Goal: Task Accomplishment & Management: Manage account settings

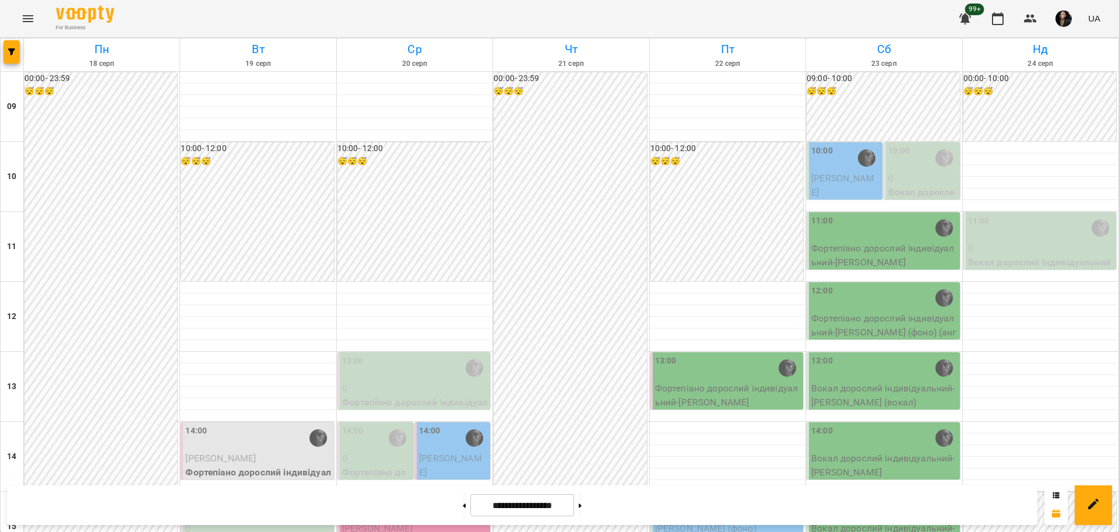
scroll to position [219, 0]
click at [42, 26] on div "For Business 99+ UA" at bounding box center [559, 18] width 1119 height 37
click at [24, 20] on icon "Menu" at bounding box center [28, 19] width 14 height 14
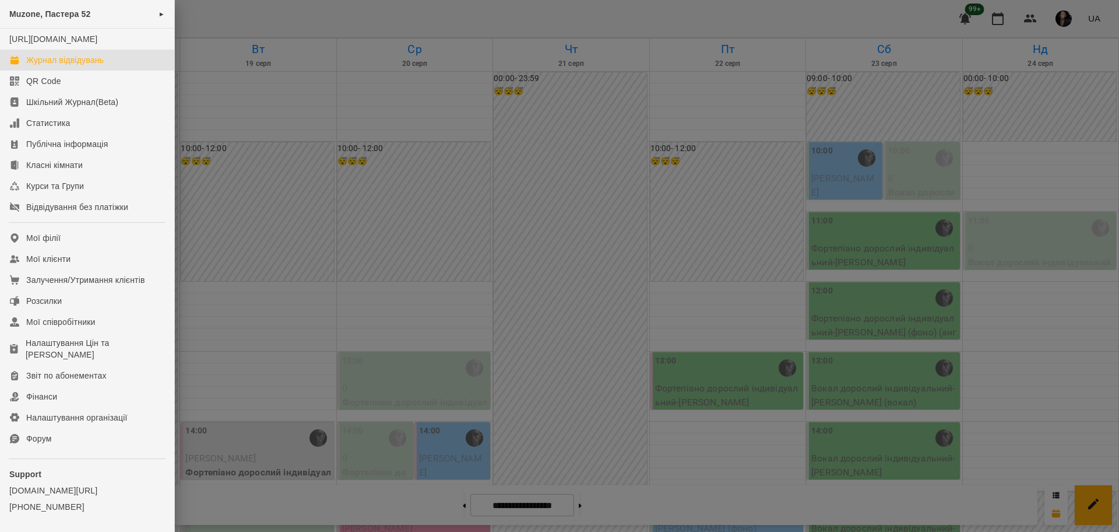
drag, startPoint x: 314, startPoint y: 87, endPoint x: 206, endPoint y: 117, distance: 112.6
click at [314, 87] on div at bounding box center [559, 266] width 1119 height 532
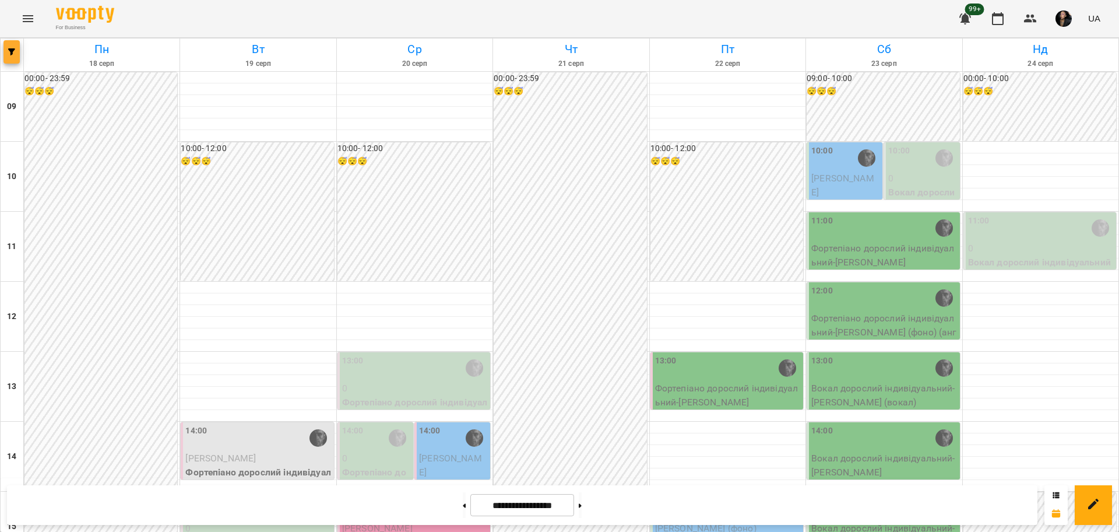
click at [17, 58] on button "button" at bounding box center [11, 51] width 16 height 23
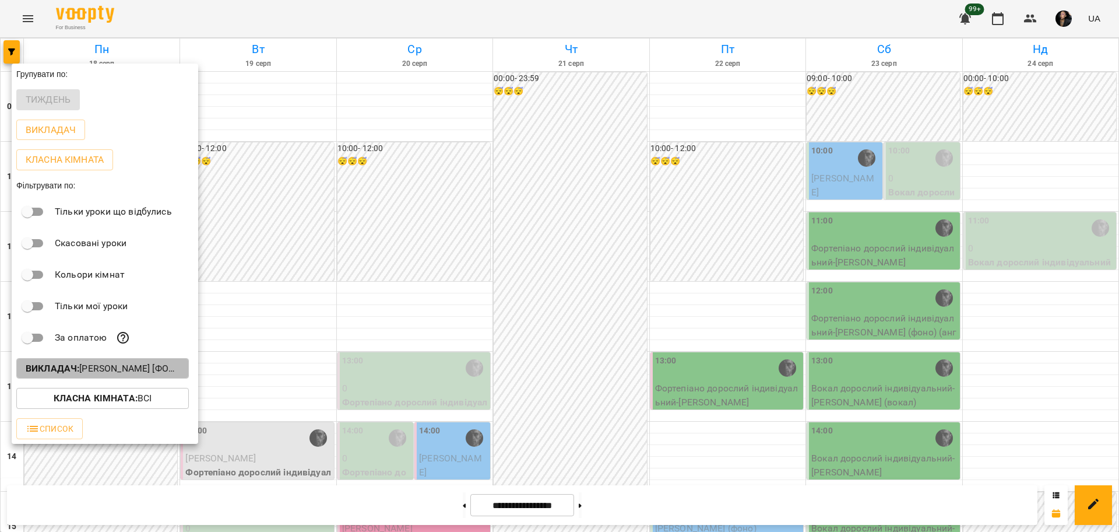
click at [134, 371] on p "Викладач : [PERSON_NAME] [фоно/вокал]" at bounding box center [103, 368] width 154 height 14
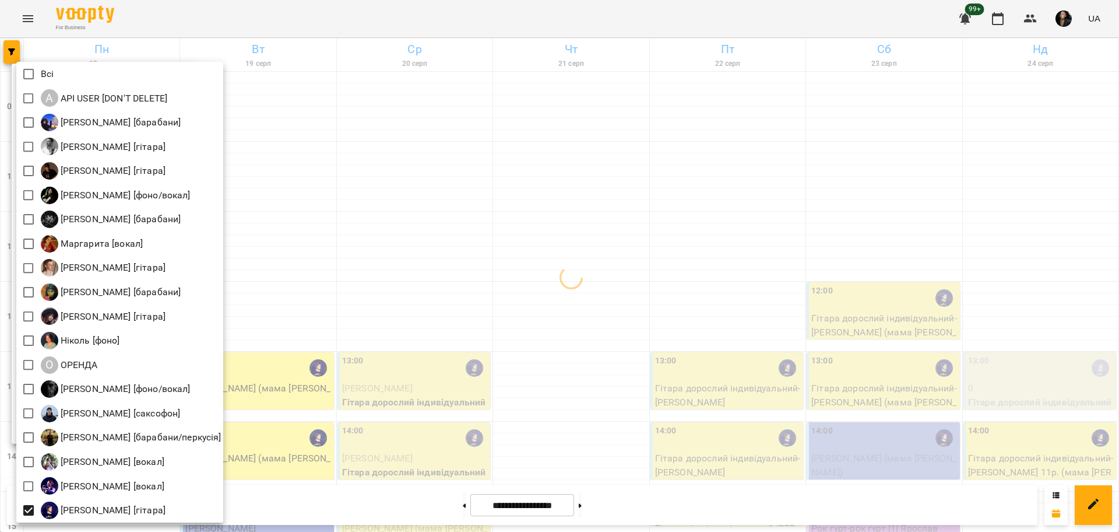
click at [426, 278] on div at bounding box center [559, 266] width 1119 height 532
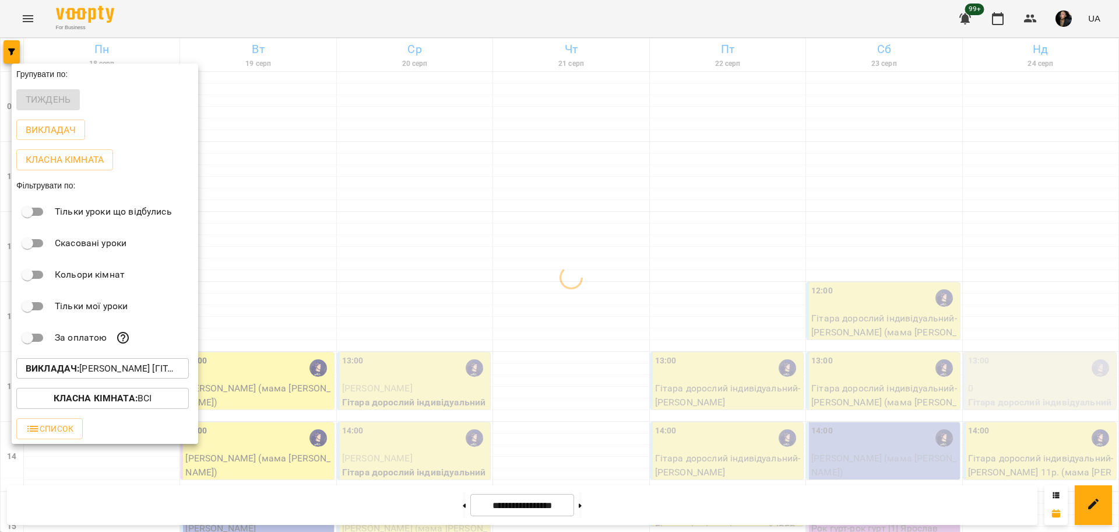
click at [500, 275] on div at bounding box center [559, 266] width 1119 height 532
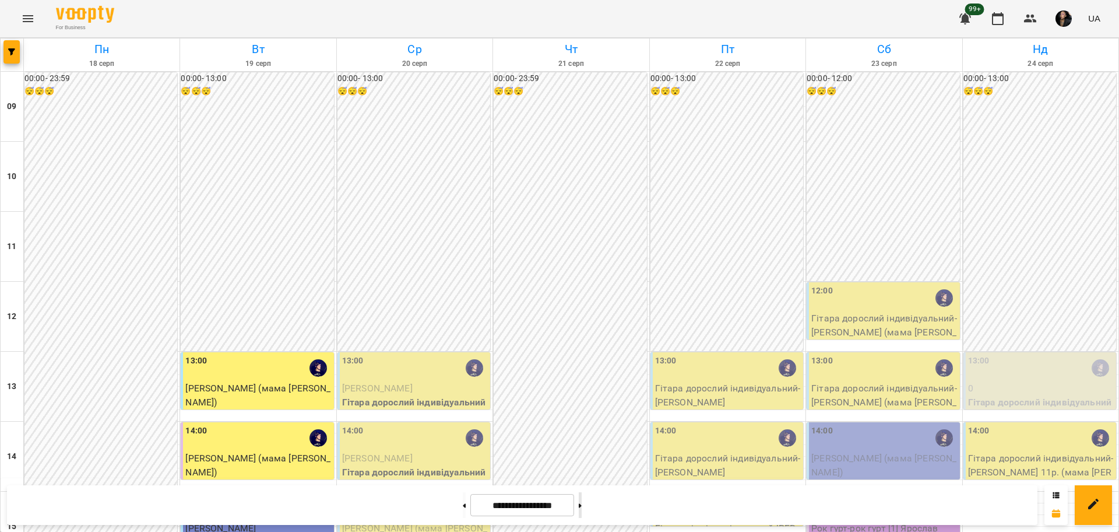
click at [582, 508] on button at bounding box center [580, 505] width 3 height 26
type input "**********"
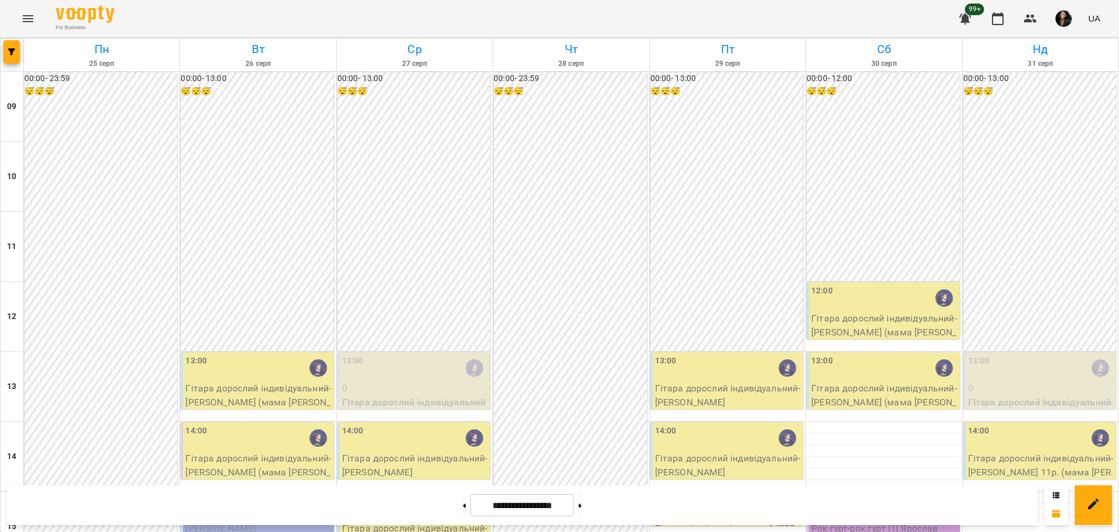
click at [747, 354] on div "13:00" at bounding box center [728, 367] width 146 height 27
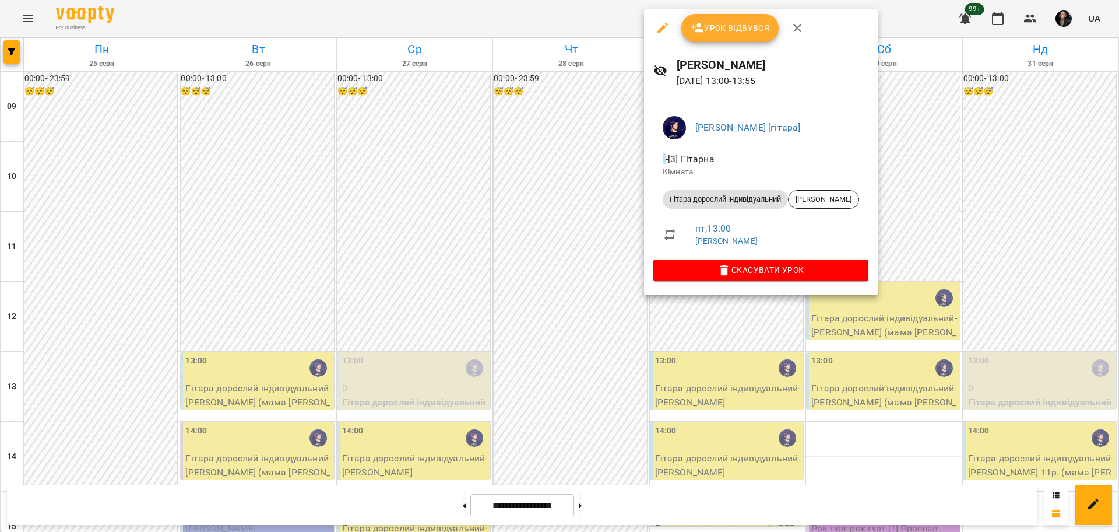
click at [714, 24] on span "Урок відбувся" at bounding box center [730, 28] width 79 height 14
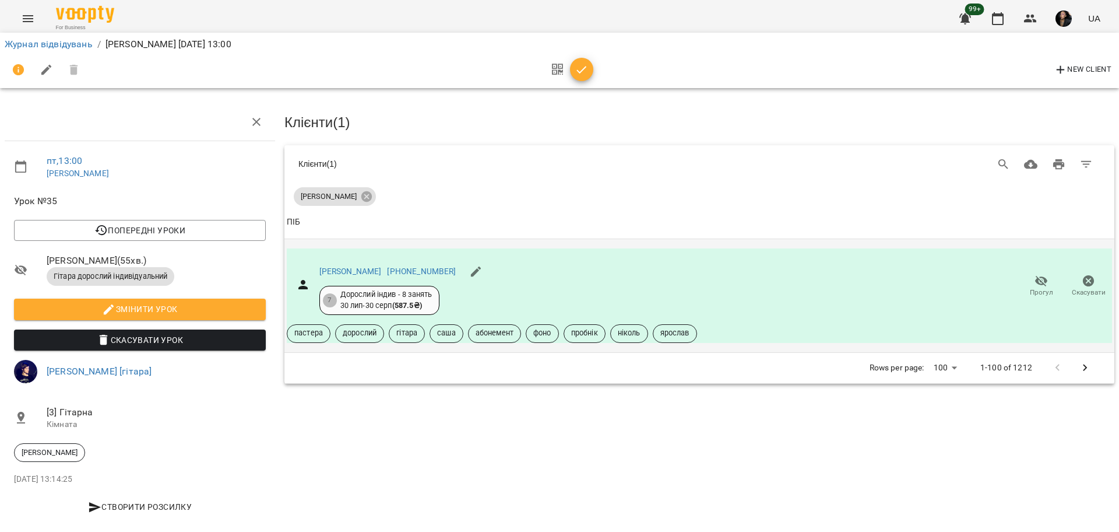
click at [1035, 281] on icon "button" at bounding box center [1042, 281] width 14 height 14
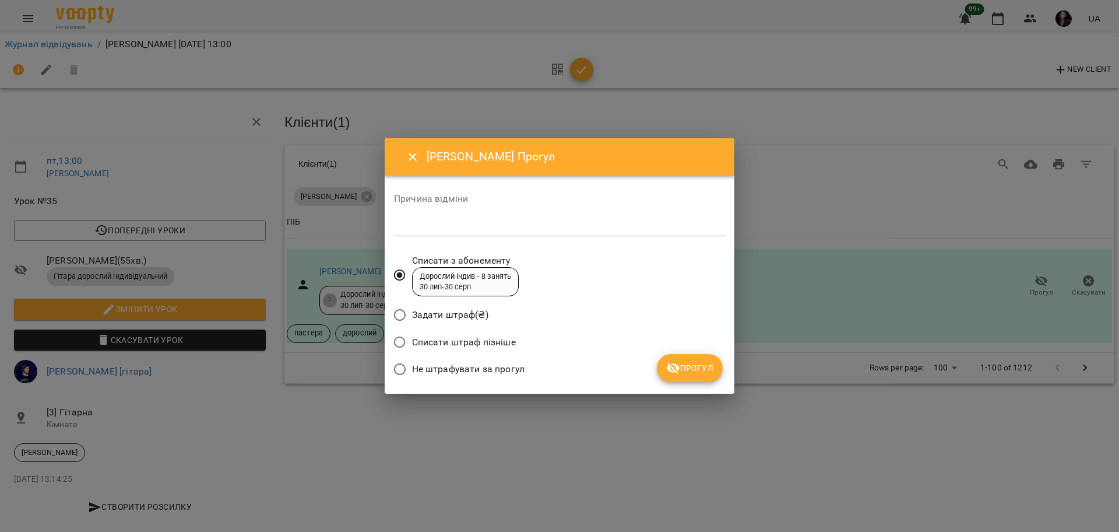
click at [503, 364] on span "Не штрафувати за прогул" at bounding box center [468, 369] width 113 height 14
click at [688, 363] on span "Прогул" at bounding box center [689, 368] width 47 height 14
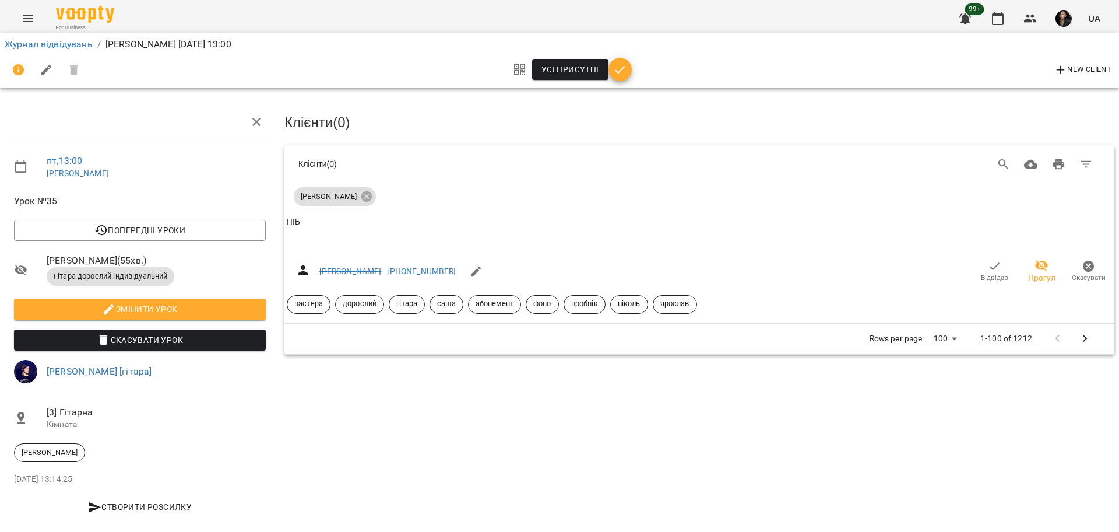
click at [17, 50] on li "Журнал відвідувань" at bounding box center [49, 44] width 88 height 14
click at [29, 46] on link "Журнал відвідувань" at bounding box center [49, 43] width 88 height 11
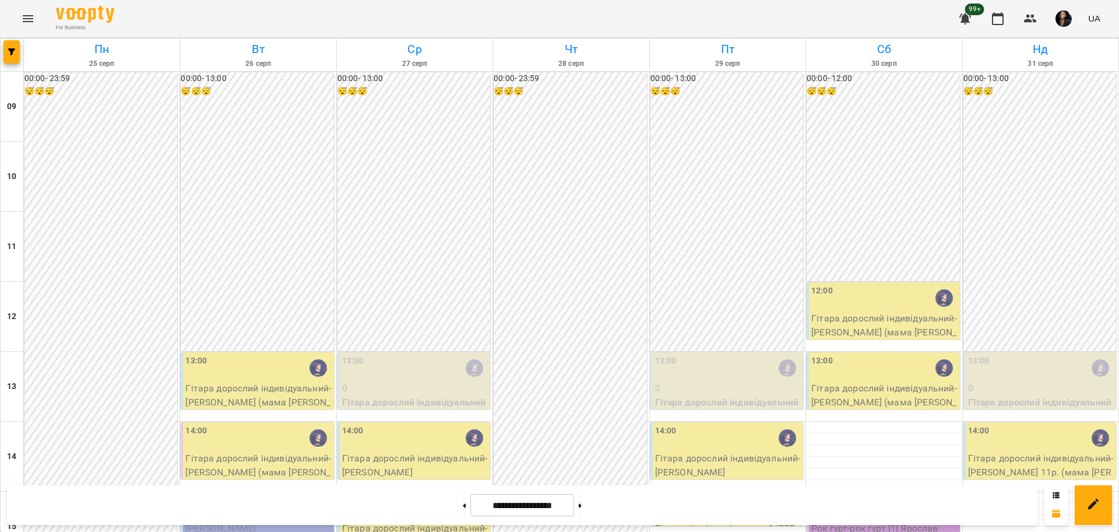
scroll to position [292, 0]
click at [582, 499] on button at bounding box center [580, 505] width 3 height 26
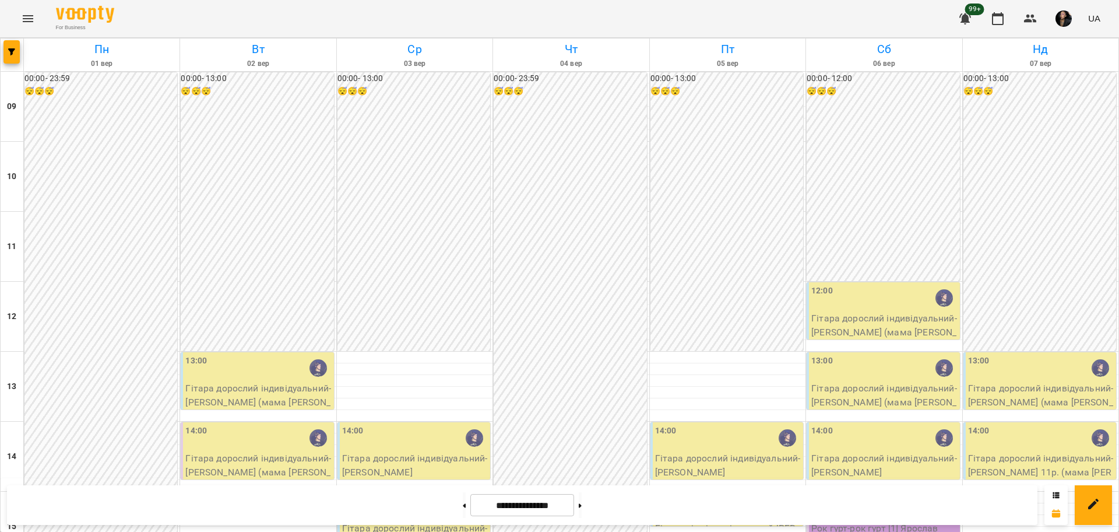
scroll to position [146, 0]
click at [463, 497] on button at bounding box center [464, 505] width 3 height 26
type input "**********"
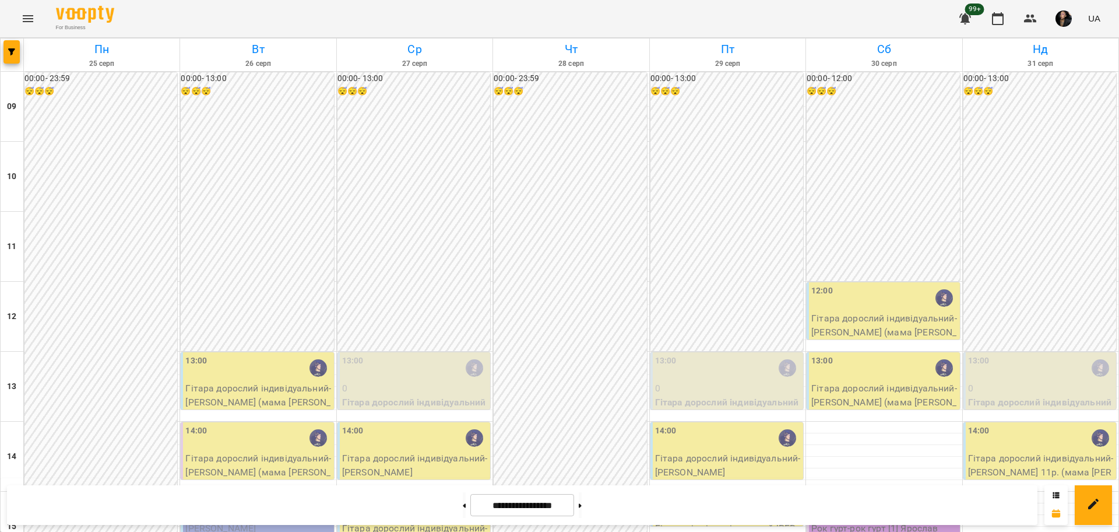
click at [746, 354] on div "13:00" at bounding box center [728, 367] width 146 height 27
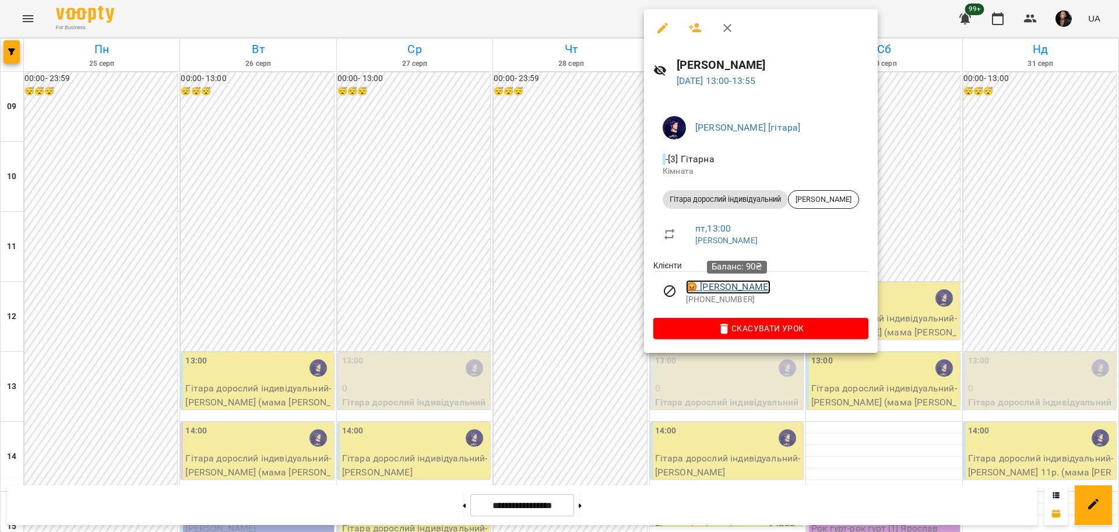
click at [746, 289] on link "😡 Крицкая Анастасия" at bounding box center [728, 287] width 85 height 14
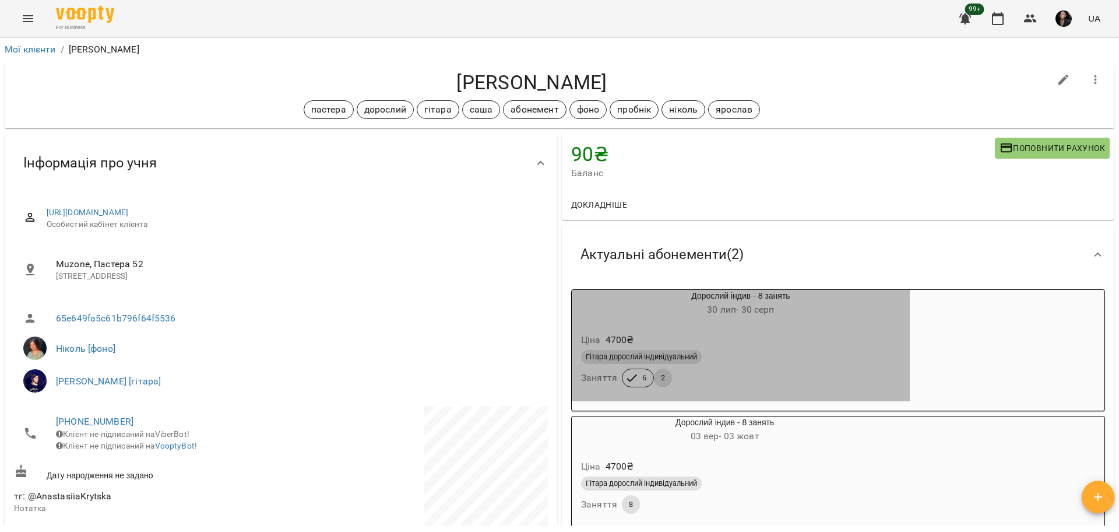
click at [784, 371] on div "Гітара дорослий індивідуальний Заняття 6 2" at bounding box center [741, 369] width 324 height 42
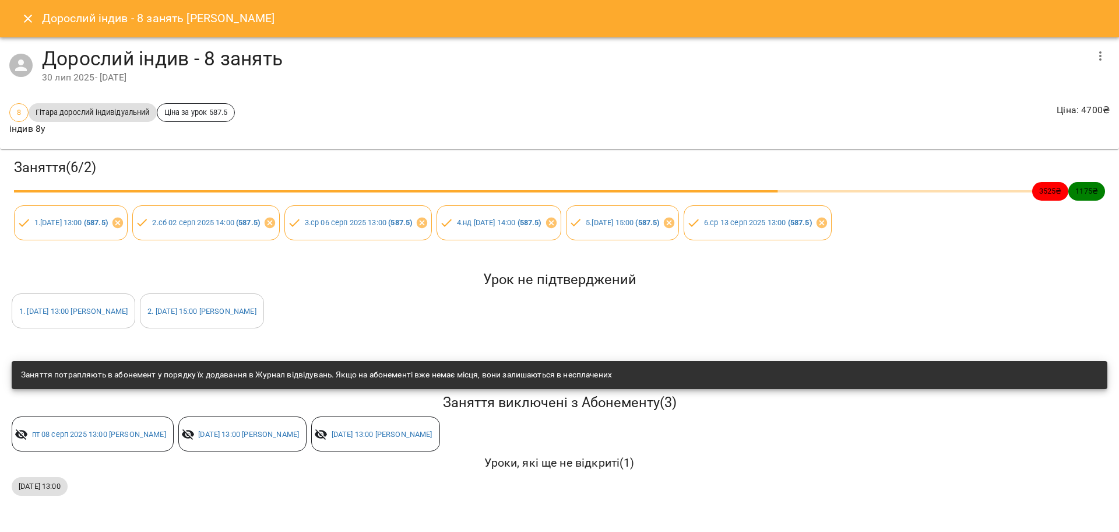
click at [24, 22] on icon "Close" at bounding box center [28, 19] width 14 height 14
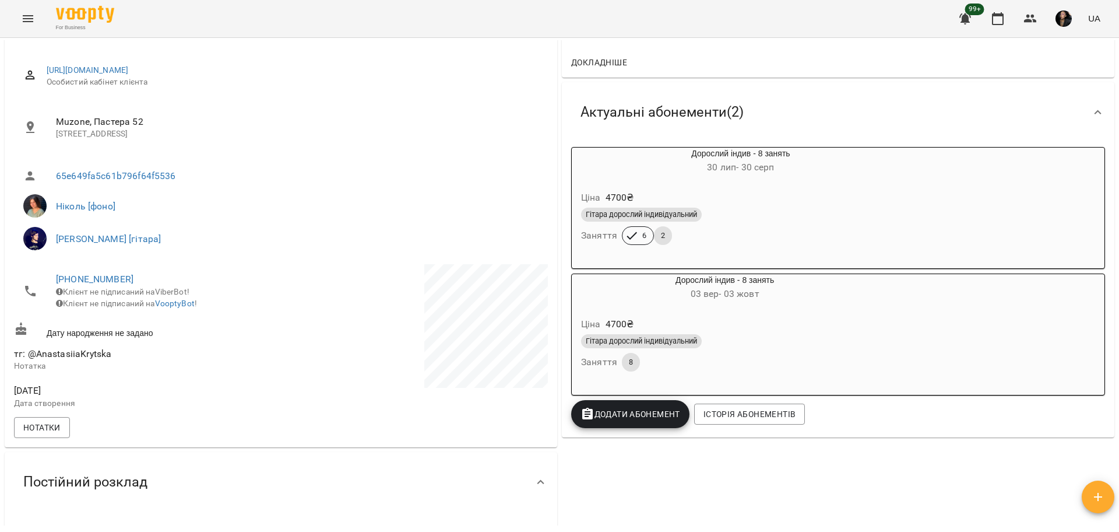
scroll to position [146, 0]
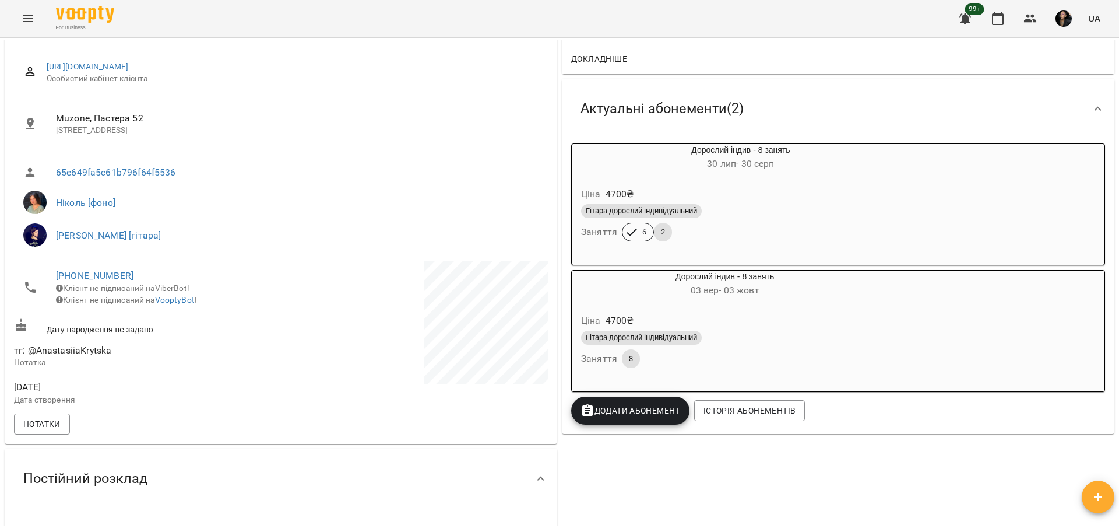
click at [828, 211] on div "Гітара дорослий індивідуальний" at bounding box center [741, 211] width 320 height 14
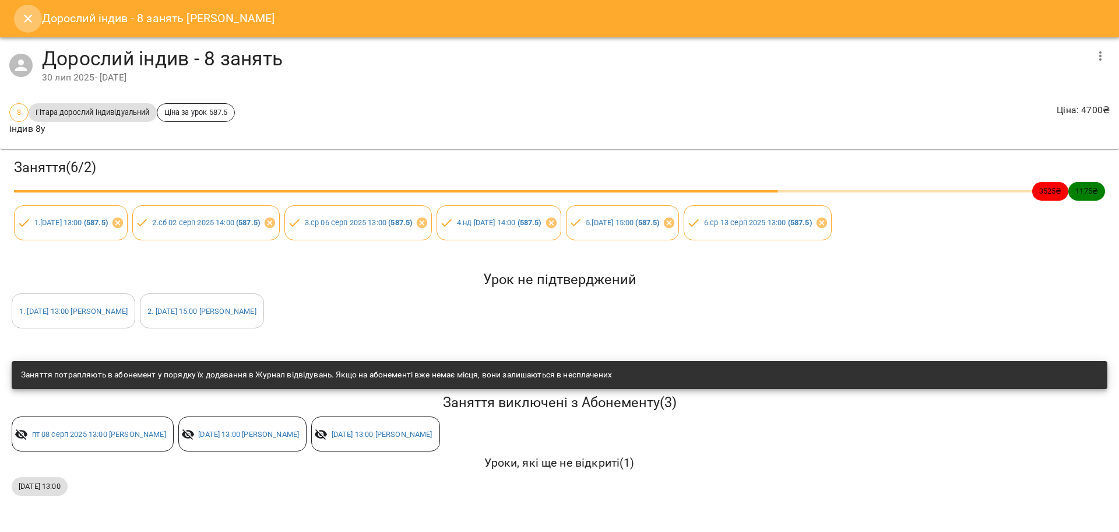
click at [19, 16] on button "Close" at bounding box center [28, 19] width 28 height 28
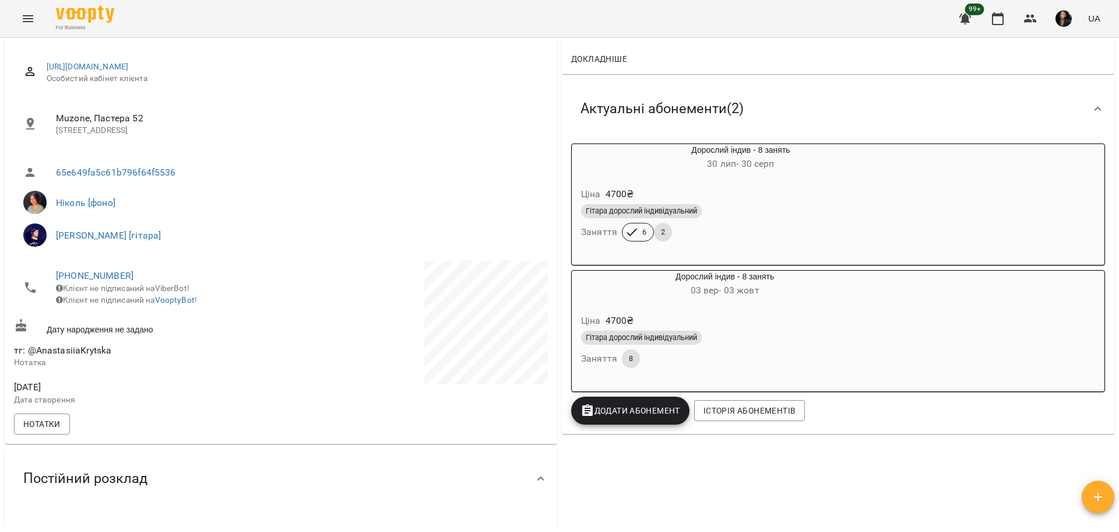
click at [901, 207] on div "Гітара дорослий індивідуальний" at bounding box center [741, 211] width 320 height 14
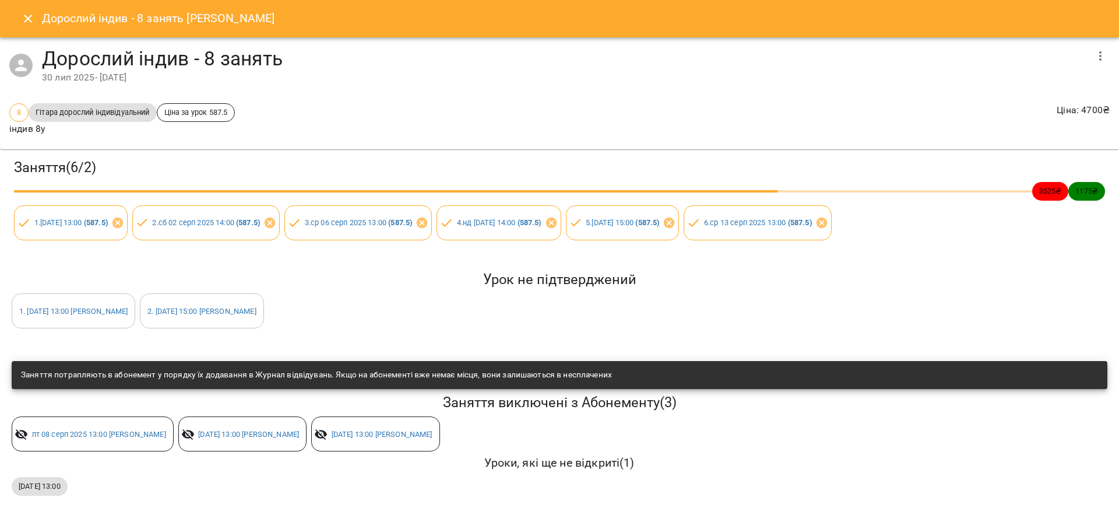
click at [1101, 51] on icon "button" at bounding box center [1101, 55] width 2 height 9
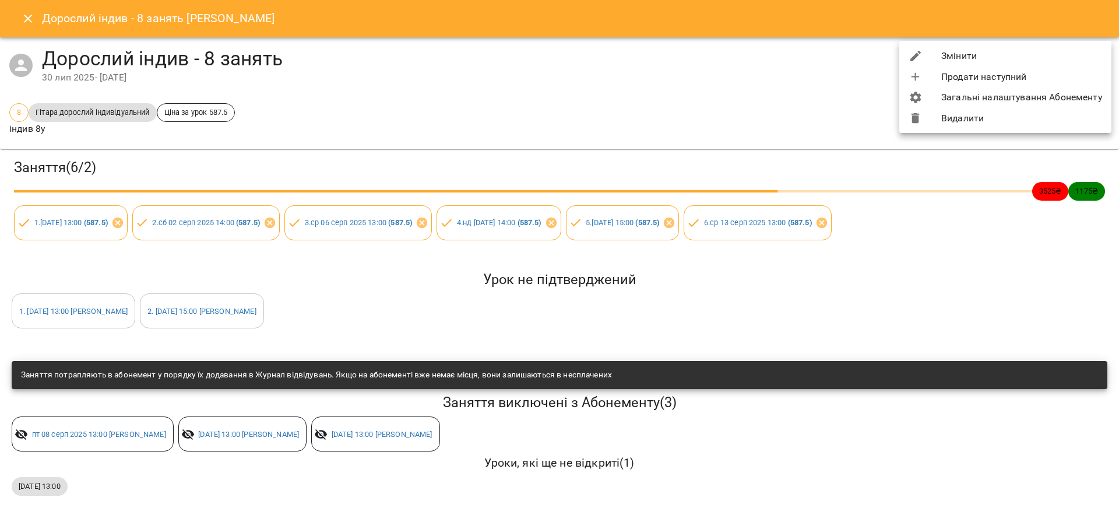
click at [986, 54] on li "Змінити" at bounding box center [1006, 55] width 212 height 21
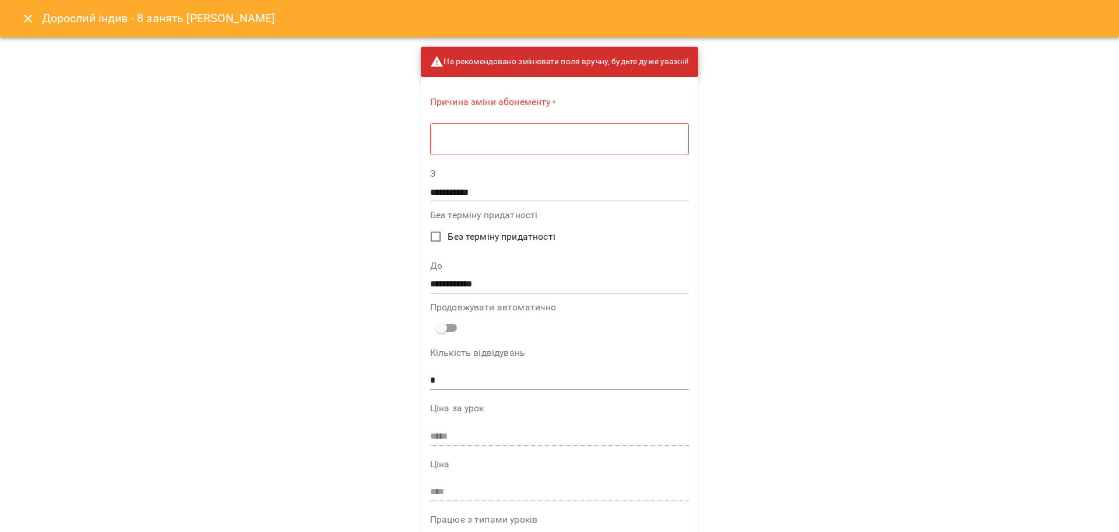
click at [495, 127] on div "* ​" at bounding box center [559, 138] width 259 height 33
type textarea "****"
click at [435, 276] on input "**********" at bounding box center [559, 280] width 259 height 19
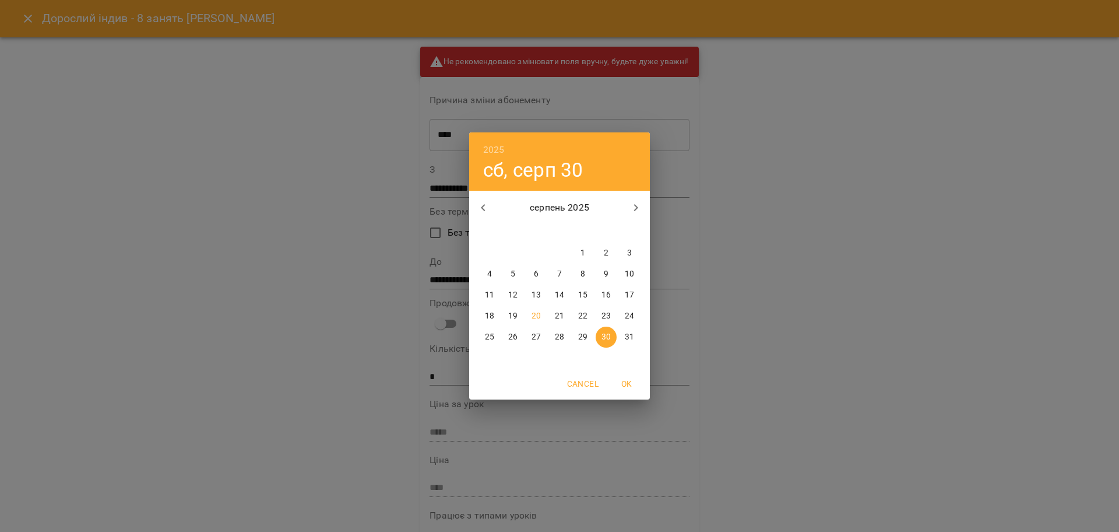
click at [608, 251] on p "2" at bounding box center [606, 253] width 5 height 12
type input "**********"
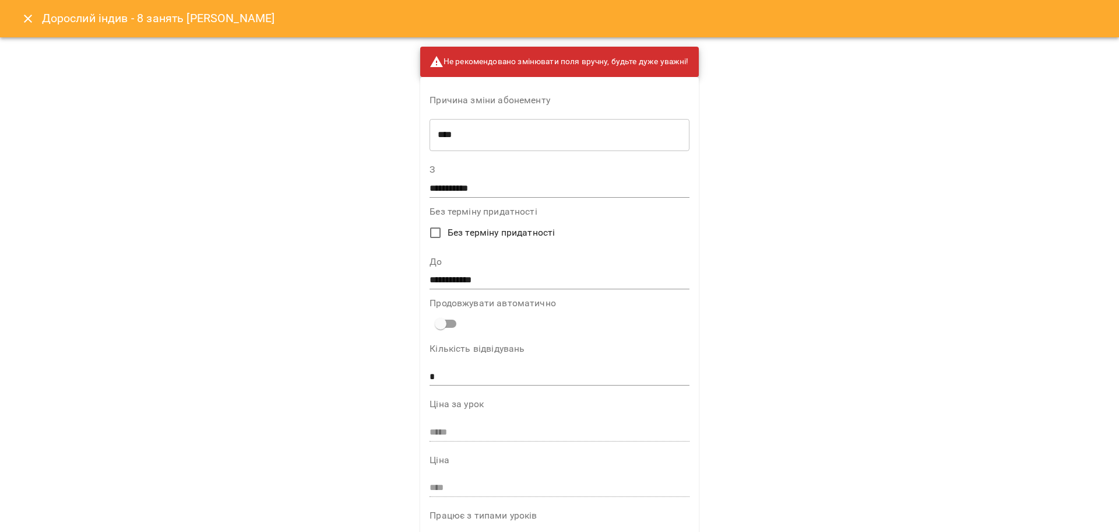
click at [841, 265] on div "**********" at bounding box center [559, 266] width 1119 height 532
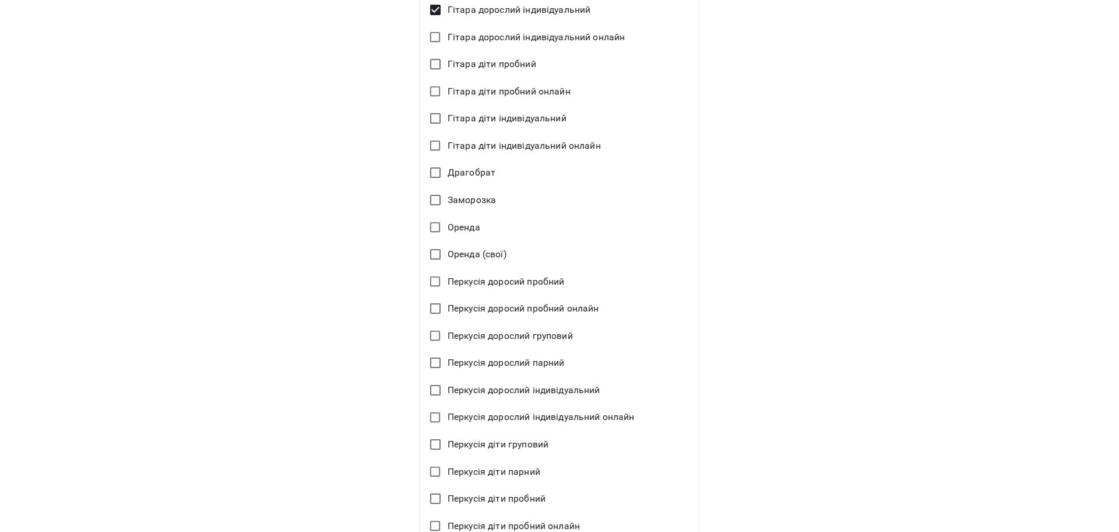
scroll to position [2626, 0]
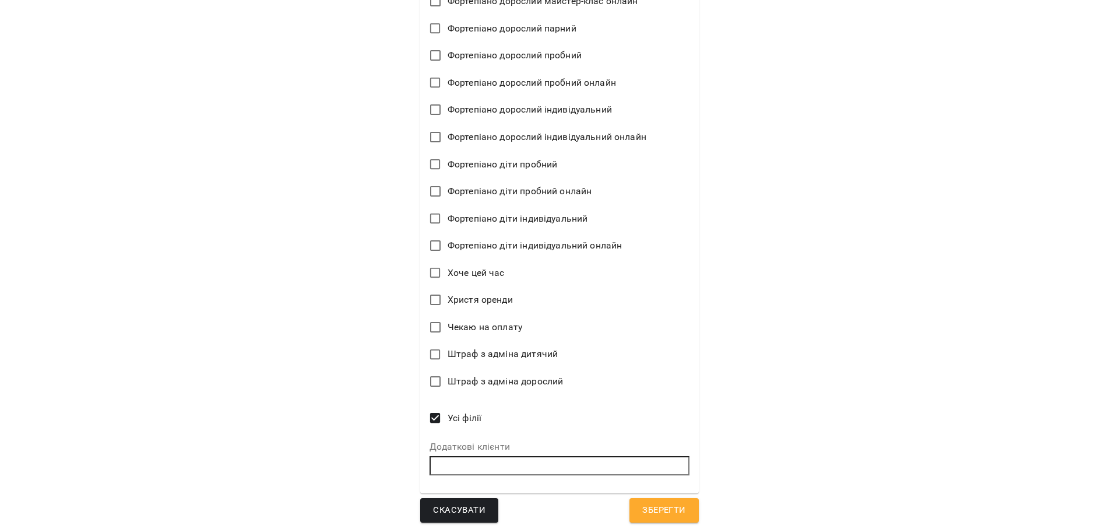
click at [658, 507] on span "Зберегти" at bounding box center [664, 510] width 43 height 15
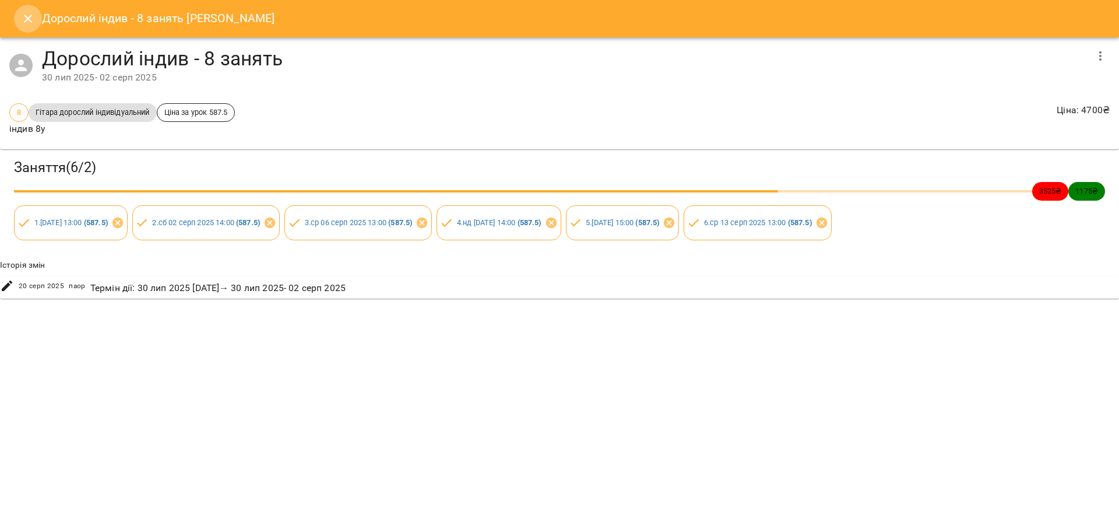
click at [29, 18] on icon "Close" at bounding box center [28, 19] width 8 height 8
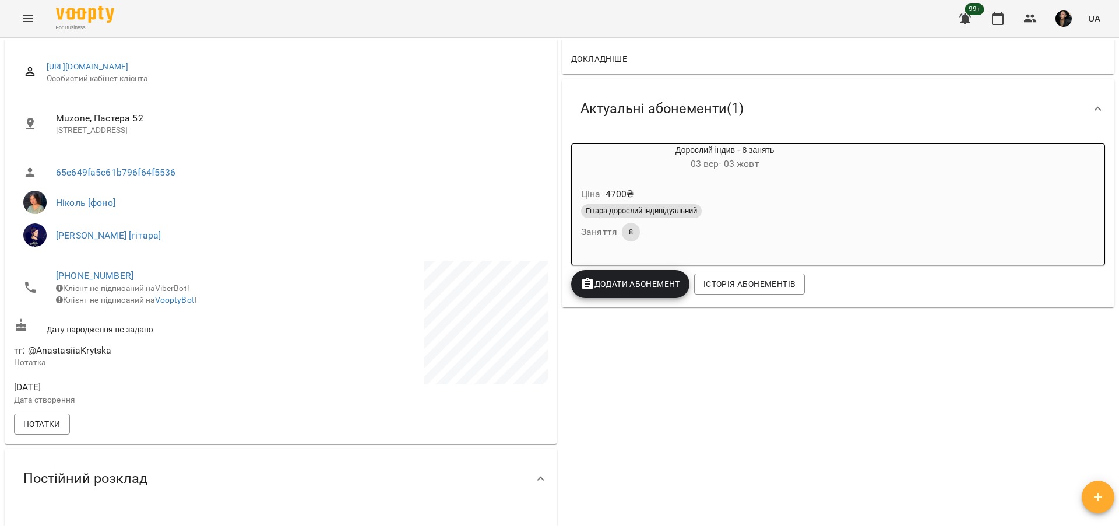
click at [26, 19] on icon "Menu" at bounding box center [28, 19] width 14 height 14
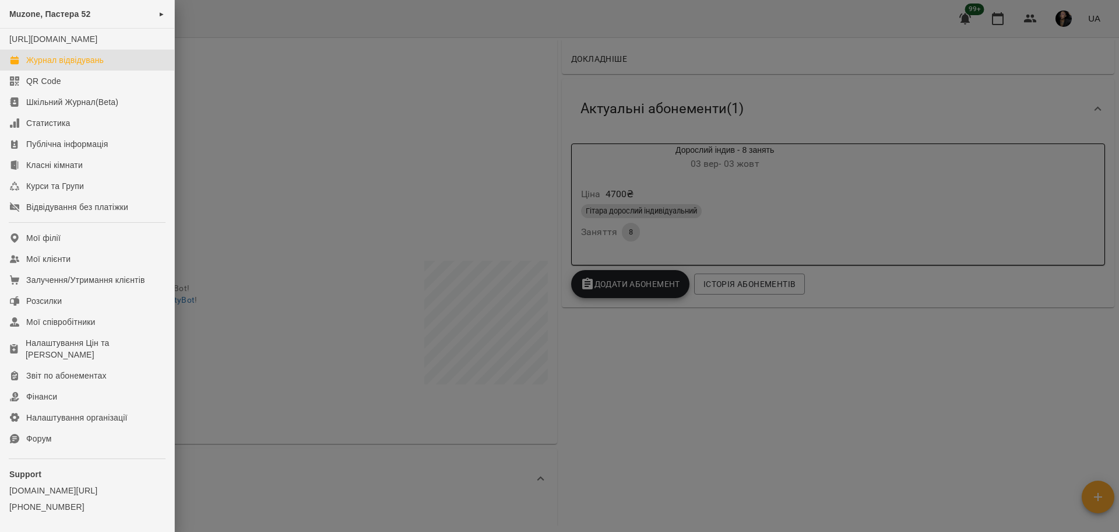
click at [43, 66] on div "Журнал відвідувань" at bounding box center [65, 60] width 78 height 12
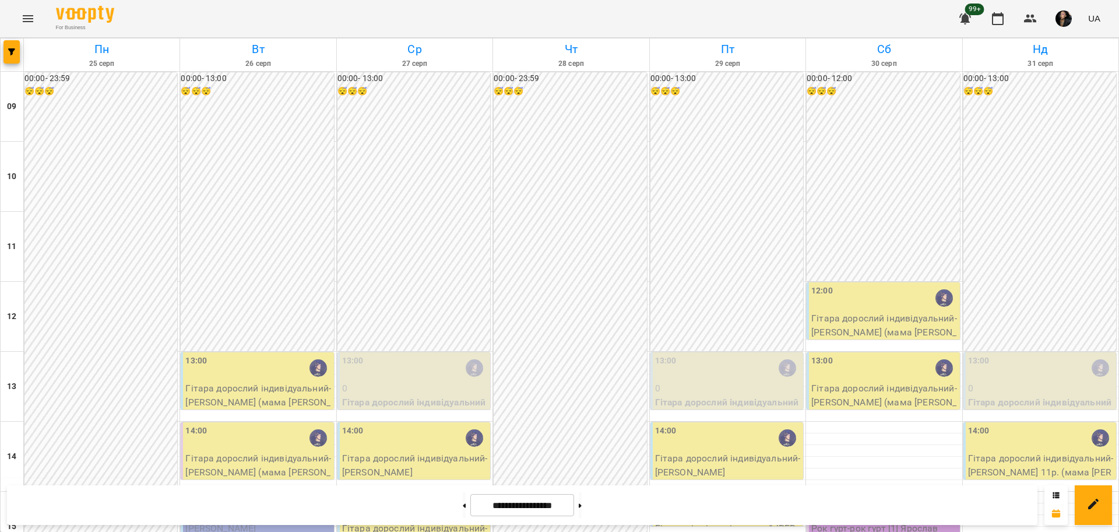
scroll to position [146, 0]
click at [582, 505] on icon at bounding box center [580, 505] width 3 height 4
type input "**********"
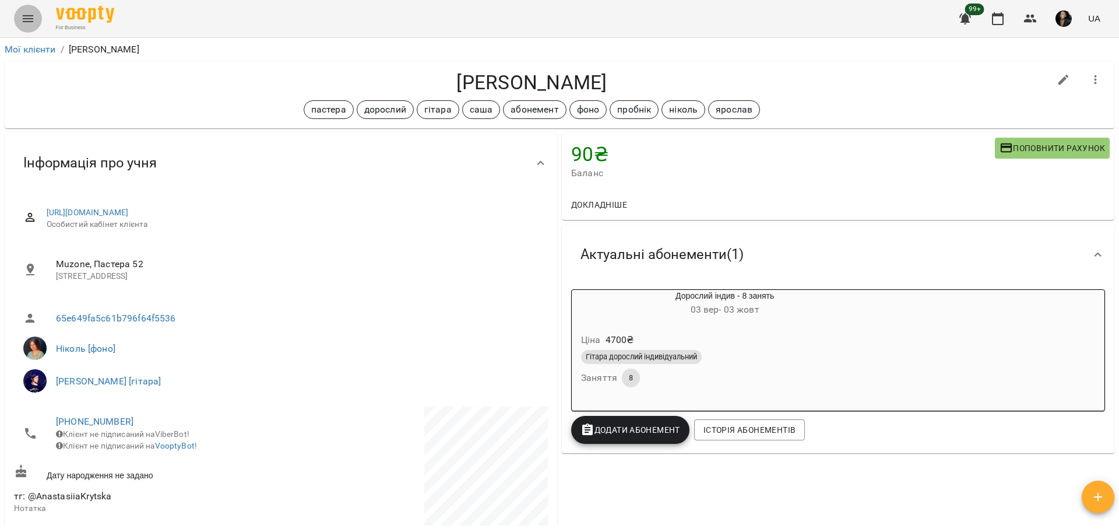
click at [17, 15] on button "Menu" at bounding box center [28, 19] width 28 height 28
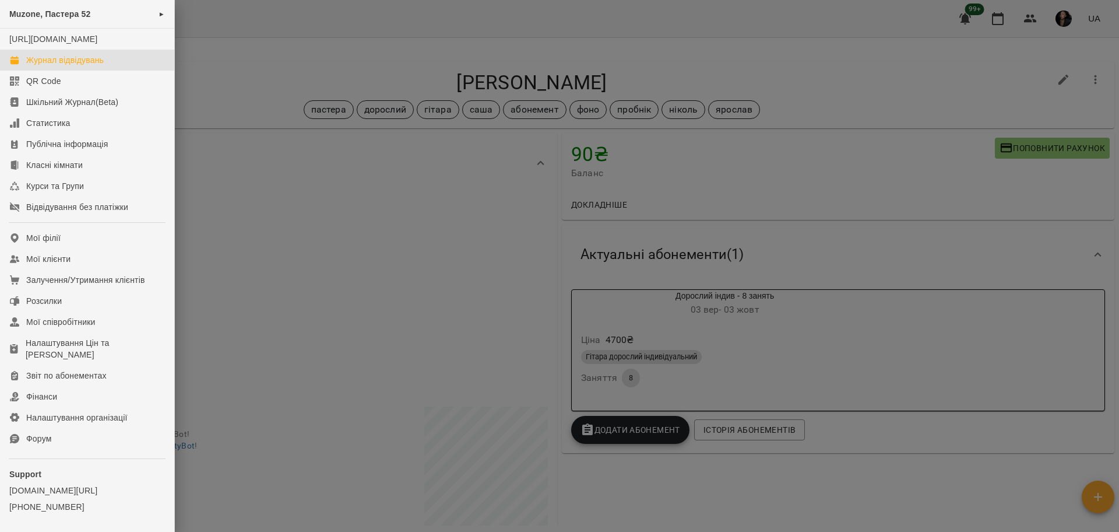
click at [47, 64] on link "Журнал відвідувань" at bounding box center [87, 60] width 174 height 21
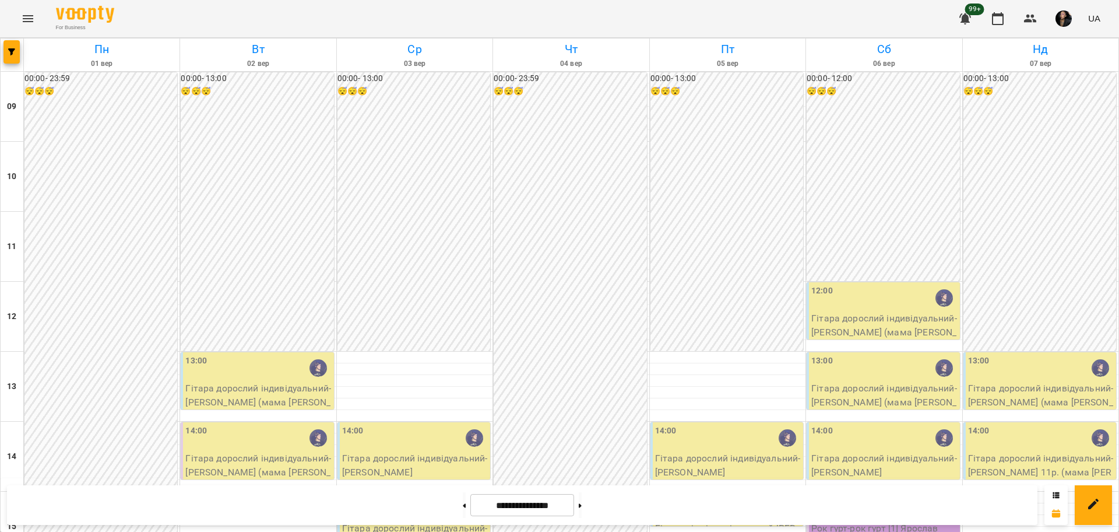
scroll to position [292, 0]
click at [463, 501] on button at bounding box center [464, 505] width 3 height 26
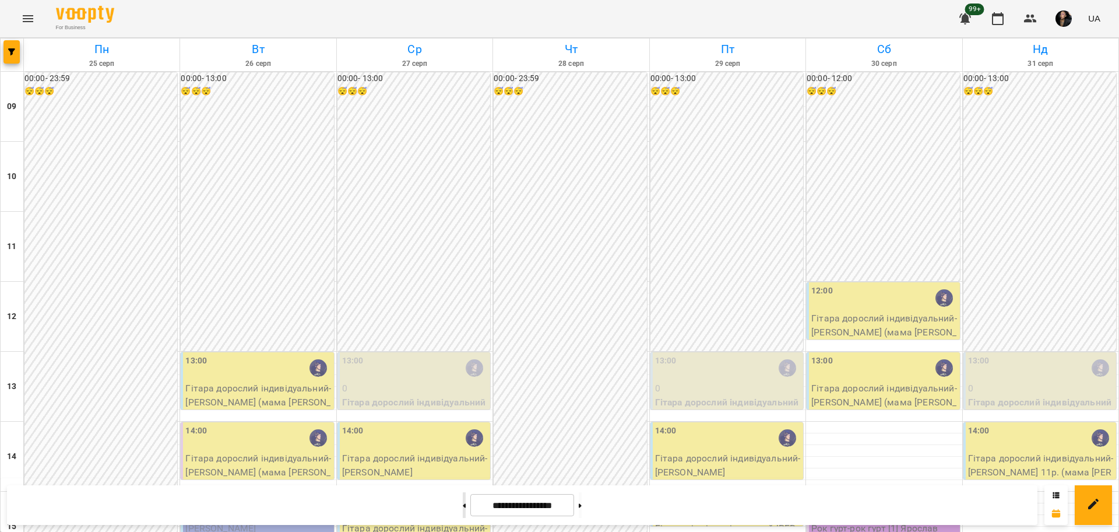
click at [463, 504] on button at bounding box center [464, 505] width 3 height 26
type input "**********"
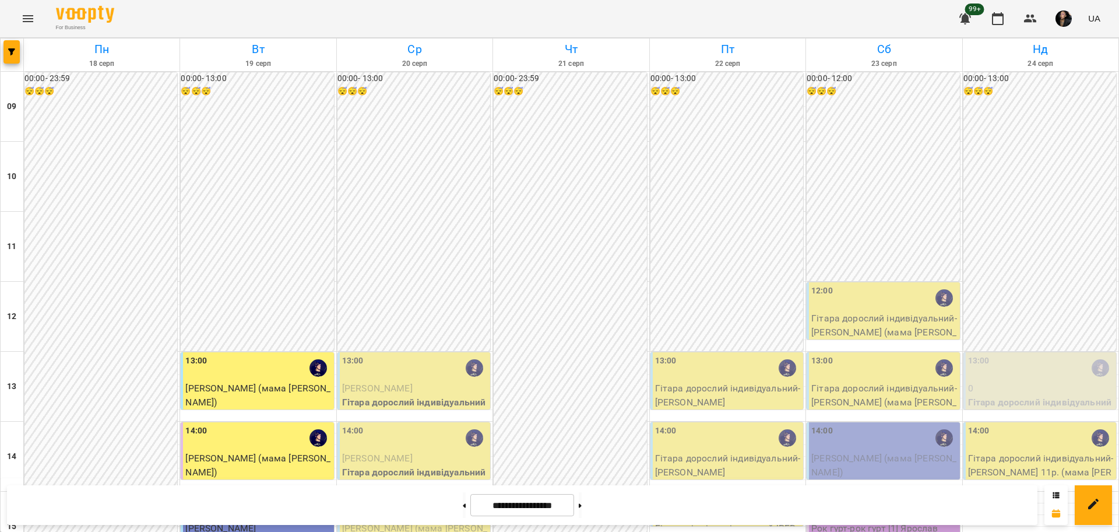
scroll to position [219, 0]
click at [1013, 381] on p "0" at bounding box center [1041, 388] width 146 height 14
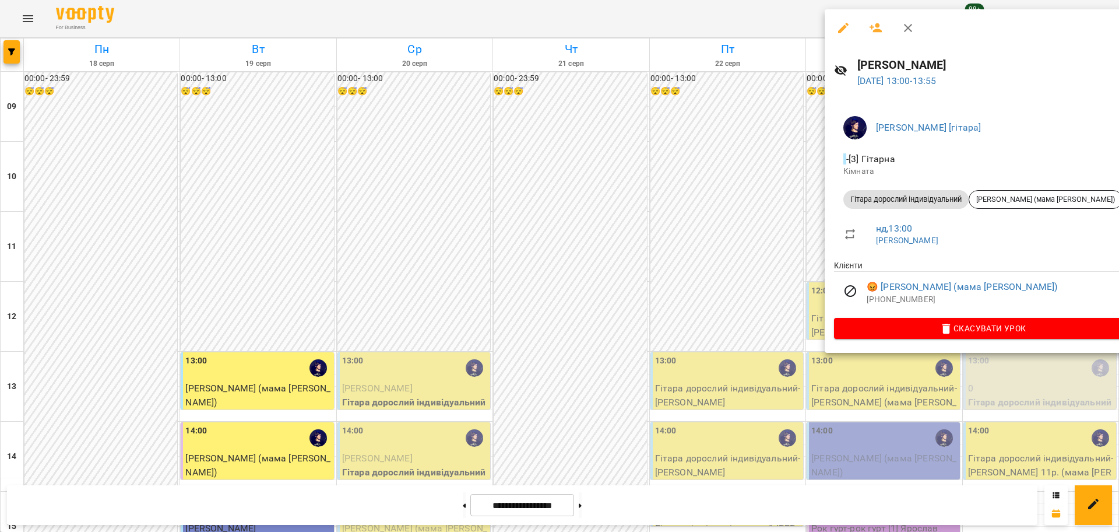
click at [713, 101] on div at bounding box center [559, 266] width 1119 height 532
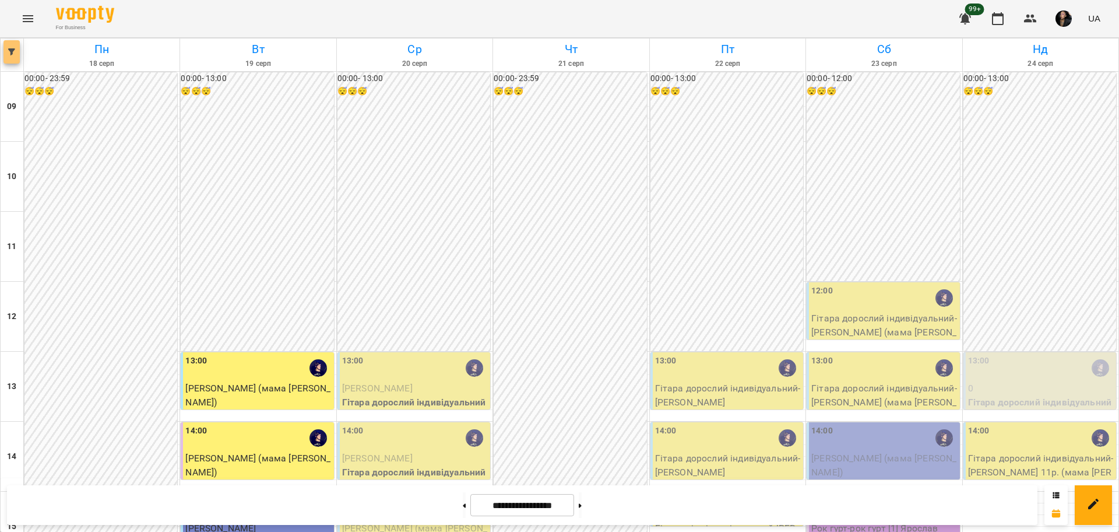
click at [13, 54] on icon "button" at bounding box center [11, 51] width 7 height 7
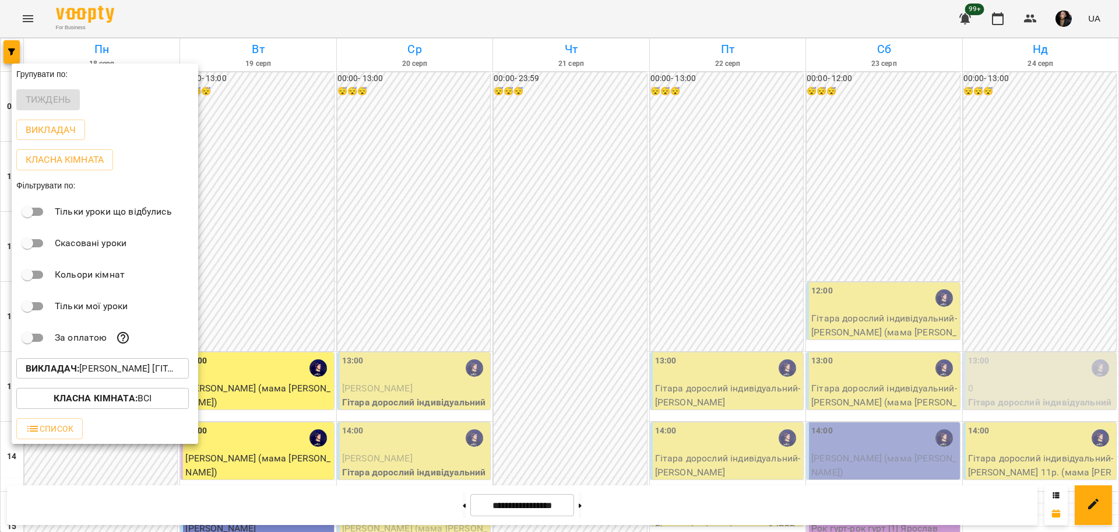
click at [79, 374] on b "Викладач :" at bounding box center [53, 368] width 54 height 11
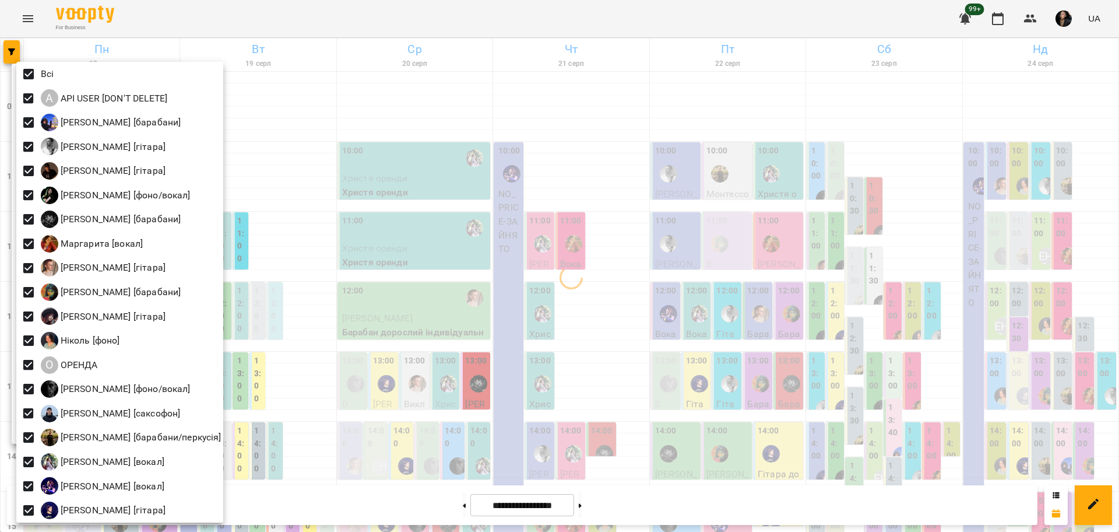
click at [308, 228] on div at bounding box center [559, 266] width 1119 height 532
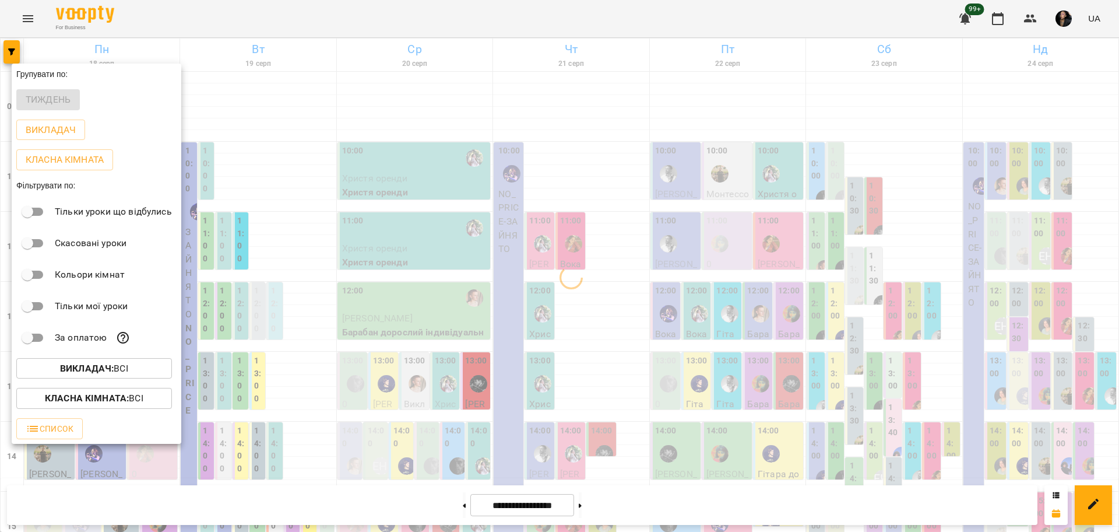
click at [132, 402] on p "Класна кімната : Всі" at bounding box center [94, 398] width 99 height 14
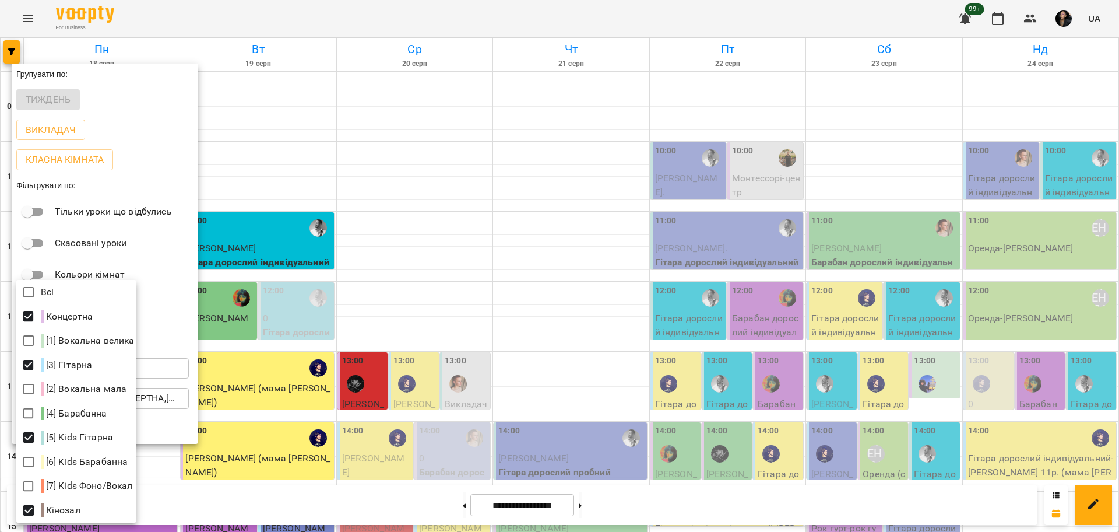
click at [283, 455] on div at bounding box center [559, 266] width 1119 height 532
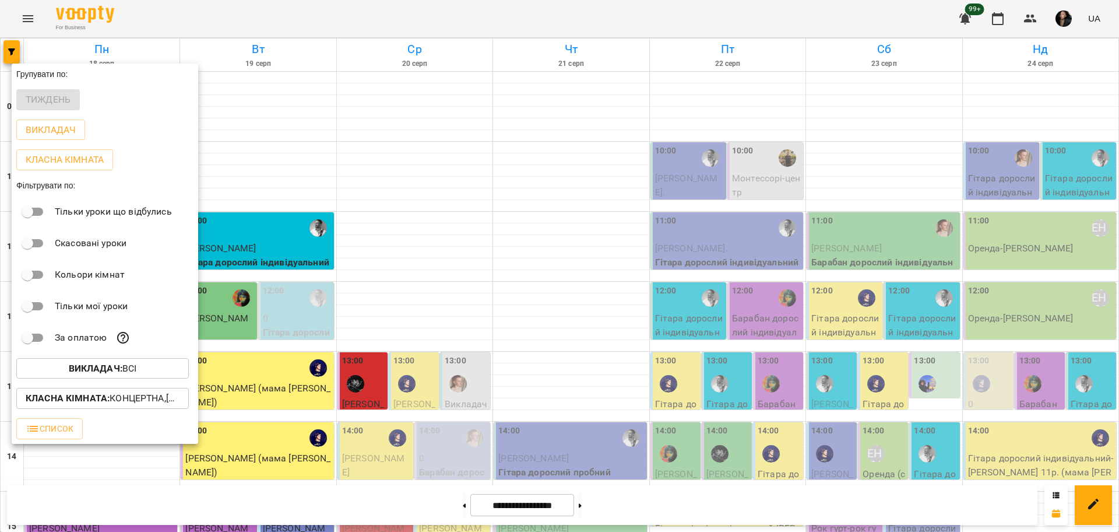
click at [148, 370] on span "Викладач : Всі" at bounding box center [103, 368] width 154 height 14
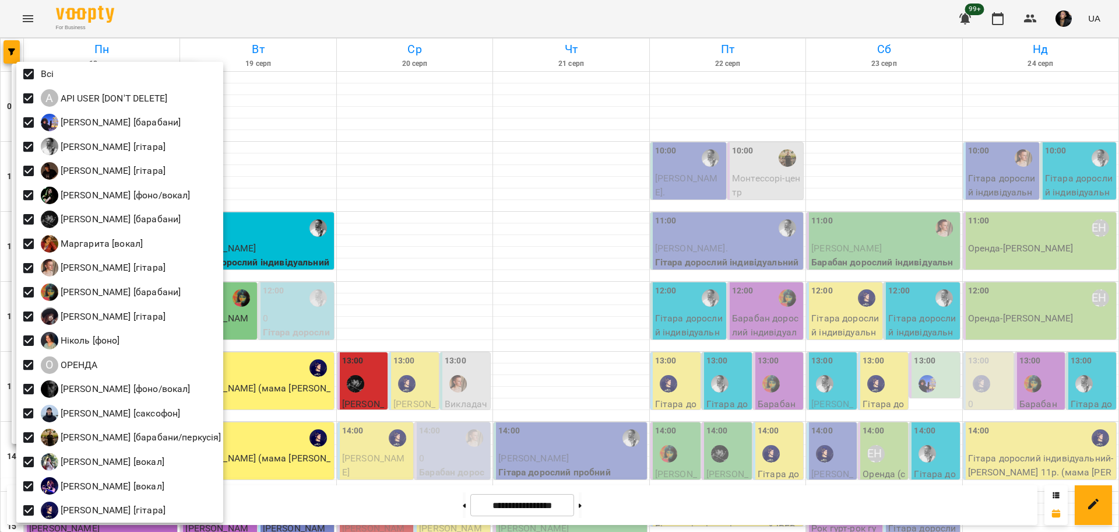
click at [375, 132] on div at bounding box center [559, 266] width 1119 height 532
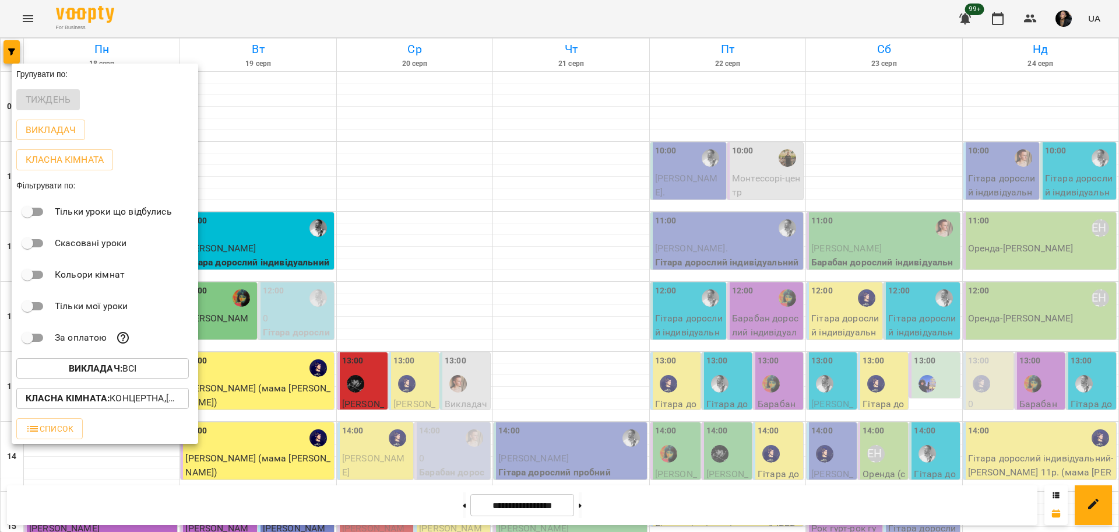
click at [1070, 250] on div at bounding box center [559, 266] width 1119 height 532
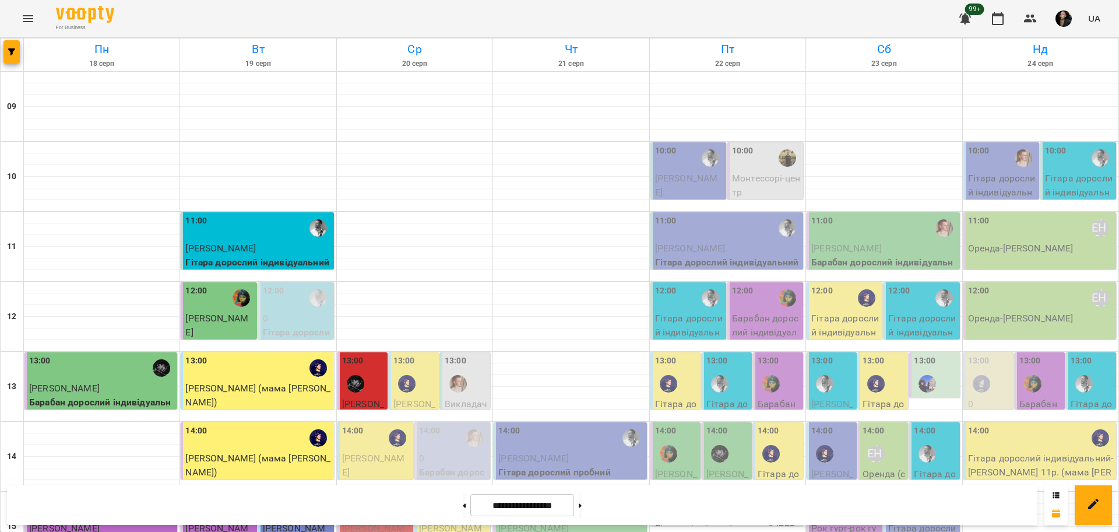
click at [984, 370] on div at bounding box center [981, 383] width 27 height 27
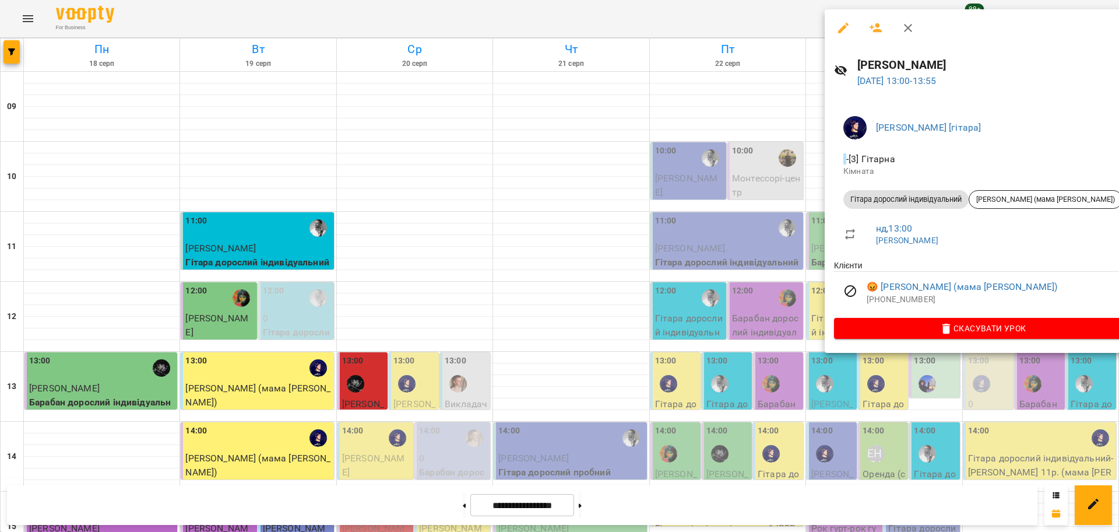
click at [589, 110] on div at bounding box center [559, 266] width 1119 height 532
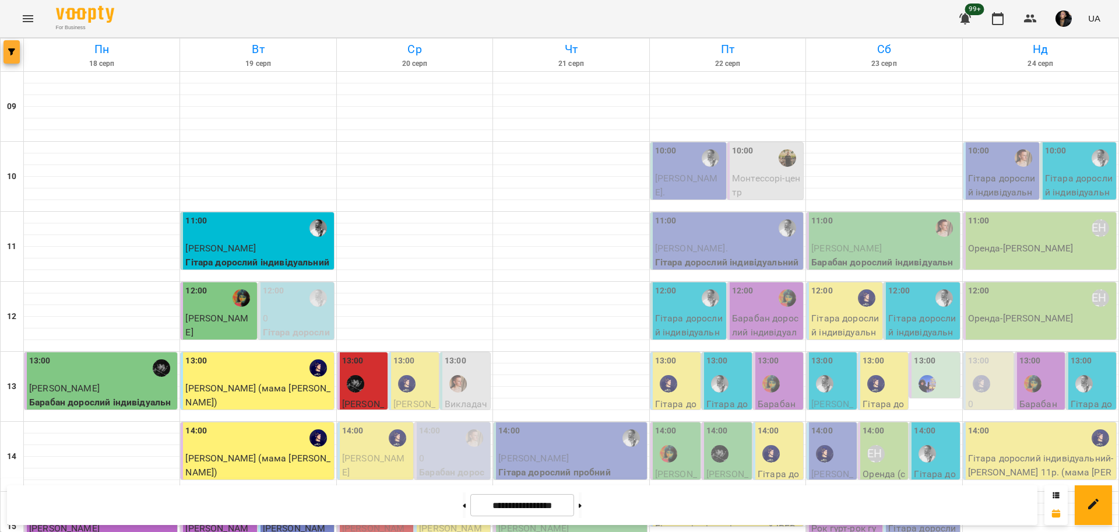
click at [16, 51] on span "button" at bounding box center [11, 51] width 16 height 7
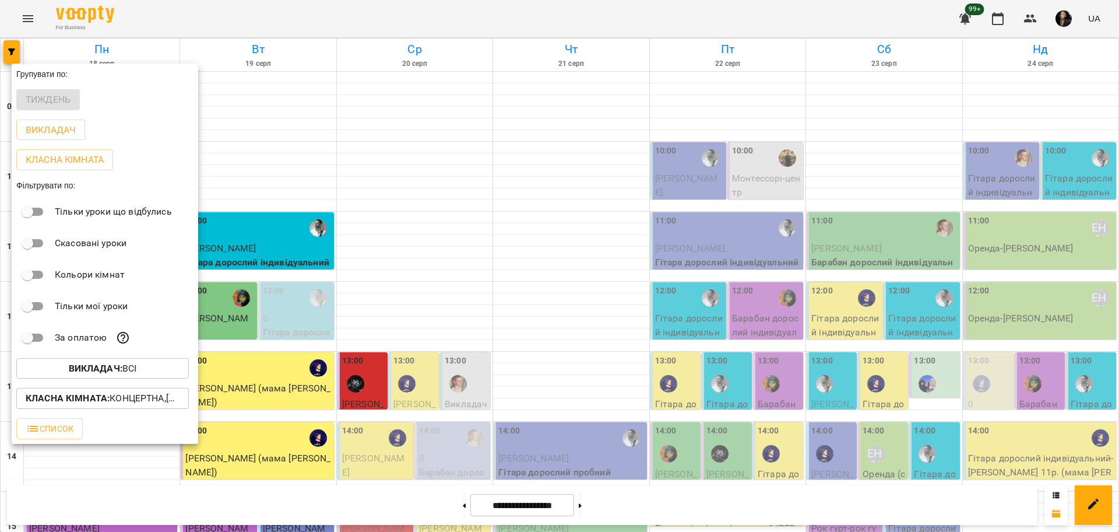
click at [113, 364] on button "Викладач : Всі" at bounding box center [102, 368] width 173 height 21
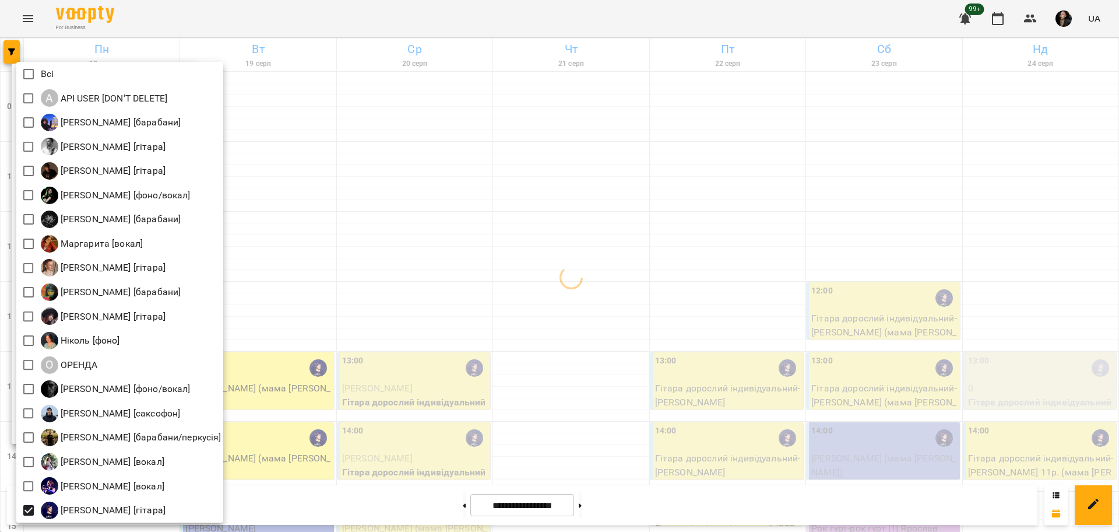
click at [871, 376] on div at bounding box center [559, 266] width 1119 height 532
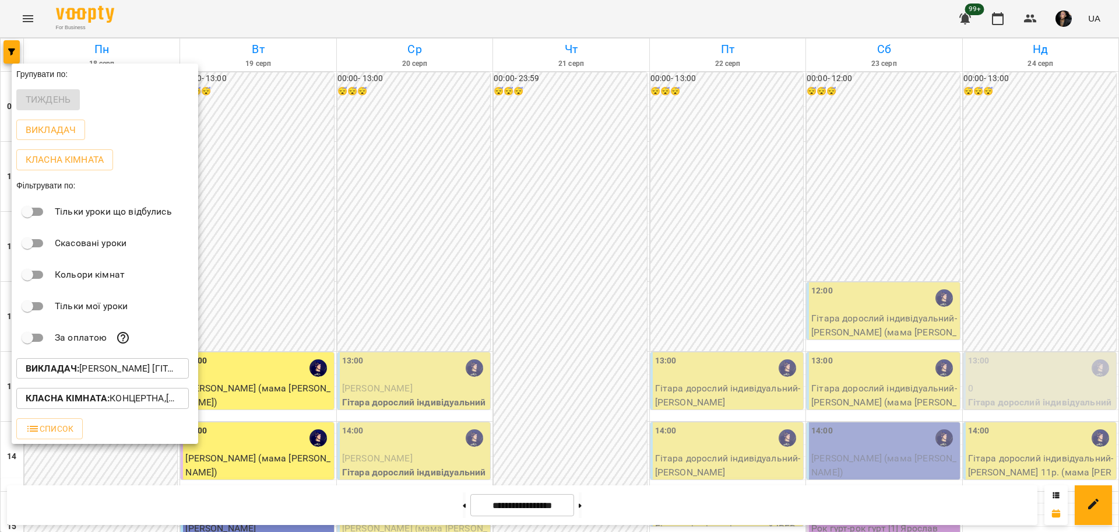
click at [1045, 310] on div at bounding box center [559, 266] width 1119 height 532
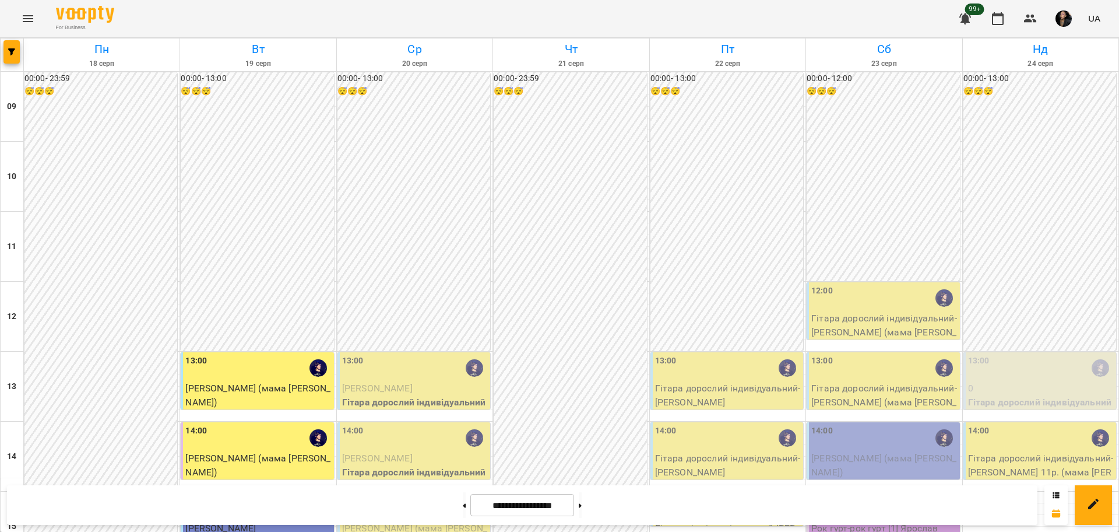
scroll to position [356, 0]
click at [991, 503] on div at bounding box center [1041, 509] width 156 height 12
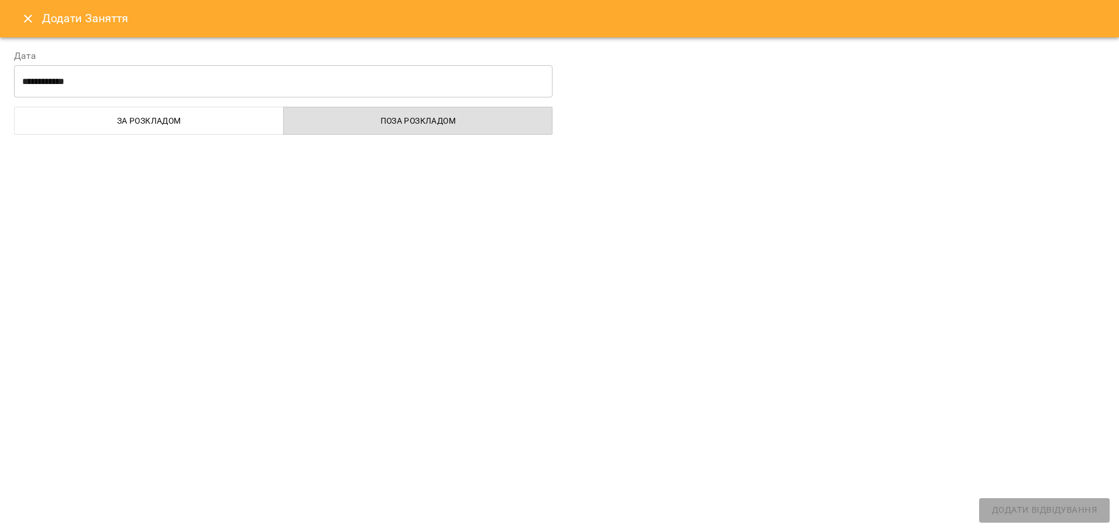
select select
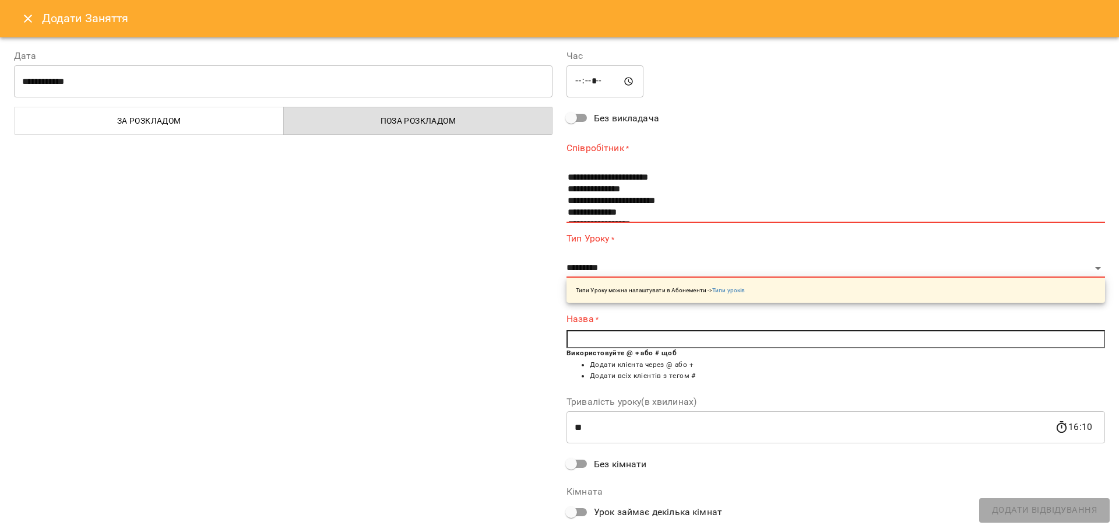
click at [592, 80] on input "*****" at bounding box center [605, 81] width 77 height 33
type input "*****"
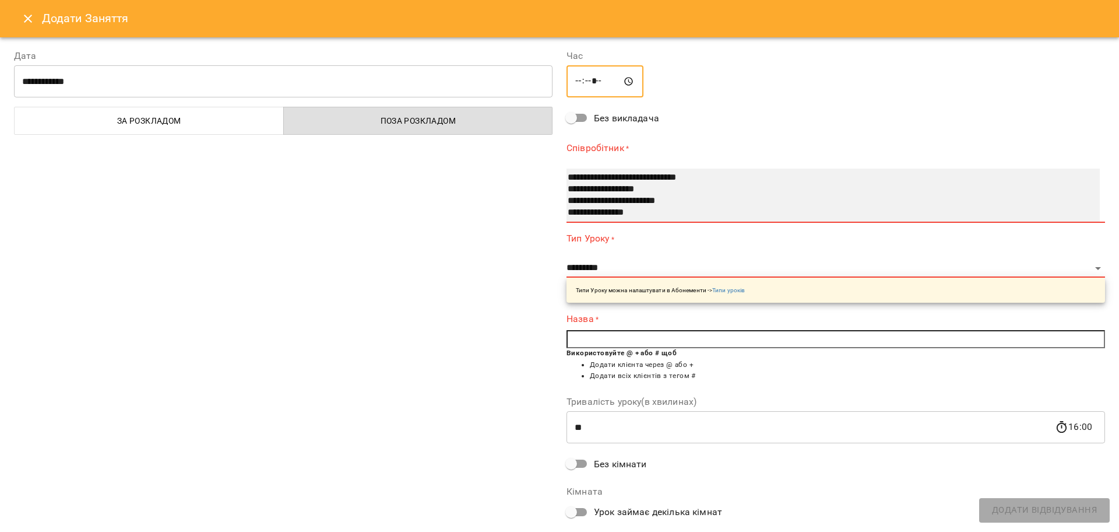
select select "**********"
click at [603, 213] on option "**********" at bounding box center [821, 213] width 508 height 12
select select "**********"
type input "**"
type input "**********"
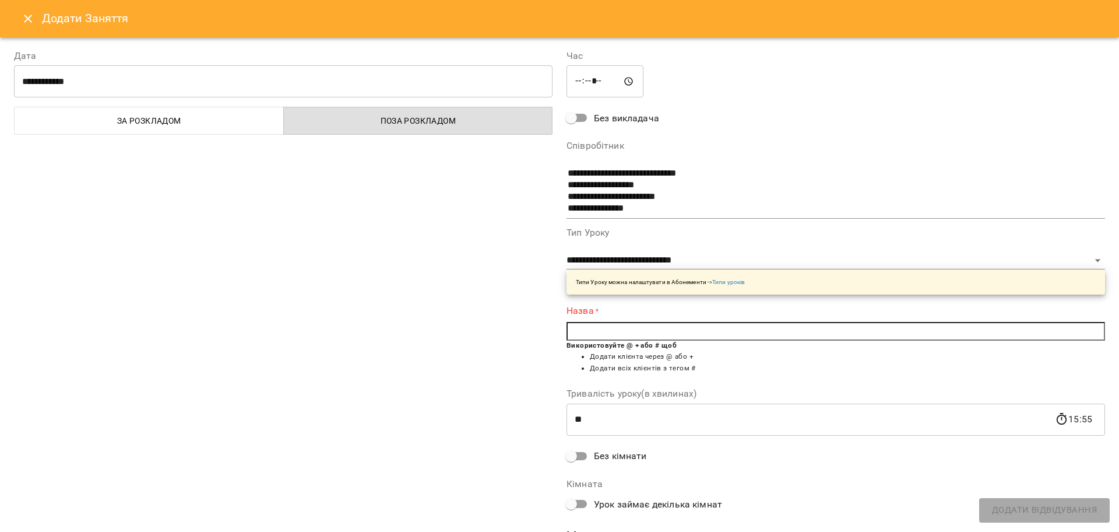
click at [616, 329] on input "text" at bounding box center [836, 331] width 539 height 19
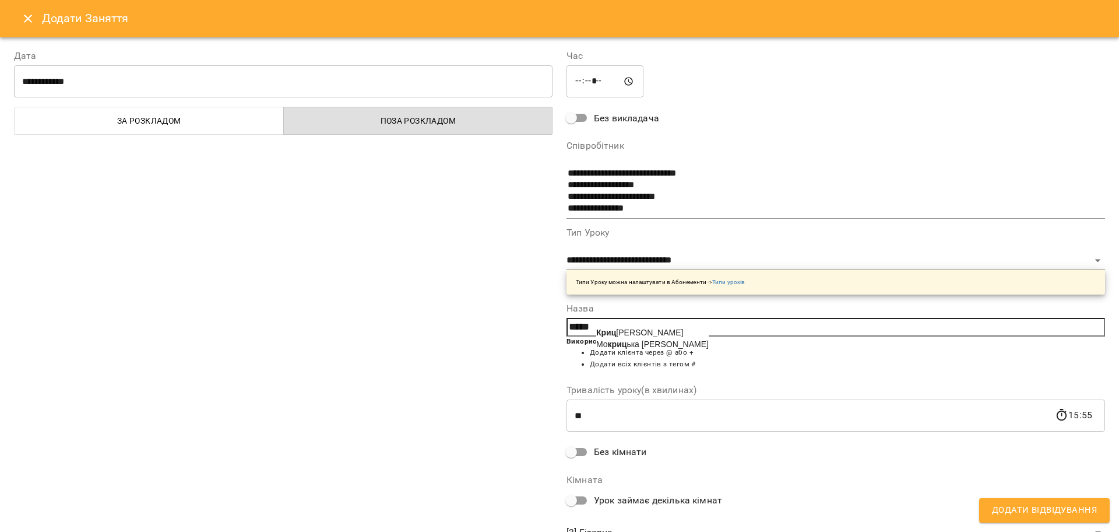
click at [651, 335] on span "Криц кая Анастасия" at bounding box center [639, 332] width 87 height 9
type input "**********"
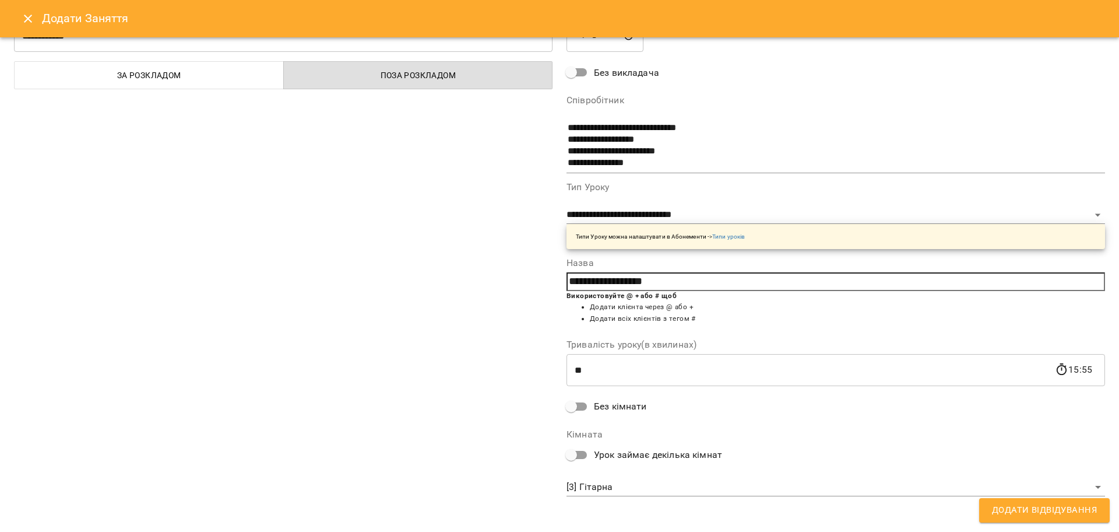
scroll to position [50, 0]
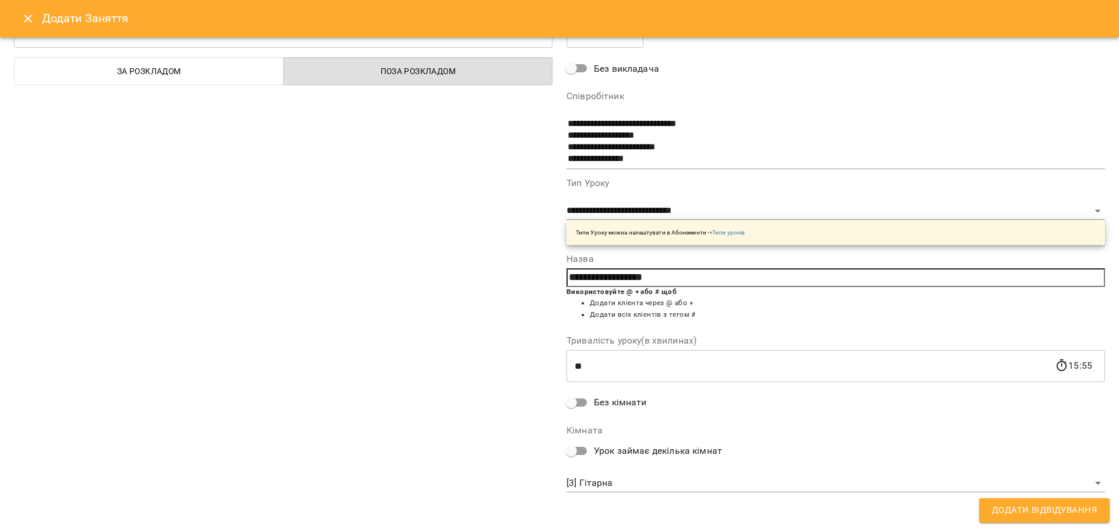
click at [1017, 517] on span "Додати Відвідування" at bounding box center [1044, 510] width 105 height 15
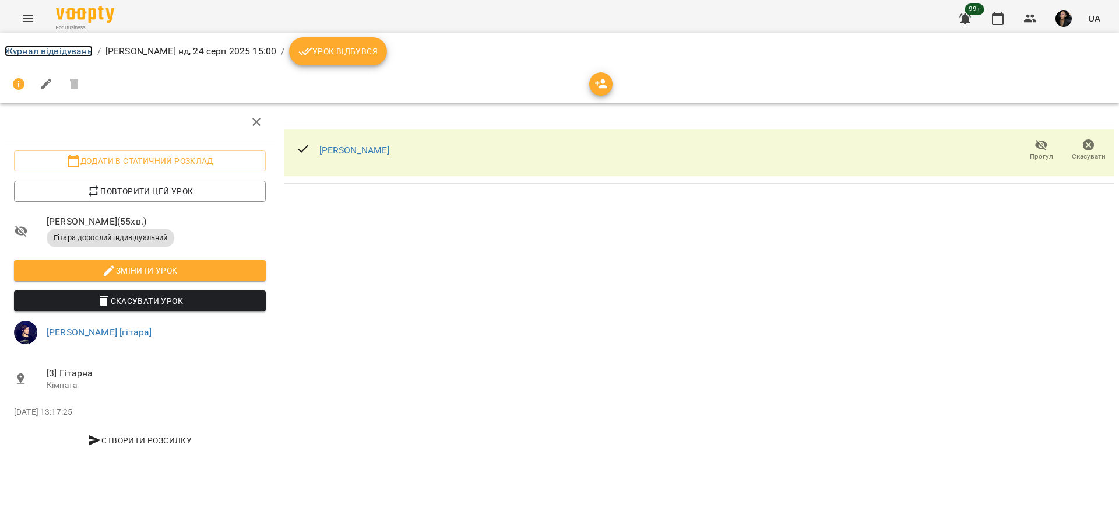
click at [79, 53] on link "Журнал відвідувань" at bounding box center [49, 50] width 88 height 11
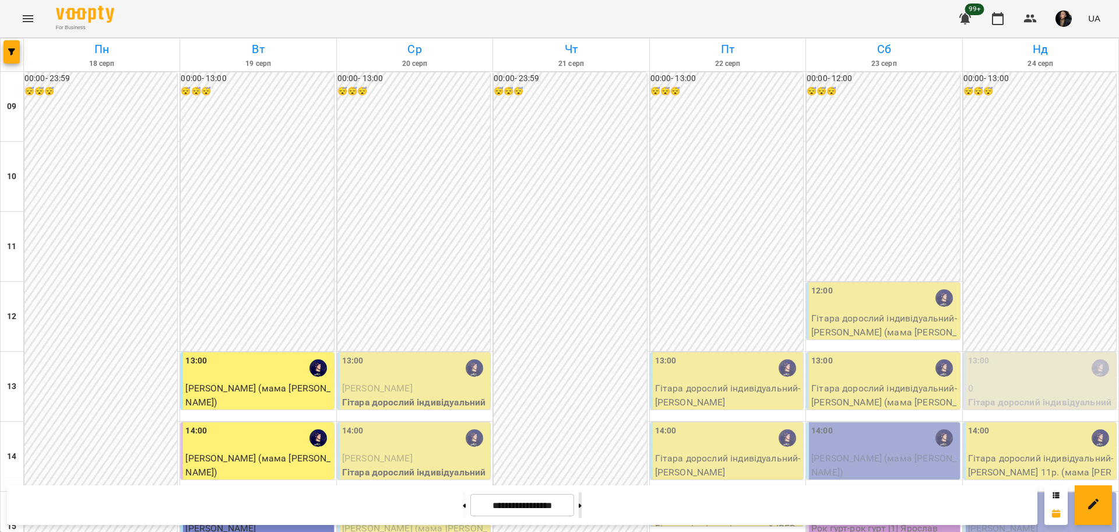
click at [582, 500] on button at bounding box center [580, 505] width 3 height 26
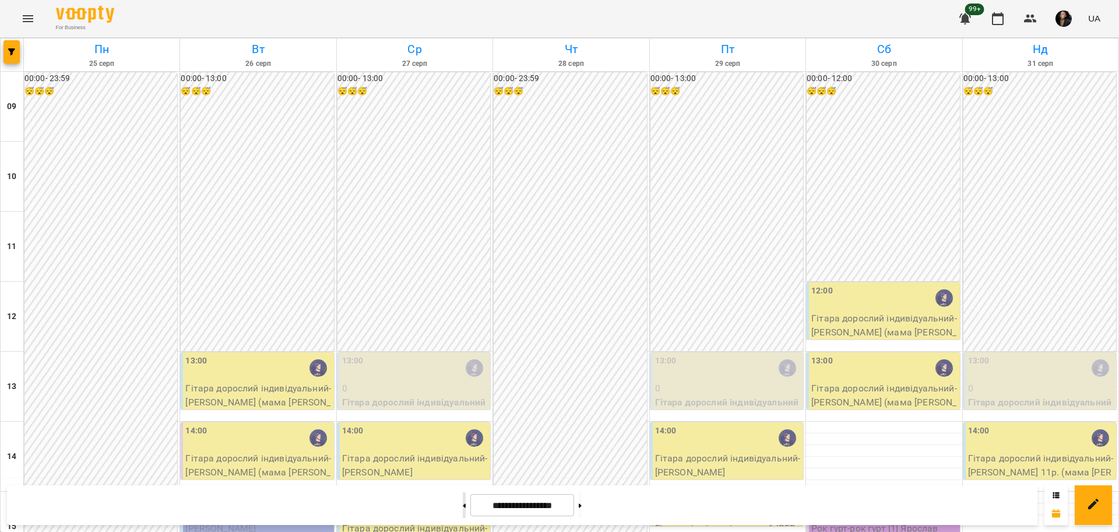
click at [463, 503] on button at bounding box center [464, 505] width 3 height 26
type input "**********"
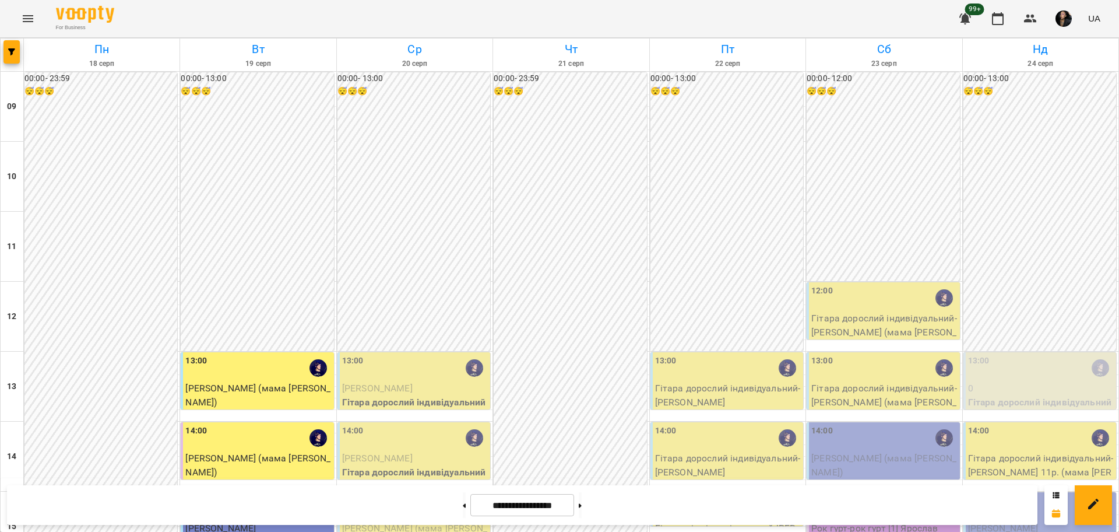
scroll to position [146, 0]
click at [13, 59] on button "button" at bounding box center [11, 51] width 16 height 23
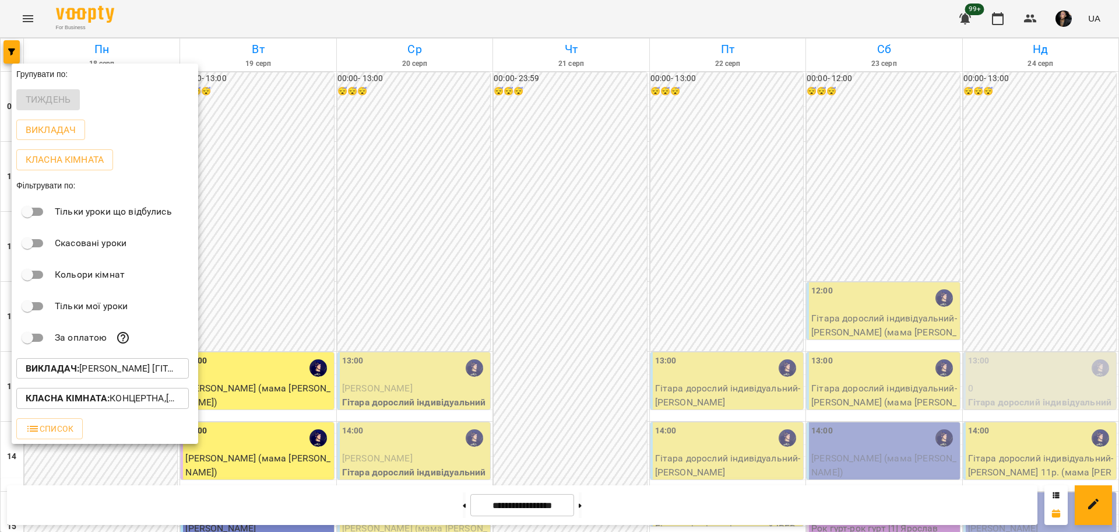
click at [120, 382] on div "Викладач : [PERSON_NAME] [гітара]" at bounding box center [105, 368] width 187 height 30
click at [110, 379] on button "Викладач : [PERSON_NAME] [гітара]" at bounding box center [102, 368] width 173 height 21
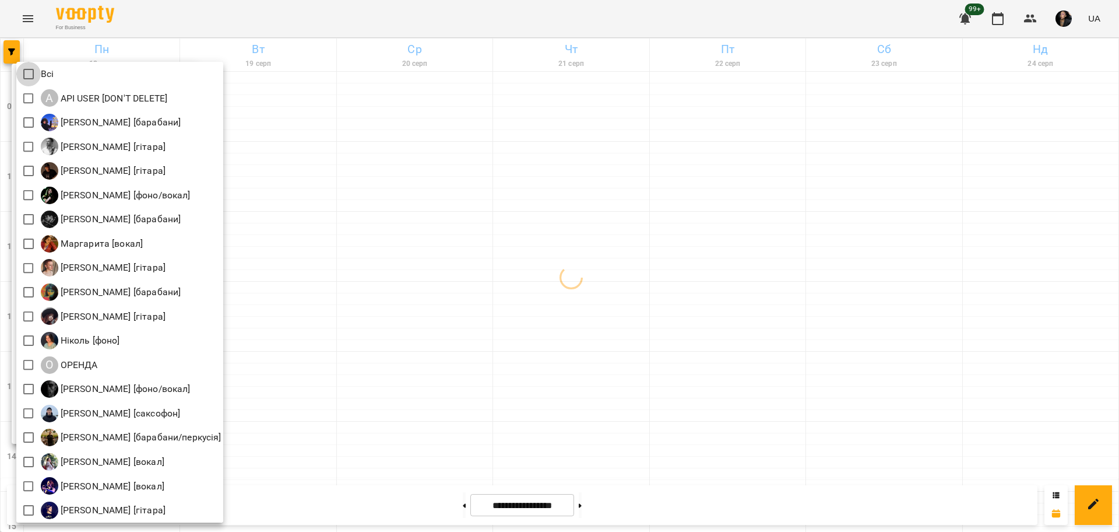
click at [478, 215] on div at bounding box center [559, 266] width 1119 height 532
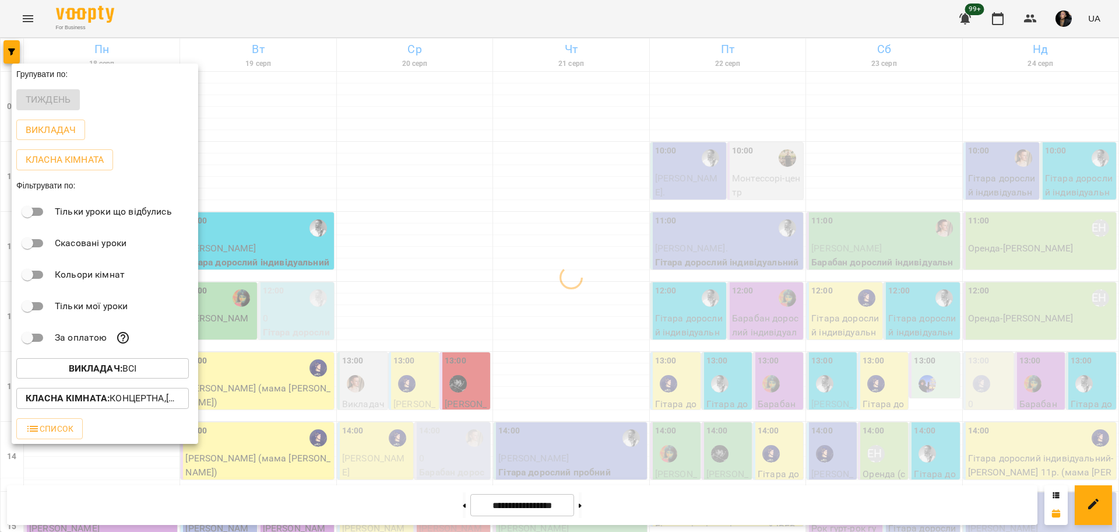
click at [143, 409] on button "Класна кімната : Концертна,[3] Гітарна,[5] Kids Гітарна,Кінозал" at bounding box center [102, 398] width 173 height 21
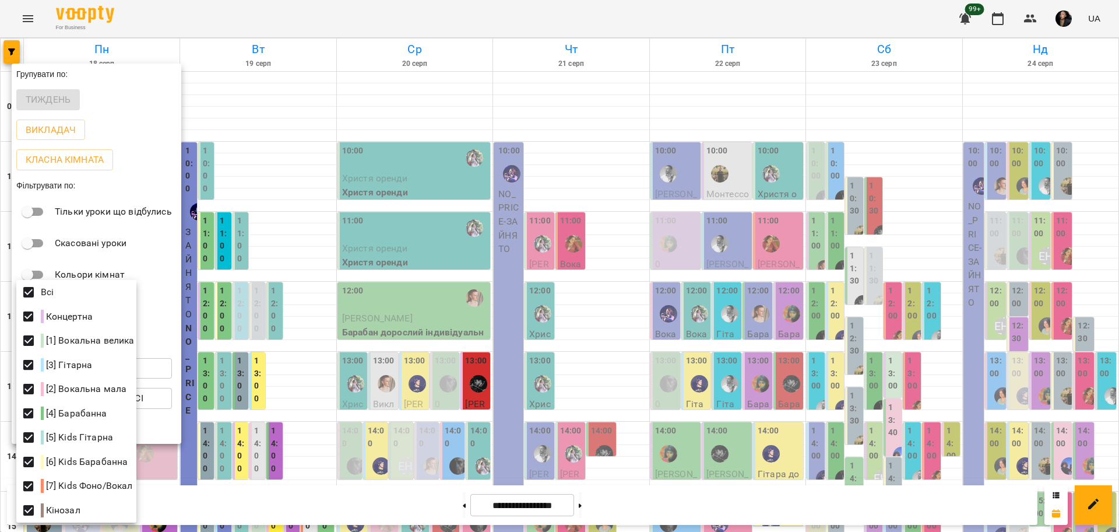
click at [599, 236] on div at bounding box center [559, 266] width 1119 height 532
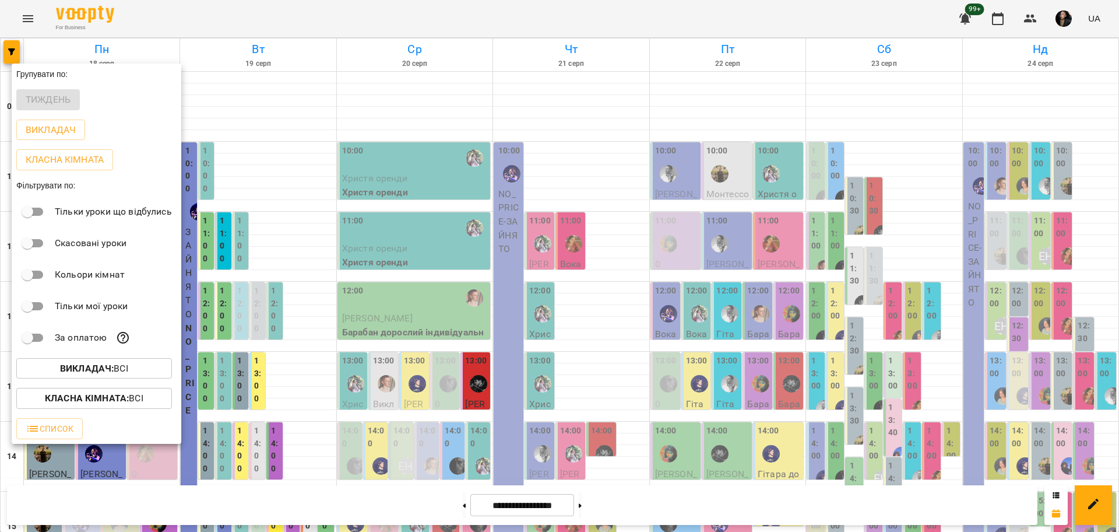
click at [599, 239] on div at bounding box center [559, 266] width 1119 height 532
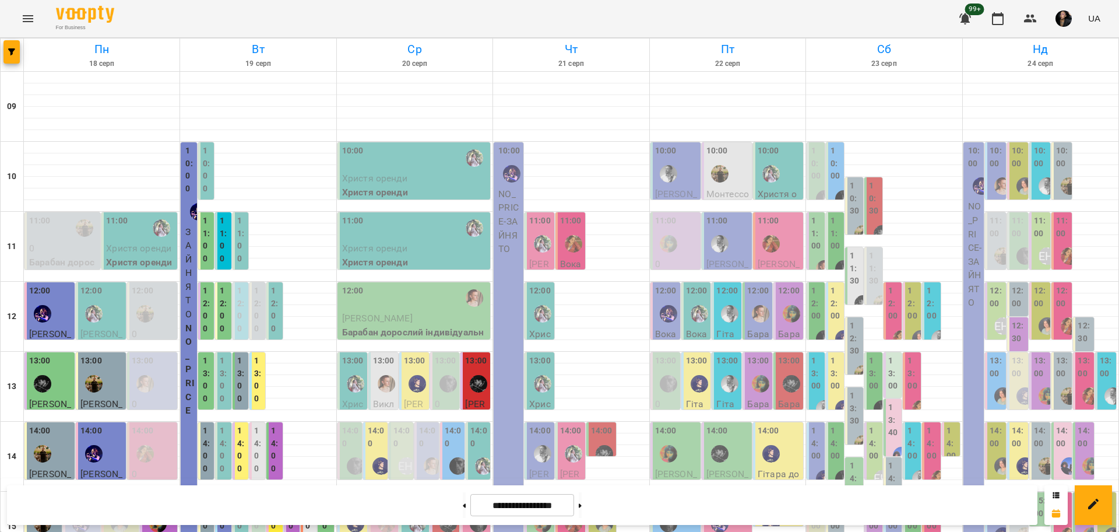
click at [447, 424] on label "14:00" at bounding box center [453, 436] width 17 height 25
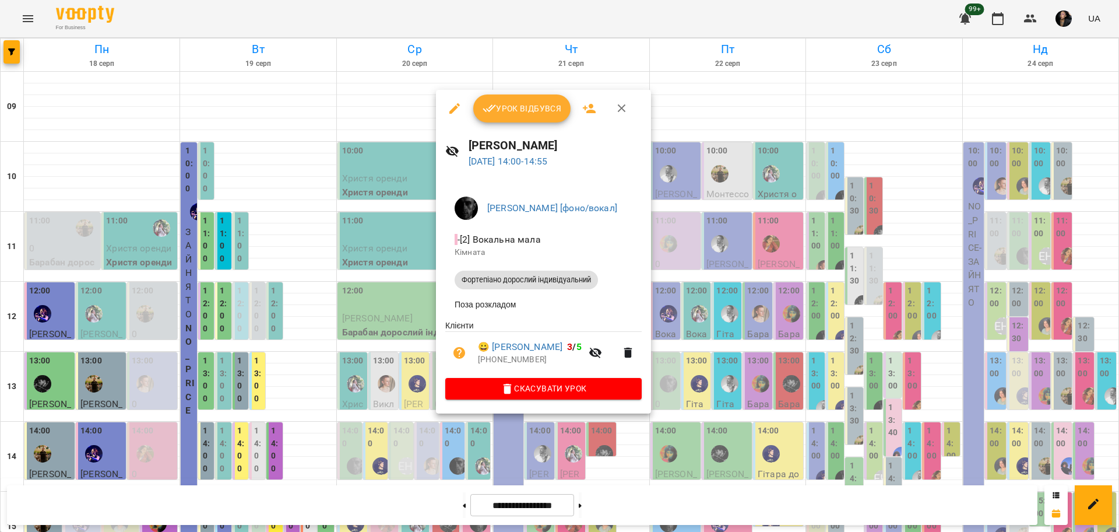
click at [401, 303] on div at bounding box center [559, 266] width 1119 height 532
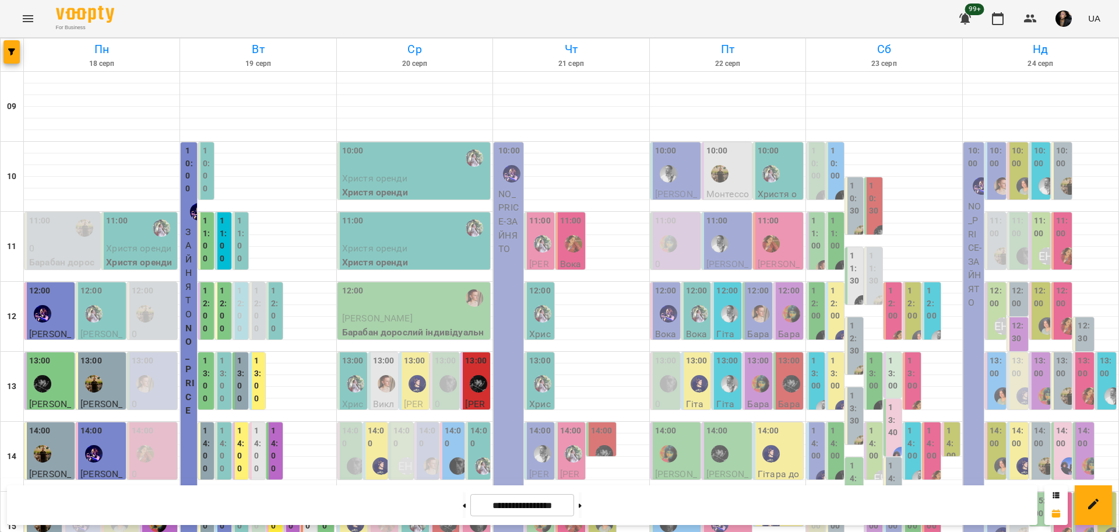
click at [473, 424] on label "14:00" at bounding box center [479, 436] width 17 height 25
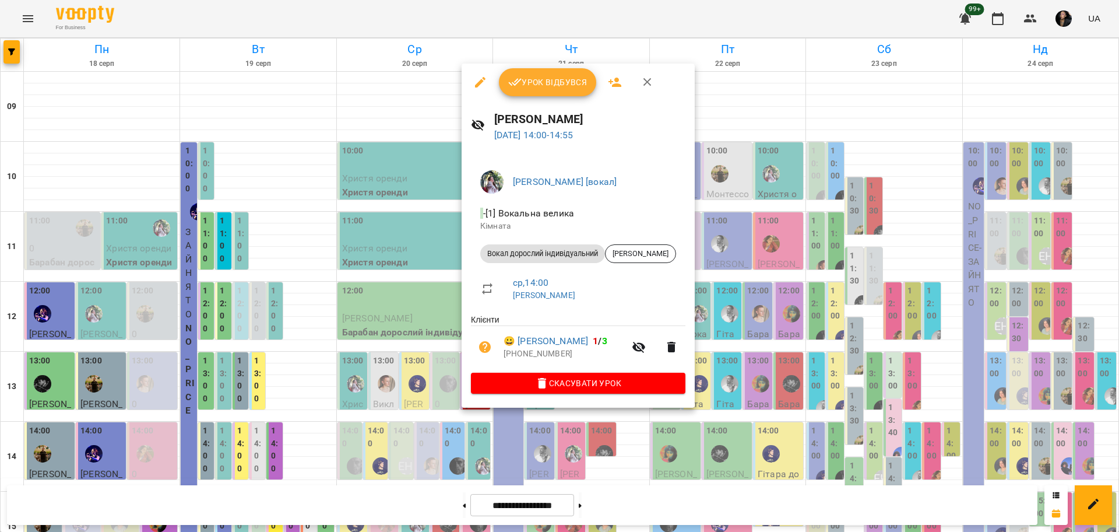
click at [405, 311] on div at bounding box center [559, 266] width 1119 height 532
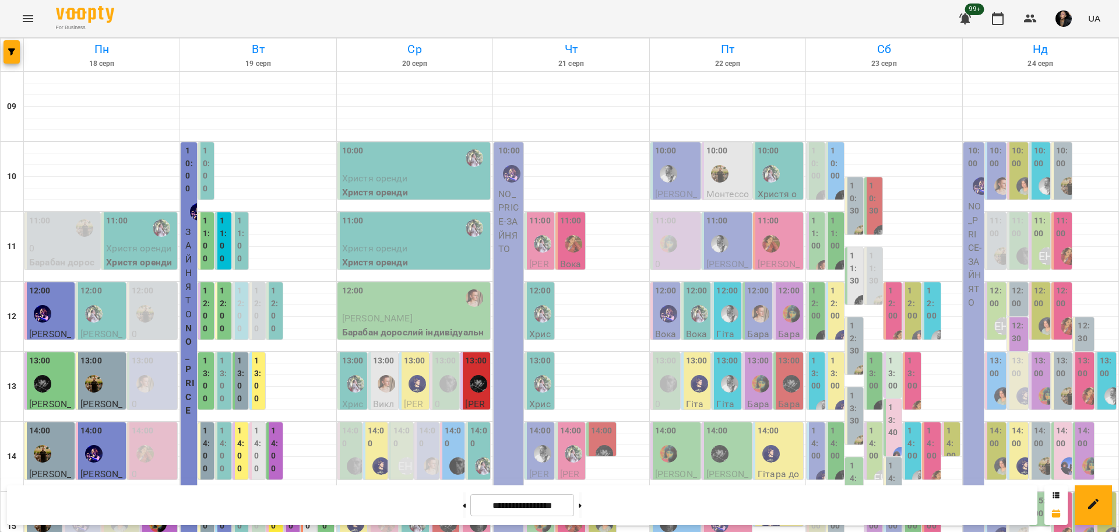
click at [471, 424] on label "14:00" at bounding box center [479, 436] width 17 height 25
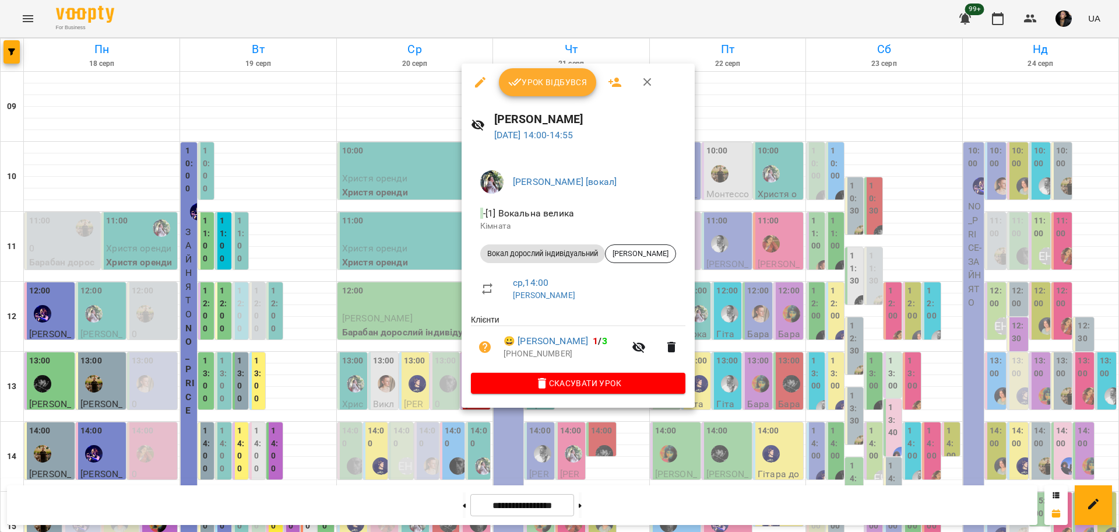
drag, startPoint x: 409, startPoint y: 317, endPoint x: 395, endPoint y: 315, distance: 14.7
click at [409, 317] on div at bounding box center [559, 266] width 1119 height 532
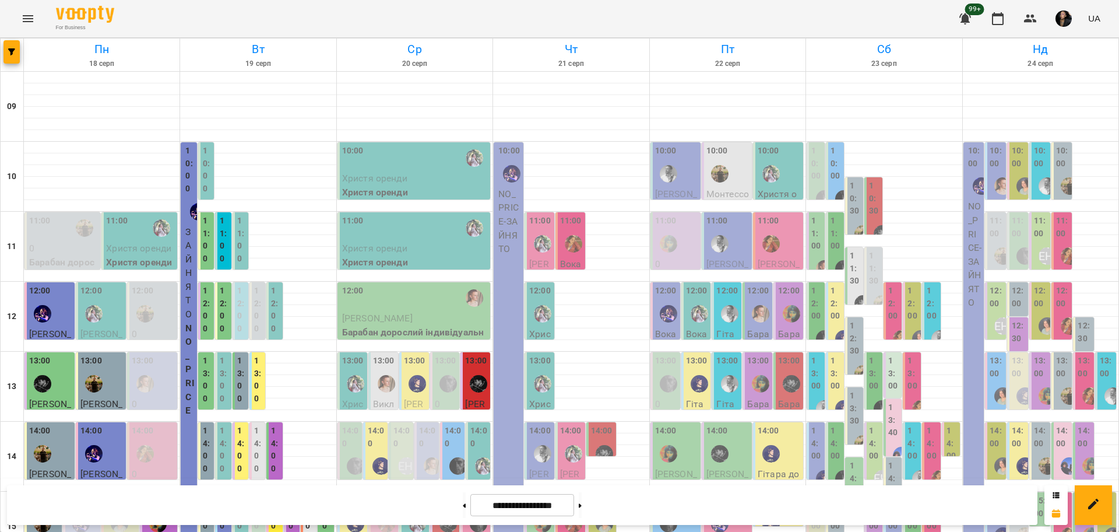
click at [368, 452] on div at bounding box center [381, 465] width 27 height 27
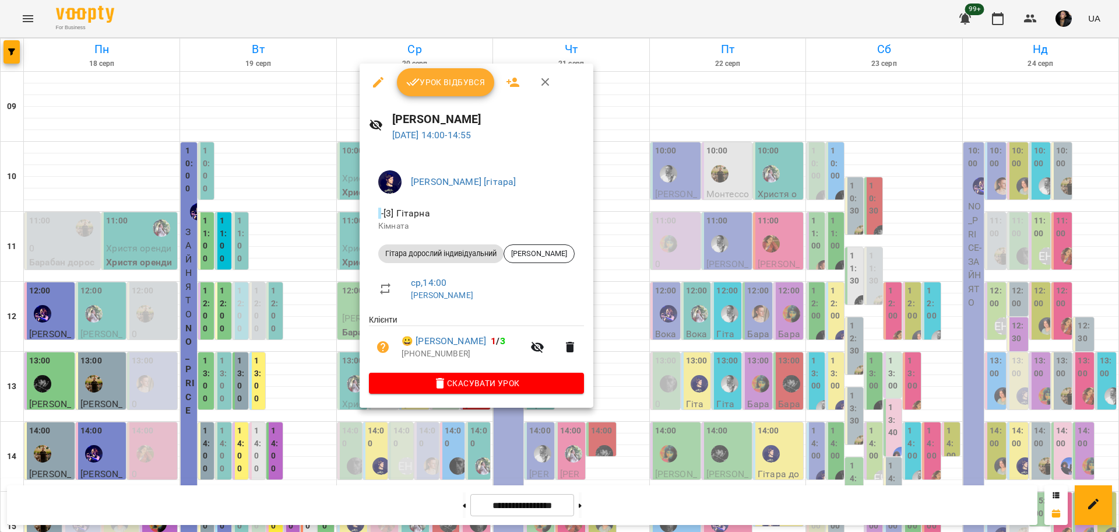
click at [339, 293] on div at bounding box center [559, 266] width 1119 height 532
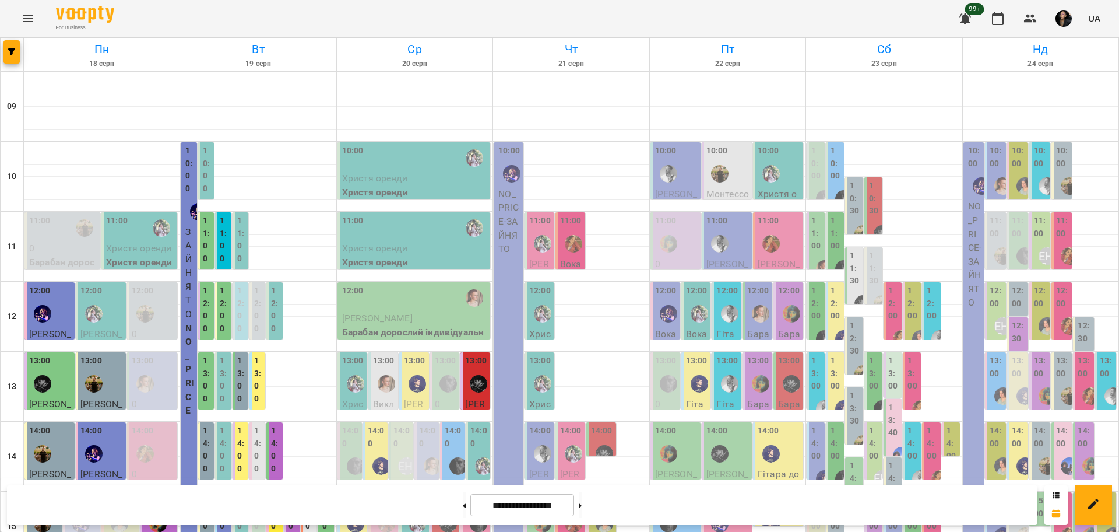
click at [368, 424] on label "14:00" at bounding box center [376, 436] width 17 height 25
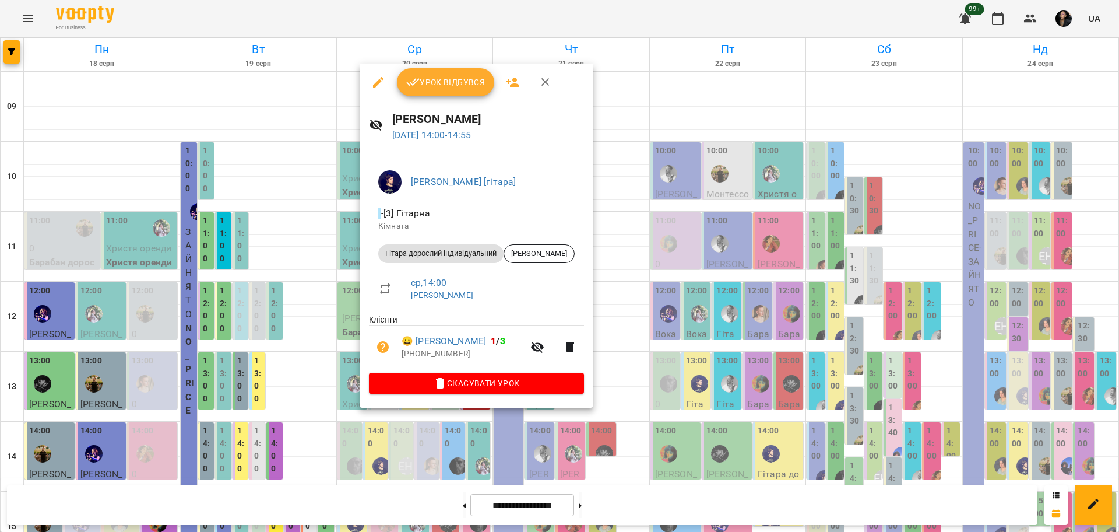
click at [258, 353] on div at bounding box center [559, 266] width 1119 height 532
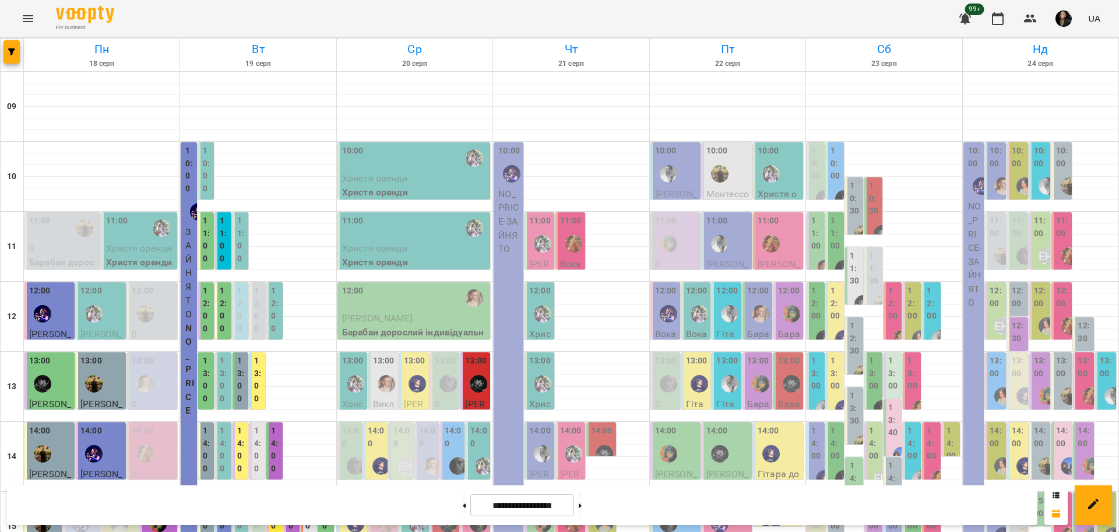
click at [272, 494] on label "15:00" at bounding box center [275, 519] width 9 height 50
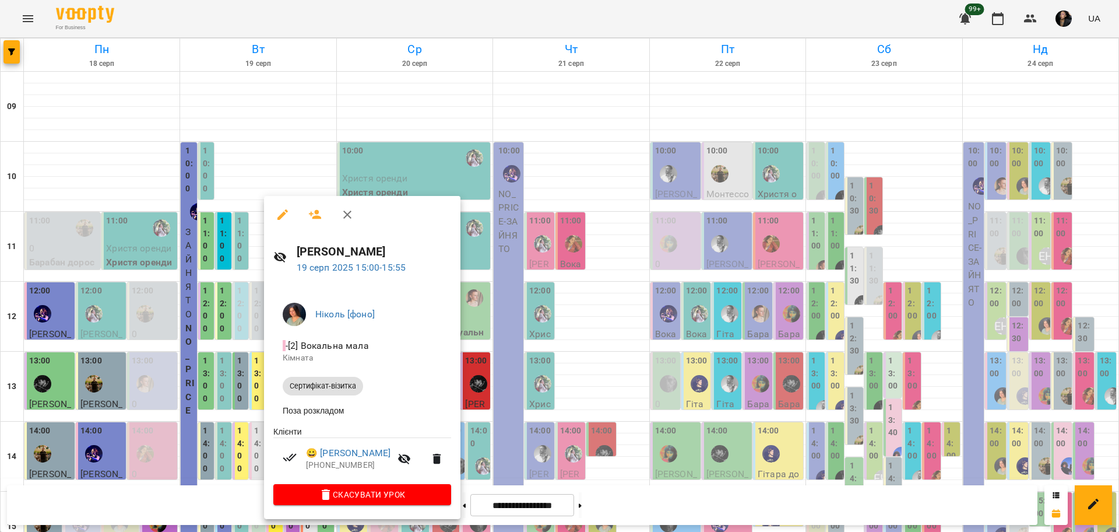
click at [240, 358] on div at bounding box center [559, 266] width 1119 height 532
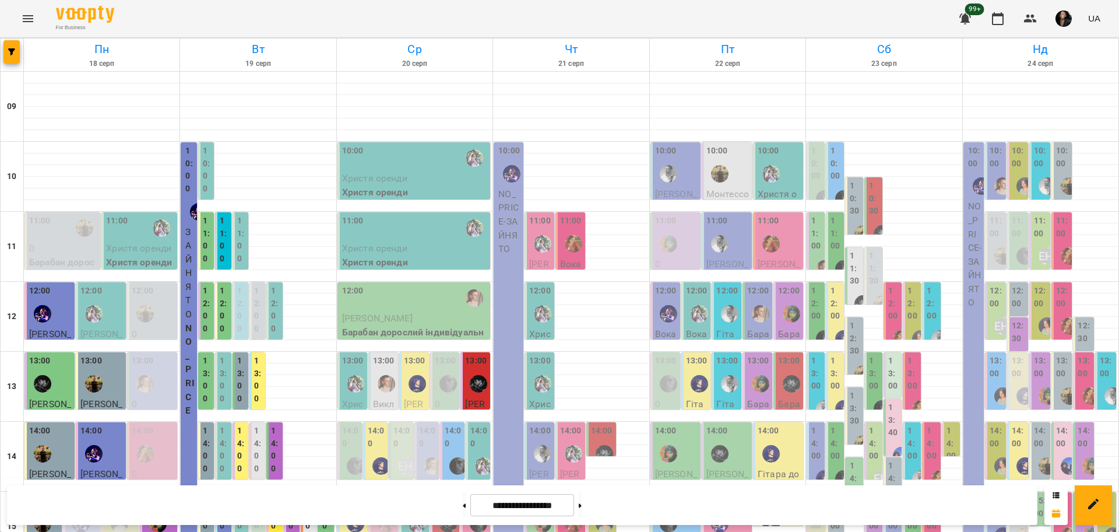
scroll to position [219, 0]
click at [1041, 17] on button "button" at bounding box center [1031, 19] width 28 height 28
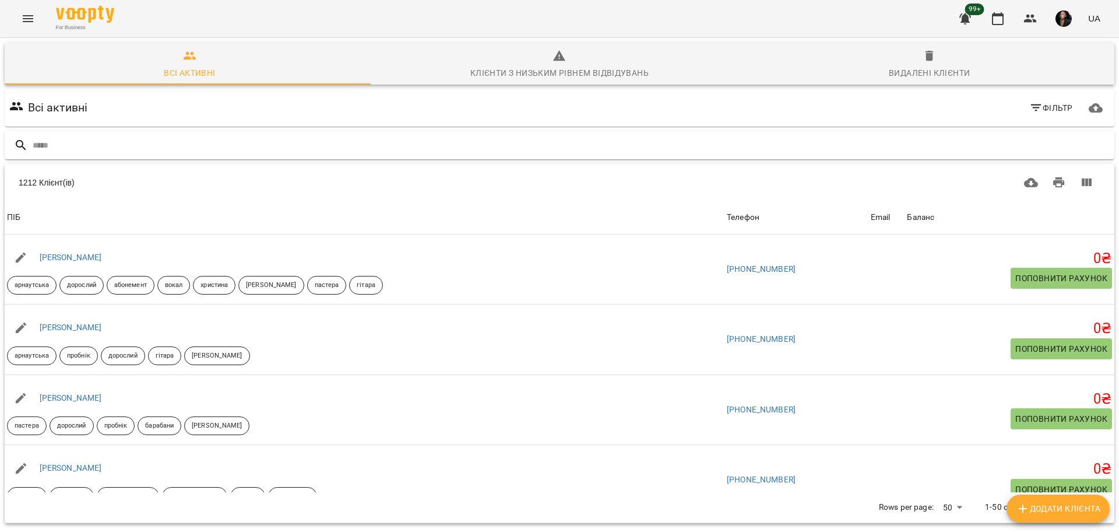
drag, startPoint x: 329, startPoint y: 156, endPoint x: 335, endPoint y: 153, distance: 6.5
click at [331, 154] on div at bounding box center [560, 145] width 1110 height 29
click at [337, 151] on input "text" at bounding box center [571, 145] width 1077 height 19
type input "*"
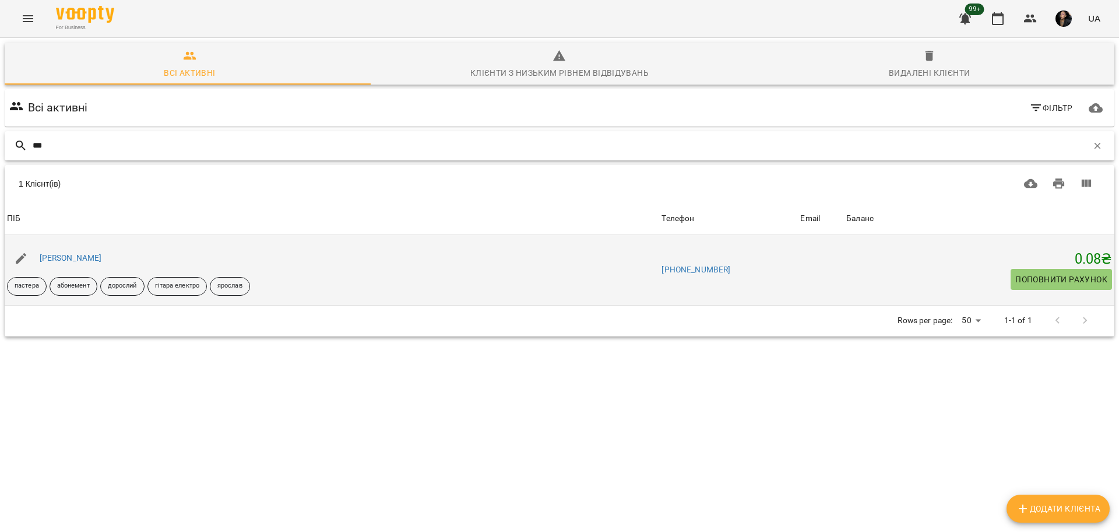
type input "***"
click at [82, 259] on div "[PERSON_NAME]" at bounding box center [70, 258] width 67 height 16
click at [69, 262] on div "[PERSON_NAME]" at bounding box center [70, 258] width 67 height 16
click at [58, 257] on link "[PERSON_NAME]" at bounding box center [71, 257] width 62 height 9
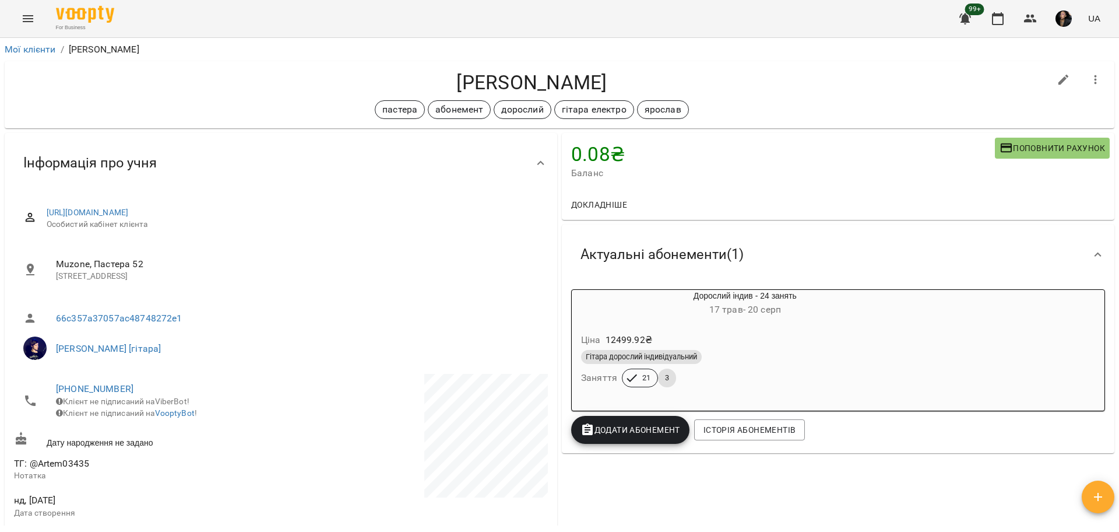
click at [1057, 80] on icon "button" at bounding box center [1064, 80] width 14 height 14
select select "**"
click at [861, 354] on div "Гітара дорослий індивідуальний" at bounding box center [745, 357] width 328 height 14
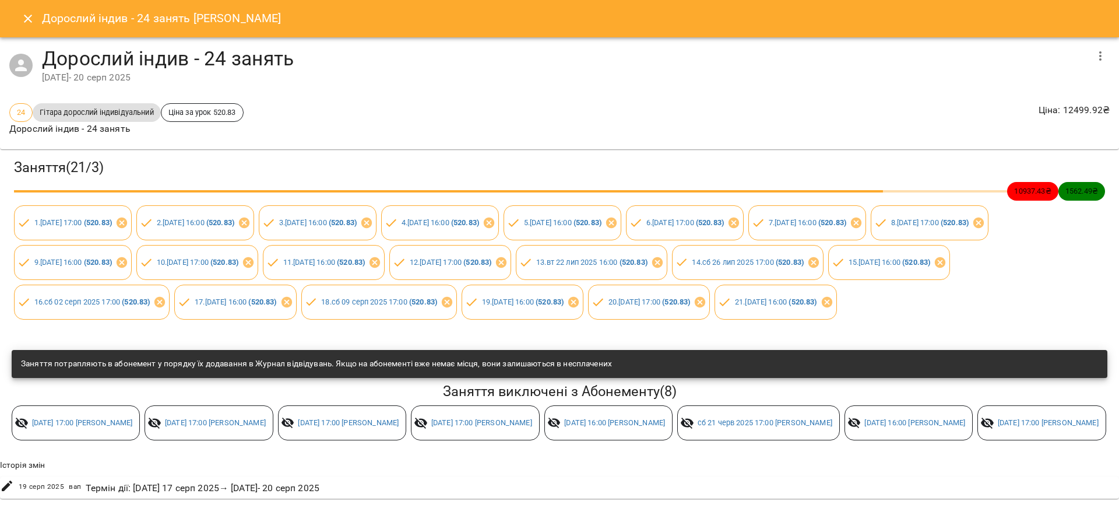
click at [1094, 54] on icon "button" at bounding box center [1101, 56] width 14 height 14
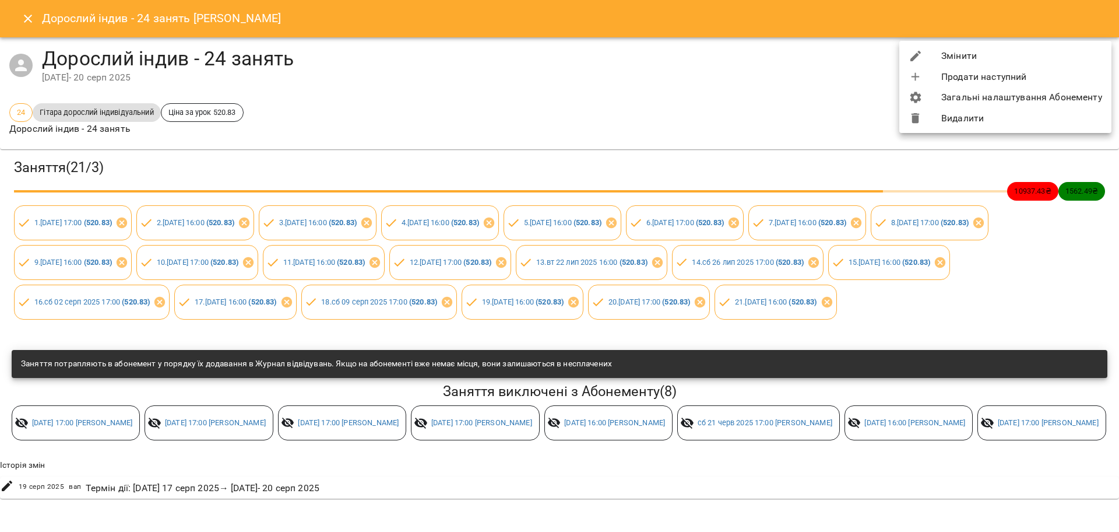
click at [977, 54] on li "Змінити" at bounding box center [1006, 55] width 212 height 21
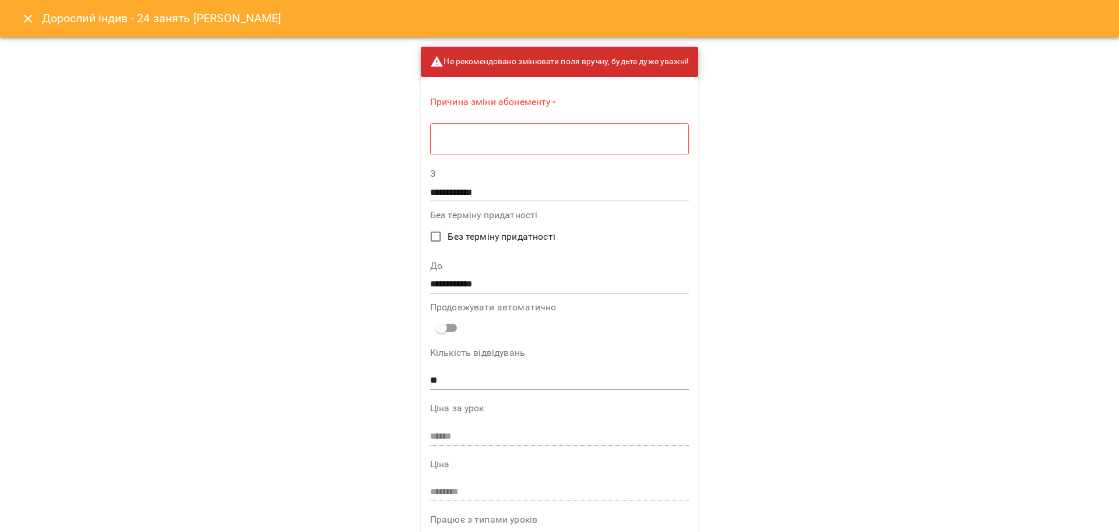
click at [557, 138] on textarea at bounding box center [559, 139] width 243 height 11
type textarea "**"
click at [436, 286] on input "**********" at bounding box center [559, 280] width 259 height 19
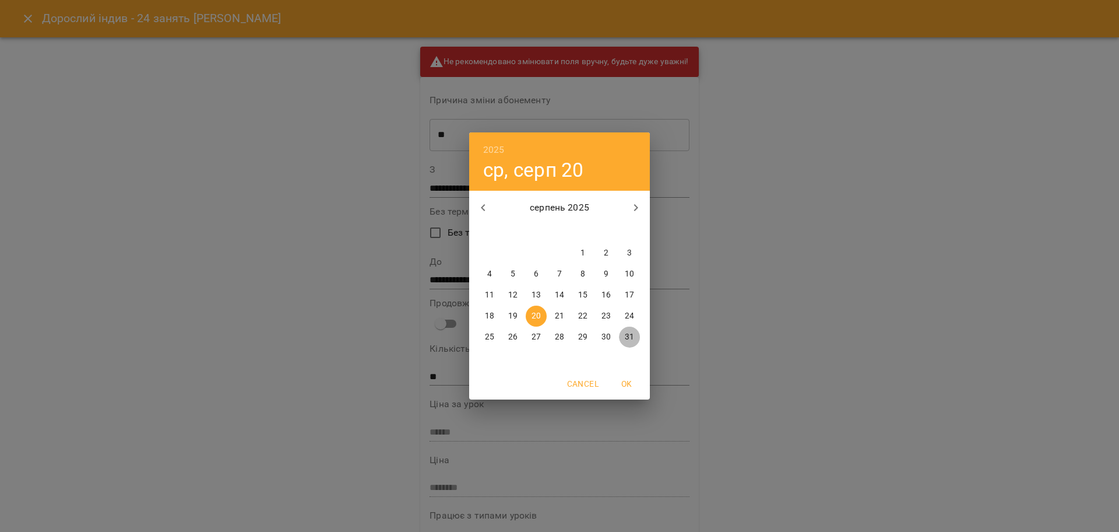
click at [627, 328] on button "31" at bounding box center [629, 337] width 21 height 21
type input "**********"
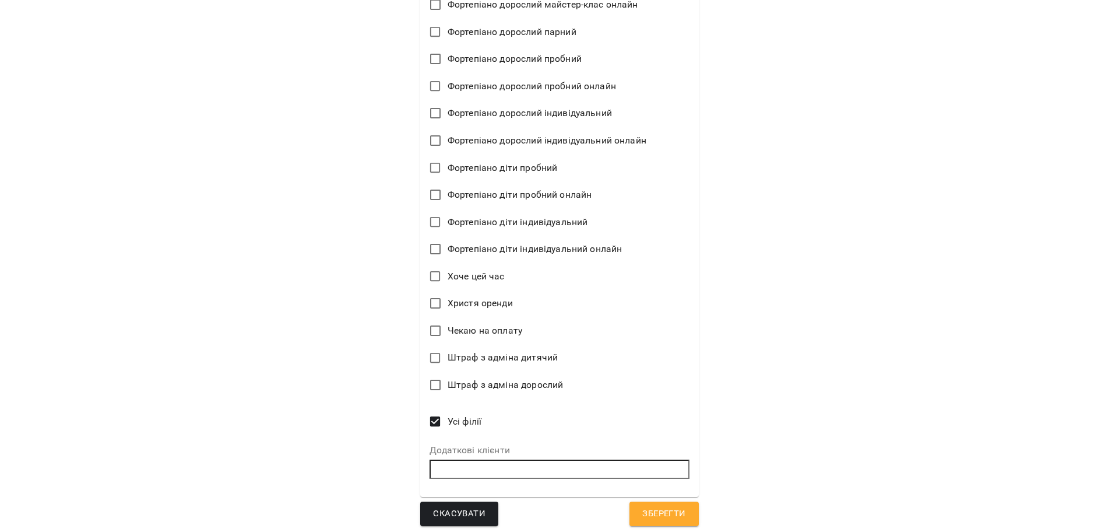
scroll to position [2626, 0]
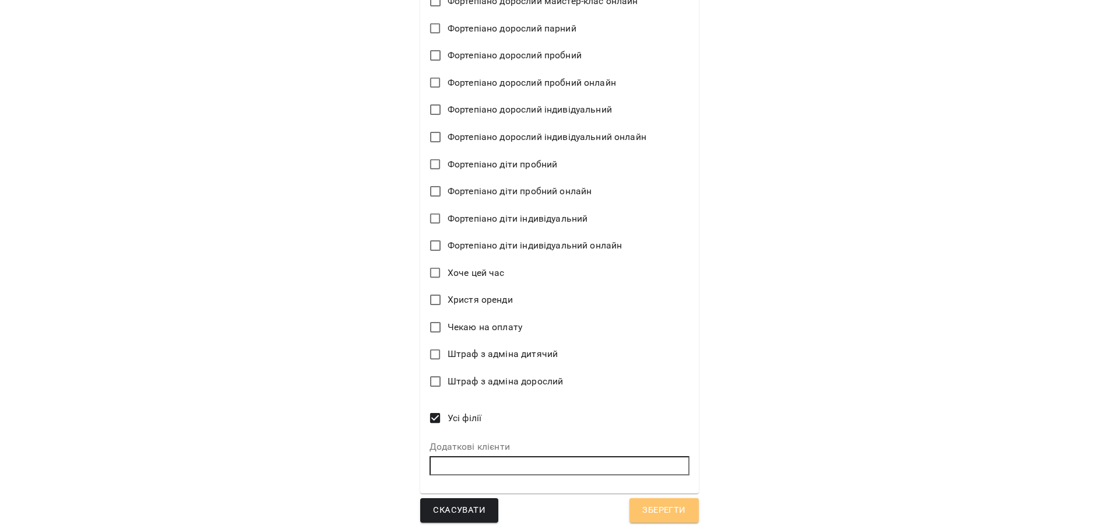
click at [651, 505] on span "Зберегти" at bounding box center [664, 510] width 43 height 15
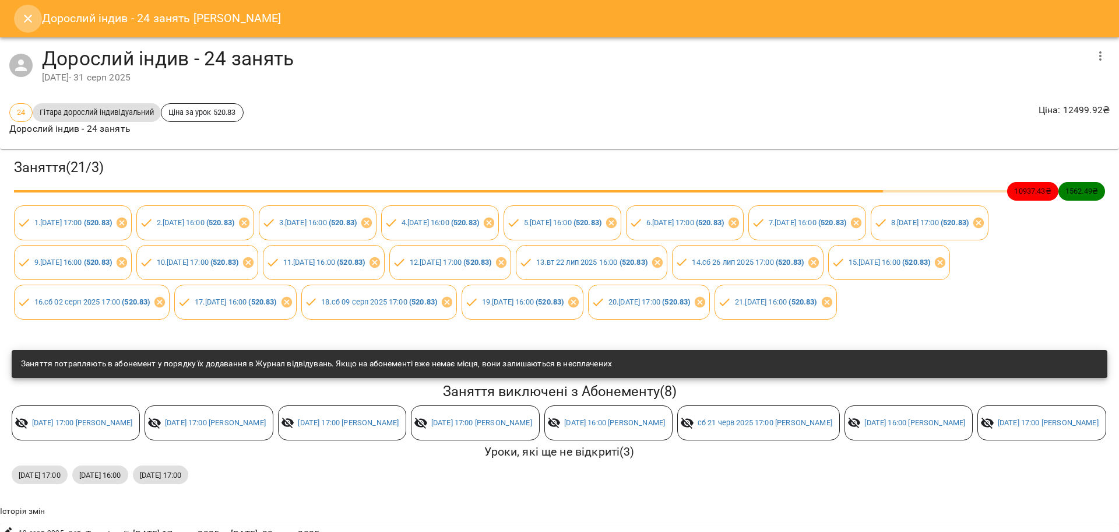
click at [22, 15] on icon "Close" at bounding box center [28, 19] width 14 height 14
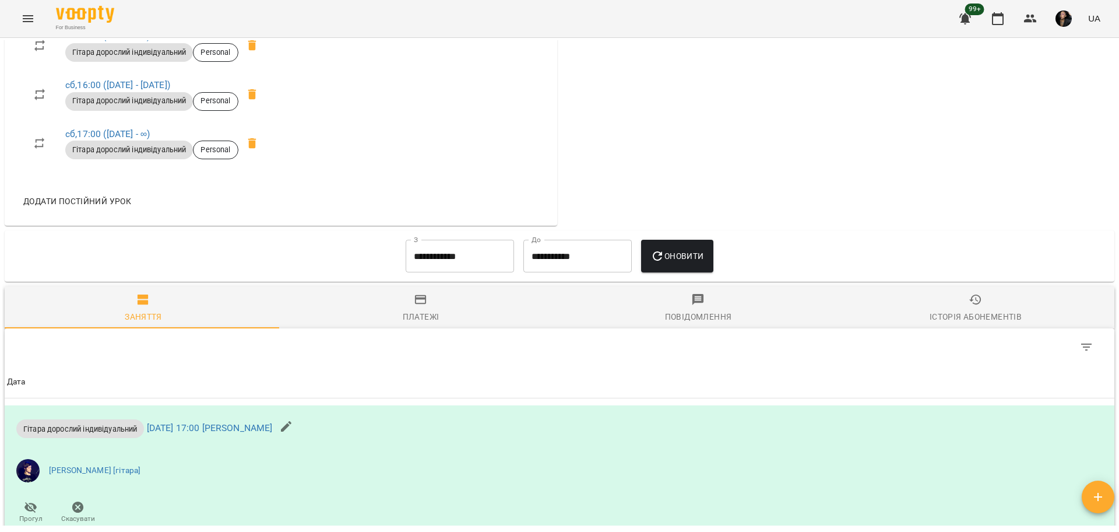
scroll to position [656, 0]
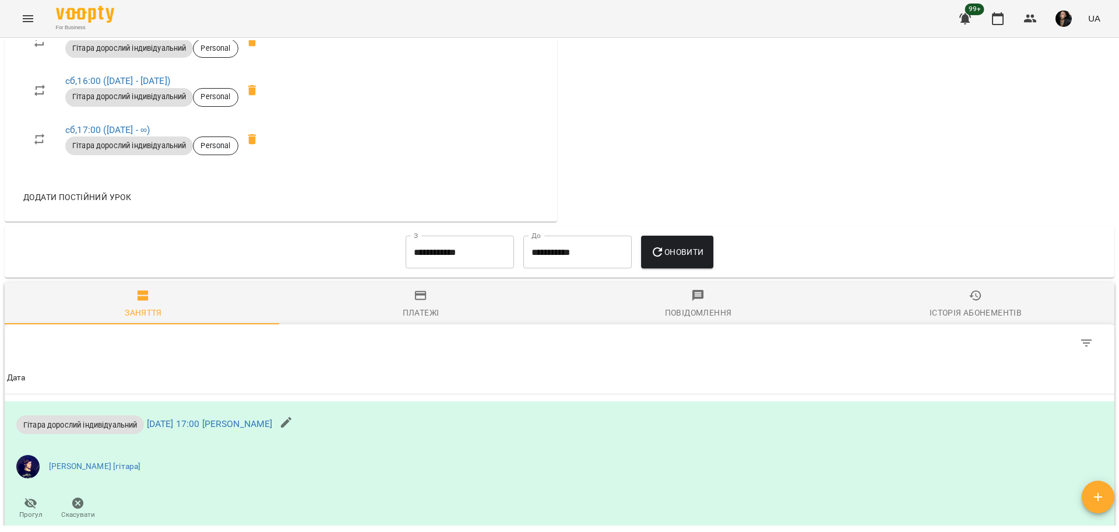
click at [23, 16] on icon "Menu" at bounding box center [28, 18] width 10 height 7
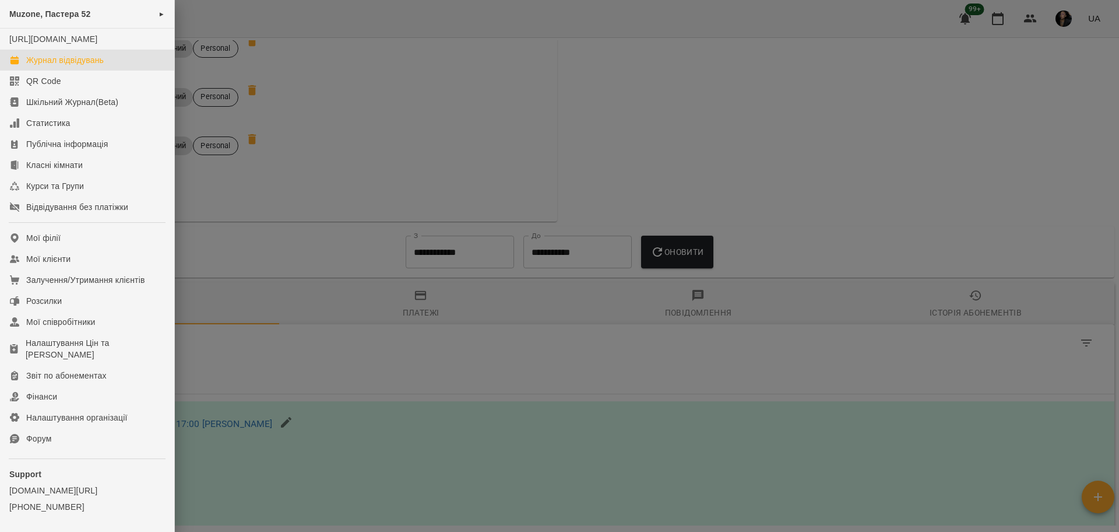
click at [66, 66] on div "Журнал відвідувань" at bounding box center [65, 60] width 78 height 12
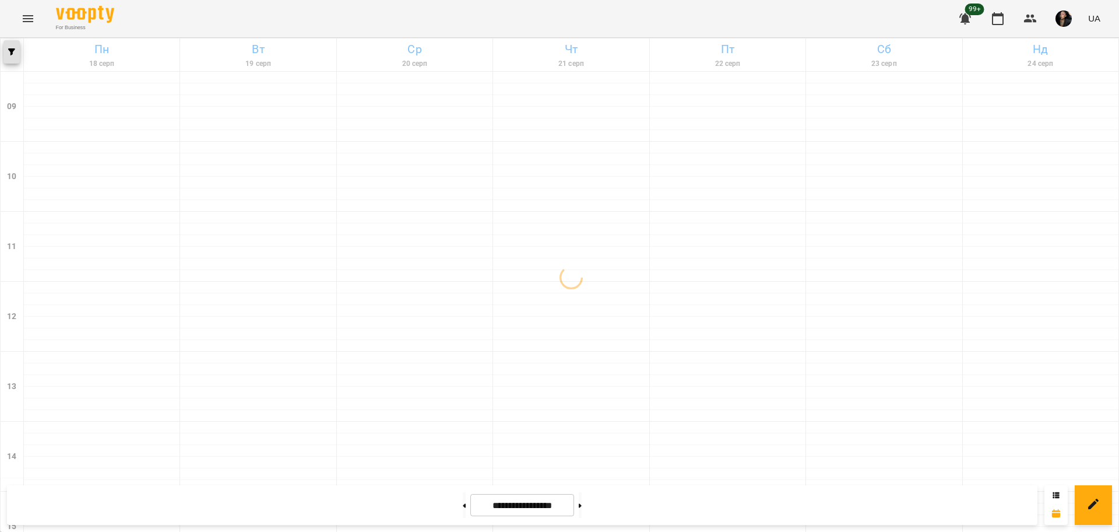
click at [7, 41] on button "button" at bounding box center [11, 51] width 16 height 23
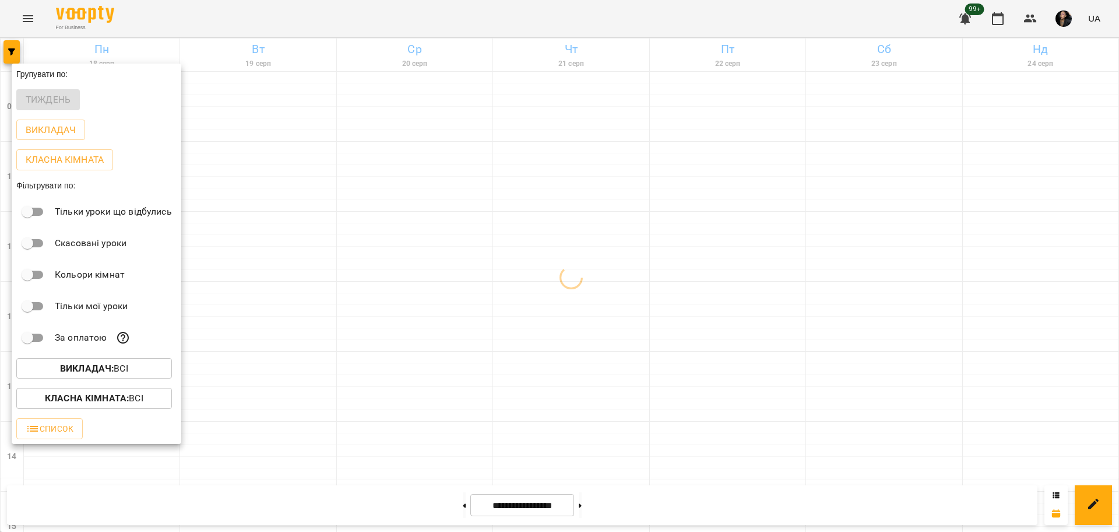
click at [99, 367] on b "Викладач :" at bounding box center [87, 368] width 54 height 11
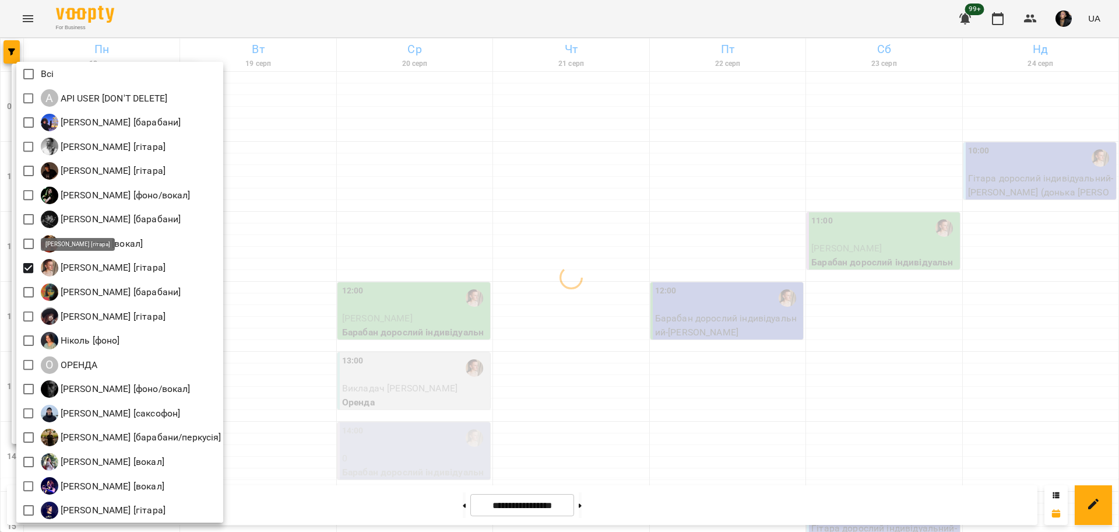
click at [389, 345] on div at bounding box center [559, 266] width 1119 height 532
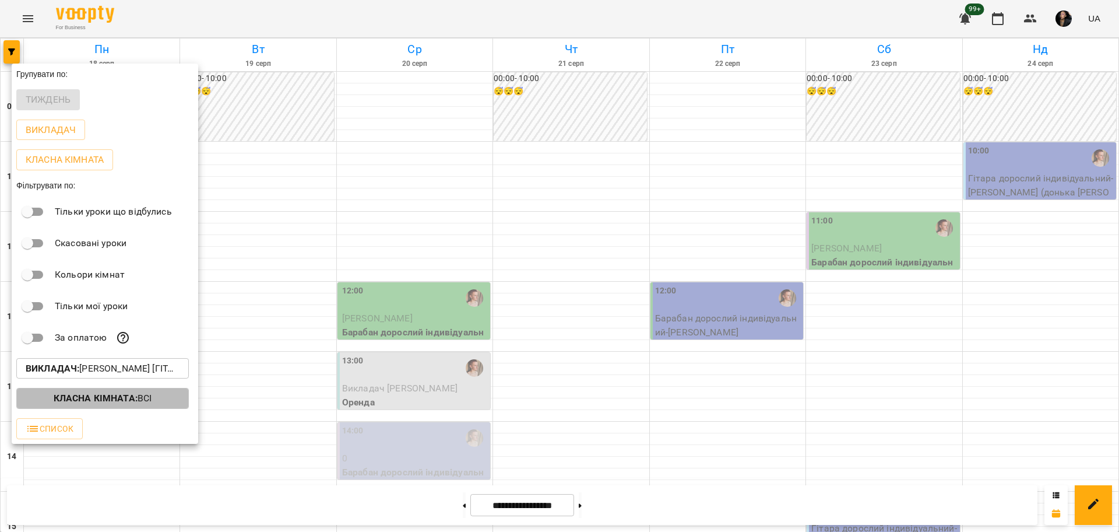
click at [150, 401] on span "Класна кімната : Всі" at bounding box center [103, 398] width 154 height 14
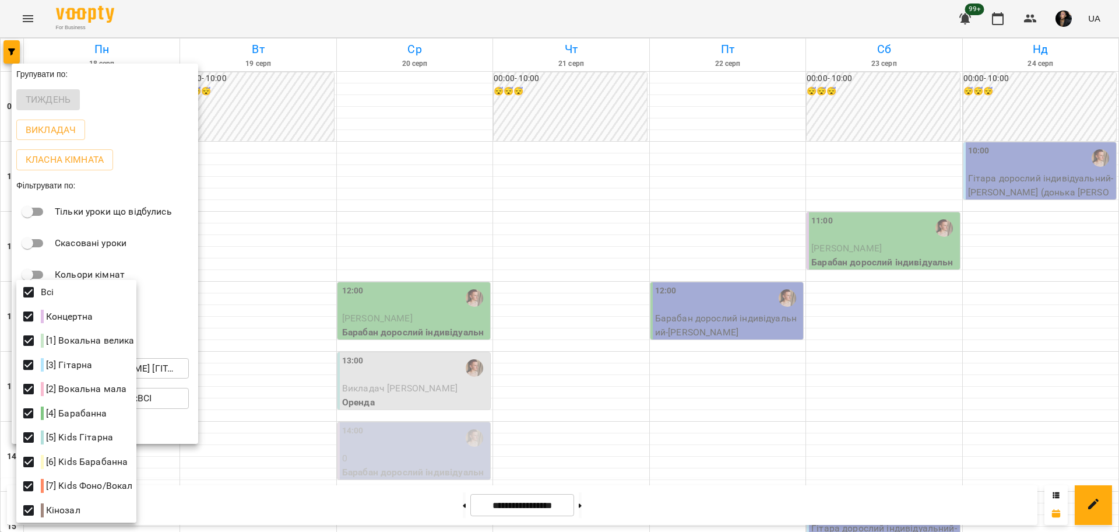
click at [313, 366] on div at bounding box center [559, 266] width 1119 height 532
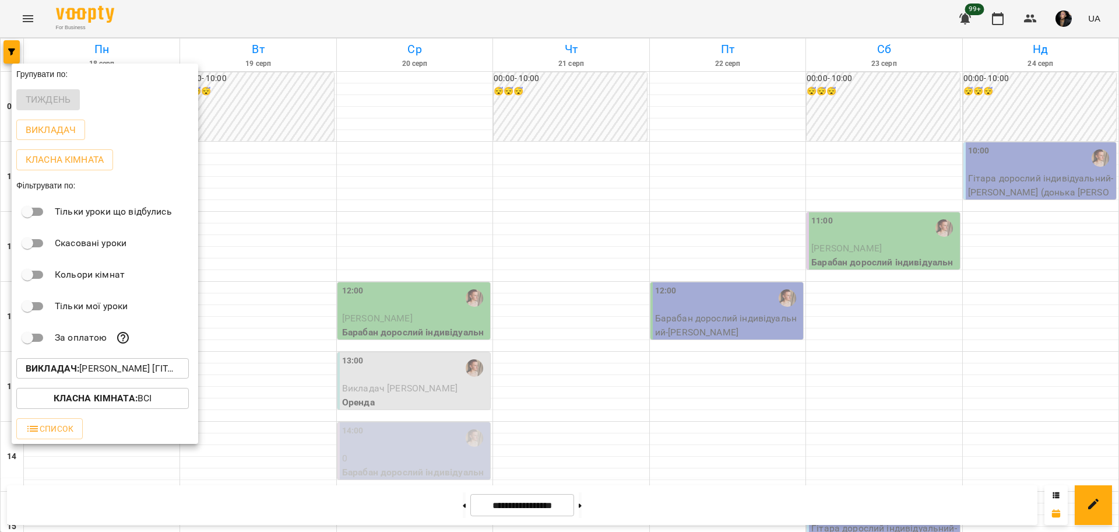
click at [564, 387] on div at bounding box center [559, 266] width 1119 height 532
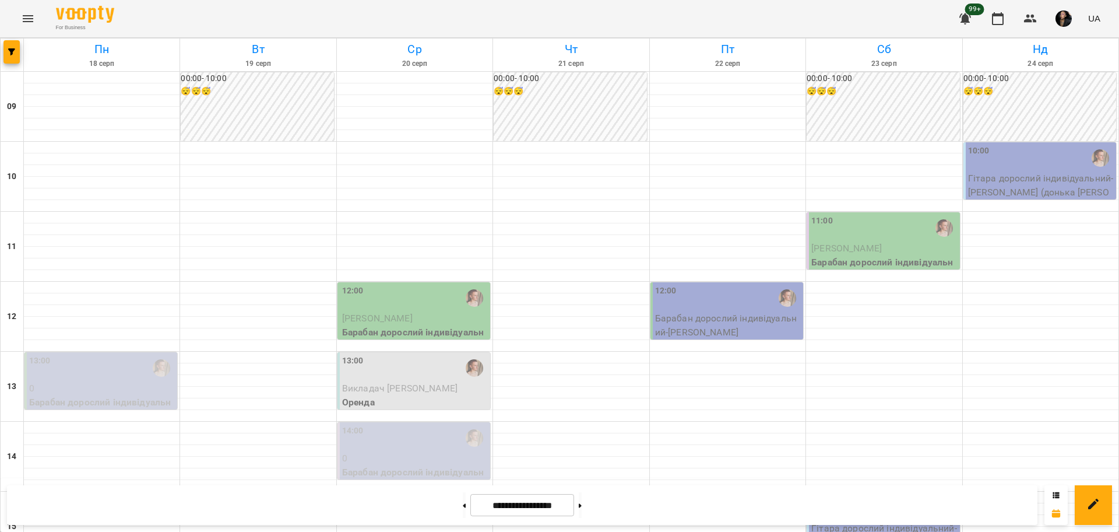
scroll to position [146, 0]
click at [406, 354] on div "13:00" at bounding box center [415, 367] width 146 height 27
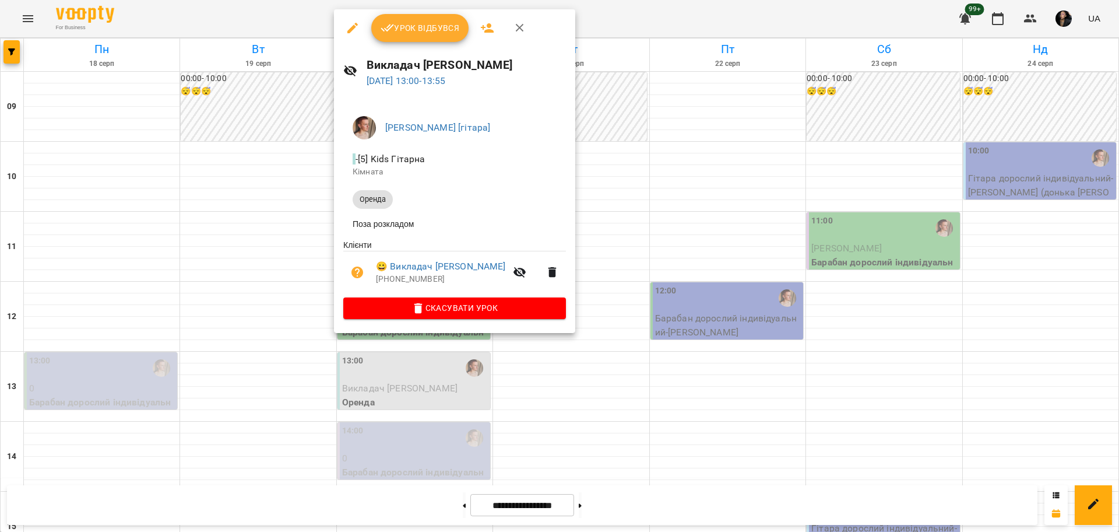
click at [399, 28] on span "Урок відбувся" at bounding box center [420, 28] width 79 height 14
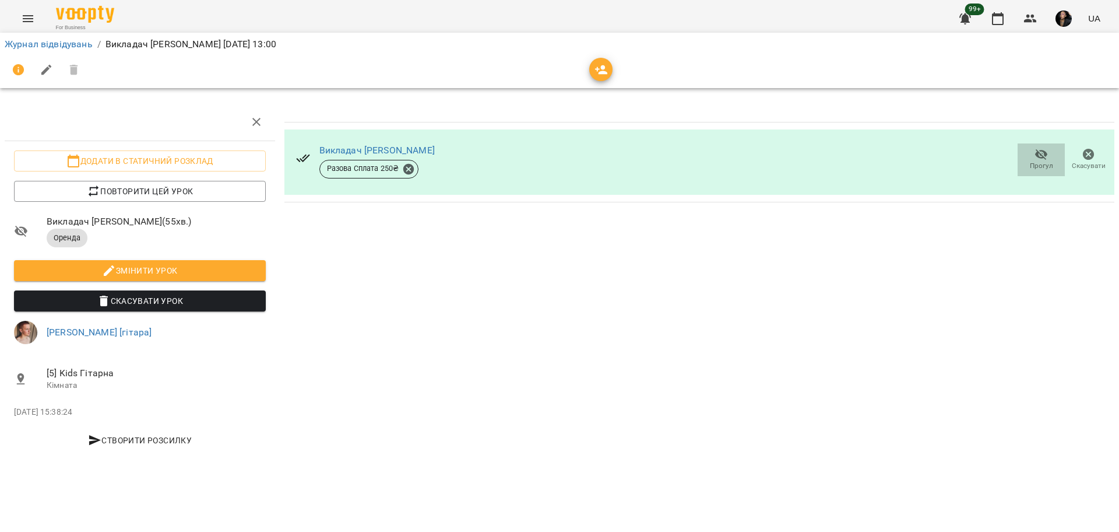
click at [1030, 155] on span "Прогул" at bounding box center [1041, 159] width 33 height 23
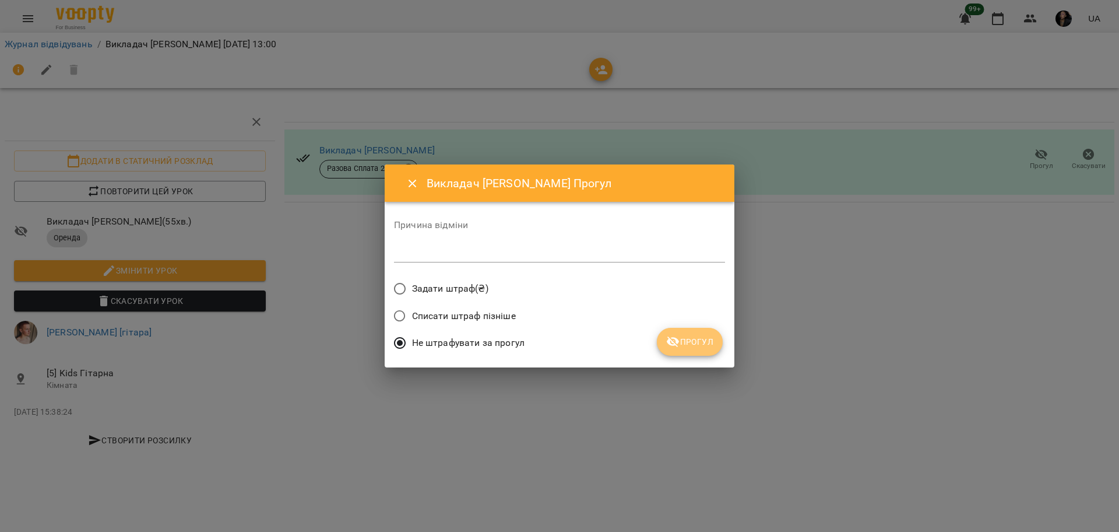
click at [693, 335] on span "Прогул" at bounding box center [689, 342] width 47 height 14
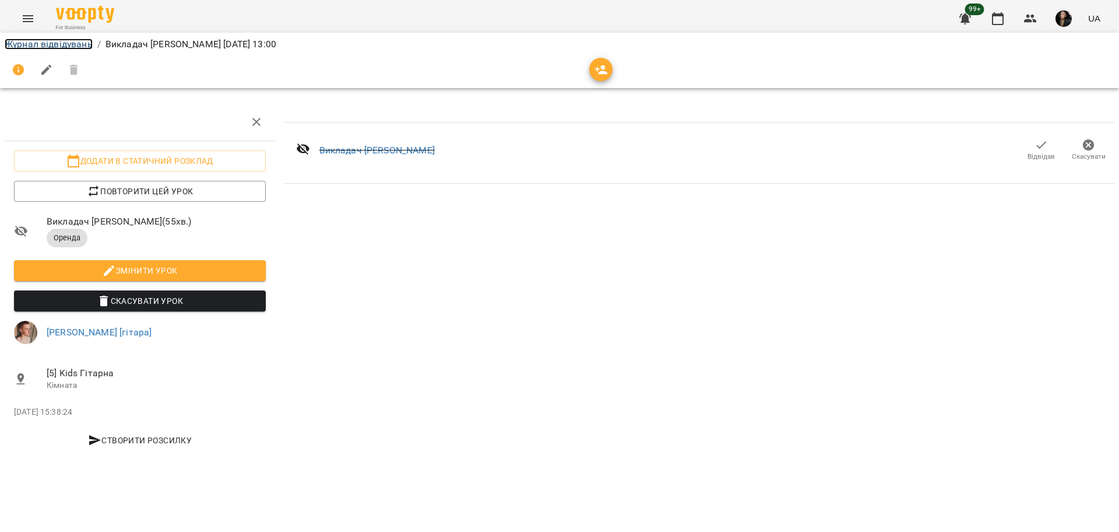
click at [78, 43] on link "Журнал відвідувань" at bounding box center [49, 43] width 88 height 11
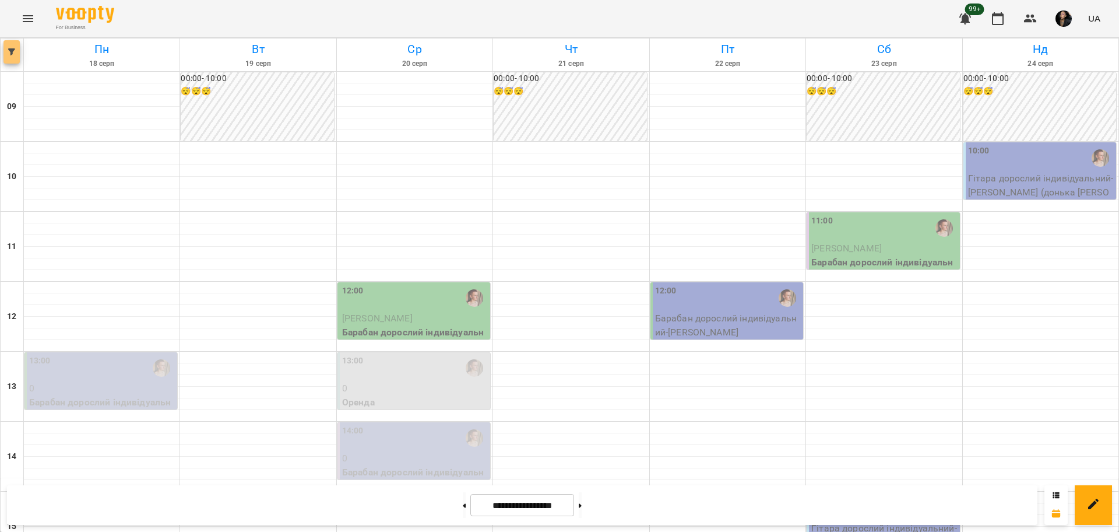
click at [12, 54] on icon "button" at bounding box center [11, 51] width 7 height 7
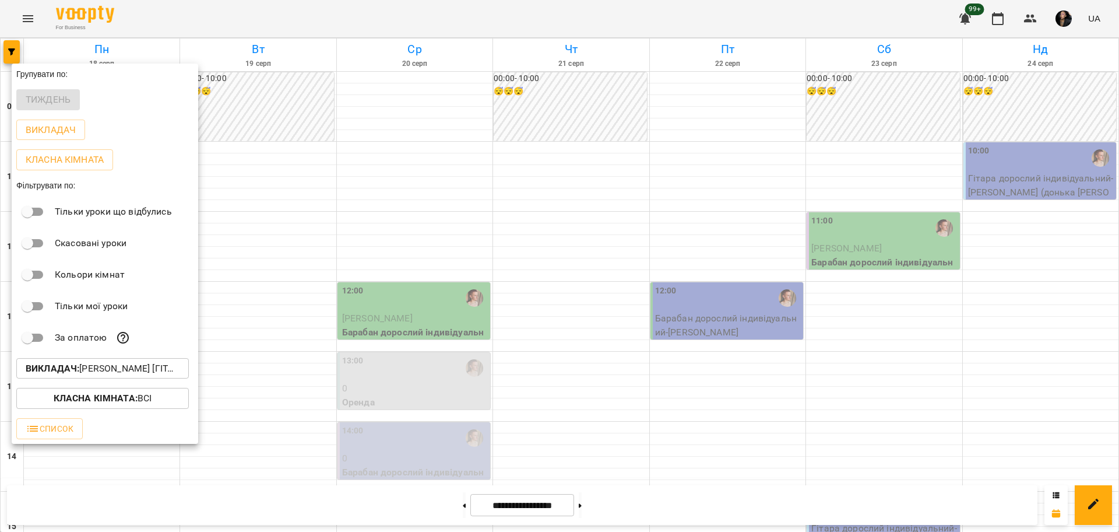
click at [74, 364] on p "Викладач : Михайло [гітара]" at bounding box center [103, 368] width 154 height 14
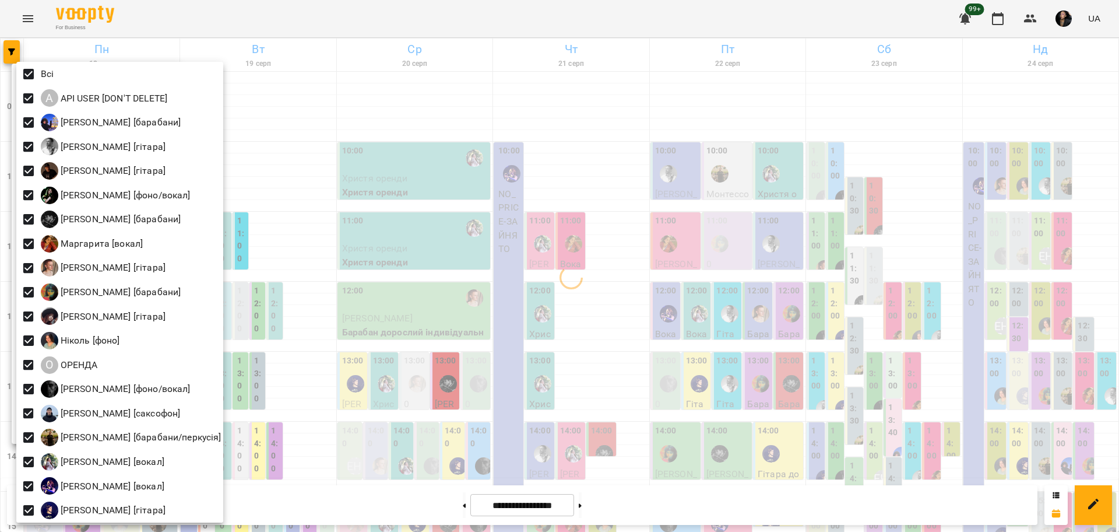
click at [480, 339] on div at bounding box center [559, 266] width 1119 height 532
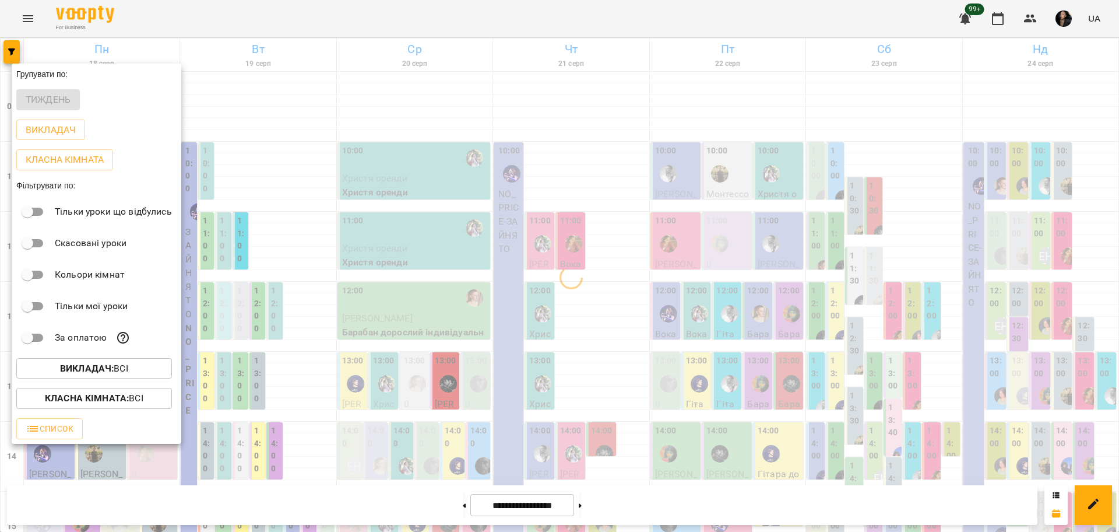
click at [146, 405] on span "Класна кімната : Всі" at bounding box center [94, 398] width 137 height 14
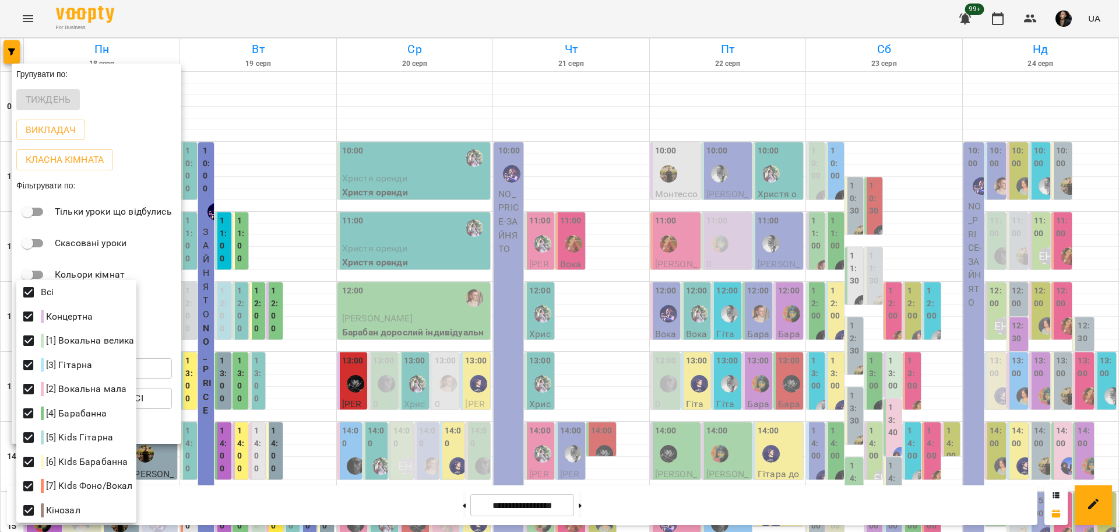
click at [29, 22] on div at bounding box center [559, 266] width 1119 height 532
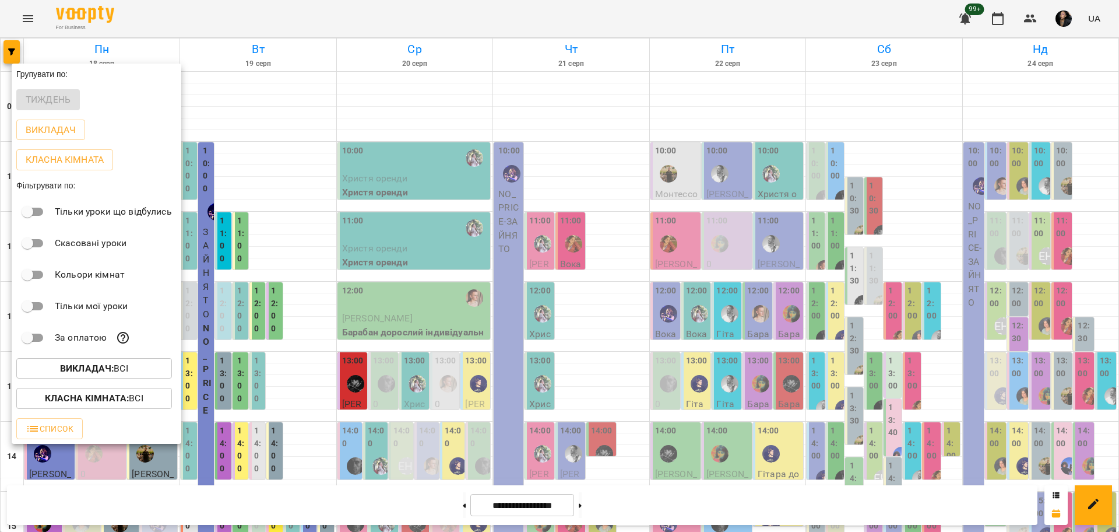
click at [33, 19] on div at bounding box center [559, 266] width 1119 height 532
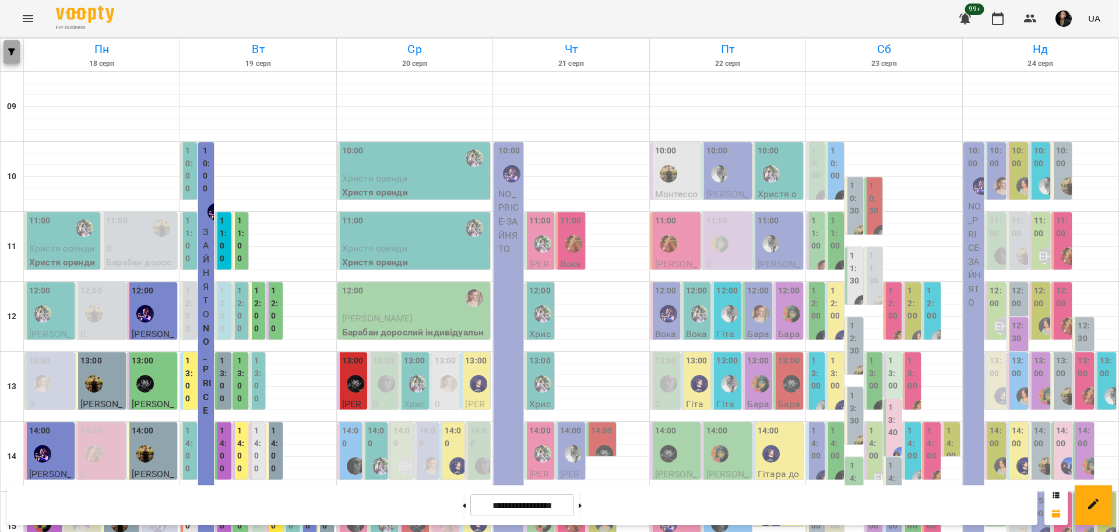
click at [10, 43] on button "button" at bounding box center [11, 51] width 16 height 23
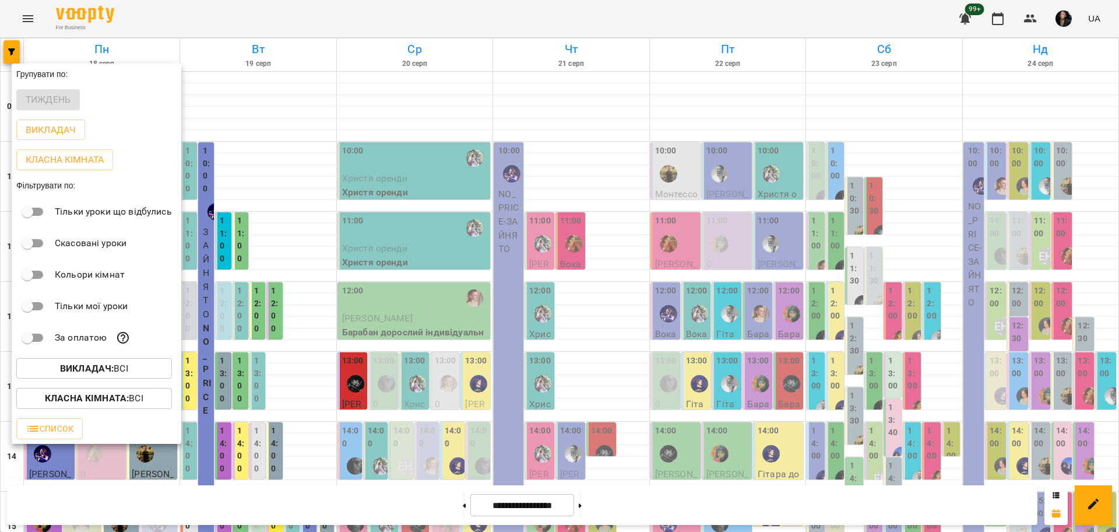
click at [146, 382] on div "Викладач : Всі" at bounding box center [97, 368] width 170 height 30
click at [123, 370] on p "Викладач : Всі" at bounding box center [94, 368] width 68 height 14
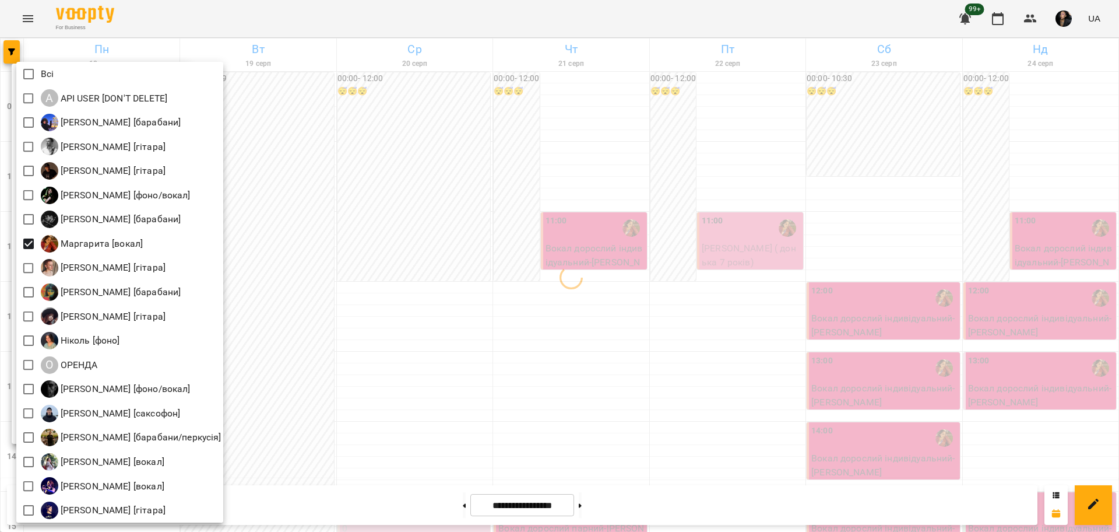
click at [546, 290] on div at bounding box center [559, 266] width 1119 height 532
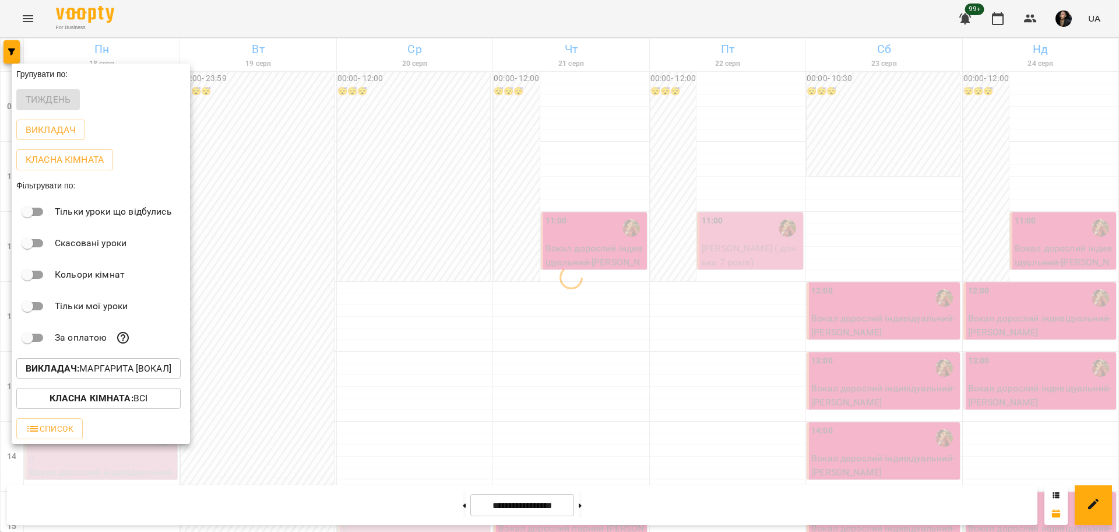
click at [511, 374] on div at bounding box center [559, 266] width 1119 height 532
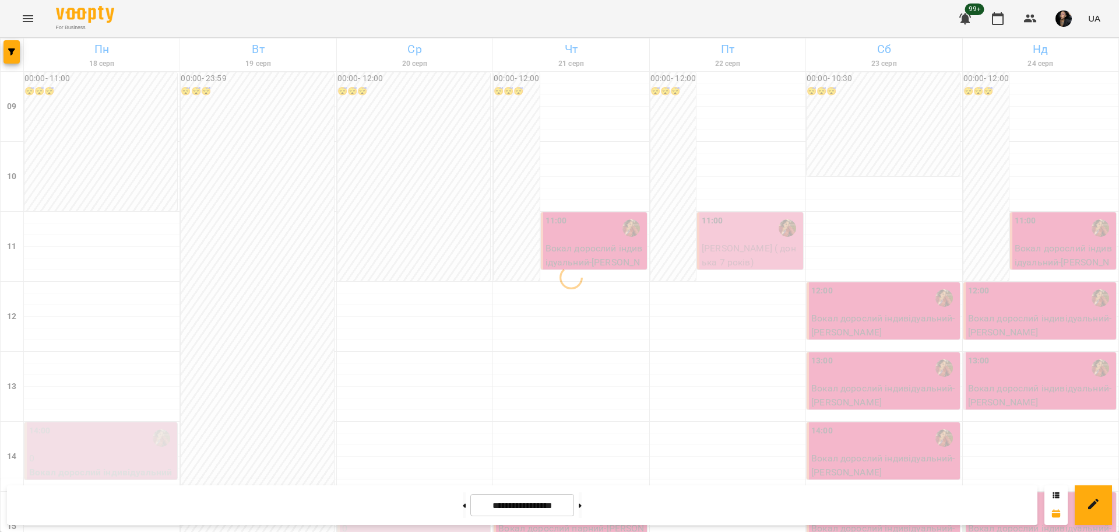
click at [406, 205] on div "00:00 - 12:00 😴😴😴" at bounding box center [414, 176] width 153 height 209
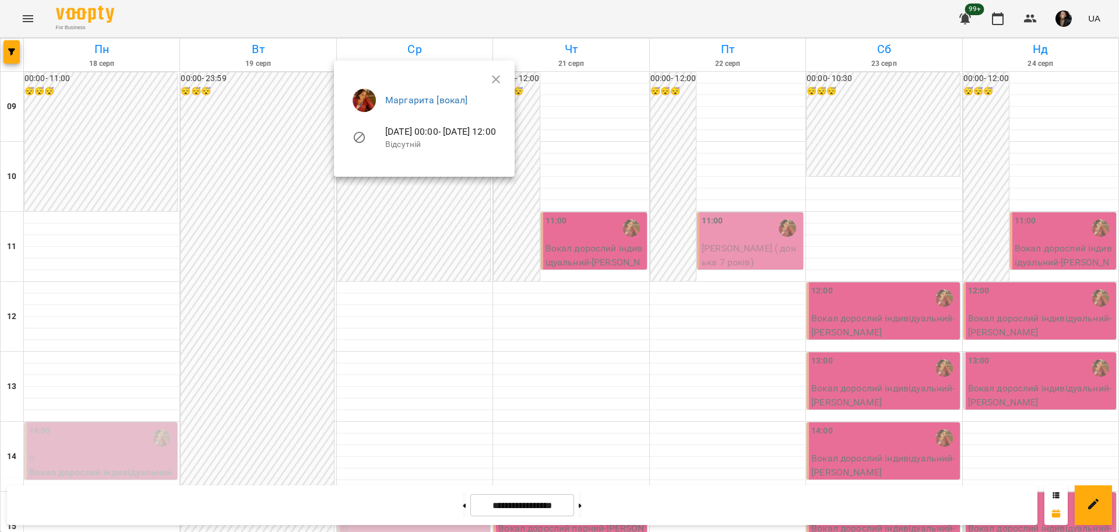
click at [223, 210] on div at bounding box center [559, 266] width 1119 height 532
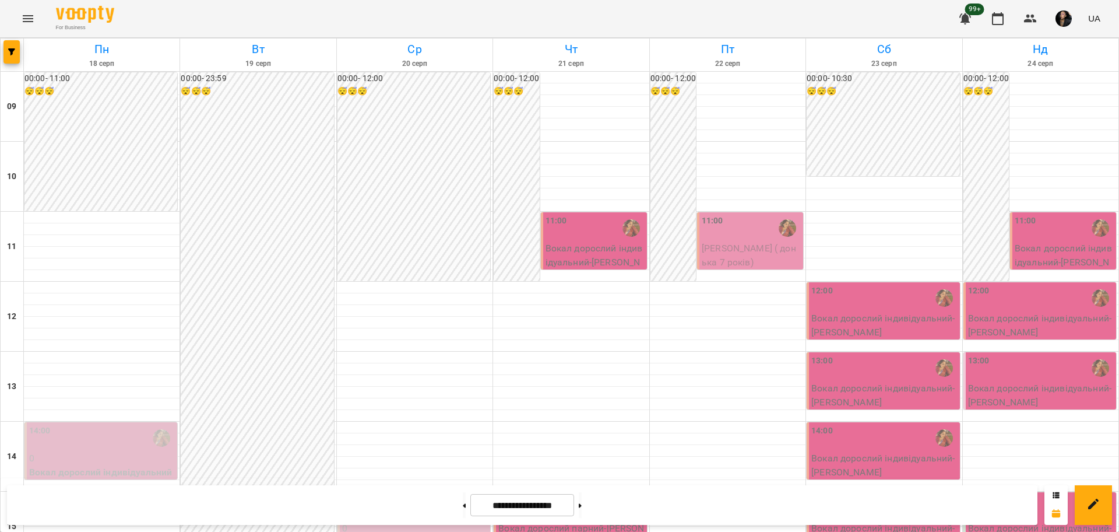
scroll to position [292, 0]
click at [412, 521] on p "0" at bounding box center [415, 528] width 146 height 14
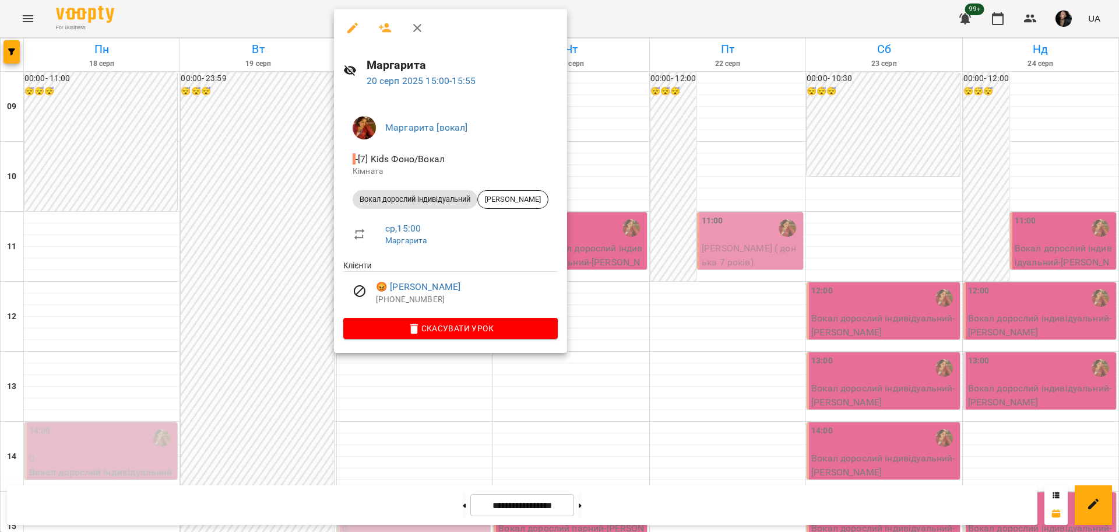
click at [287, 265] on div at bounding box center [559, 266] width 1119 height 532
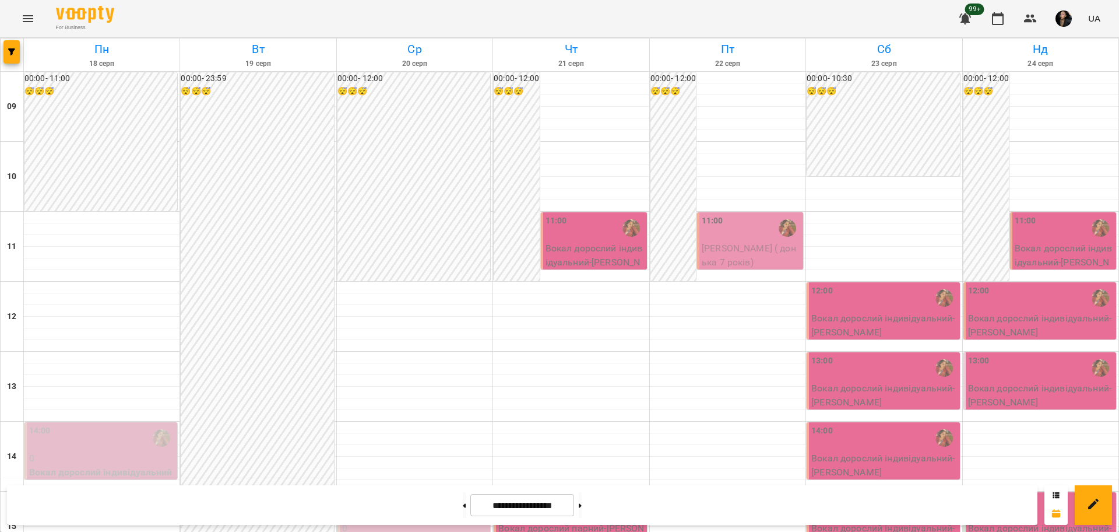
scroll to position [502, 0]
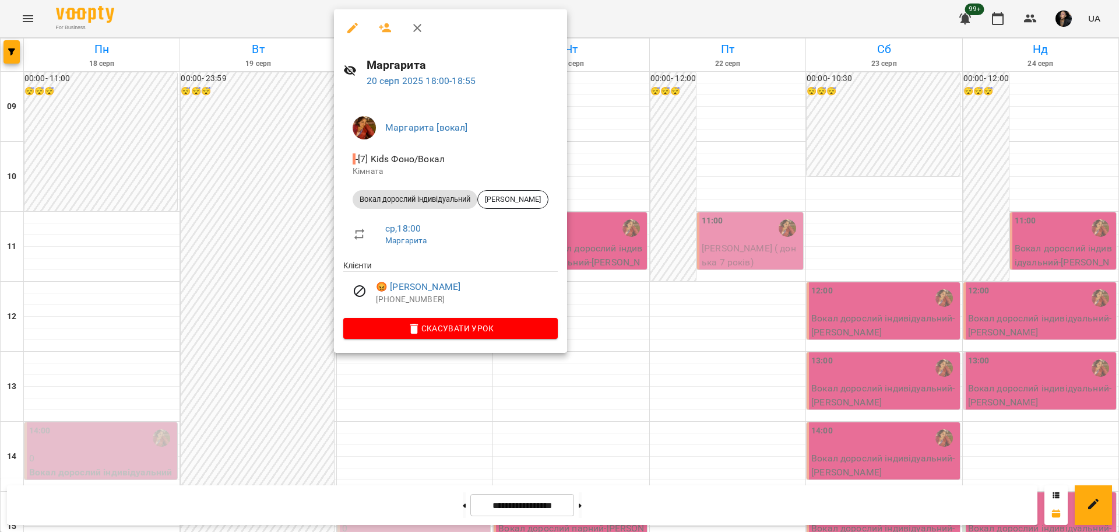
click at [297, 263] on div at bounding box center [559, 266] width 1119 height 532
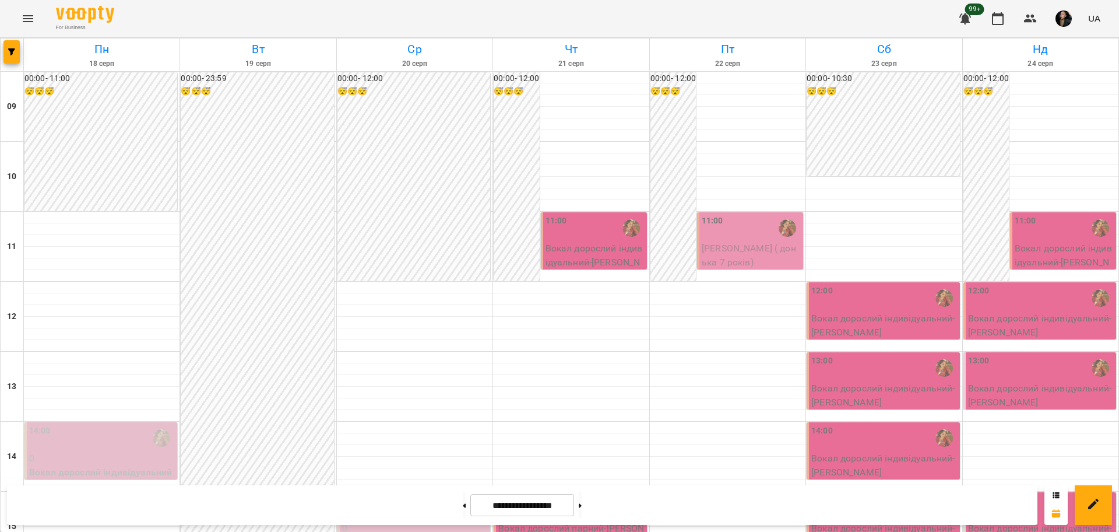
scroll to position [356, 0]
click at [12, 58] on button "button" at bounding box center [11, 51] width 16 height 23
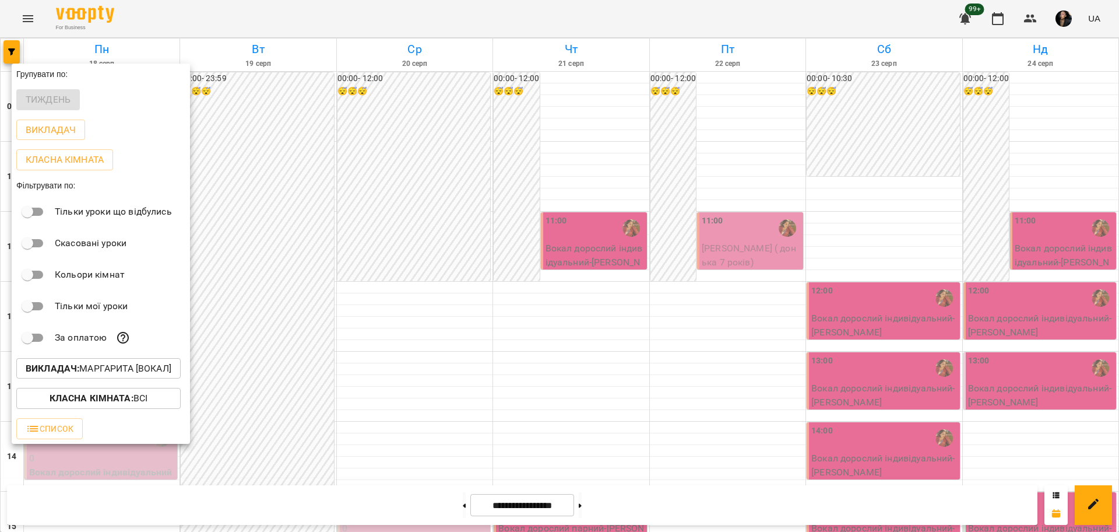
click at [132, 403] on b "Класна кімната :" at bounding box center [92, 397] width 84 height 11
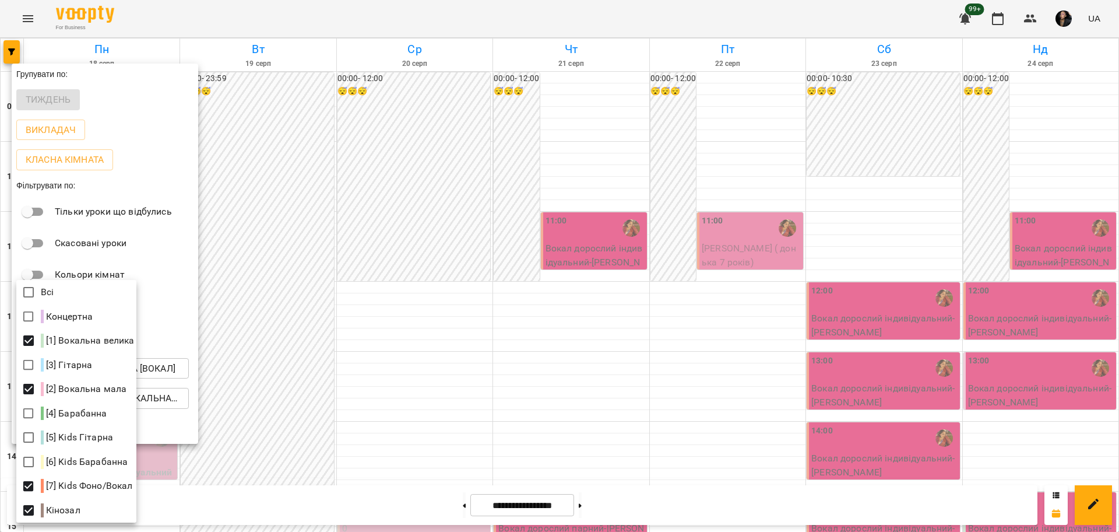
click at [279, 498] on div at bounding box center [559, 266] width 1119 height 532
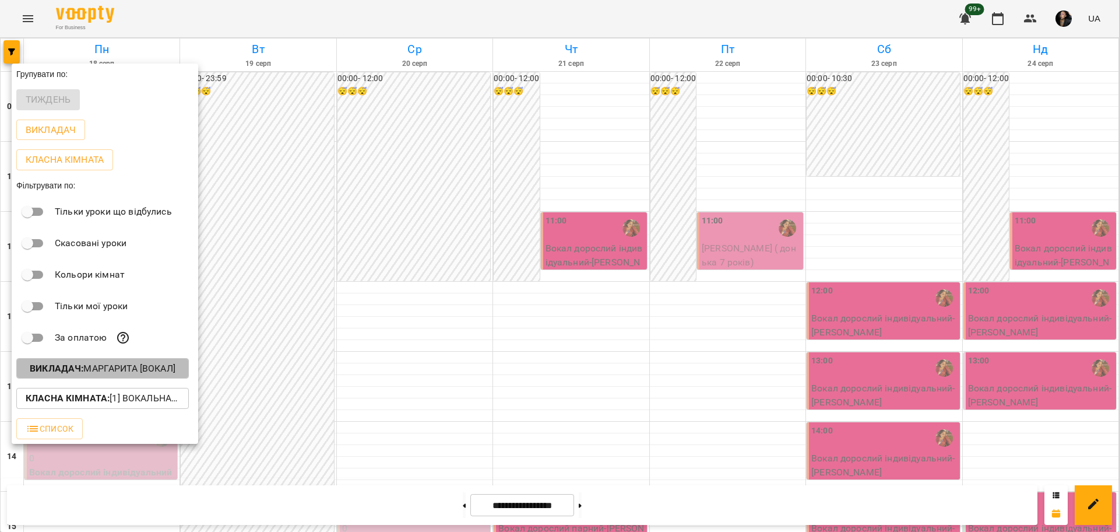
click at [110, 373] on p "Викладач : Маргарита [вокал]" at bounding box center [103, 368] width 146 height 14
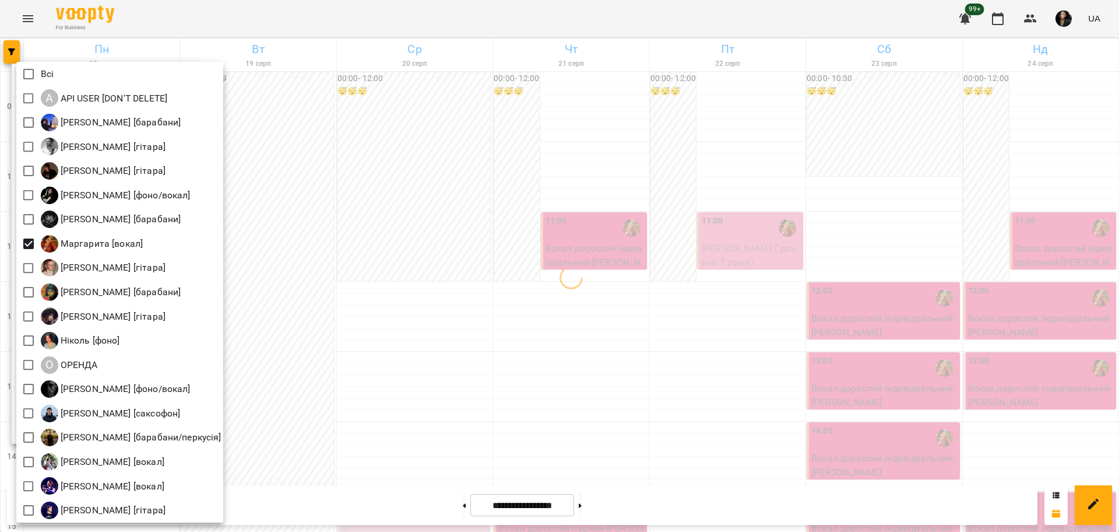
click at [498, 257] on div at bounding box center [559, 266] width 1119 height 532
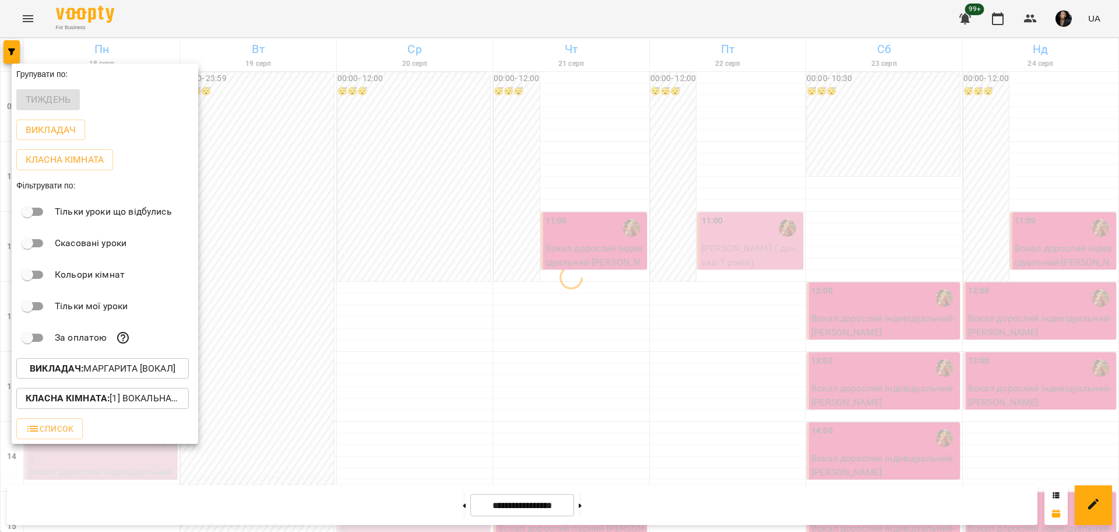
click at [143, 405] on p "Класна кімната : [1] Вокальна велика,[2] Вокальна мала,[7] Kids Фоно/Вокал,Кіно…" at bounding box center [103, 398] width 154 height 14
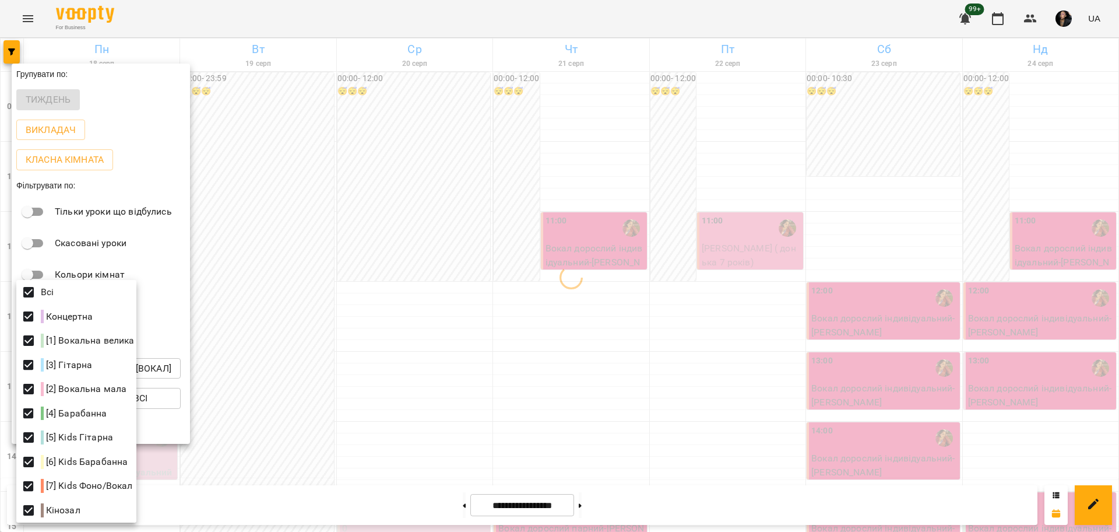
click at [745, 246] on div at bounding box center [559, 266] width 1119 height 532
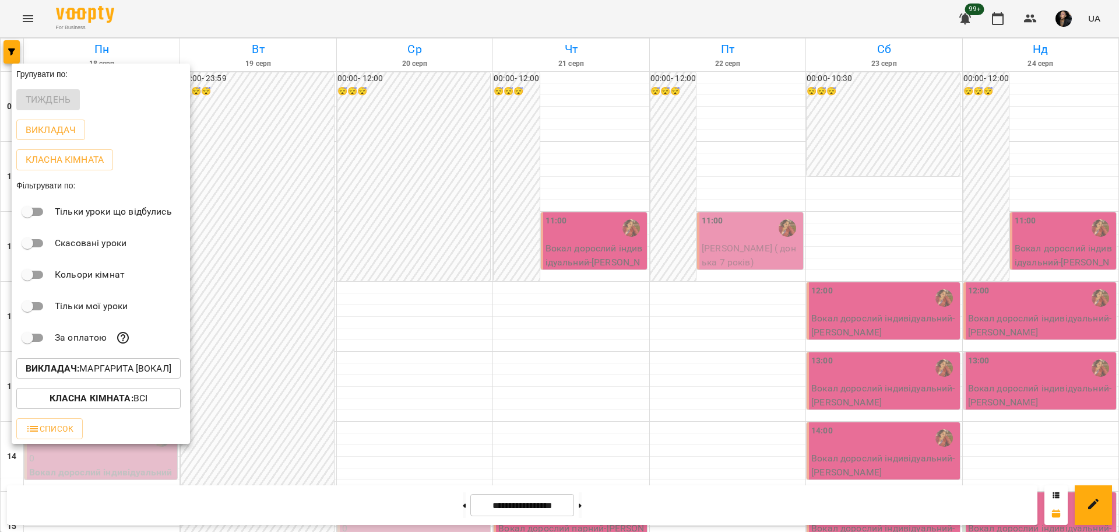
click at [540, 431] on div at bounding box center [559, 266] width 1119 height 532
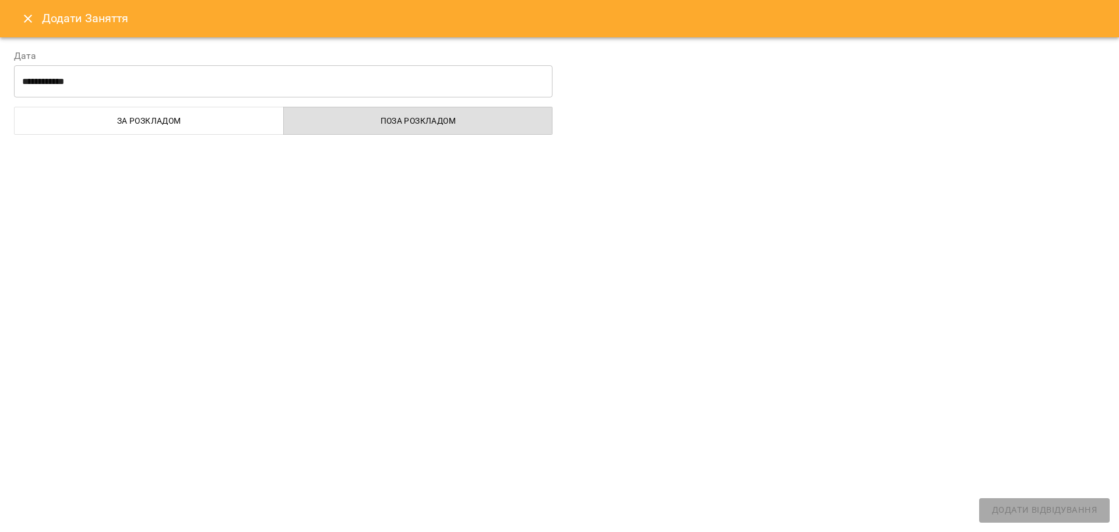
select select
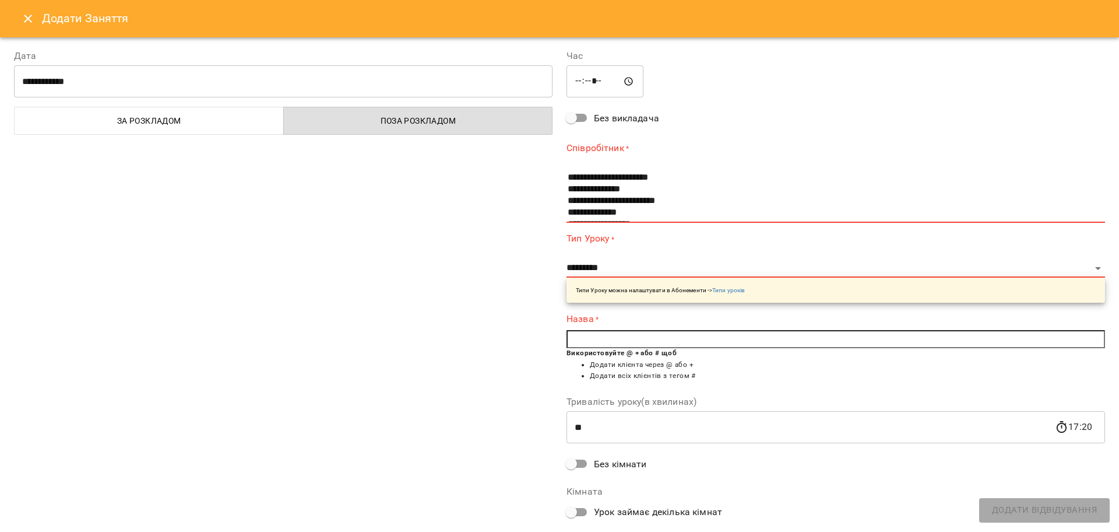
click at [588, 84] on input "*****" at bounding box center [605, 81] width 77 height 33
type input "*****"
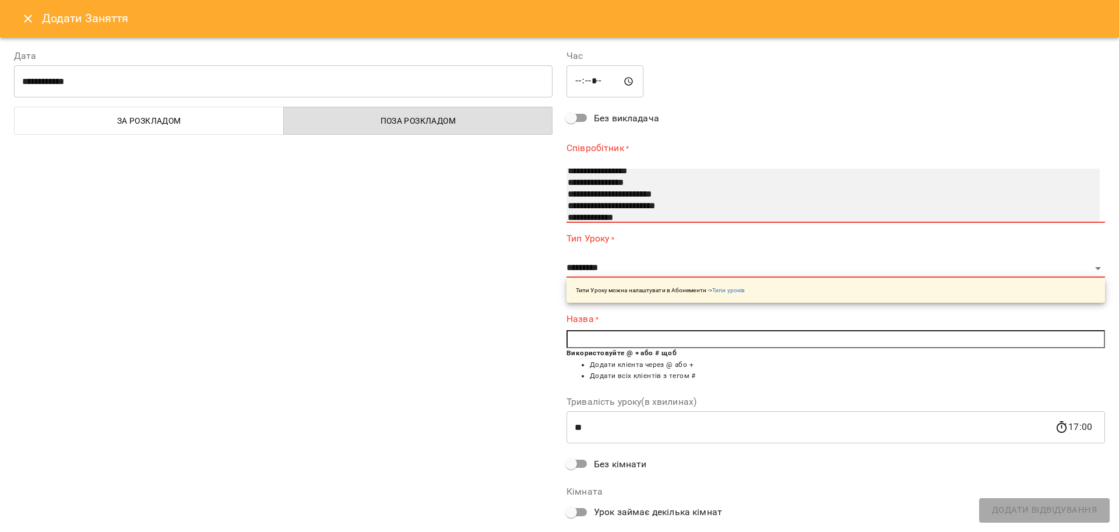
scroll to position [73, 0]
select select "**********"
click at [606, 172] on option "**********" at bounding box center [821, 175] width 508 height 12
select select "**********"
type input "**"
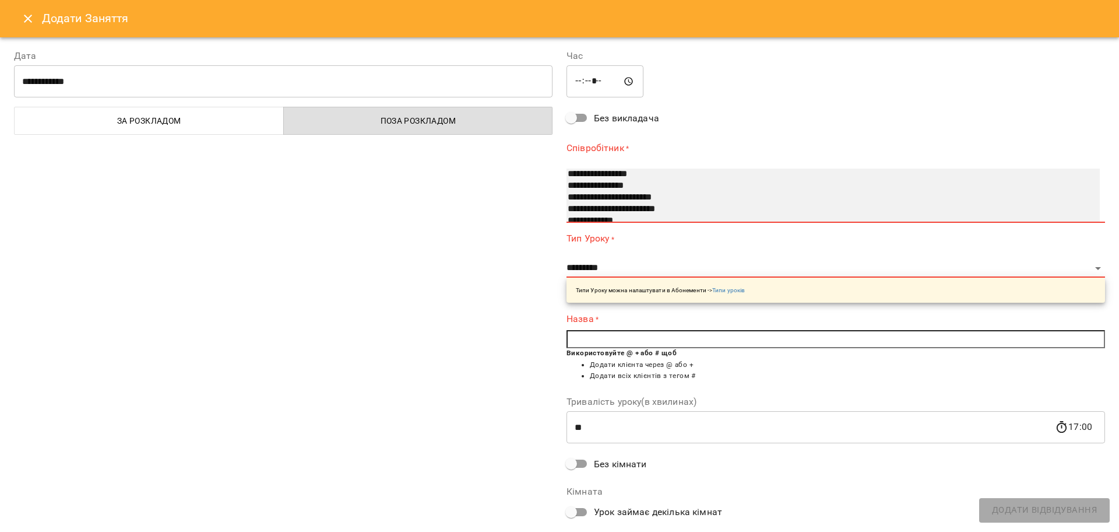
type input "**********"
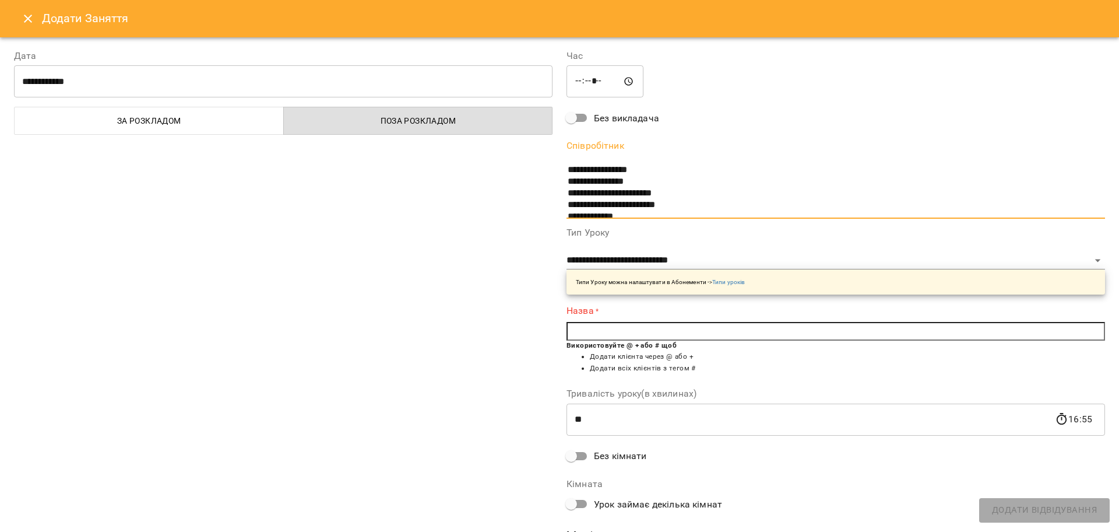
click at [630, 338] on input "text" at bounding box center [836, 331] width 539 height 19
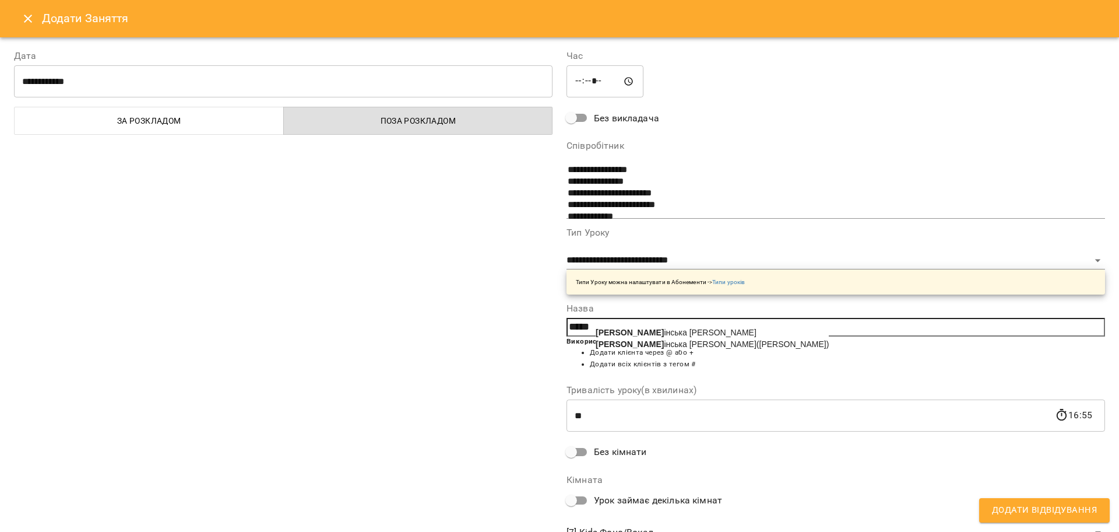
click at [639, 340] on span "Берл інська Мілана(тато Олександр)" at bounding box center [712, 343] width 233 height 9
type input "**********"
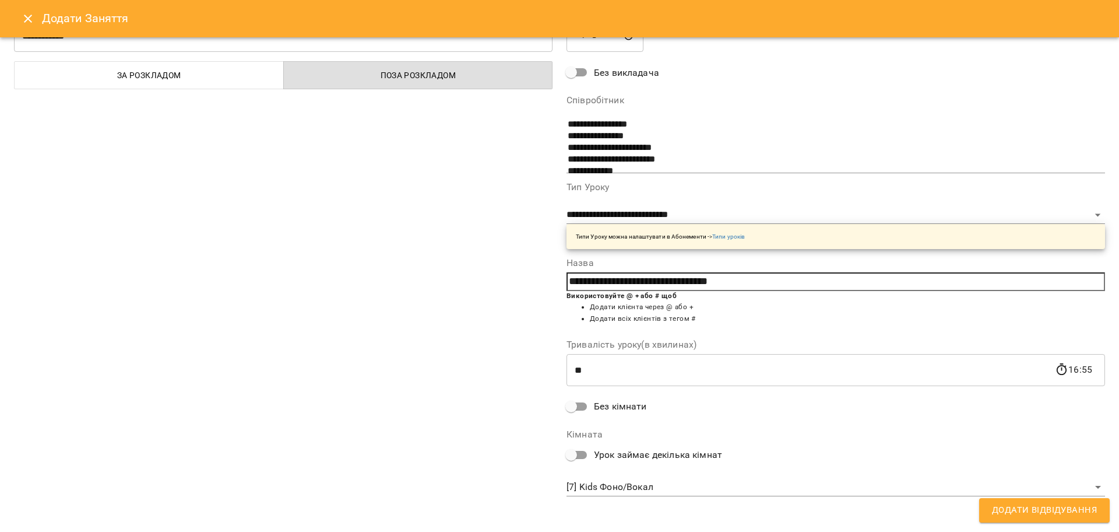
scroll to position [50, 0]
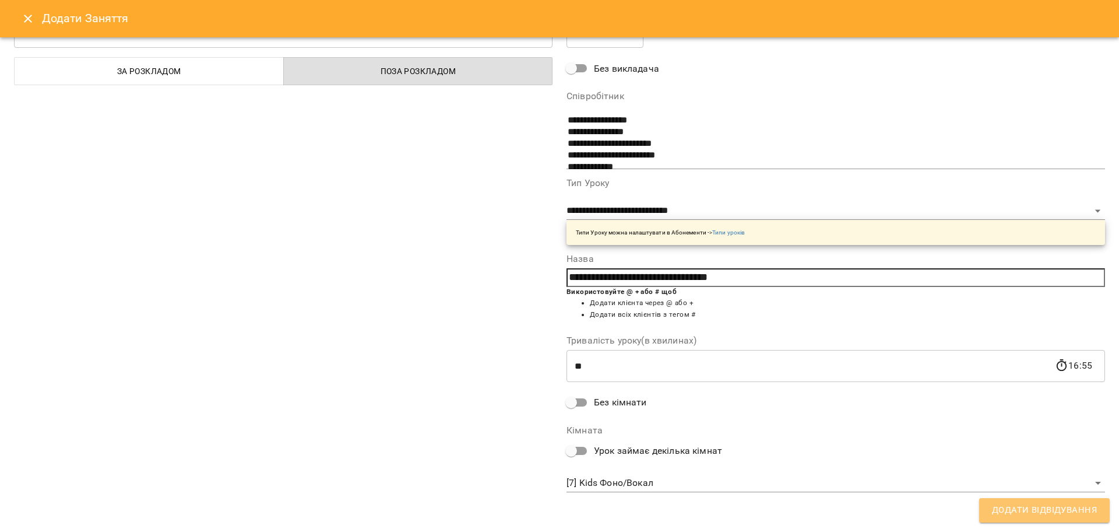
click at [1019, 501] on button "Додати Відвідування" at bounding box center [1045, 510] width 131 height 24
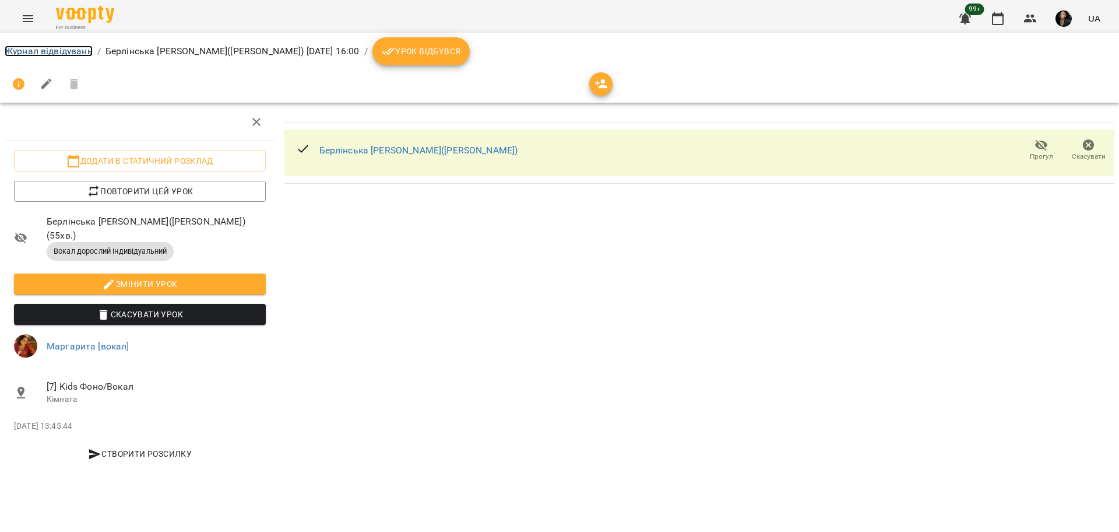
click at [62, 47] on link "Журнал відвідувань" at bounding box center [49, 50] width 88 height 11
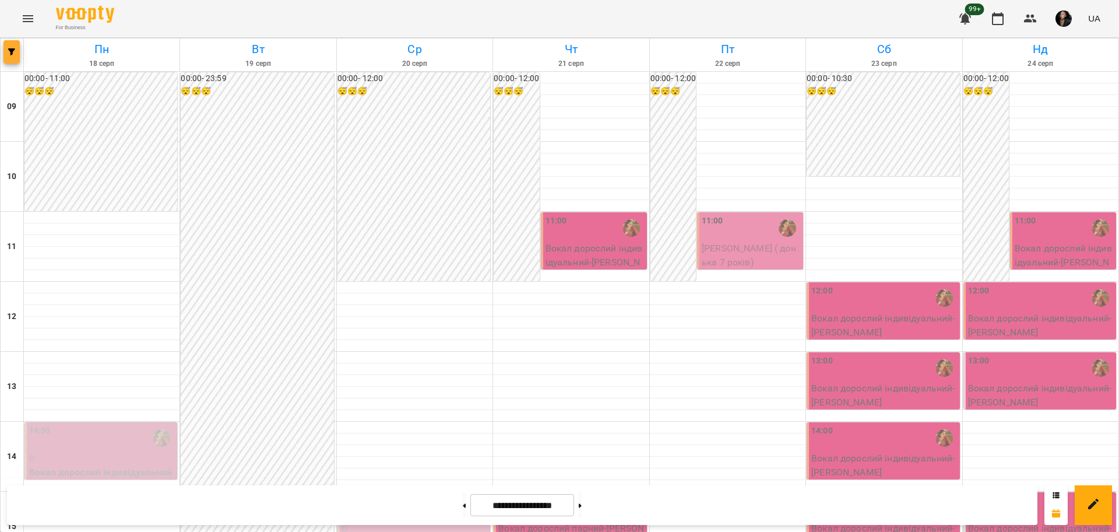
click at [8, 55] on button "button" at bounding box center [11, 51] width 16 height 23
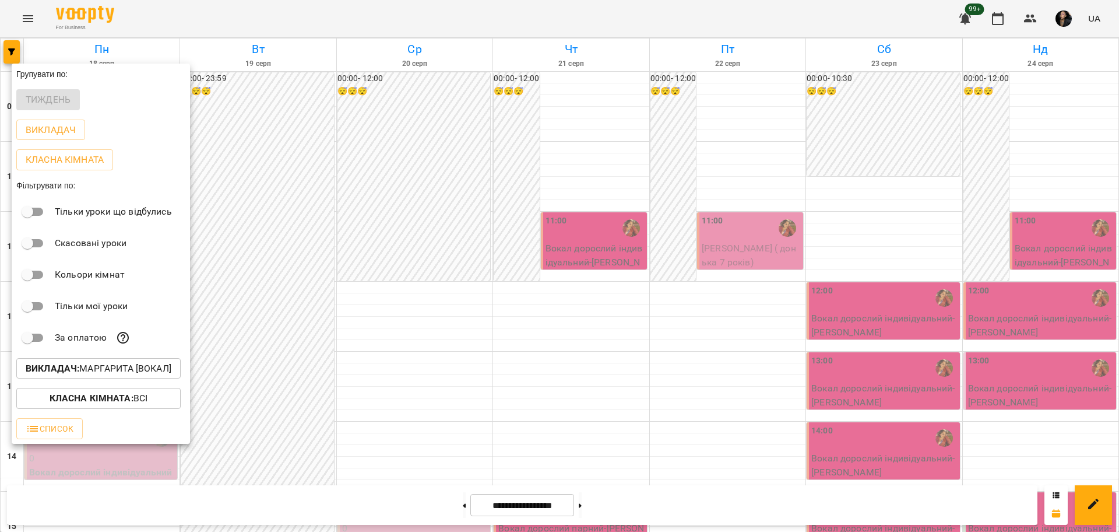
click at [83, 382] on div "Викладач : Маргарита [вокал]" at bounding box center [101, 368] width 178 height 30
click at [86, 375] on p "Викладач : Маргарита [вокал]" at bounding box center [99, 368] width 146 height 14
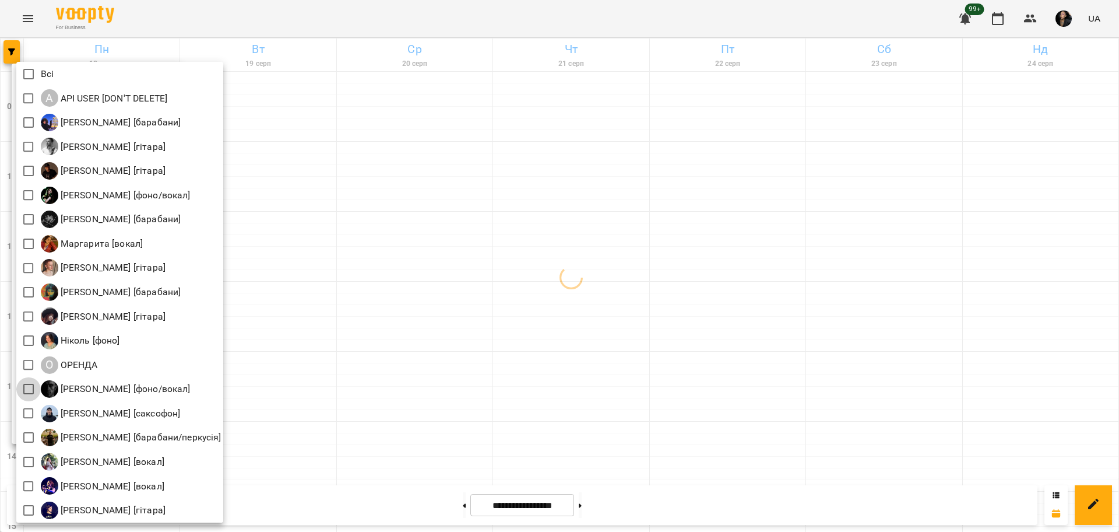
click at [450, 338] on div at bounding box center [559, 266] width 1119 height 532
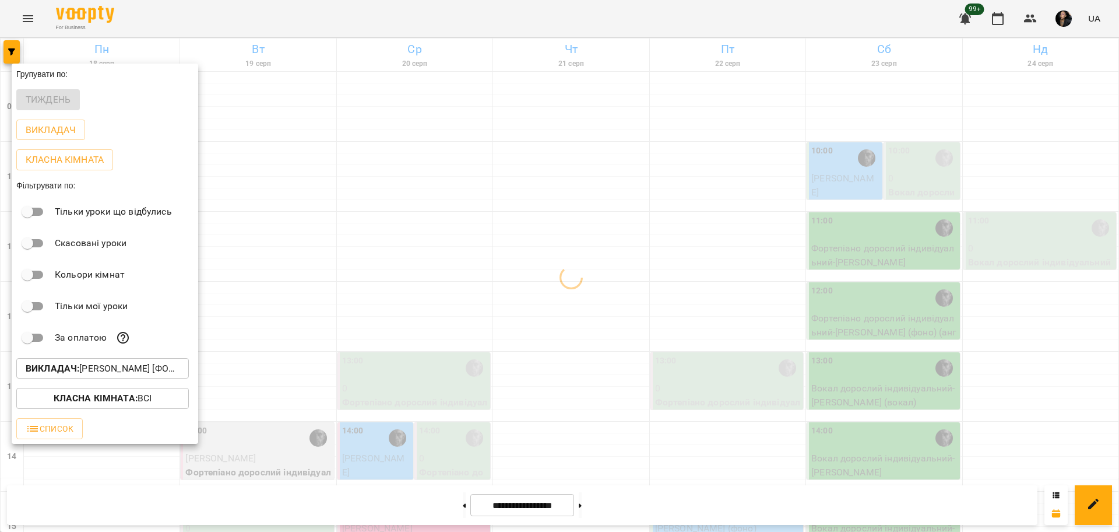
click at [558, 262] on div at bounding box center [559, 266] width 1119 height 532
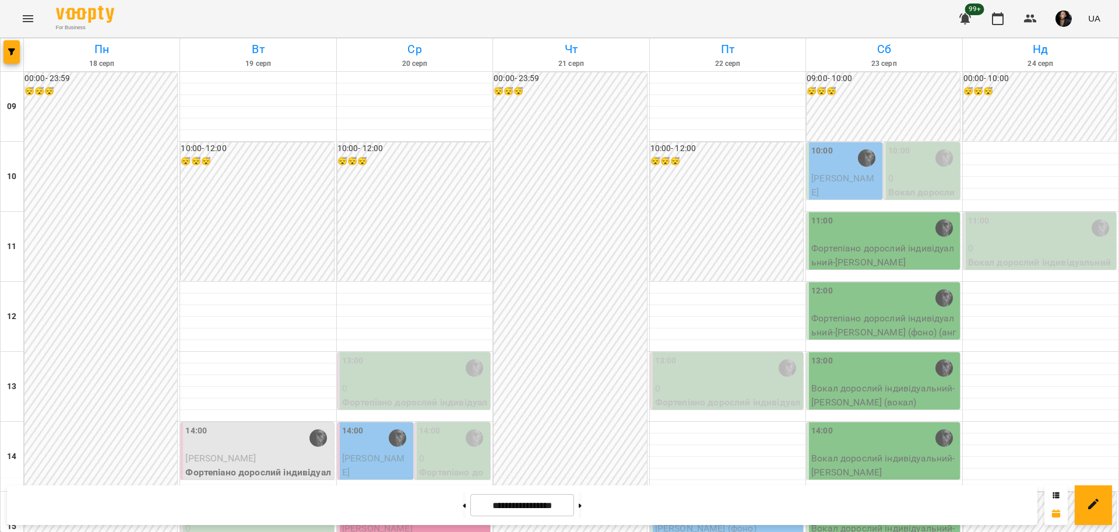
scroll to position [219, 0]
click at [356, 452] on span "[PERSON_NAME]" at bounding box center [373, 464] width 63 height 25
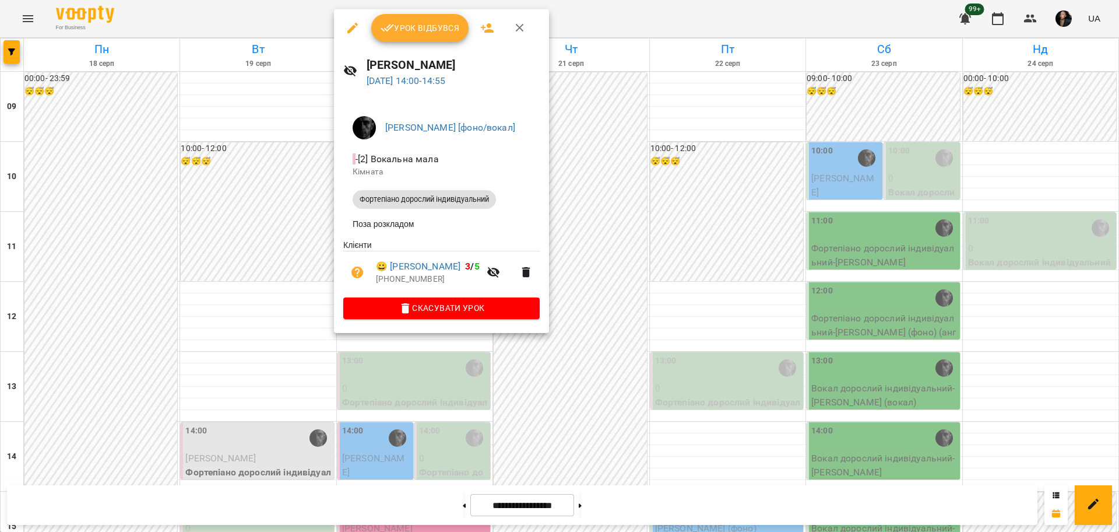
click at [515, 384] on div at bounding box center [559, 266] width 1119 height 532
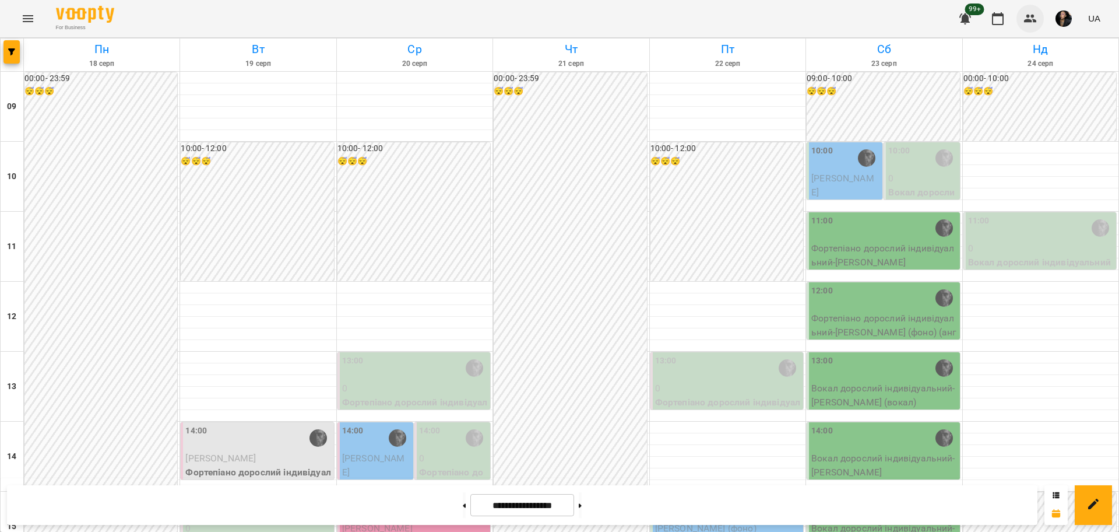
click at [1018, 17] on button "button" at bounding box center [1031, 19] width 28 height 28
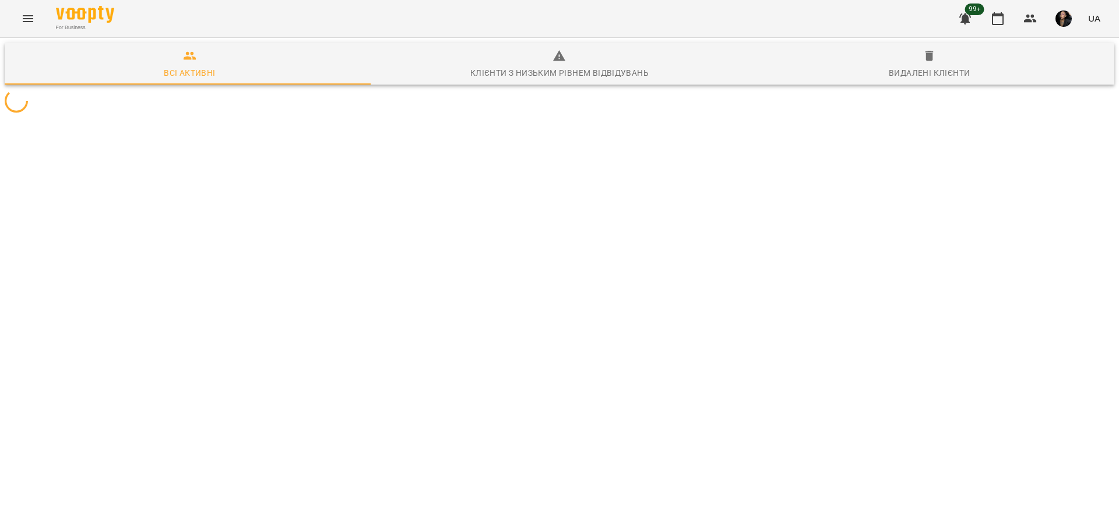
click at [399, 115] on div at bounding box center [559, 101] width 1115 height 28
click at [398, 115] on div at bounding box center [559, 101] width 1115 height 28
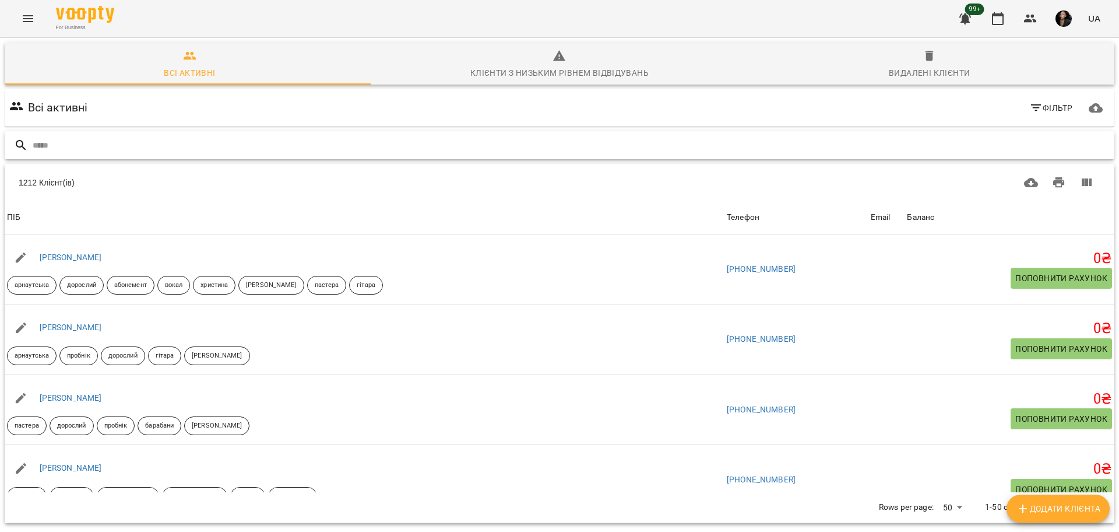
click at [374, 136] on input "text" at bounding box center [571, 145] width 1077 height 19
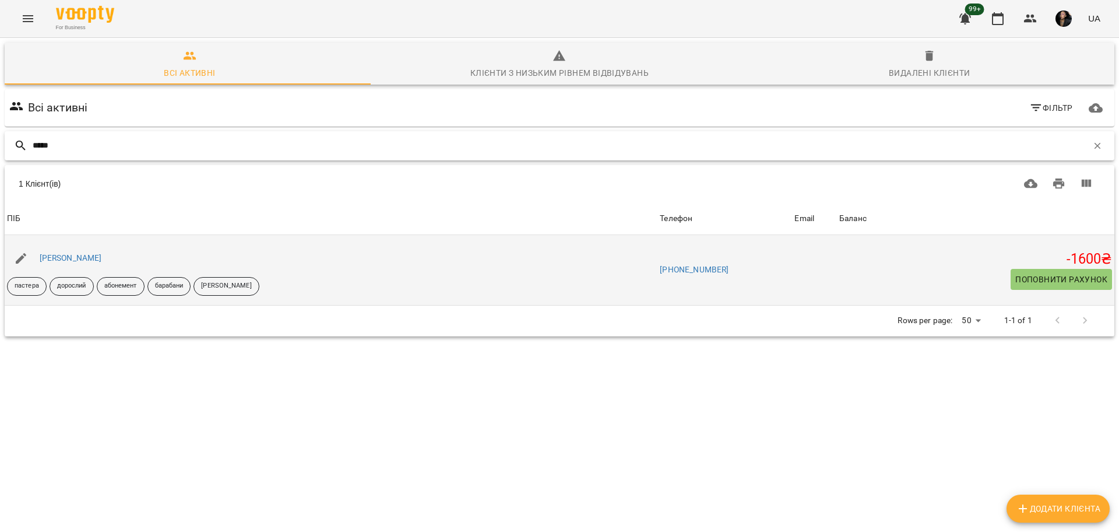
type input "*****"
click at [97, 263] on div "[PERSON_NAME]" at bounding box center [70, 258] width 67 height 16
click at [99, 256] on link "[PERSON_NAME]" at bounding box center [71, 257] width 62 height 9
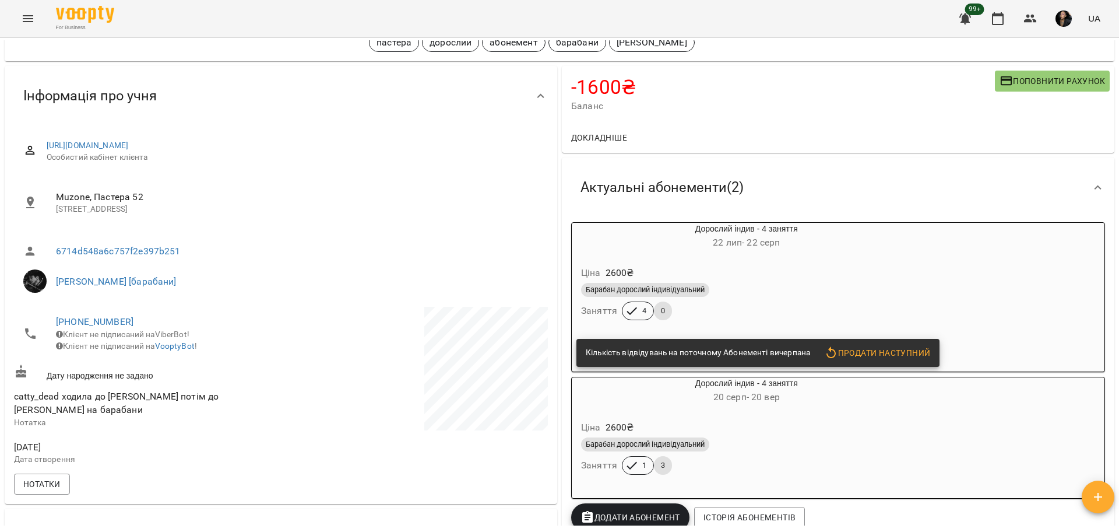
scroll to position [73, 0]
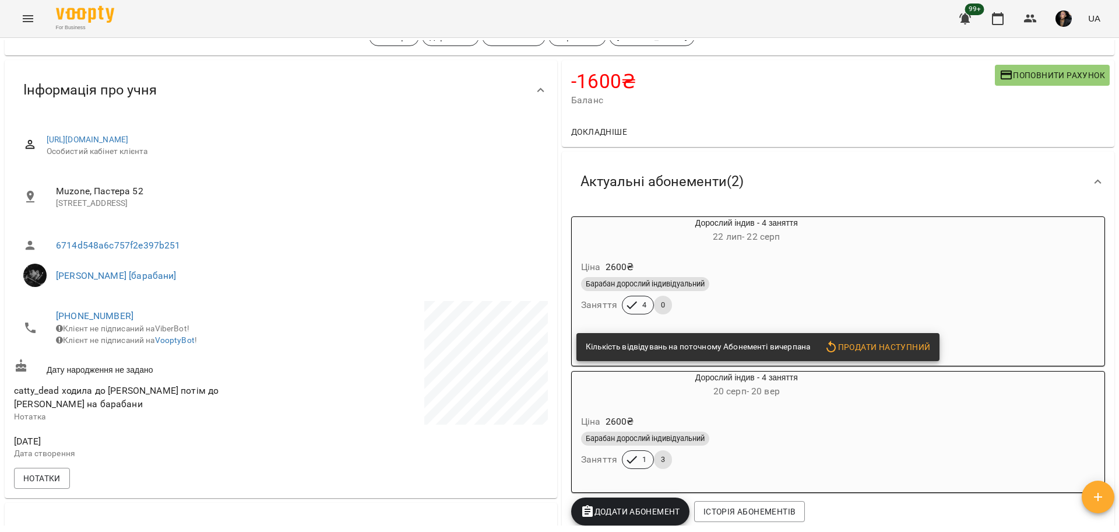
click at [809, 268] on div "Ціна 2600 ₴" at bounding box center [747, 267] width 336 height 21
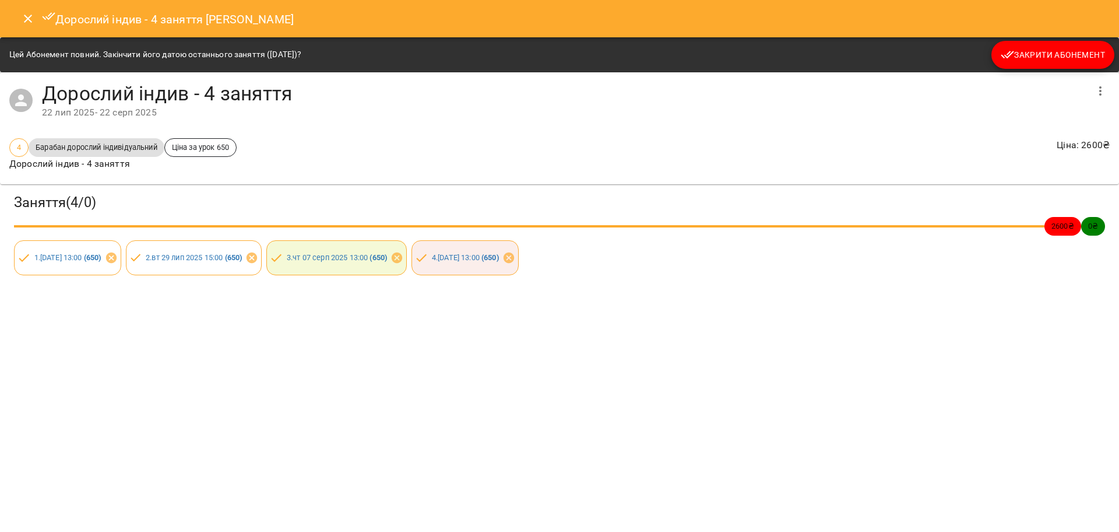
click at [1034, 51] on span "Закрити Абонемент" at bounding box center [1053, 55] width 104 height 14
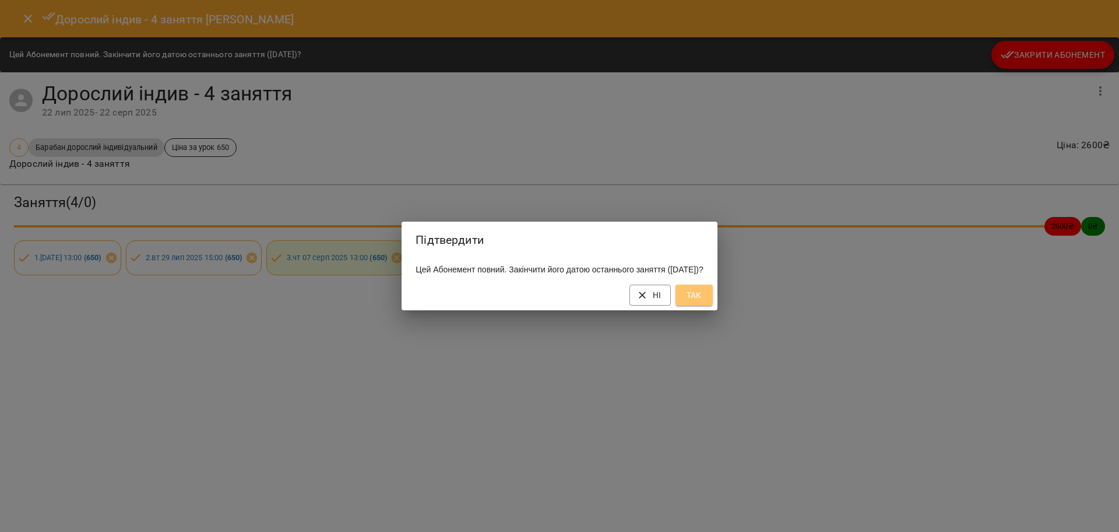
click at [704, 299] on span "Так" at bounding box center [694, 295] width 19 height 14
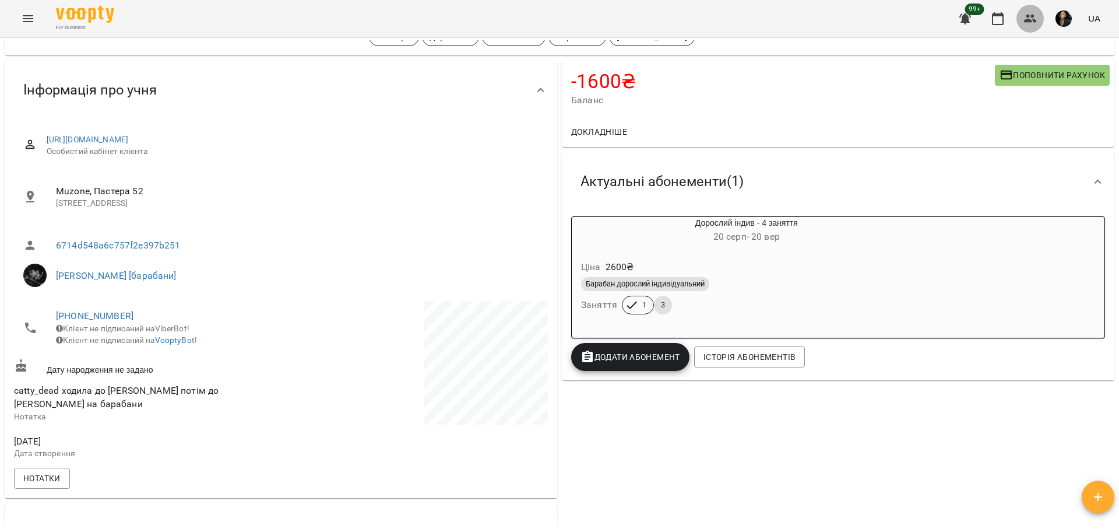
click at [1040, 15] on button "button" at bounding box center [1031, 19] width 28 height 28
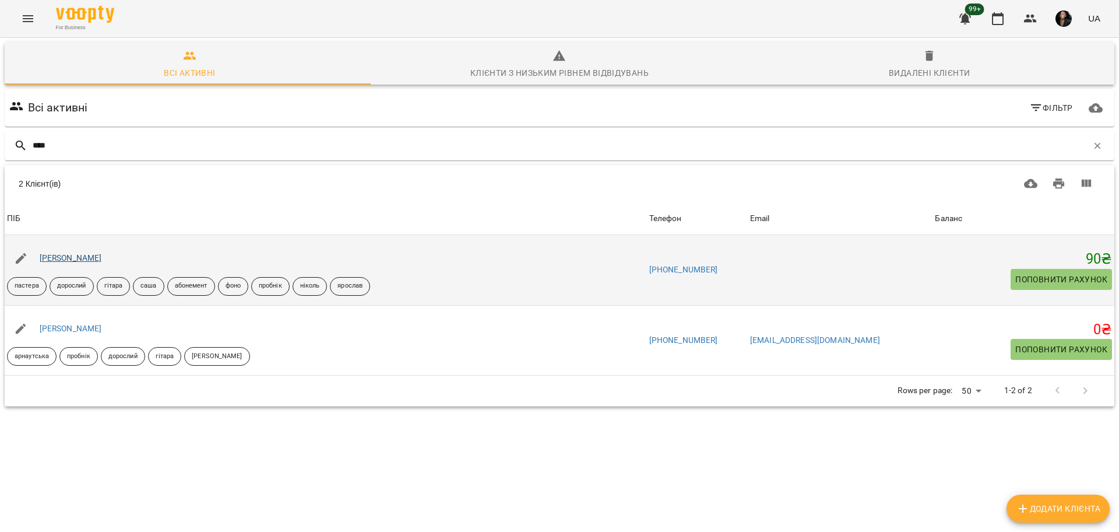
type input "****"
click at [89, 261] on link "[PERSON_NAME]" at bounding box center [71, 257] width 62 height 9
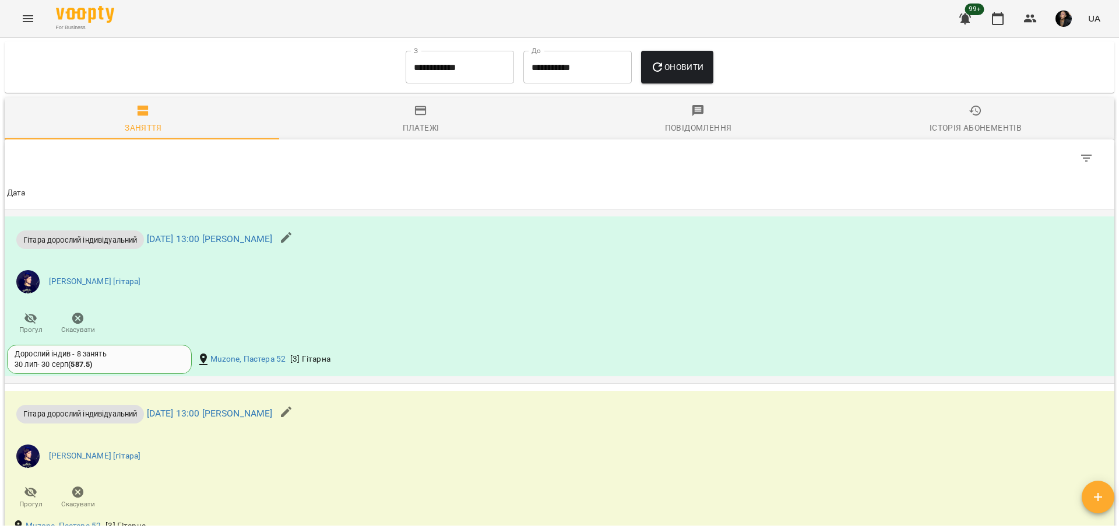
scroll to position [1385, 0]
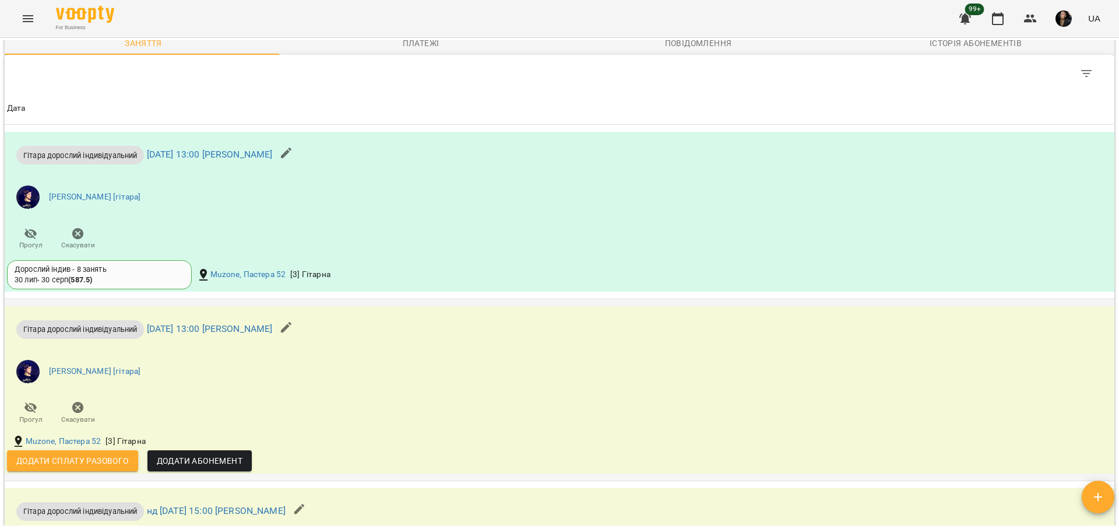
click at [102, 468] on span "Додати сплату разового" at bounding box center [72, 461] width 113 height 14
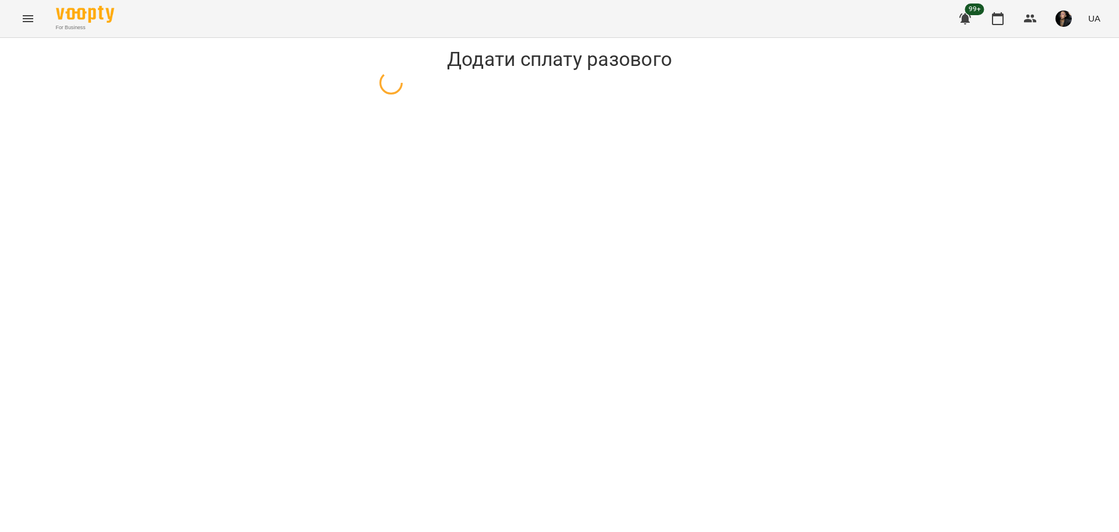
select select "**********"
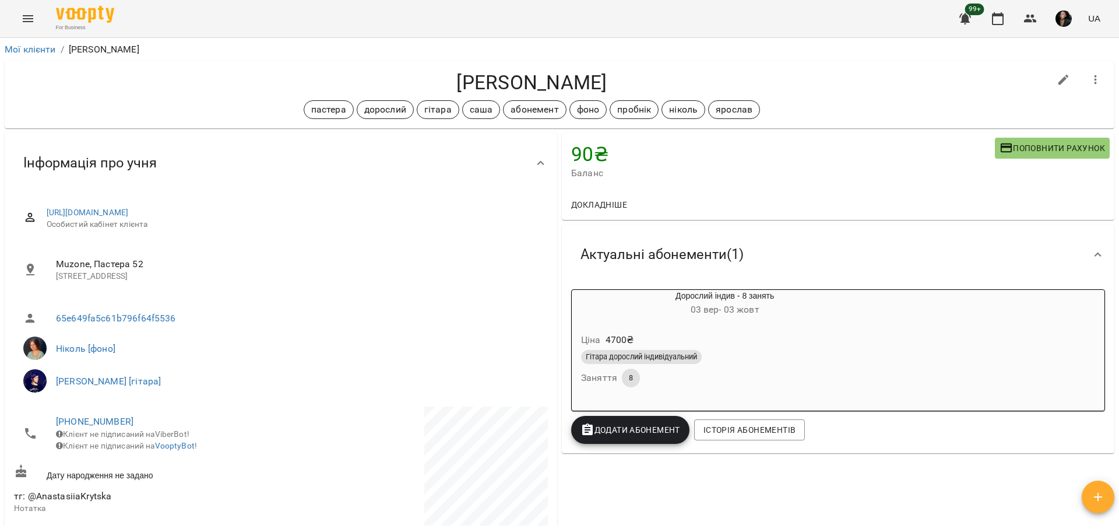
click at [819, 374] on div "Гітара дорослий індивідуальний Заняття 8" at bounding box center [725, 369] width 292 height 42
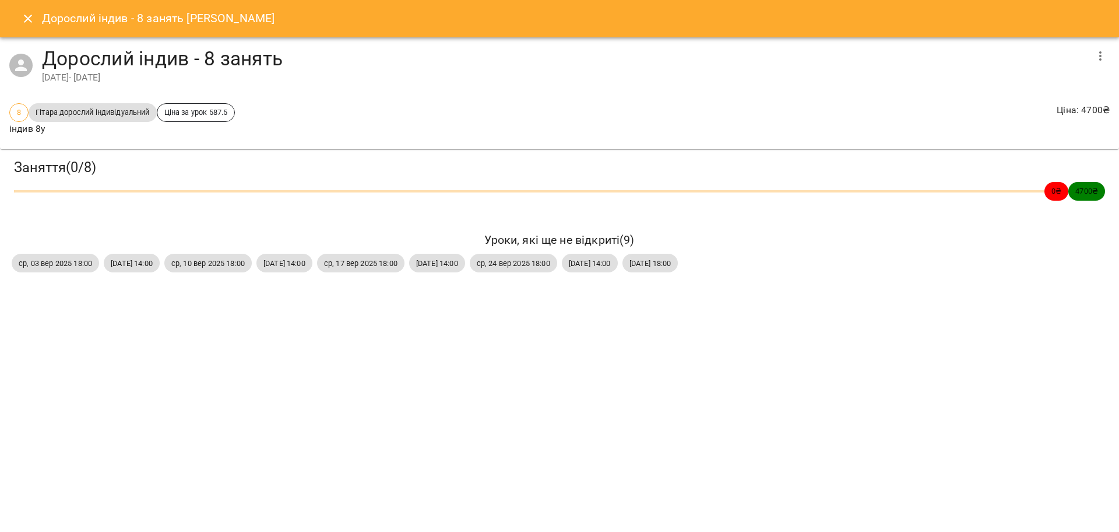
click at [20, 17] on button "Close" at bounding box center [28, 19] width 28 height 28
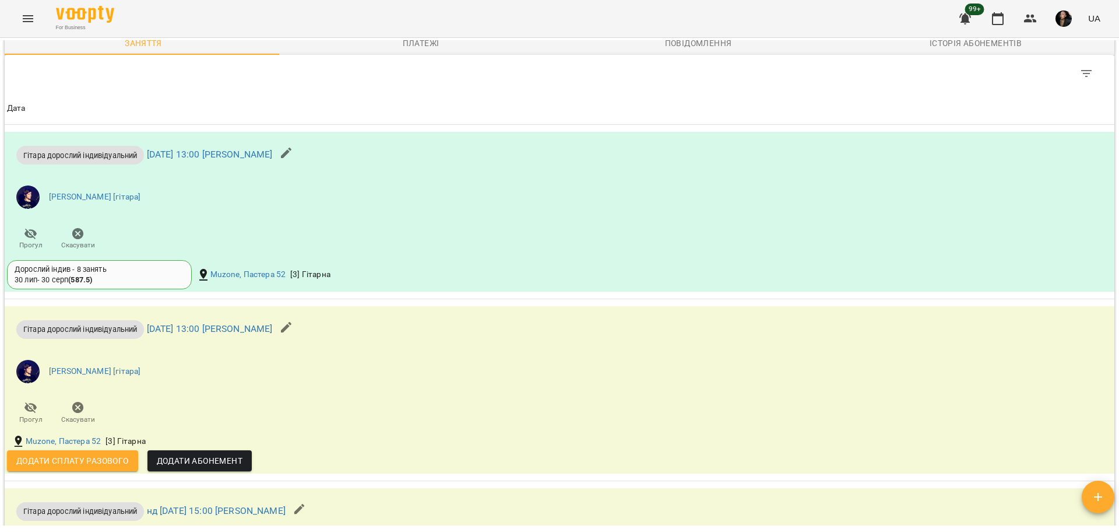
scroll to position [1603, 0]
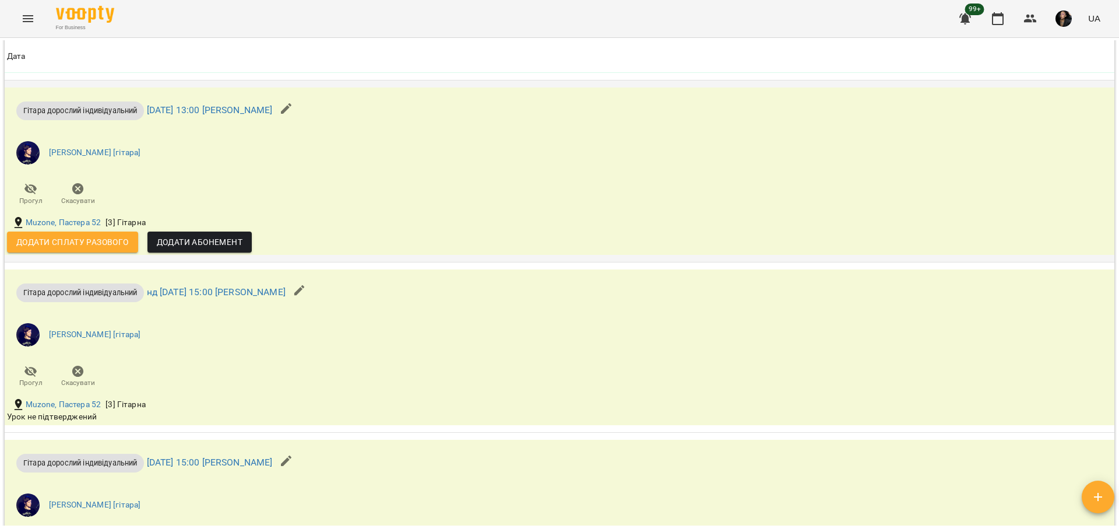
click at [88, 249] on span "Додати сплату разового" at bounding box center [72, 242] width 113 height 14
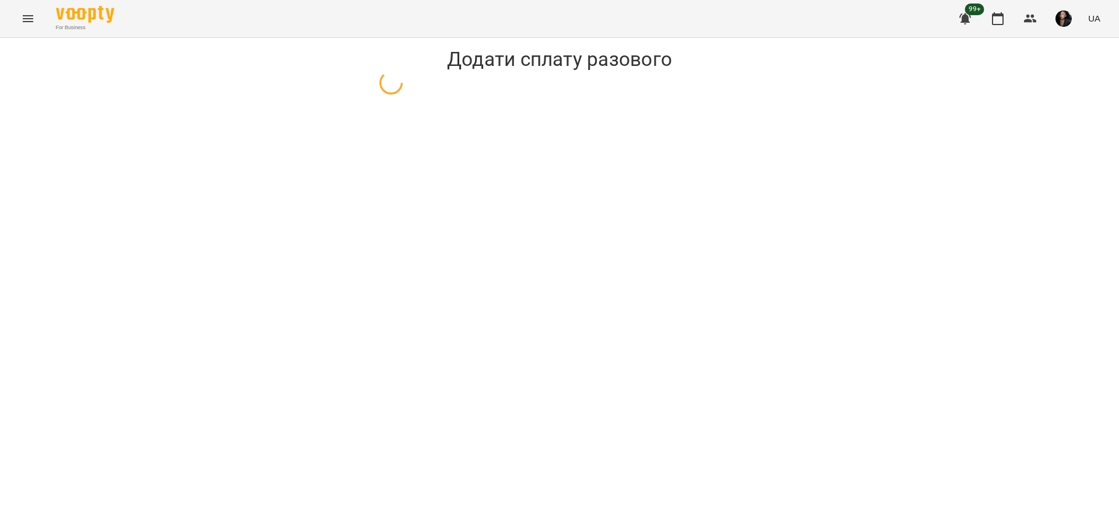
select select "**********"
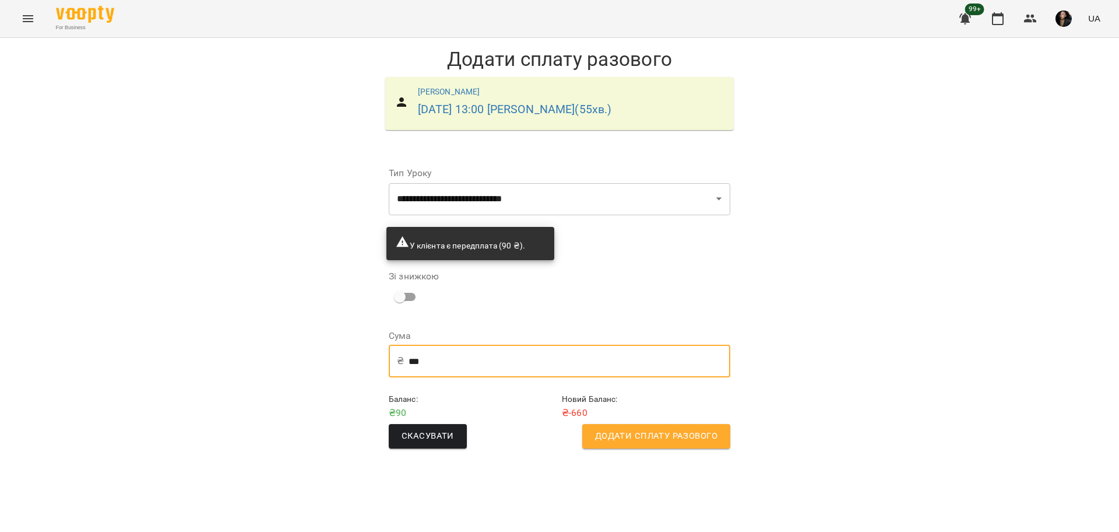
drag, startPoint x: 434, startPoint y: 360, endPoint x: 348, endPoint y: 345, distance: 88.2
click at [348, 345] on div "**********" at bounding box center [559, 252] width 1119 height 429
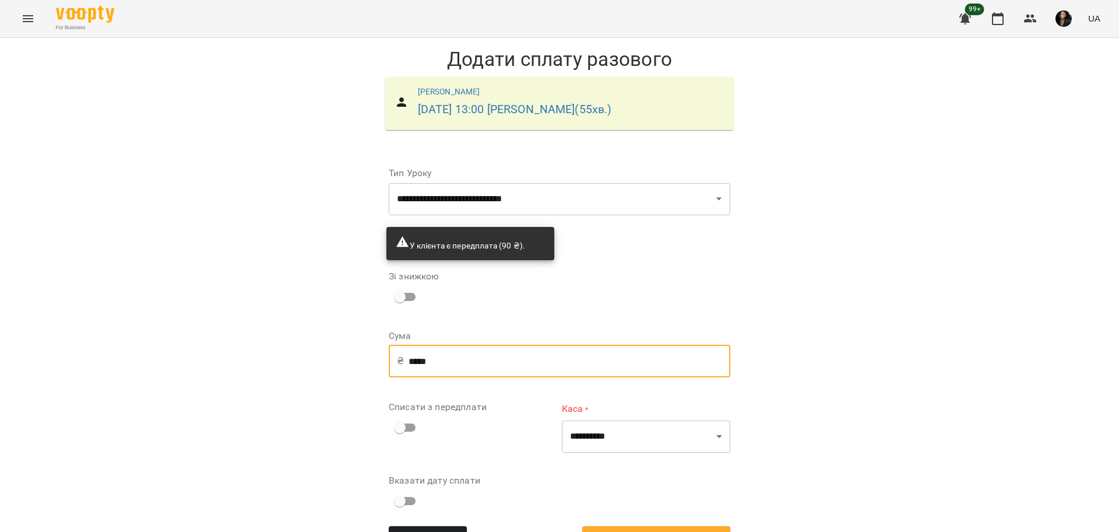
type input "*****"
click at [694, 447] on select "**********" at bounding box center [646, 436] width 169 height 33
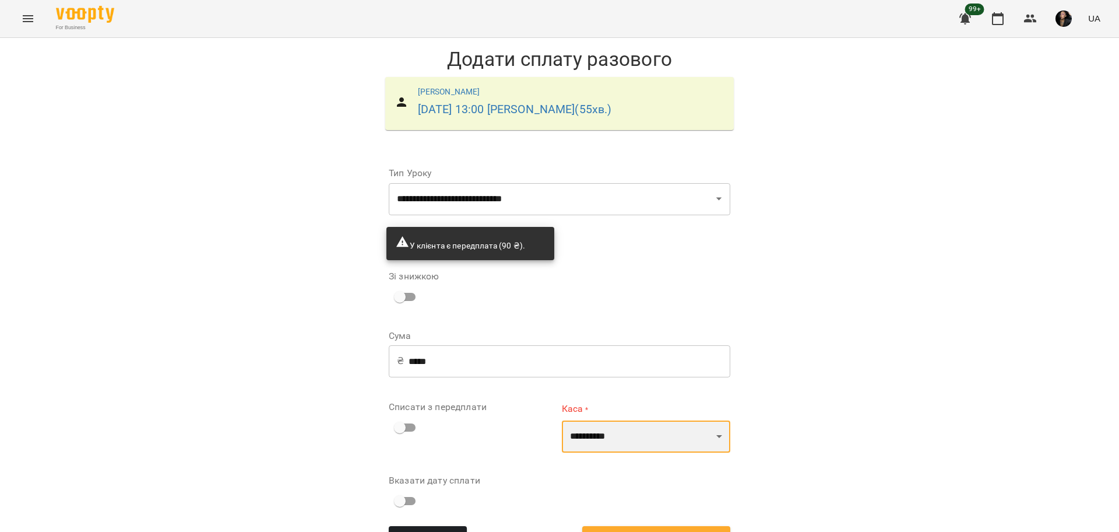
select select "****"
click at [562, 420] on select "**********" at bounding box center [646, 436] width 169 height 33
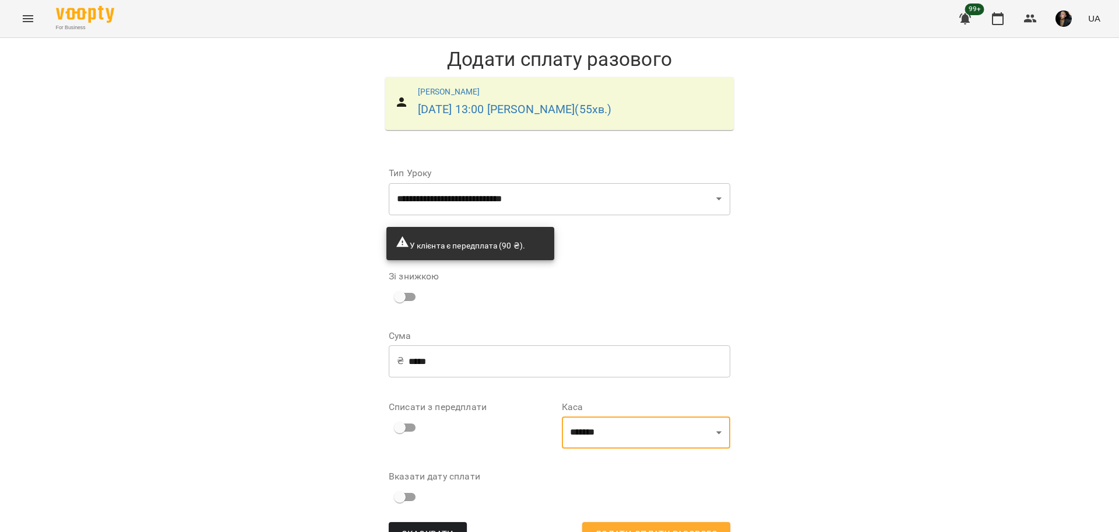
click at [843, 392] on div "**********" at bounding box center [559, 301] width 1119 height 527
click at [671, 526] on span "Додати сплату разового" at bounding box center [656, 533] width 122 height 15
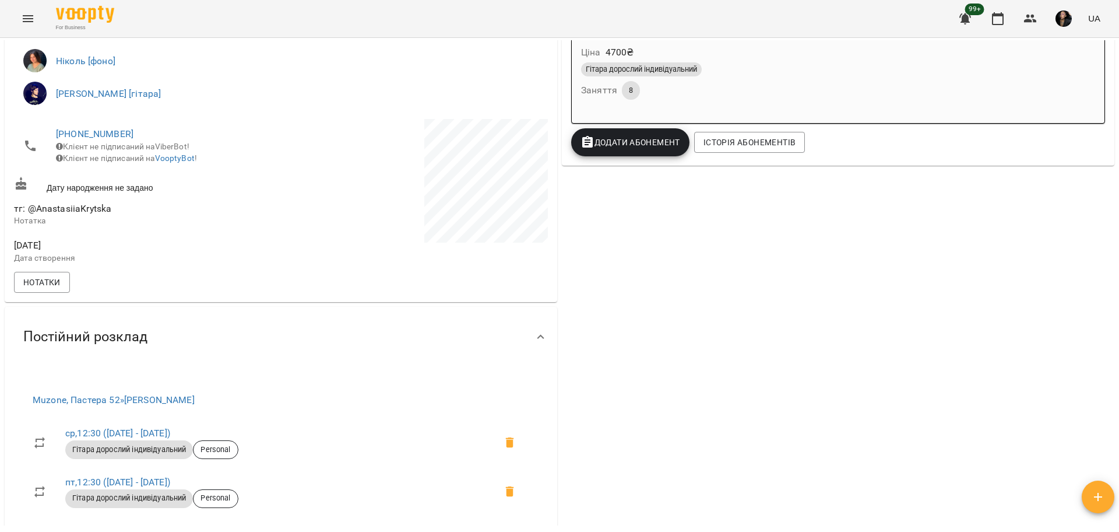
scroll to position [73, 0]
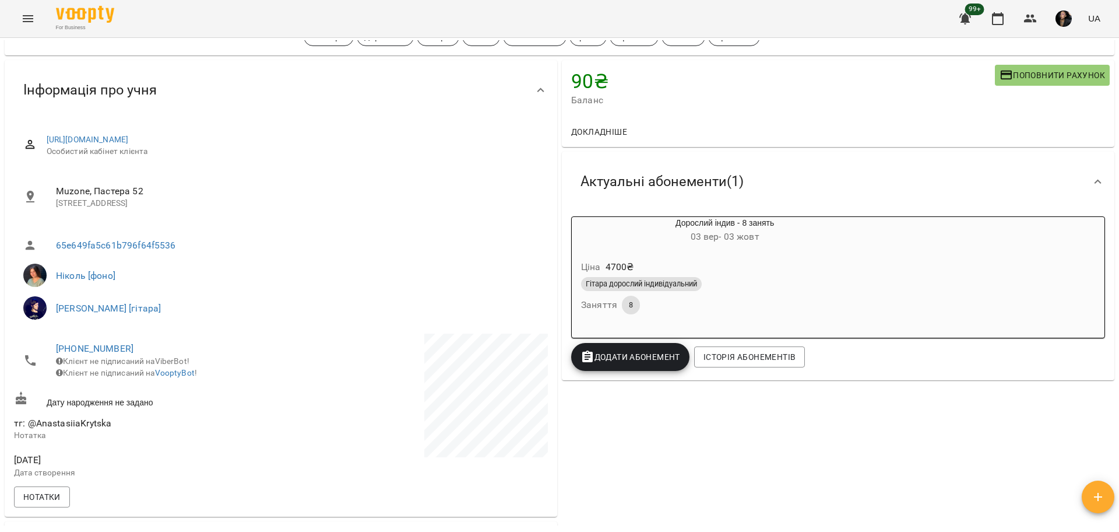
click at [796, 300] on div "Гітара дорослий індивідуальний Заняття 8" at bounding box center [725, 296] width 292 height 42
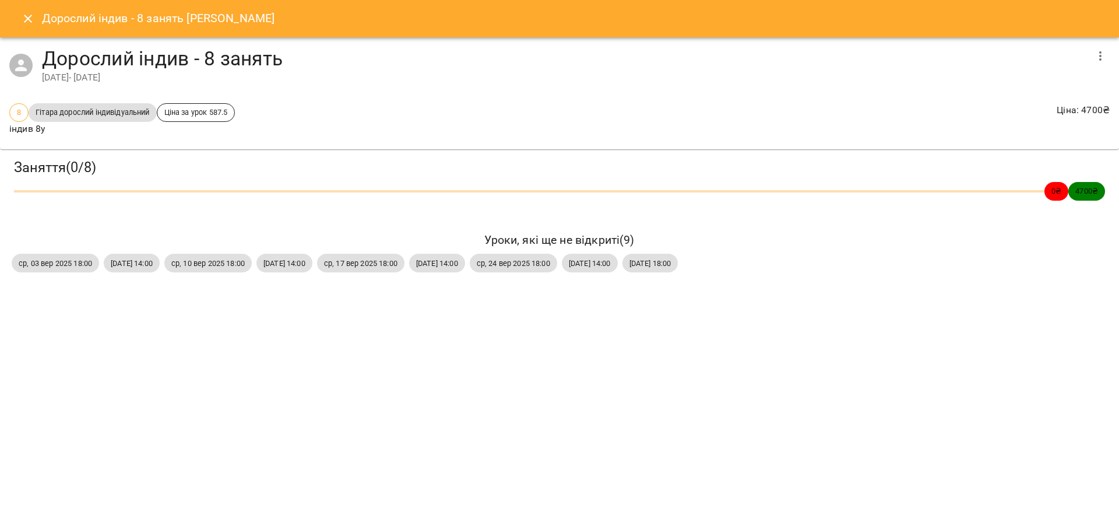
click at [34, 20] on icon "Close" at bounding box center [28, 19] width 14 height 14
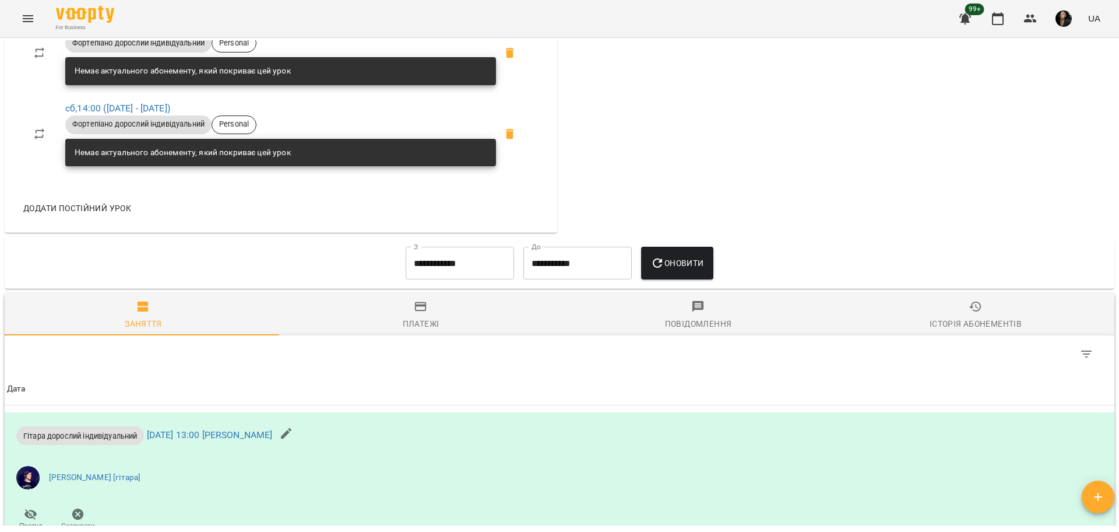
scroll to position [1048, 0]
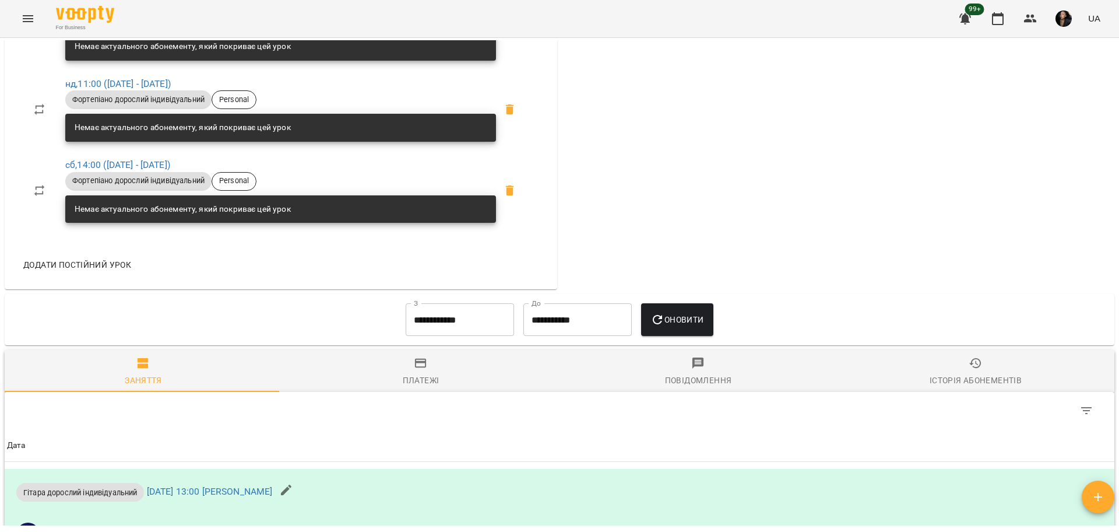
click at [988, 380] on span "Історія абонементів" at bounding box center [976, 371] width 264 height 31
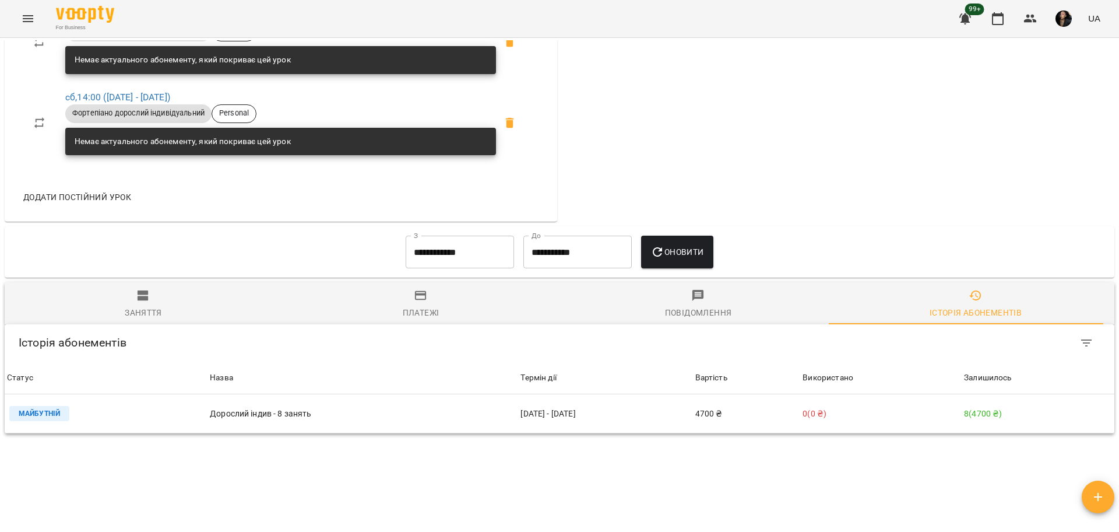
scroll to position [1121, 0]
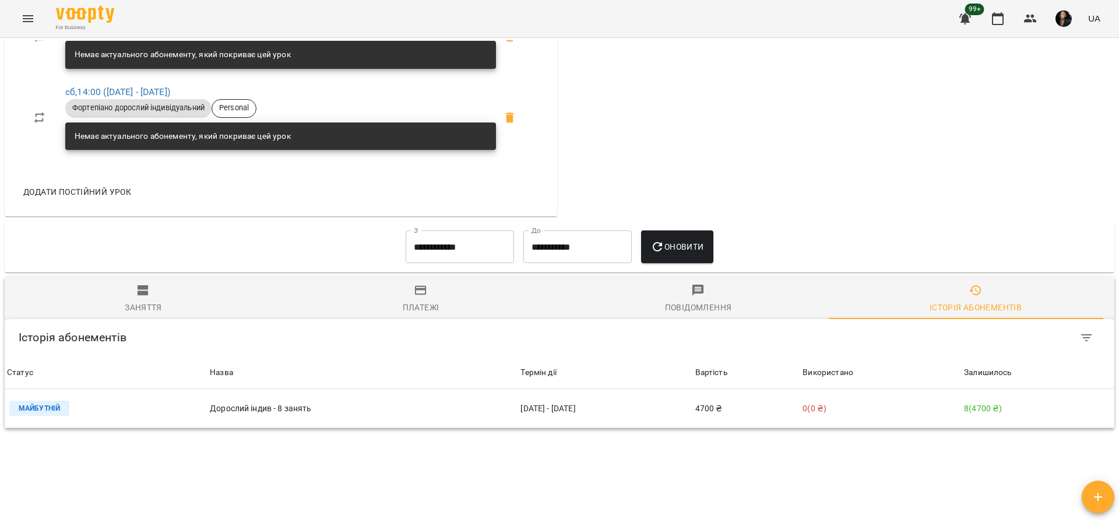
click at [462, 261] on input "**********" at bounding box center [460, 246] width 108 height 33
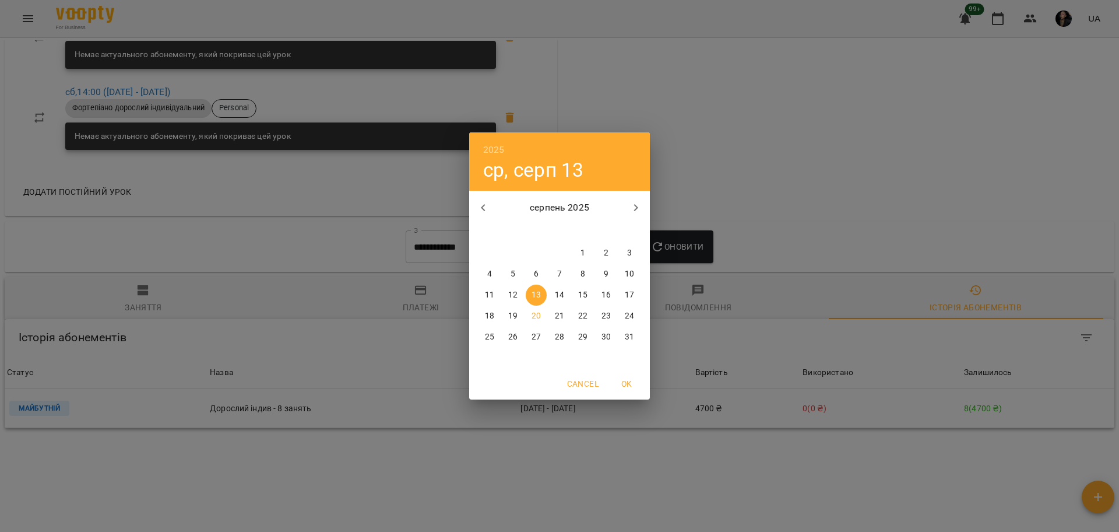
click at [493, 210] on button "button" at bounding box center [483, 208] width 28 height 28
click at [631, 272] on p "13" at bounding box center [629, 274] width 9 height 12
type input "**********"
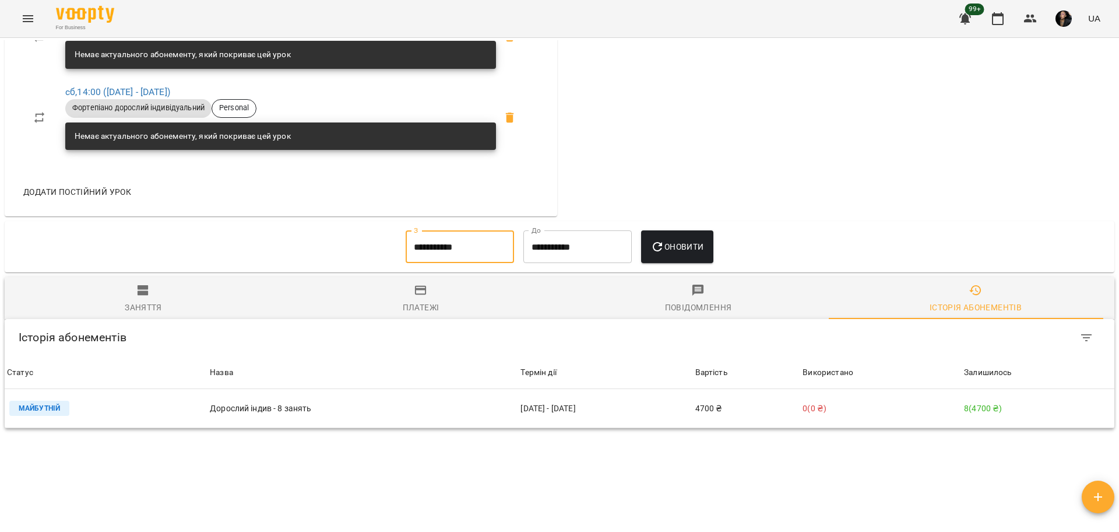
click at [669, 254] on span "Оновити" at bounding box center [677, 247] width 53 height 14
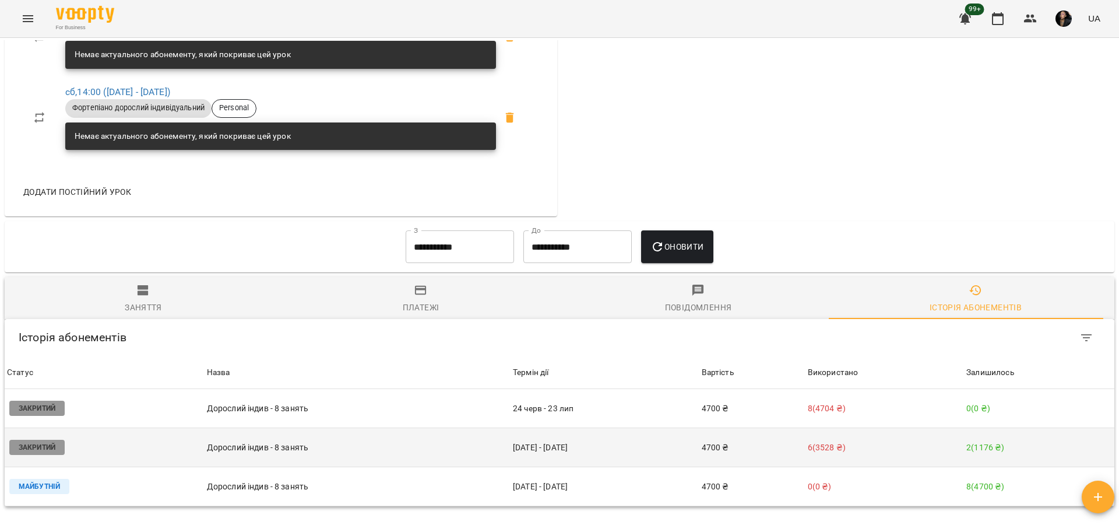
click at [992, 454] on p "2 ( 1176 ₴ )" at bounding box center [1040, 447] width 146 height 12
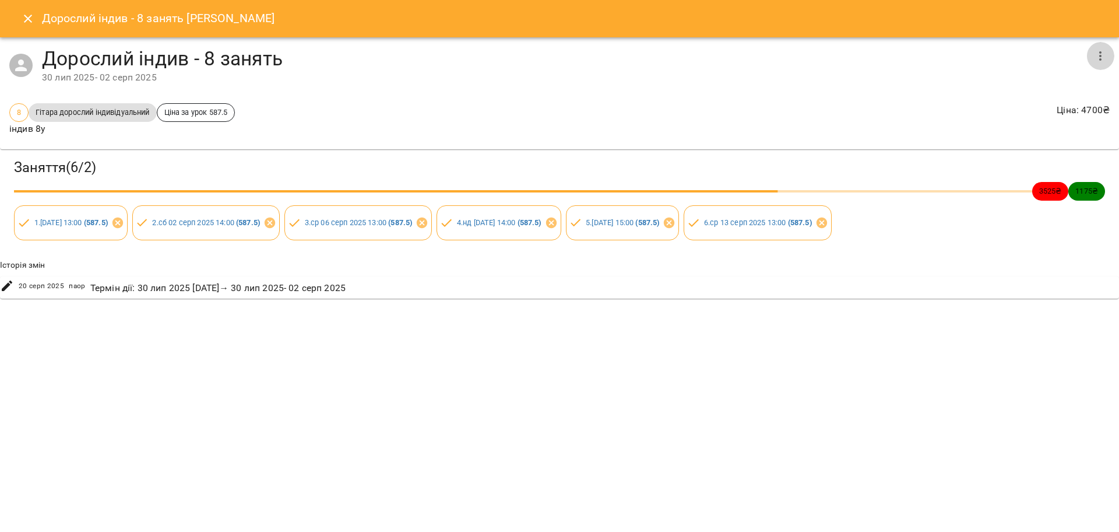
click at [1104, 55] on icon "button" at bounding box center [1101, 56] width 14 height 14
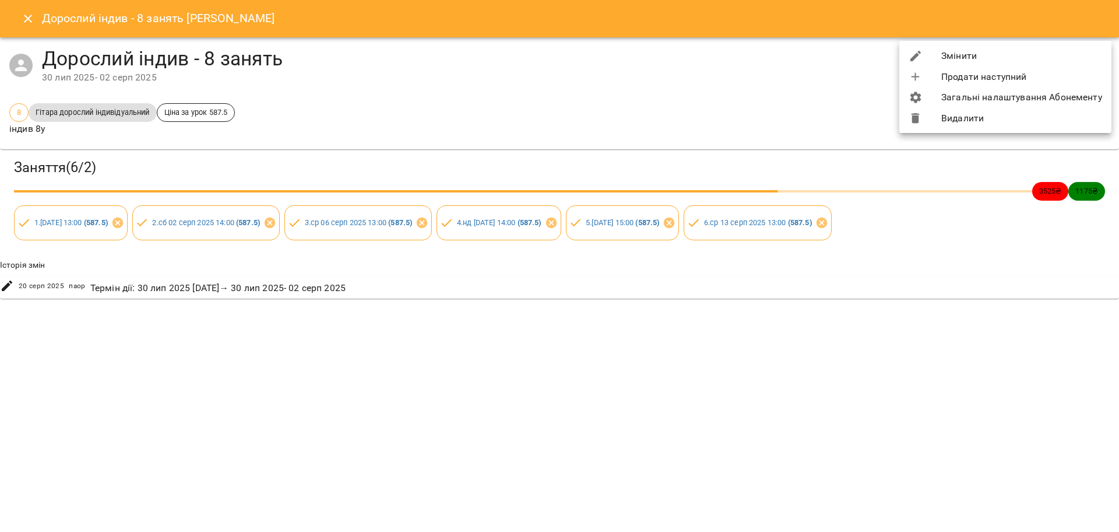
click at [931, 54] on div at bounding box center [925, 56] width 33 height 14
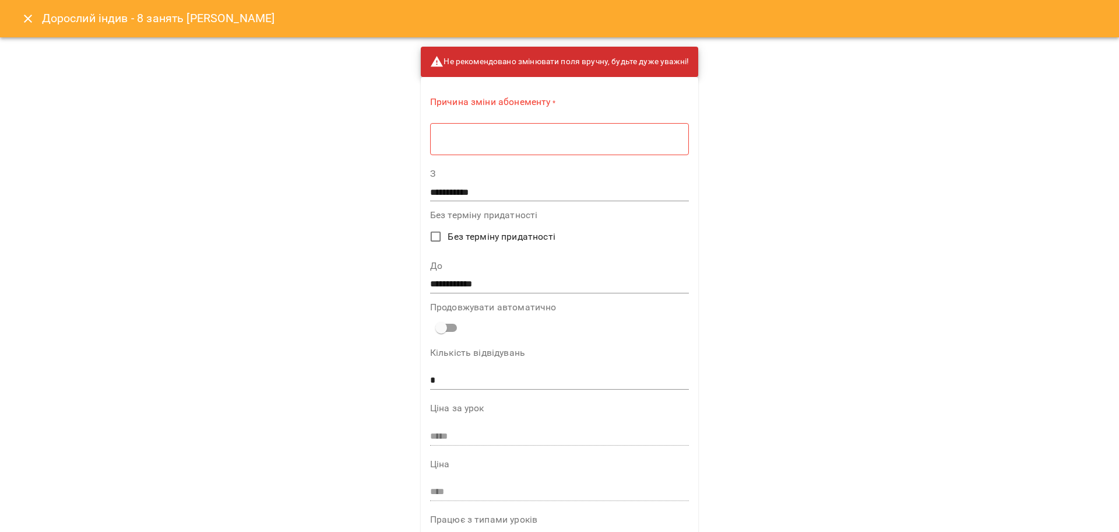
click at [626, 128] on div "* ​" at bounding box center [559, 138] width 259 height 33
click at [616, 135] on textarea at bounding box center [559, 139] width 243 height 11
type textarea "****"
click at [467, 277] on input "**********" at bounding box center [559, 280] width 259 height 19
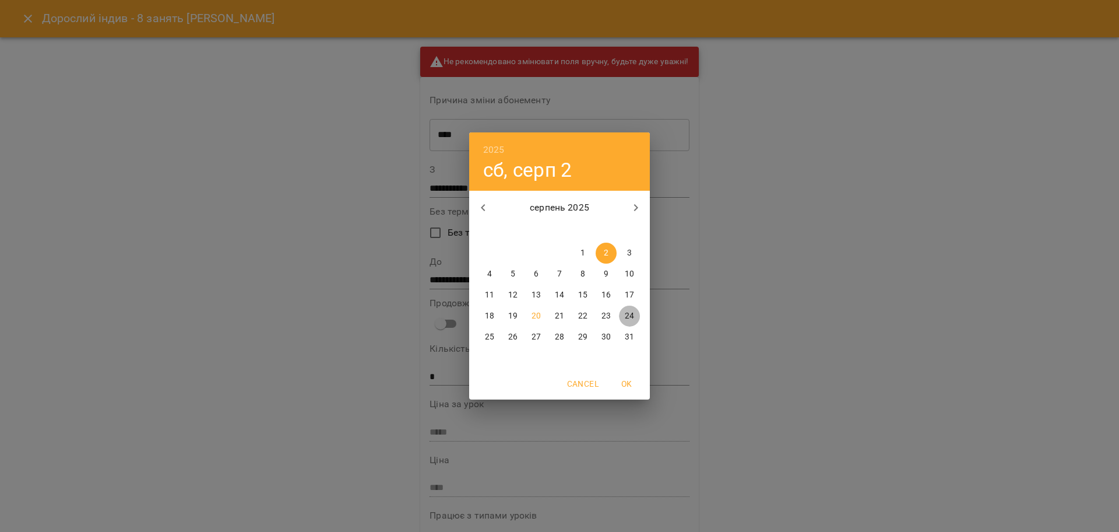
click at [629, 313] on p "24" at bounding box center [629, 316] width 9 height 12
type input "**********"
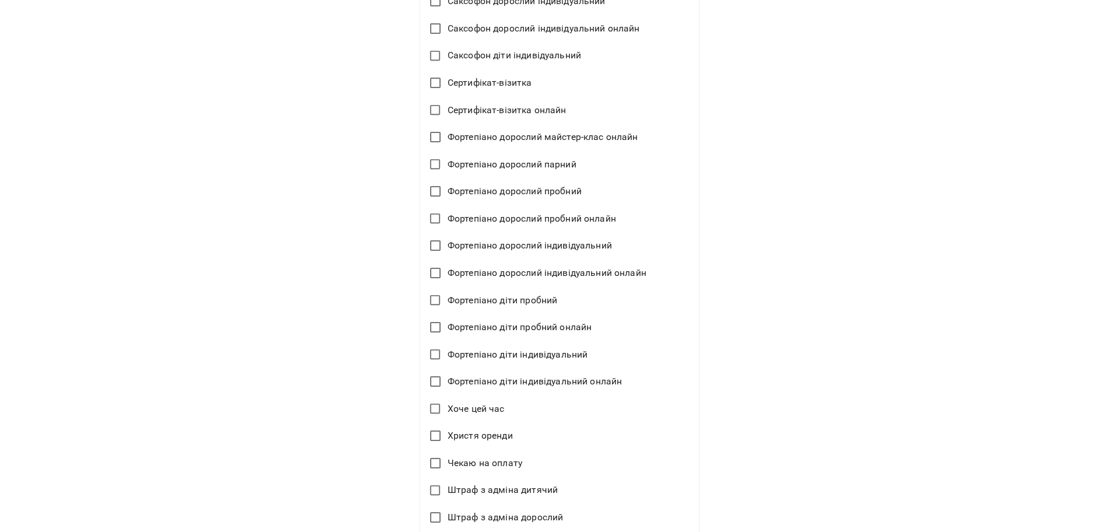
scroll to position [2626, 0]
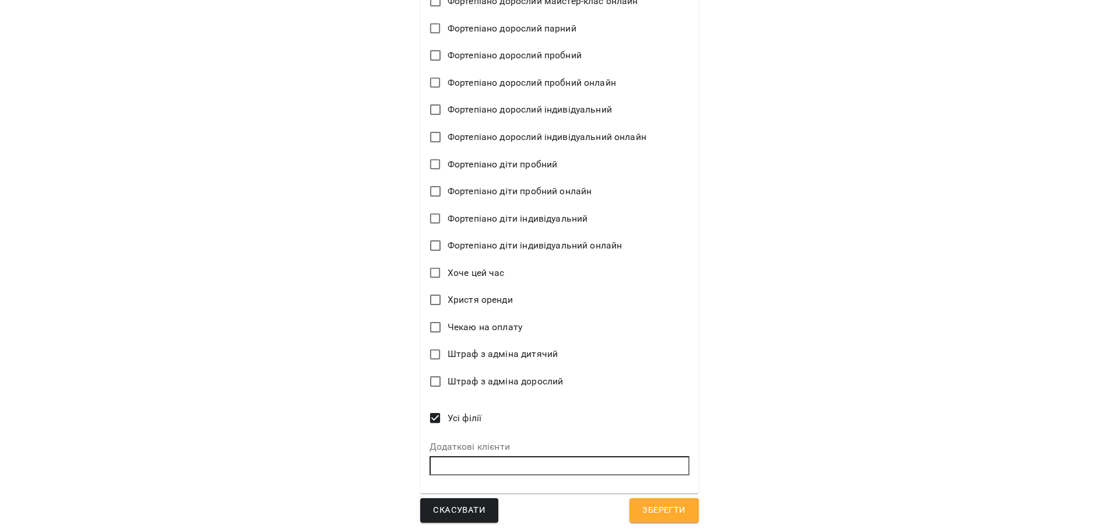
click at [693, 516] on button "Зберегти" at bounding box center [664, 510] width 69 height 24
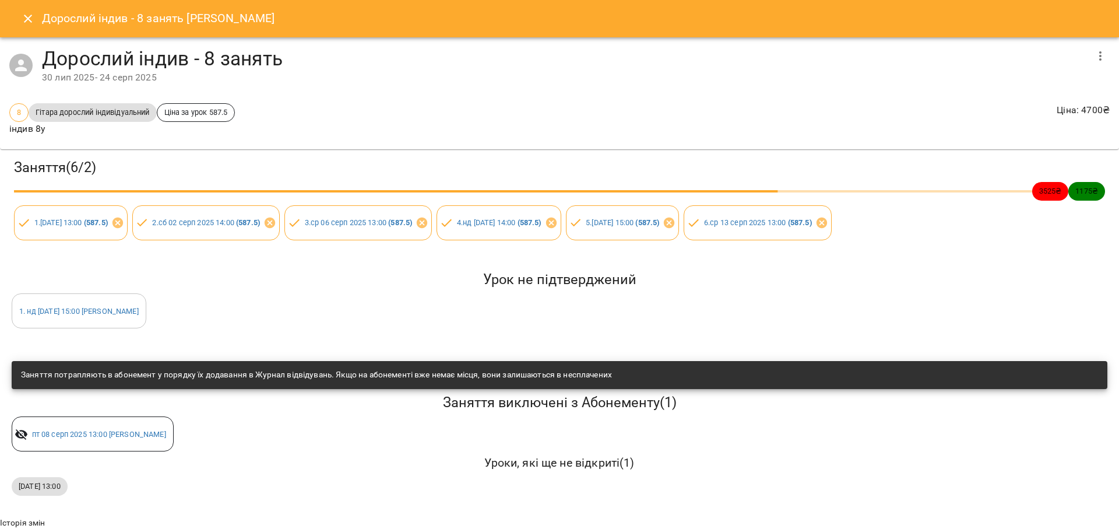
click at [28, 16] on icon "Close" at bounding box center [28, 19] width 14 height 14
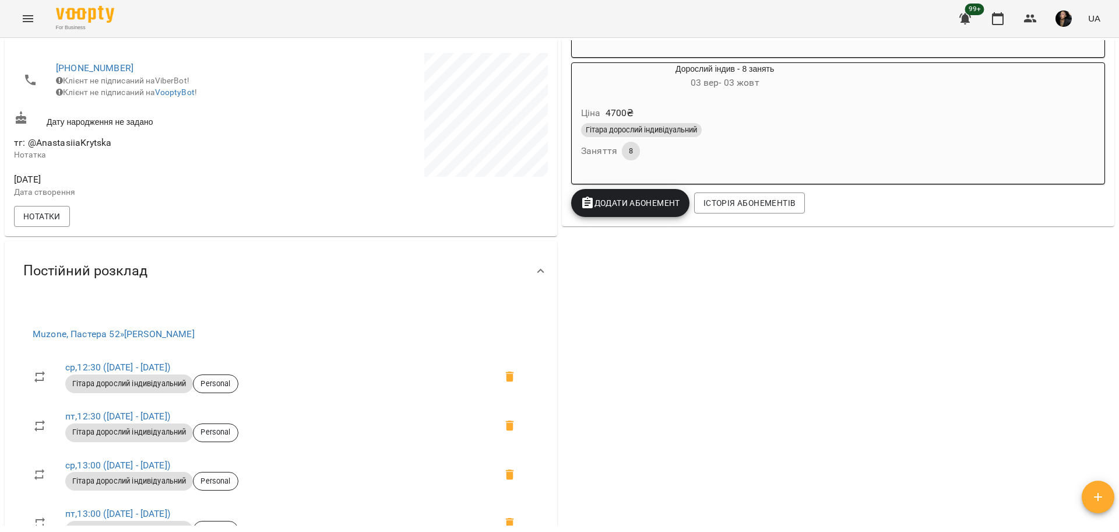
scroll to position [173, 0]
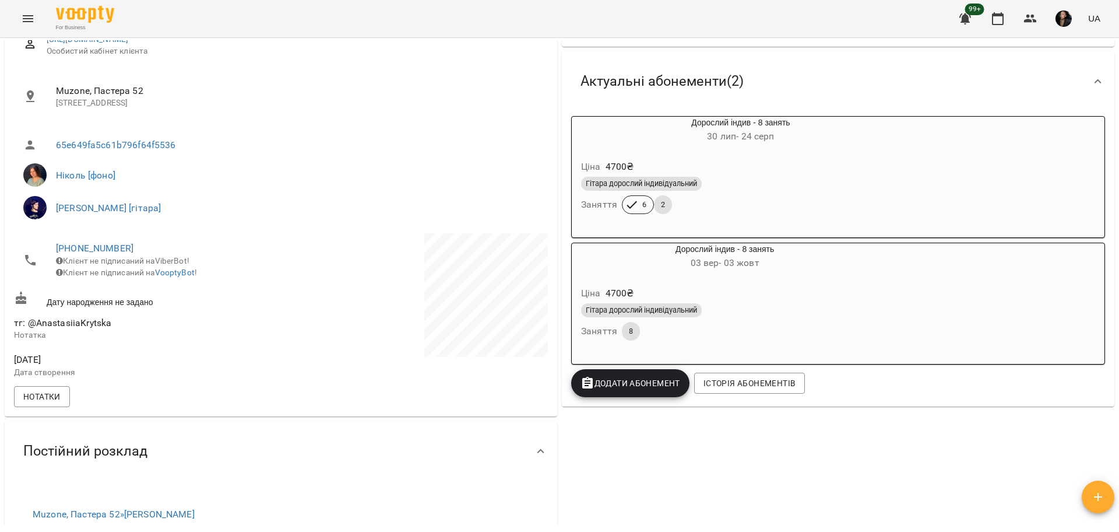
click at [39, 22] on button "Menu" at bounding box center [28, 19] width 28 height 28
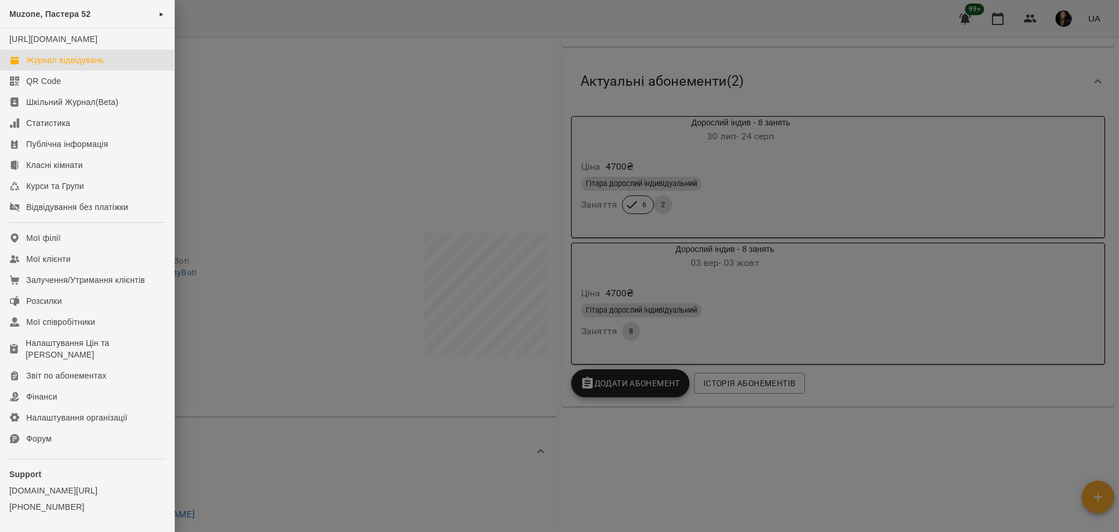
click at [72, 66] on div "Журнал відвідувань" at bounding box center [65, 60] width 78 height 12
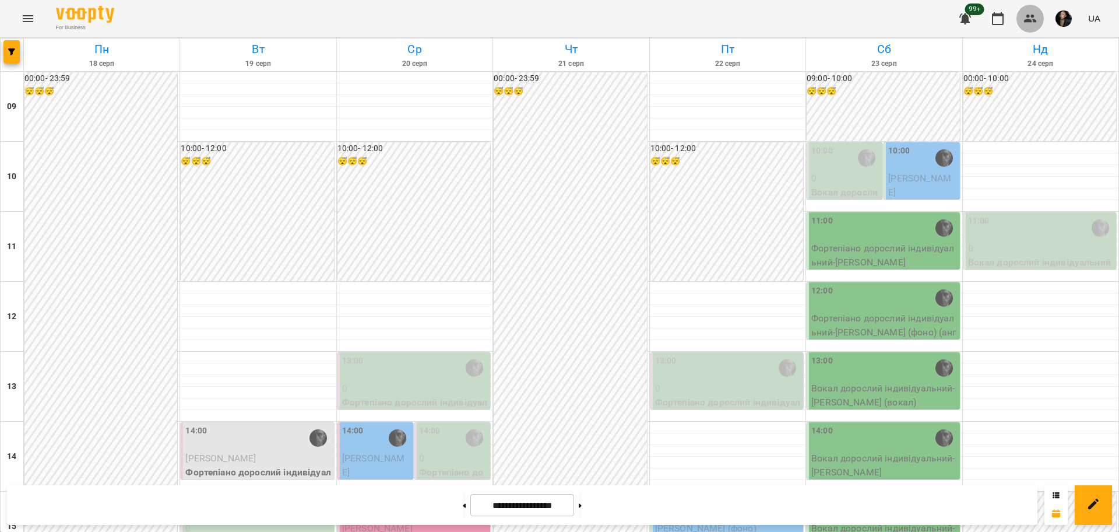
click at [1033, 26] on button "button" at bounding box center [1031, 19] width 28 height 28
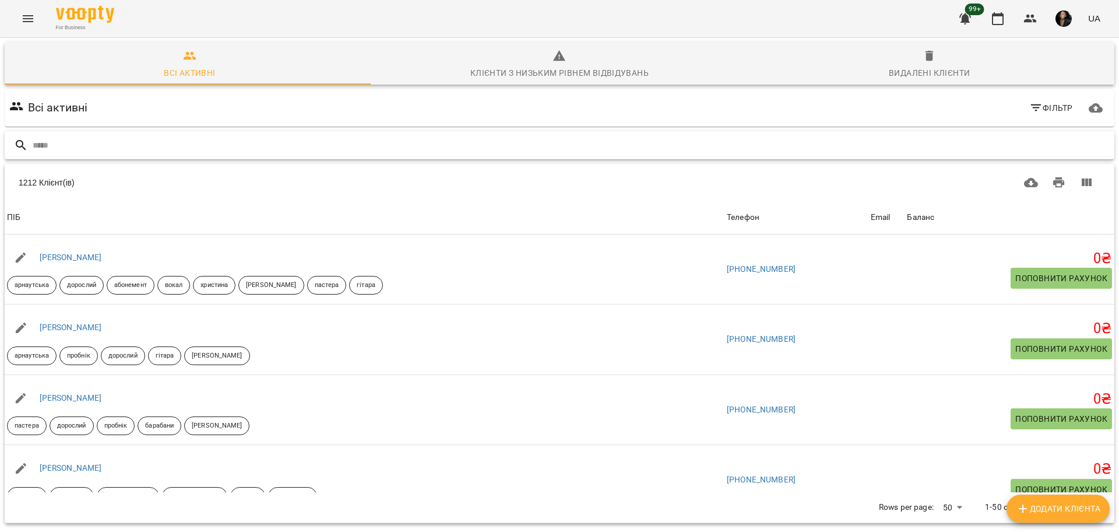
click at [788, 143] on input "text" at bounding box center [571, 145] width 1077 height 19
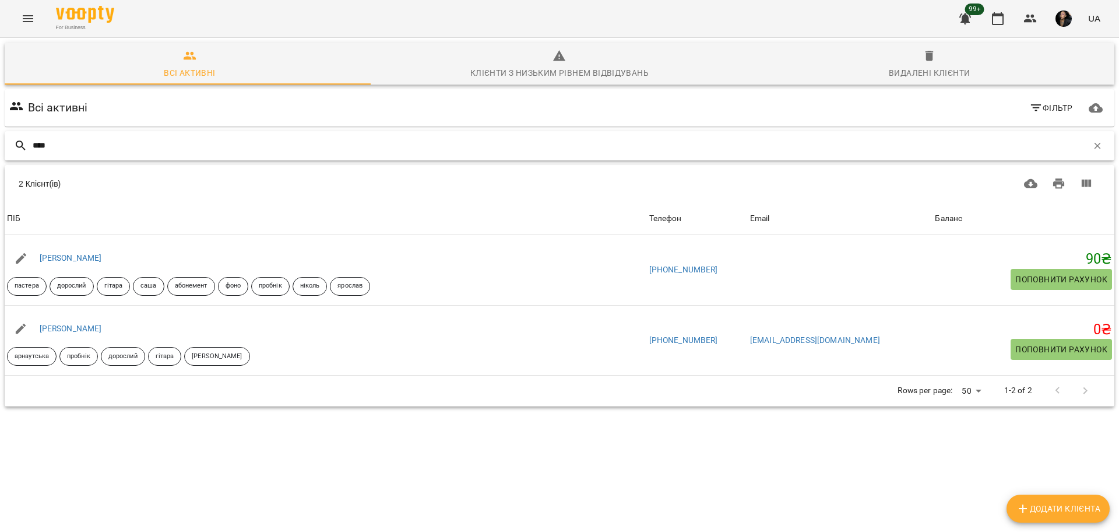
type input "****"
click at [33, 26] on button "Menu" at bounding box center [28, 19] width 28 height 28
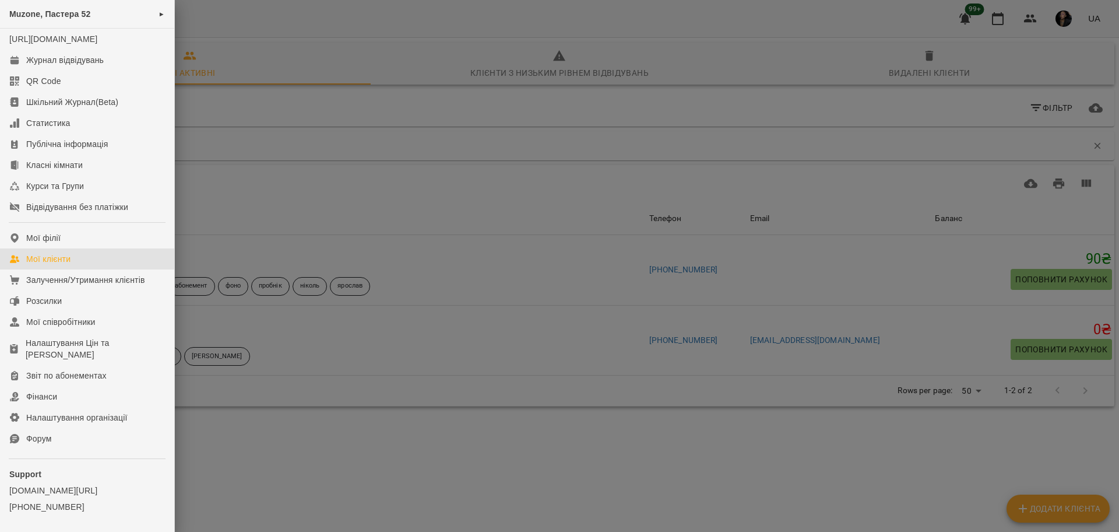
click at [223, 142] on div at bounding box center [559, 266] width 1119 height 532
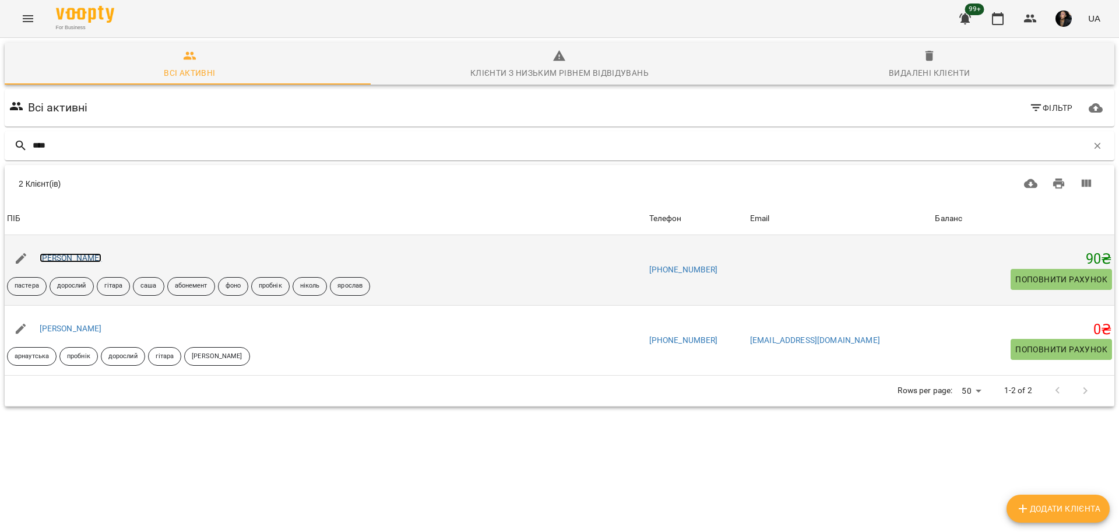
click at [96, 259] on link "[PERSON_NAME]" at bounding box center [71, 257] width 62 height 9
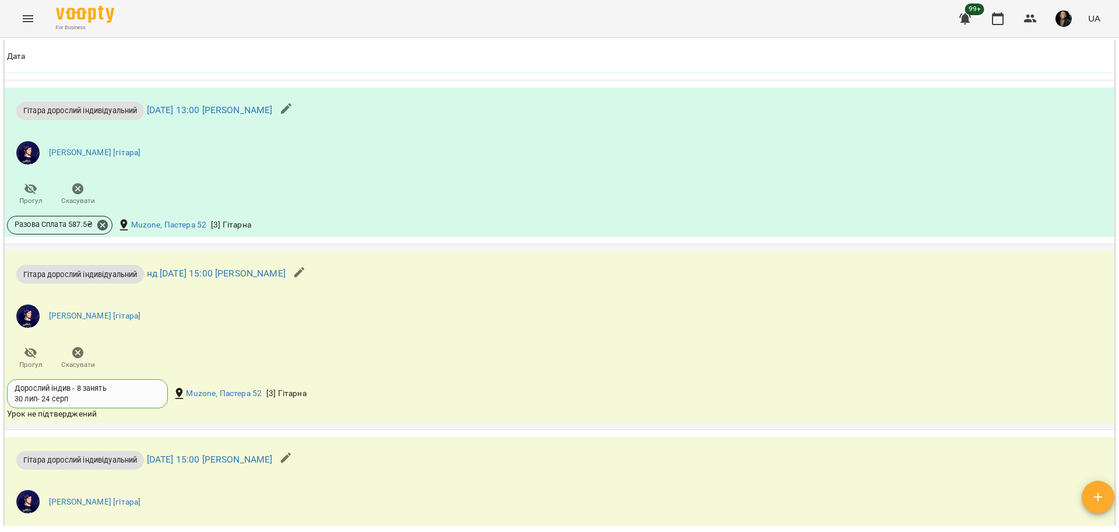
scroll to position [1822, 0]
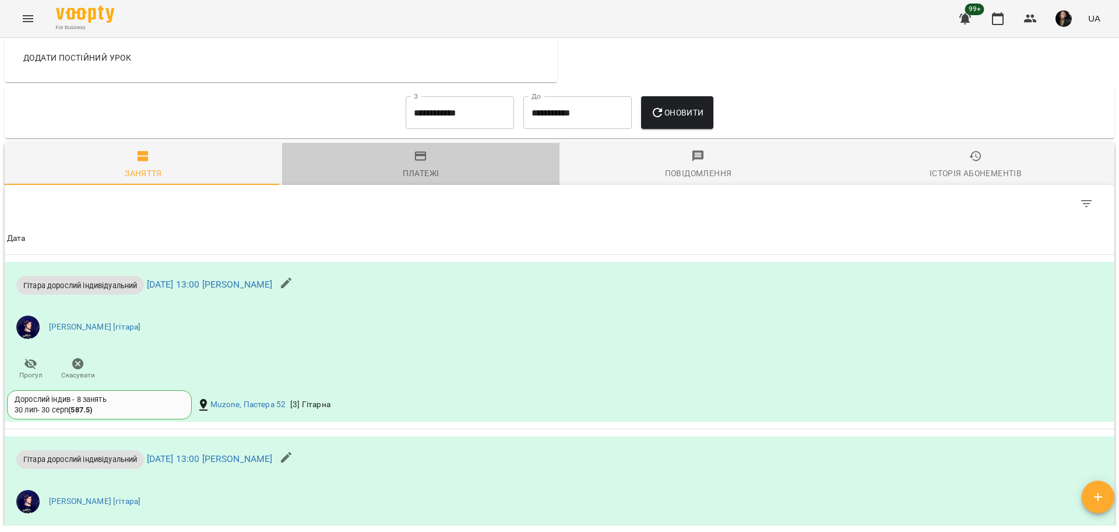
click at [418, 160] on icon "button" at bounding box center [421, 155] width 12 height 9
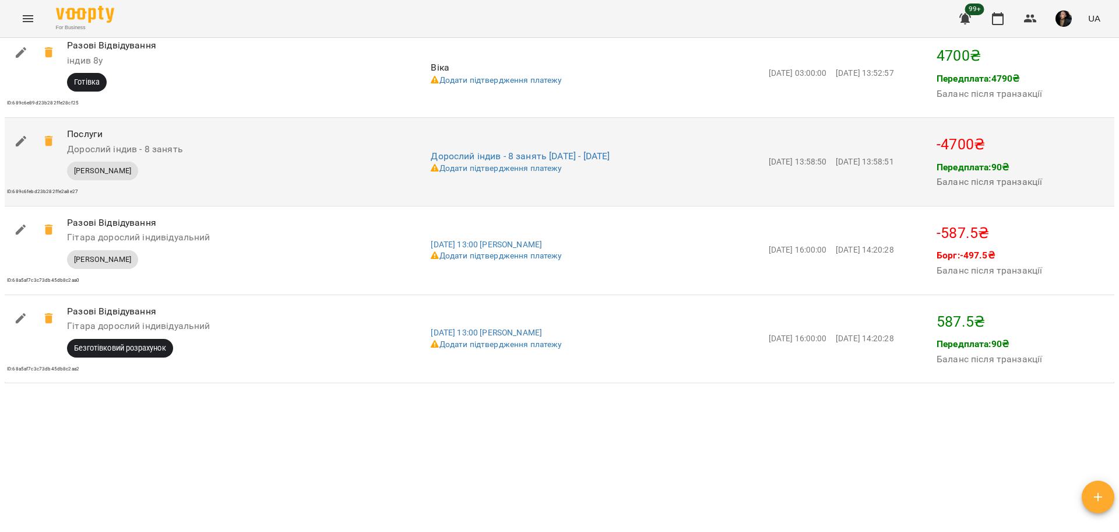
scroll to position [1616, 0]
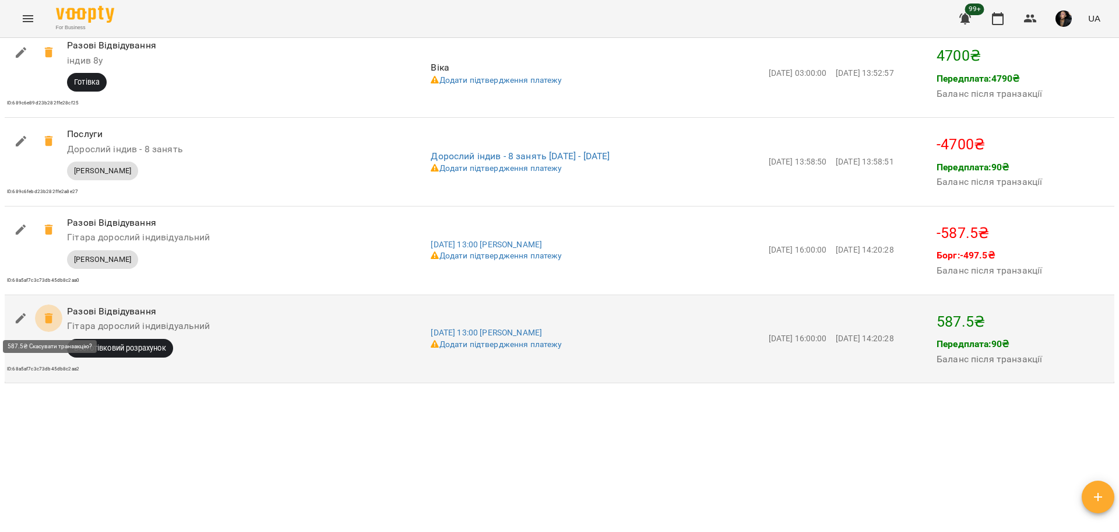
click at [45, 319] on icon at bounding box center [49, 318] width 14 height 14
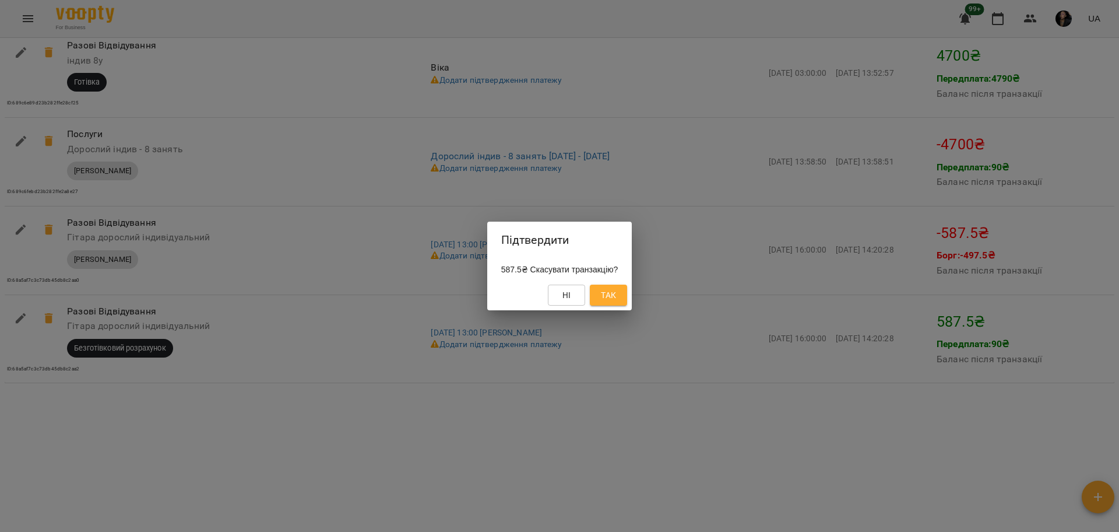
click at [616, 300] on span "Так" at bounding box center [608, 295] width 15 height 14
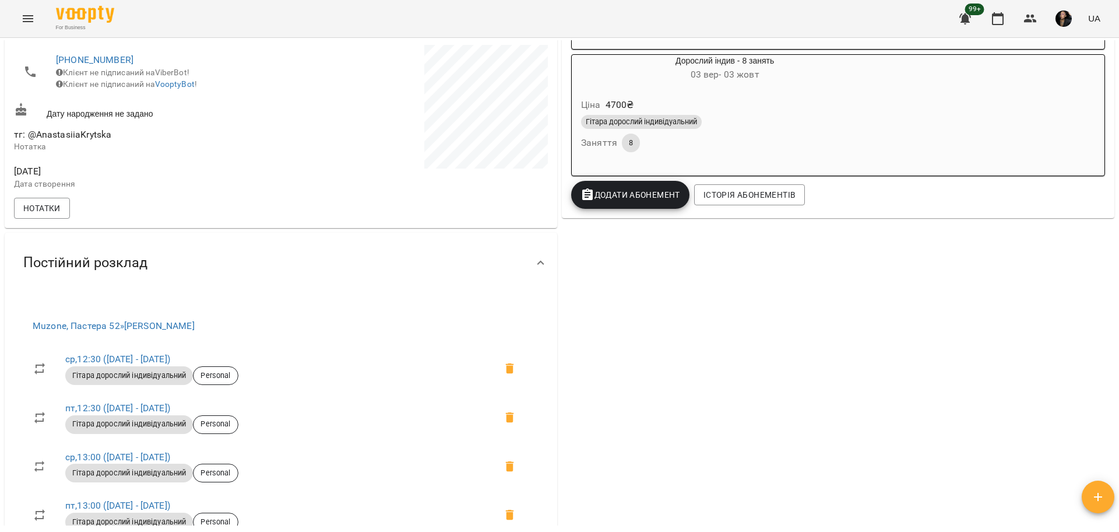
scroll to position [0, 0]
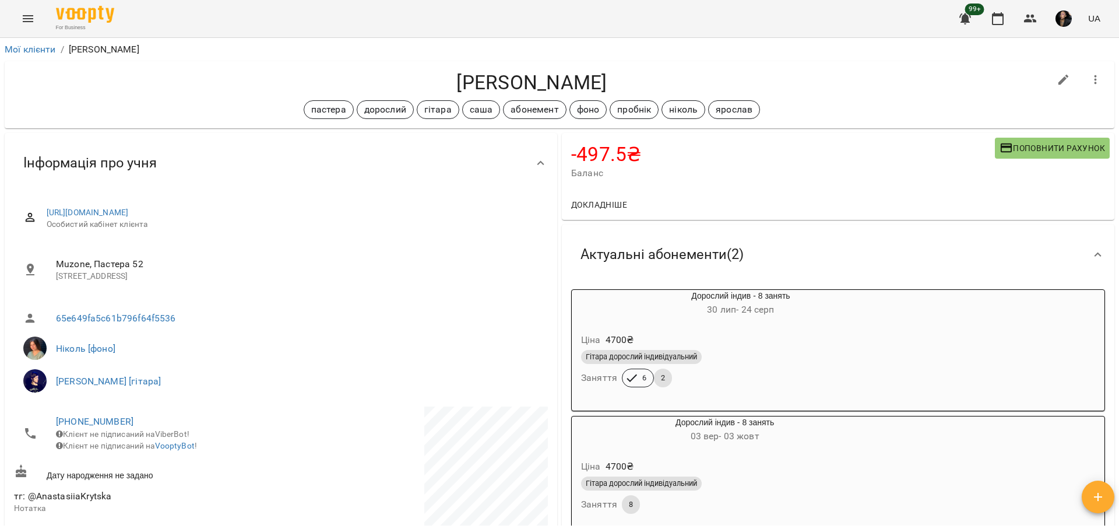
click at [1057, 73] on icon "button" at bounding box center [1064, 80] width 14 height 14
select select "**"
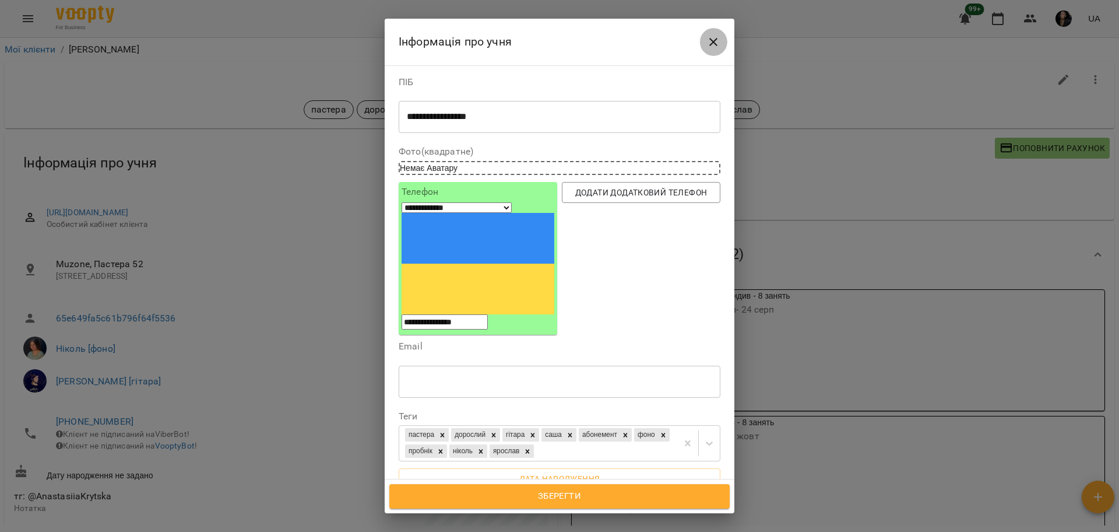
click at [705, 40] on button "Close" at bounding box center [714, 42] width 28 height 28
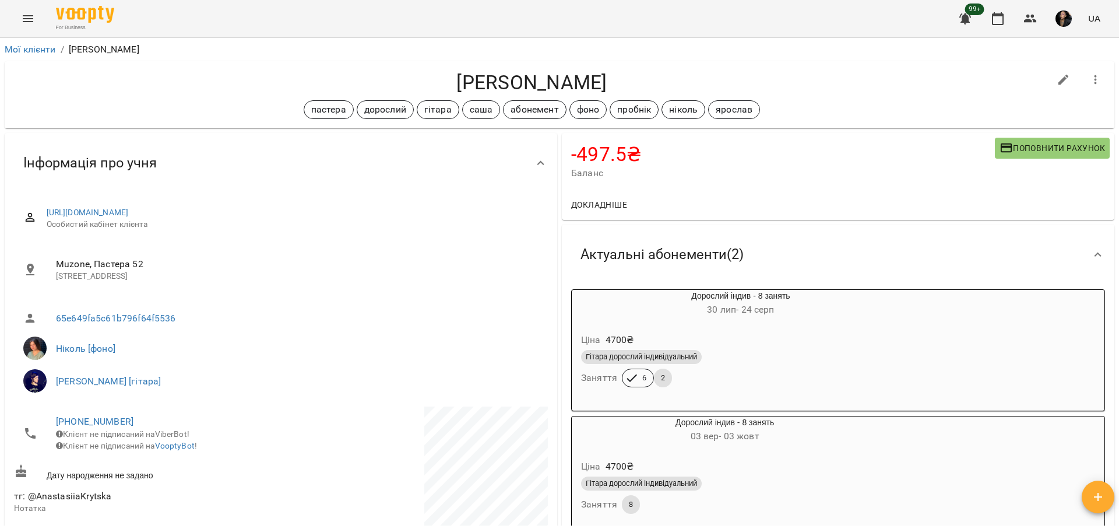
click at [1057, 74] on icon "button" at bounding box center [1064, 80] width 14 height 14
select select "**"
click at [630, 160] on h4 "-497.5 ₴" at bounding box center [783, 154] width 424 height 24
click at [577, 148] on h4 "-497.5 ₴" at bounding box center [783, 154] width 424 height 24
drag, startPoint x: 577, startPoint y: 163, endPoint x: 581, endPoint y: 172, distance: 10.4
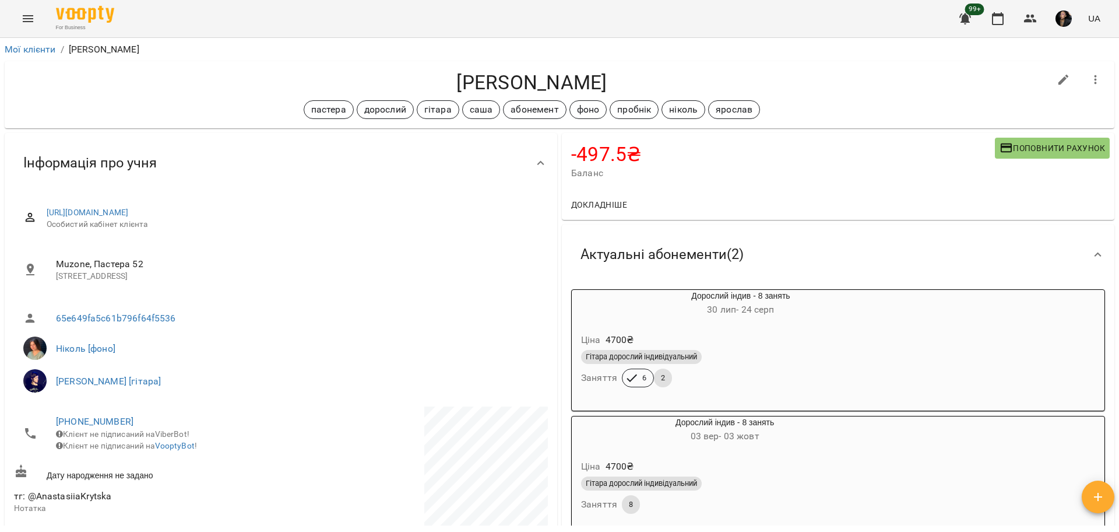
click at [577, 163] on h4 "-497.5 ₴" at bounding box center [783, 154] width 424 height 24
drag, startPoint x: 605, startPoint y: 211, endPoint x: 607, endPoint y: 202, distance: 9.1
click at [606, 205] on span "Докладніше" at bounding box center [599, 205] width 56 height 14
click at [608, 200] on span "Докладніше" at bounding box center [599, 205] width 56 height 14
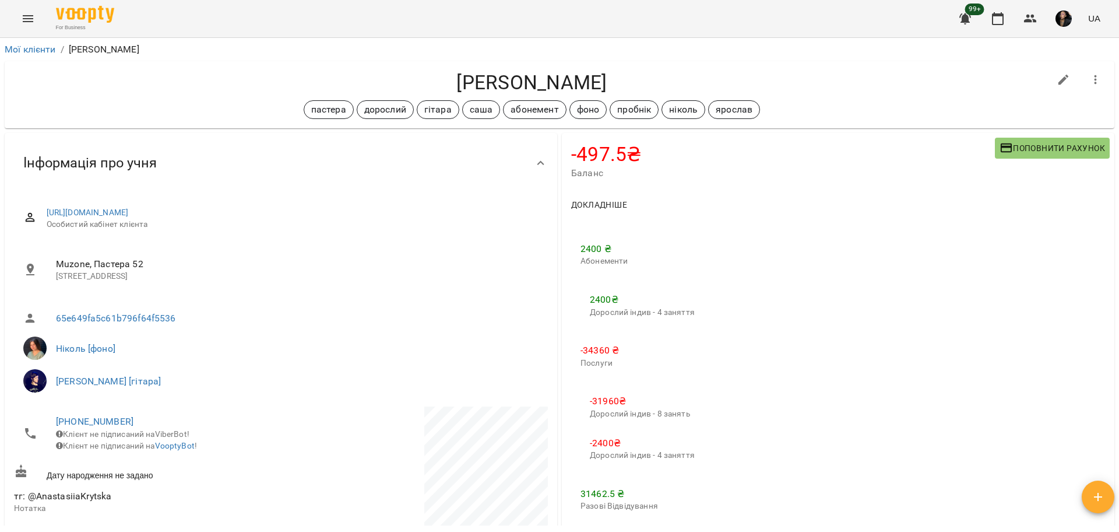
click at [615, 386] on li "-31960 ₴ Дорослий індив - 8 занять" at bounding box center [643, 406] width 124 height 41
click at [596, 356] on p "-34360 ₴" at bounding box center [662, 350] width 162 height 14
drag, startPoint x: 588, startPoint y: 218, endPoint x: 588, endPoint y: 206, distance: 12.3
click at [589, 217] on div "Докладніше" at bounding box center [838, 204] width 553 height 30
click at [587, 201] on span "Докладніше" at bounding box center [599, 205] width 56 height 14
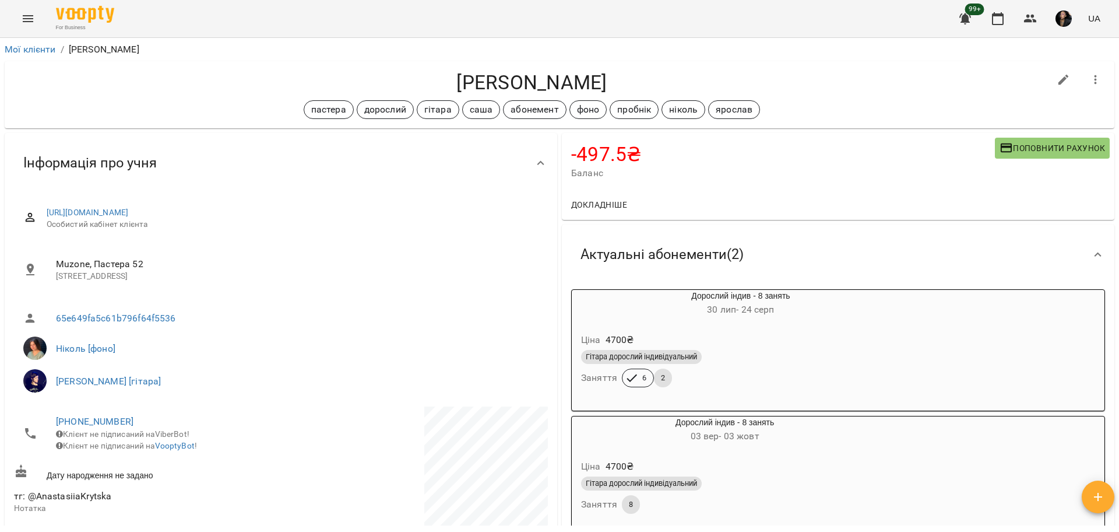
click at [587, 201] on span "Докладніше" at bounding box center [599, 205] width 56 height 14
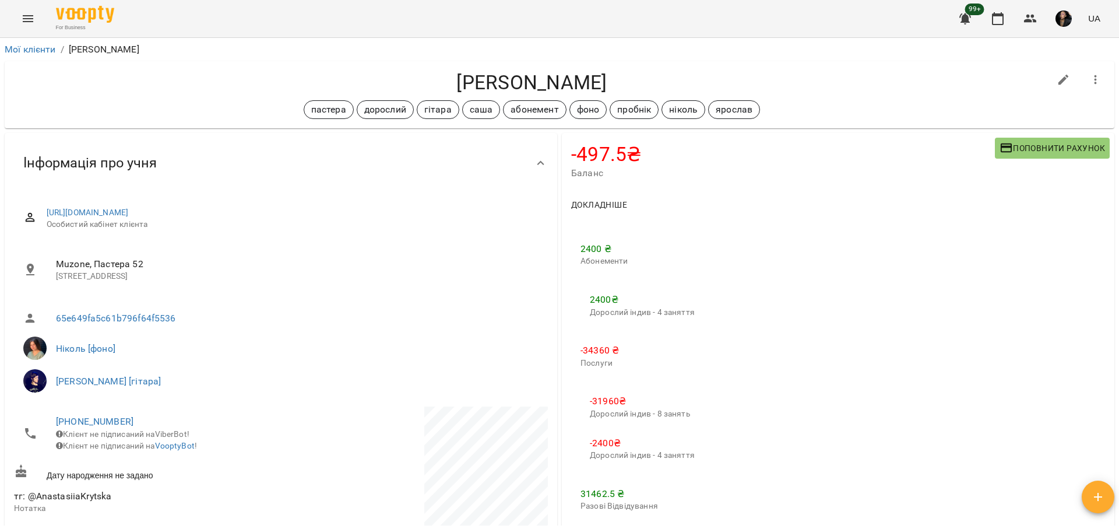
click at [1095, 76] on icon "button" at bounding box center [1096, 79] width 2 height 9
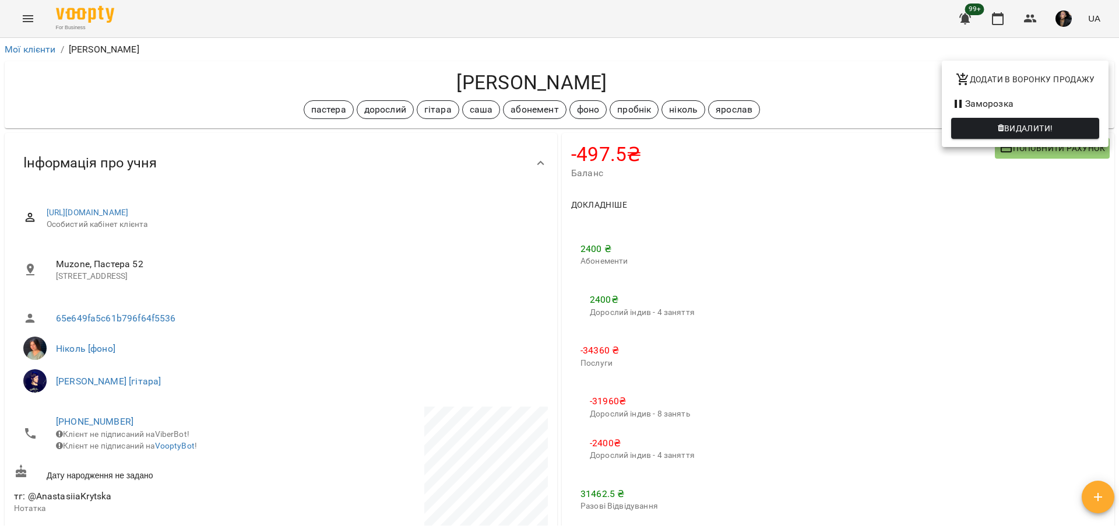
click at [821, 200] on div at bounding box center [559, 266] width 1119 height 532
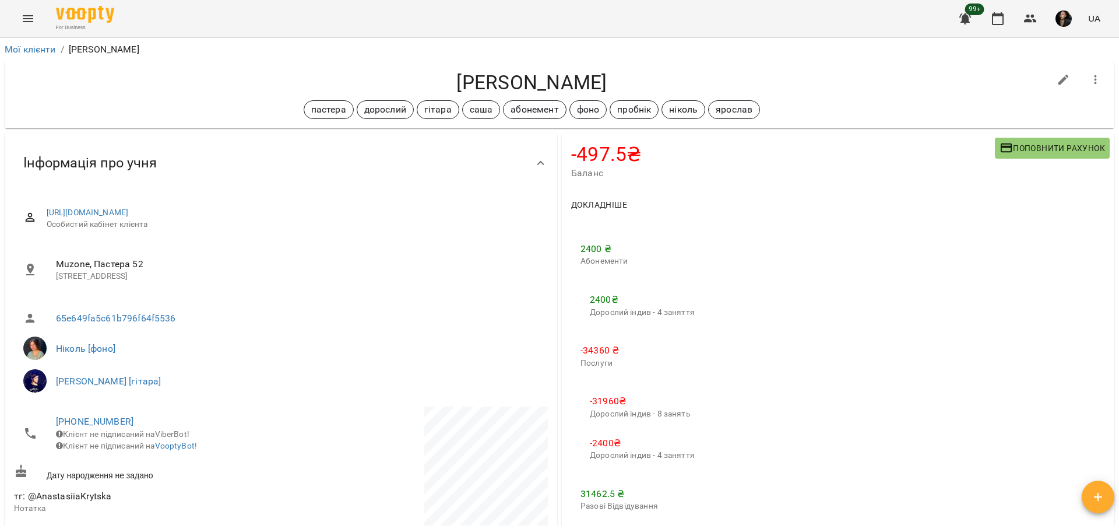
click at [604, 155] on h4 "-497.5 ₴" at bounding box center [783, 154] width 424 height 24
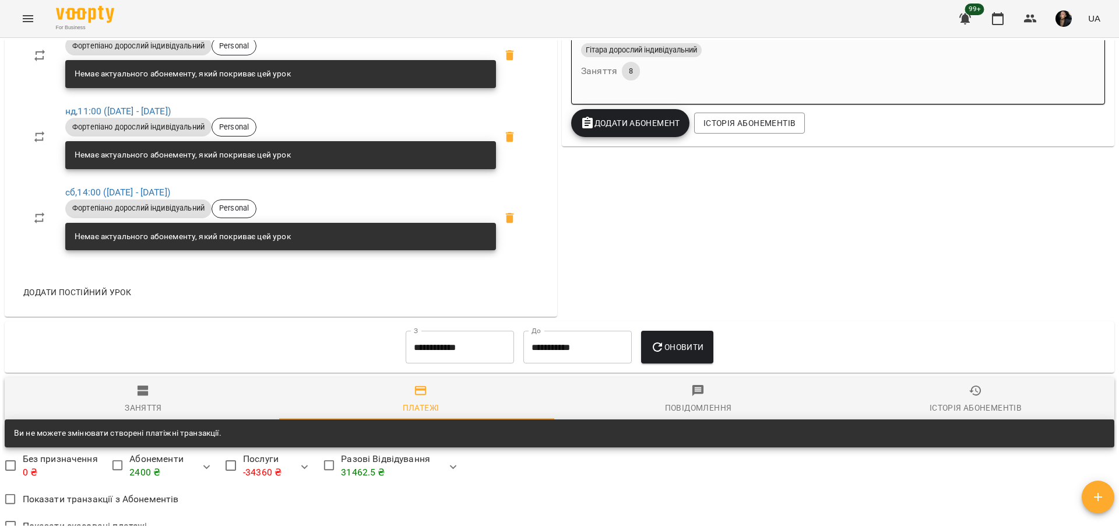
scroll to position [1528, 0]
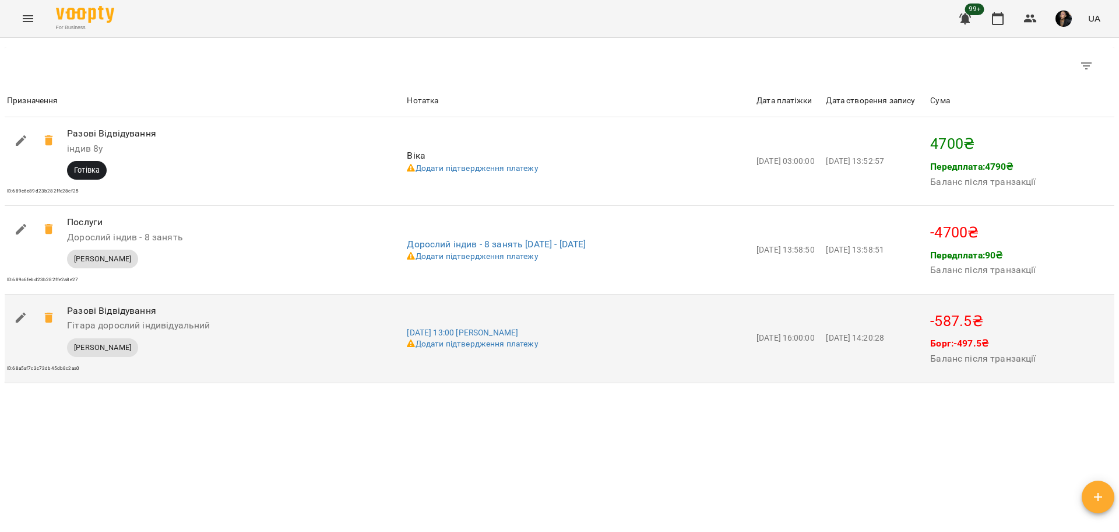
click at [975, 317] on p "-587.5 ₴" at bounding box center [1022, 321] width 182 height 22
click at [905, 350] on td "2025-08-20 14:20:28" at bounding box center [876, 338] width 104 height 89
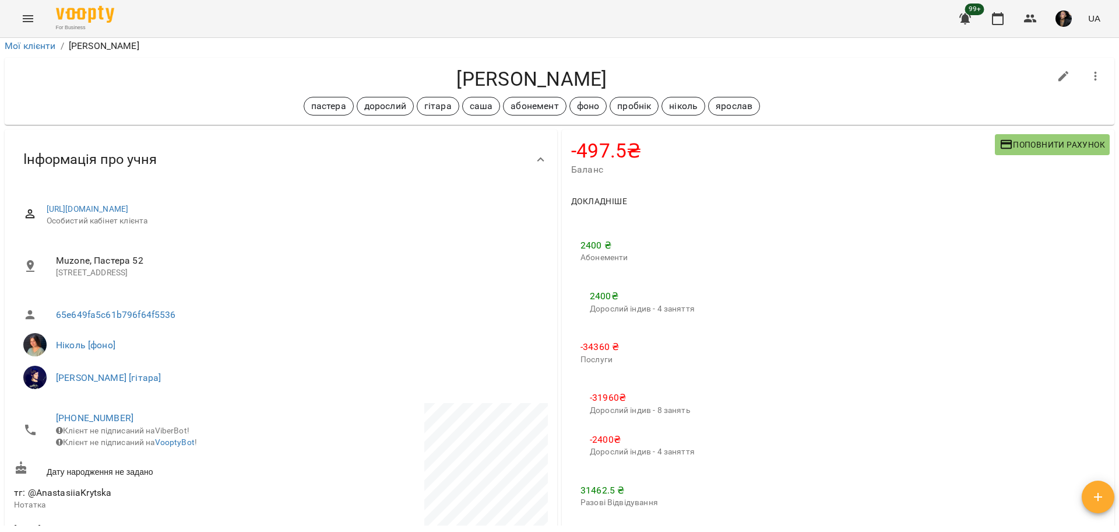
scroll to position [0, 0]
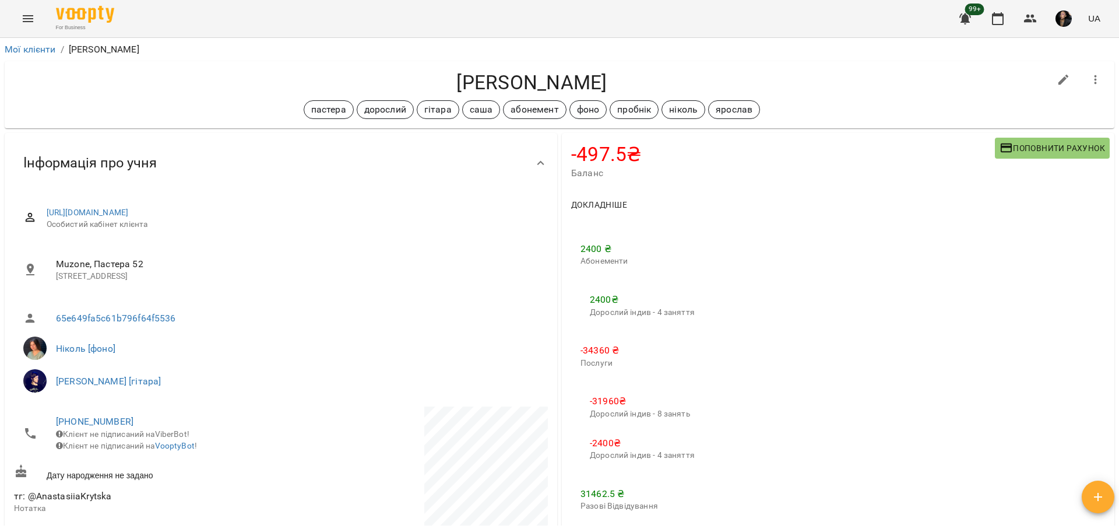
click at [591, 153] on h4 "-497.5 ₴" at bounding box center [783, 154] width 424 height 24
click at [1024, 151] on span "Поповнити рахунок" at bounding box center [1053, 148] width 106 height 14
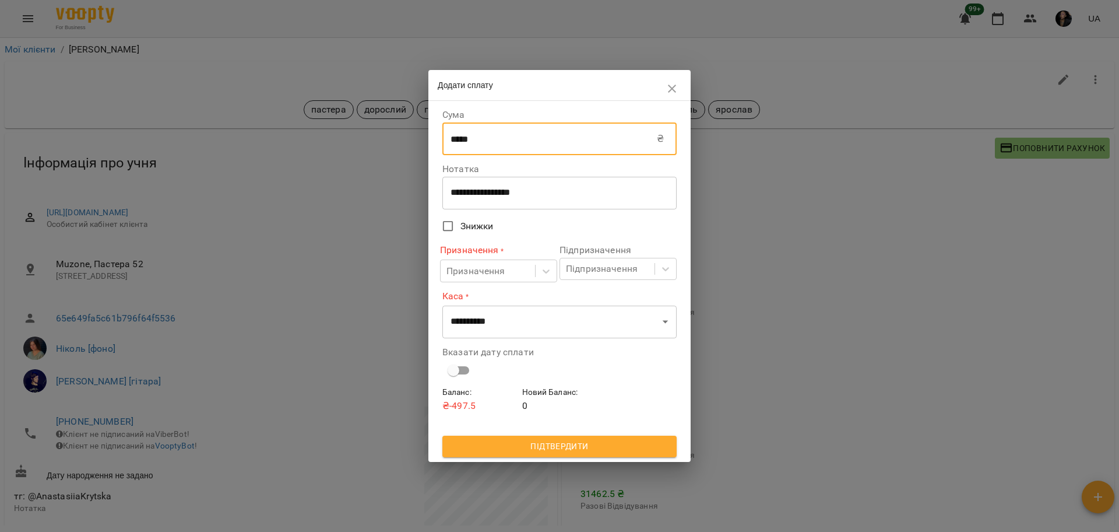
click at [488, 139] on input "*****" at bounding box center [550, 138] width 215 height 33
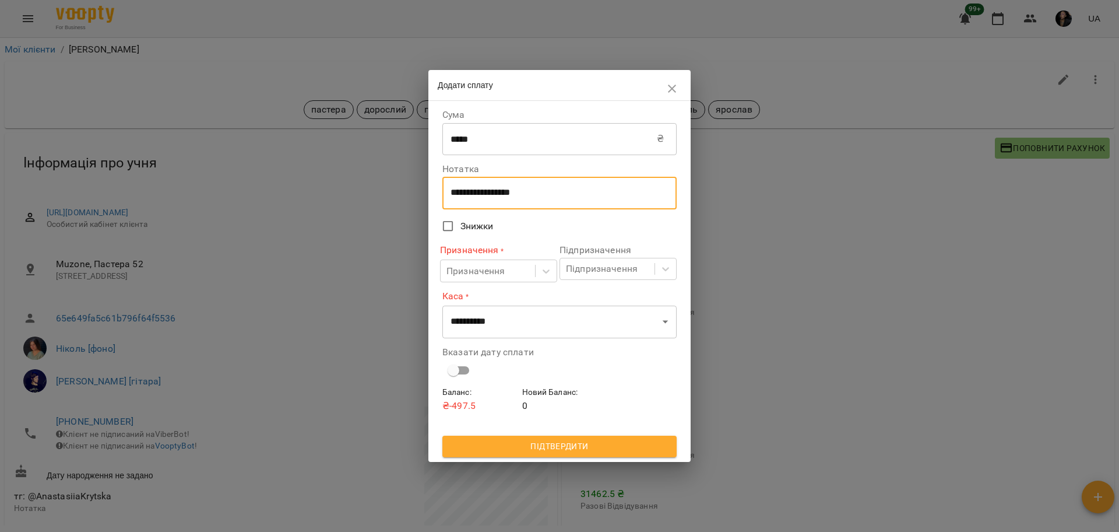
click at [557, 197] on textarea "**********" at bounding box center [560, 192] width 218 height 11
drag, startPoint x: 557, startPoint y: 197, endPoint x: 420, endPoint y: 195, distance: 137.6
click at [420, 195] on div "**********" at bounding box center [559, 266] width 1119 height 532
click at [611, 189] on textarea "**********" at bounding box center [560, 192] width 218 height 11
click at [533, 444] on span "Підтвердити" at bounding box center [560, 446] width 216 height 14
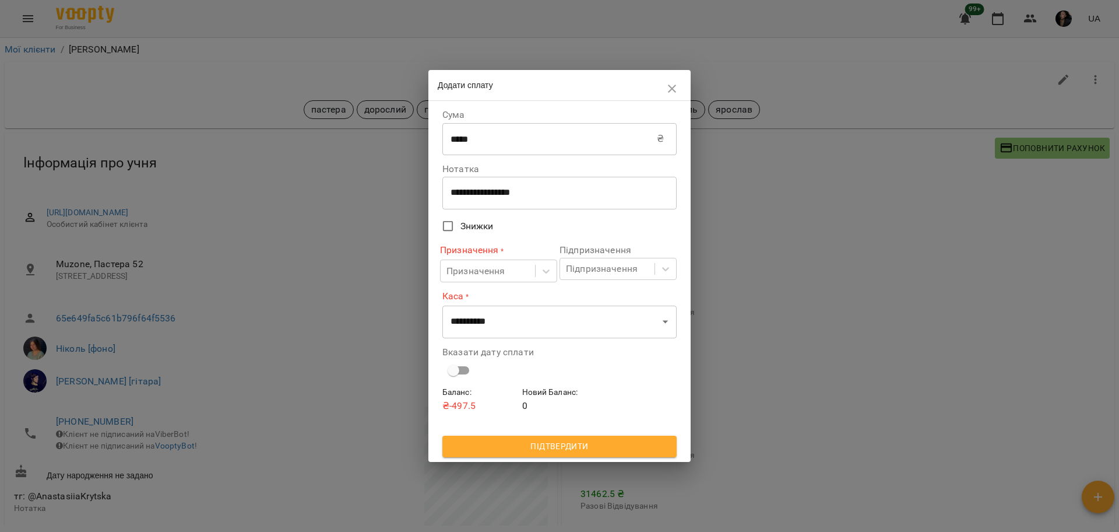
click at [640, 456] on button "Підтвердити" at bounding box center [560, 446] width 234 height 21
click at [545, 312] on select "**********" at bounding box center [560, 322] width 234 height 33
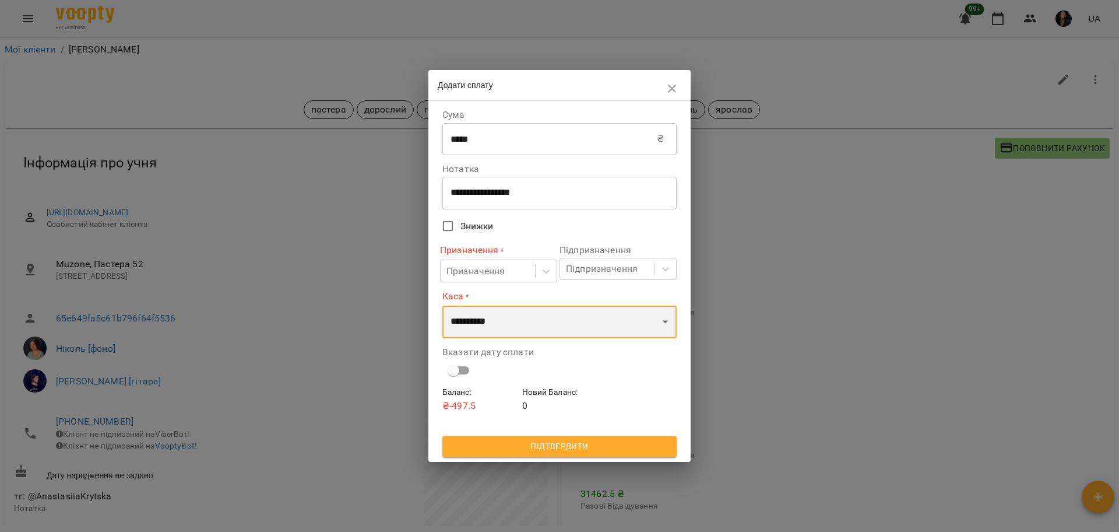
select select "****"
click at [443, 306] on select "**********" at bounding box center [560, 322] width 234 height 33
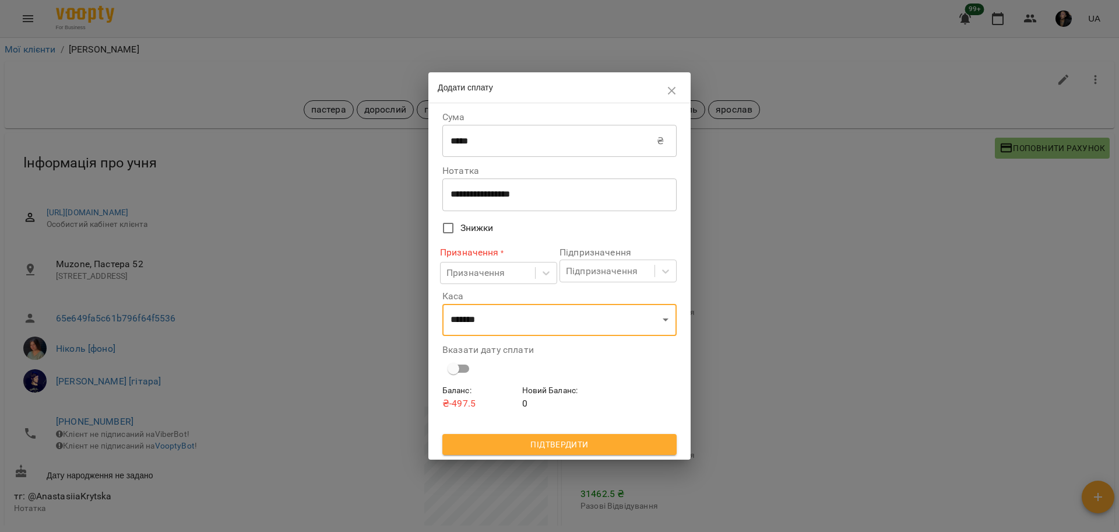
click at [574, 441] on span "Підтвердити" at bounding box center [560, 444] width 216 height 14
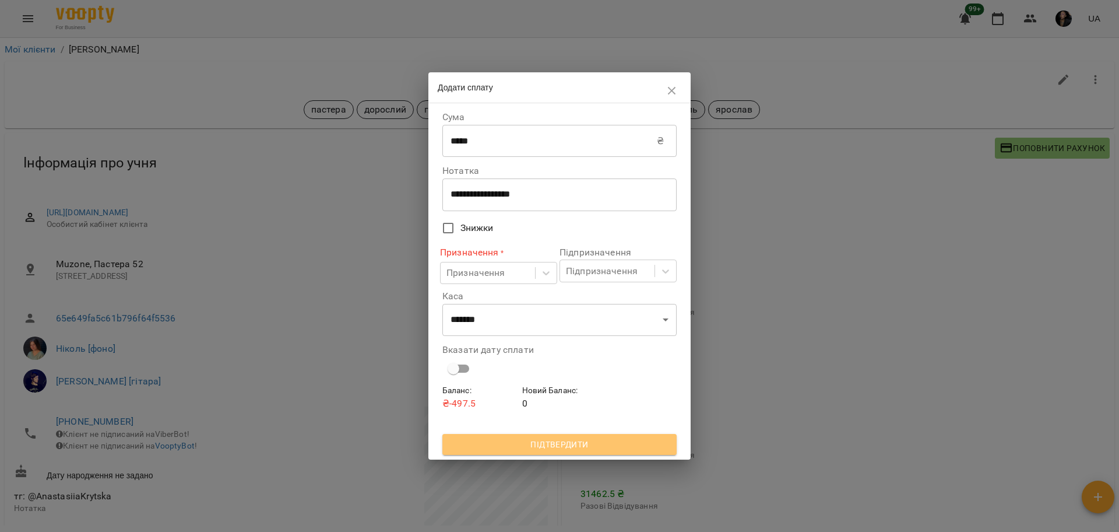
click at [634, 438] on span "Підтвердити" at bounding box center [560, 444] width 216 height 14
click at [550, 277] on icon at bounding box center [546, 273] width 12 height 12
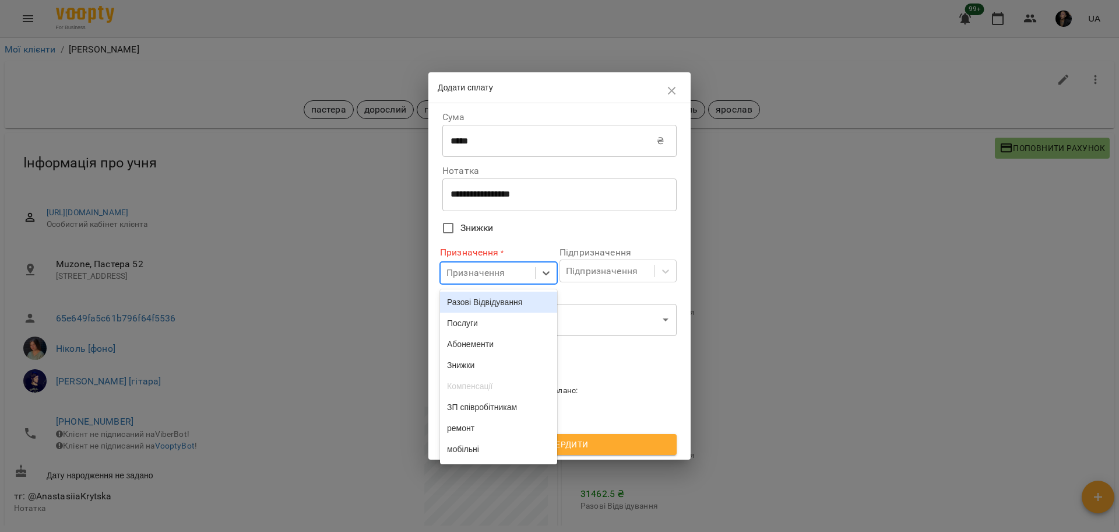
click at [518, 307] on div "Разові Відвідування" at bounding box center [498, 302] width 117 height 21
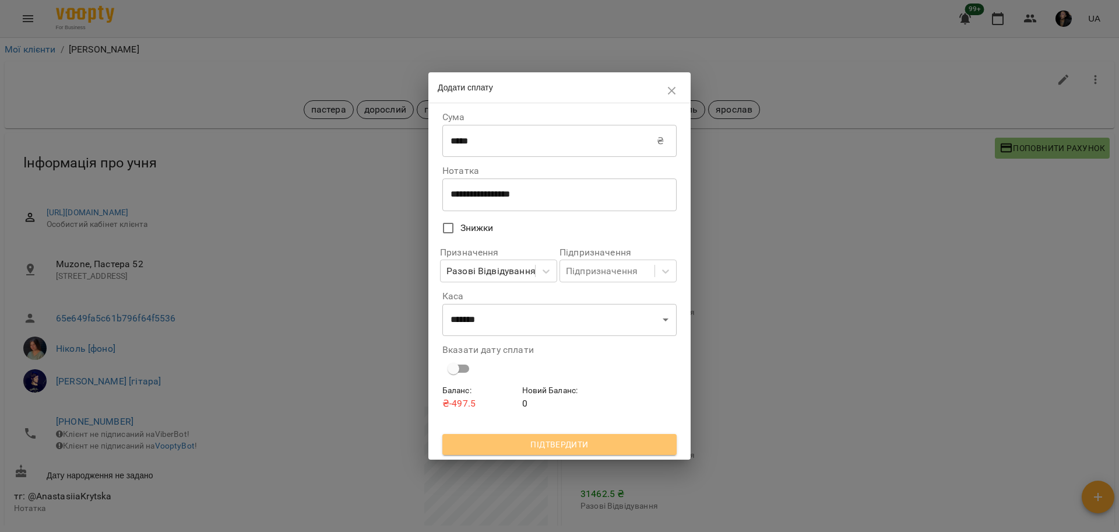
click at [635, 442] on span "Підтвердити" at bounding box center [560, 444] width 216 height 14
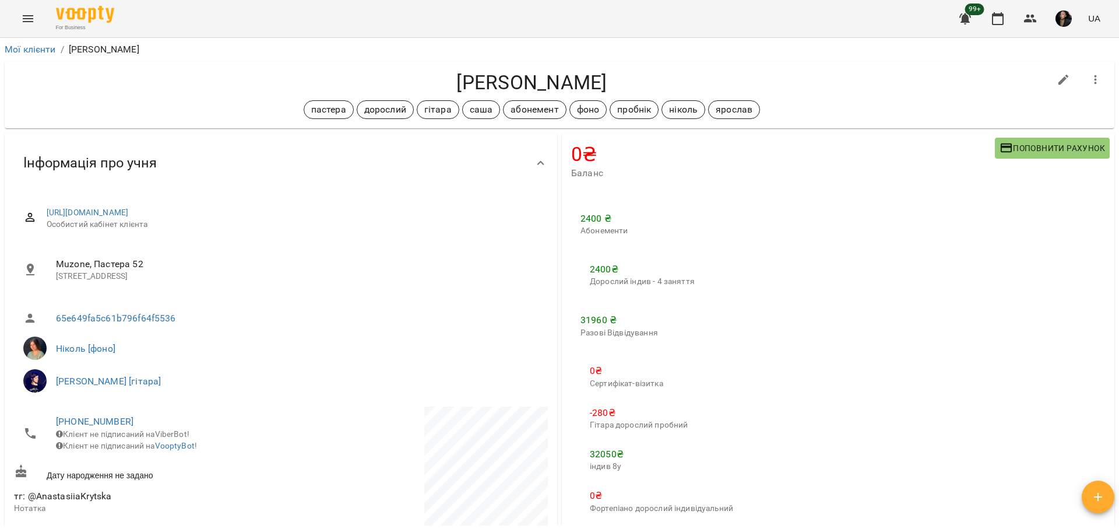
click at [876, 72] on h4 "[PERSON_NAME]" at bounding box center [532, 83] width 1036 height 24
click at [138, 65] on div "Крицкая Анастасия пастера дорослий гітара саша абонемент фоно пробнік ніколь яр…" at bounding box center [560, 94] width 1110 height 67
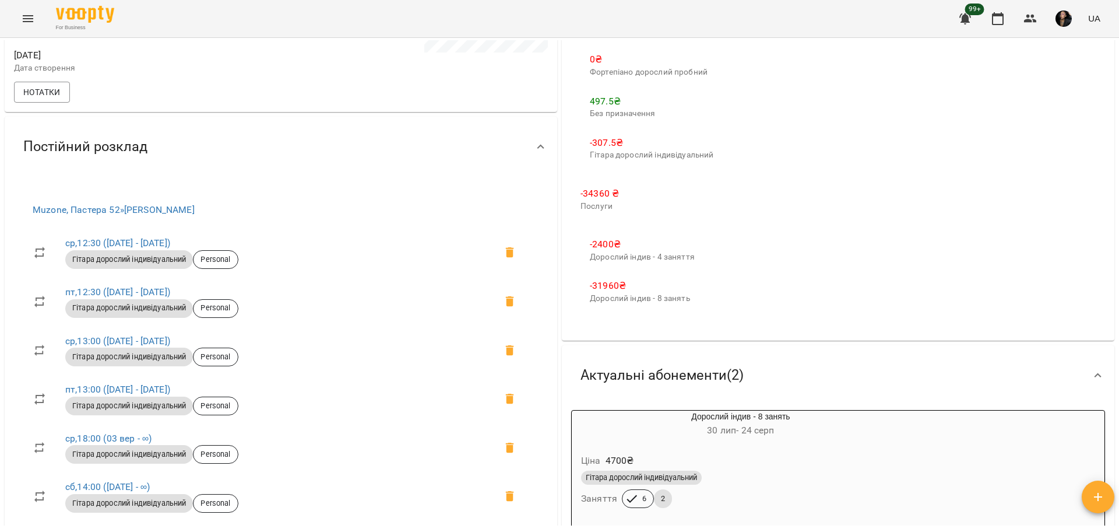
scroll to position [729, 0]
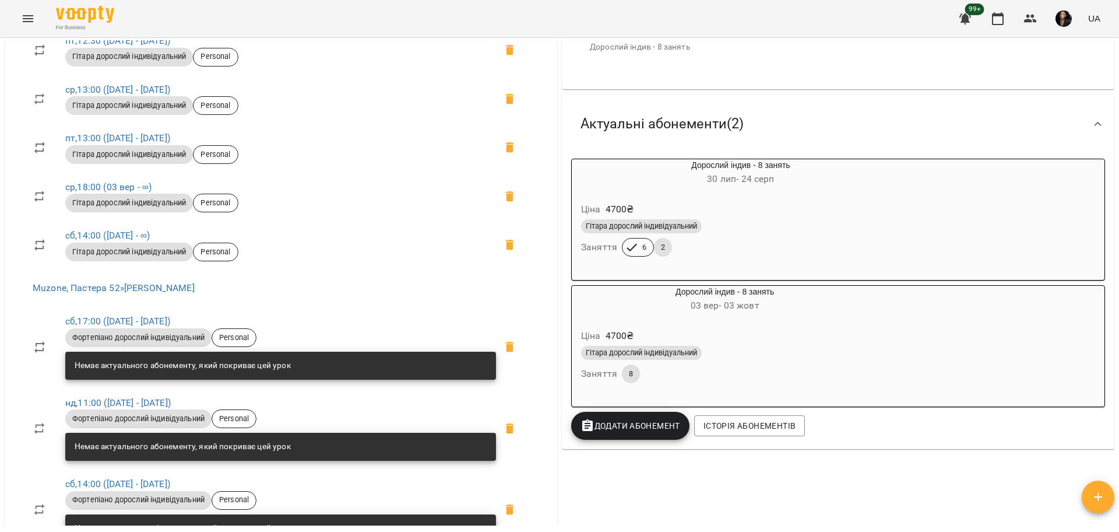
drag, startPoint x: 738, startPoint y: 481, endPoint x: 725, endPoint y: 474, distance: 14.6
click at [738, 480] on div "0 ₴ Баланс Поповнити рахунок 2400 ₴ Абонементи 2400 ₴ Дорослий індив - 4 занятт…" at bounding box center [838, 6] width 557 height 1209
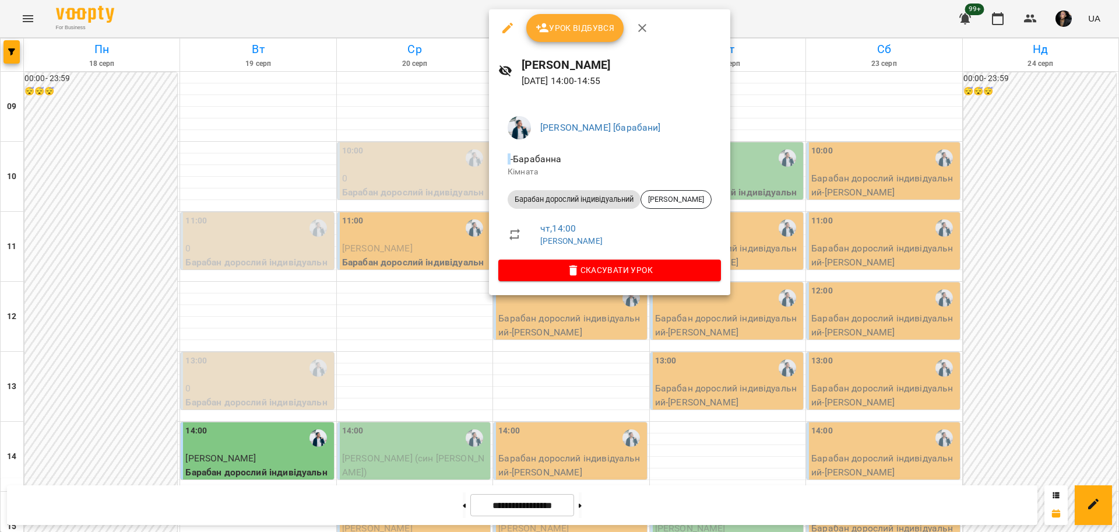
scroll to position [283, 0]
click at [31, 10] on div at bounding box center [559, 266] width 1119 height 532
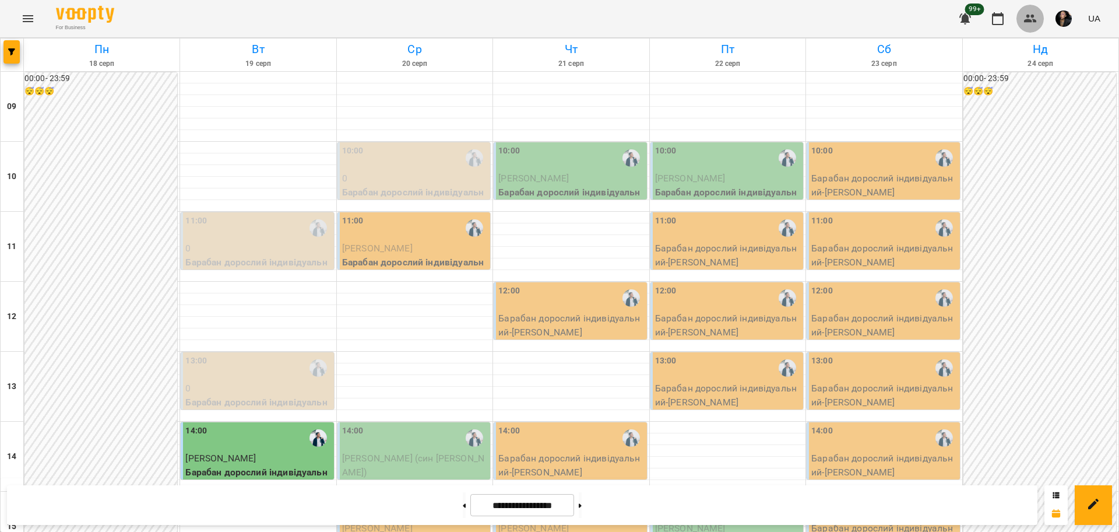
click at [1041, 23] on button "button" at bounding box center [1031, 19] width 28 height 28
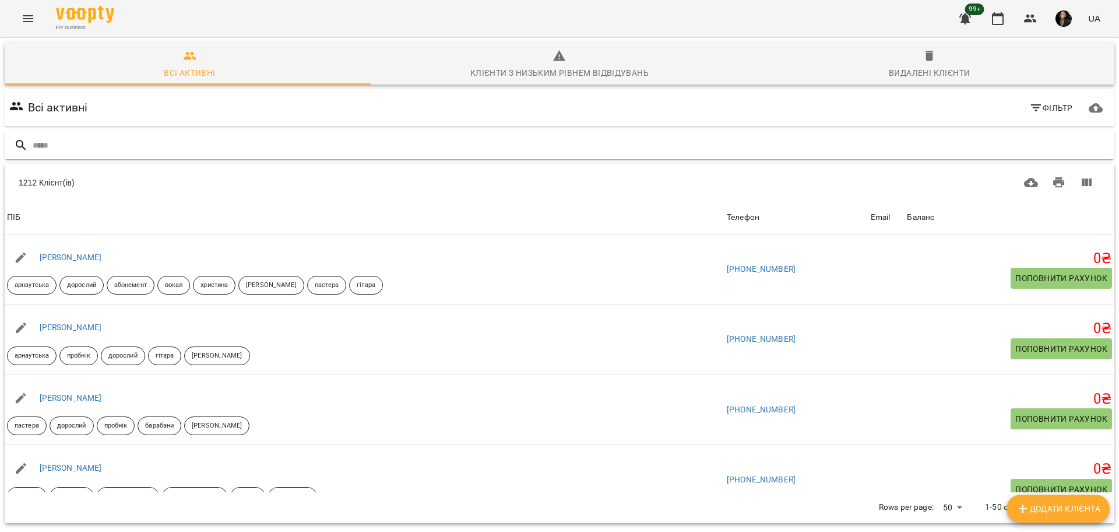
click at [468, 136] on input "text" at bounding box center [571, 145] width 1077 height 19
type input "*"
click at [527, 151] on input "text" at bounding box center [571, 145] width 1077 height 19
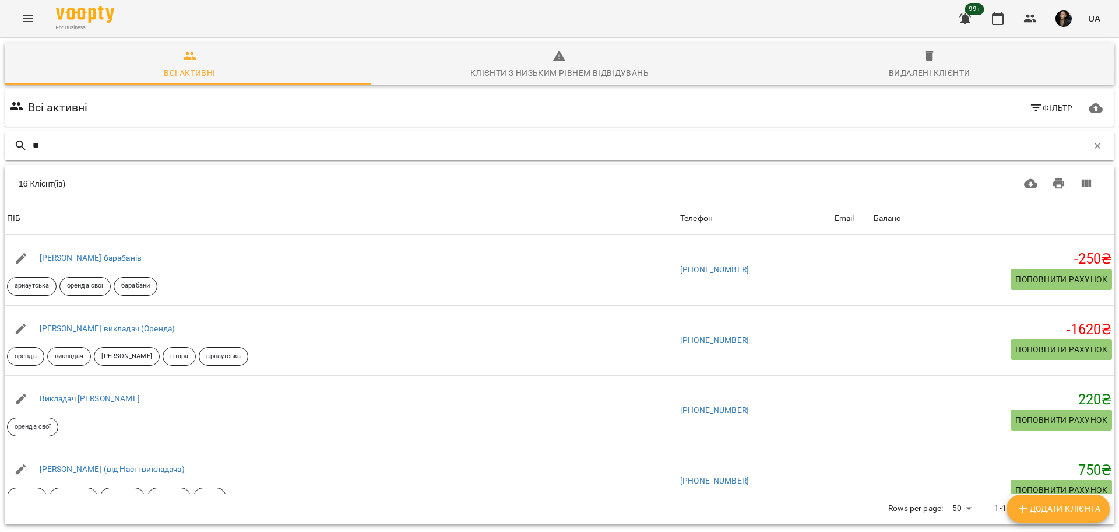
type input "*"
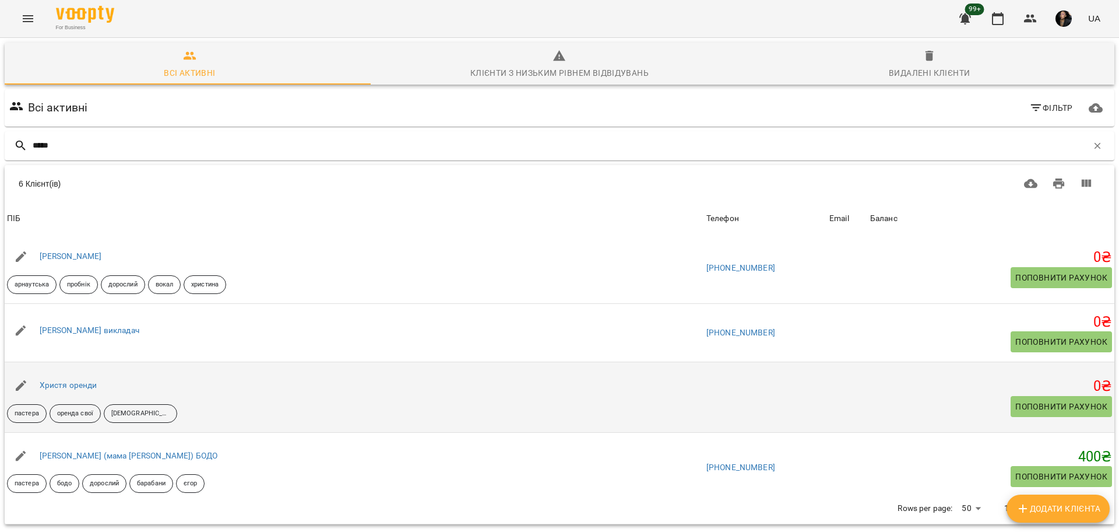
scroll to position [146, 0]
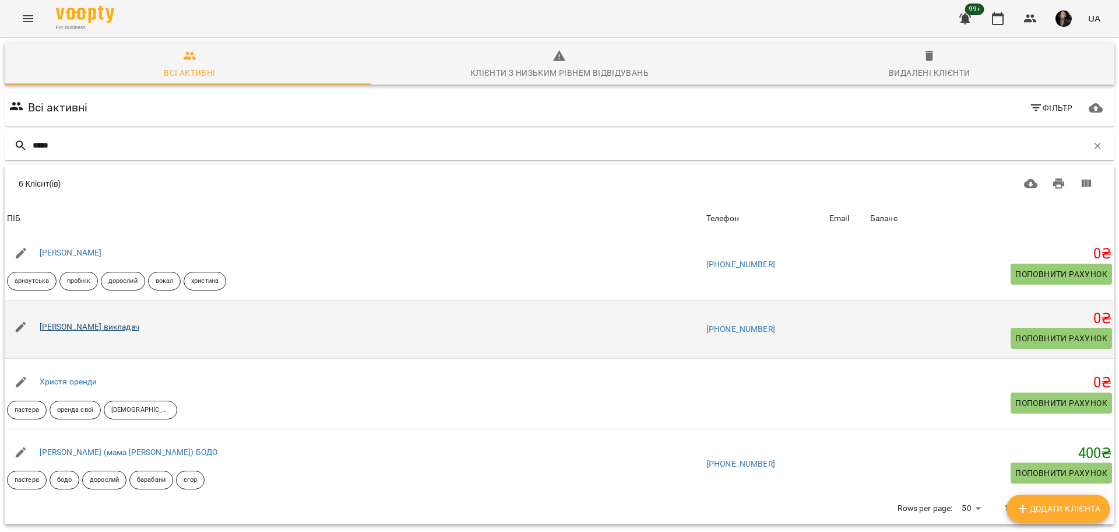
type input "*****"
click at [101, 329] on link "Христина викладач" at bounding box center [90, 326] width 100 height 9
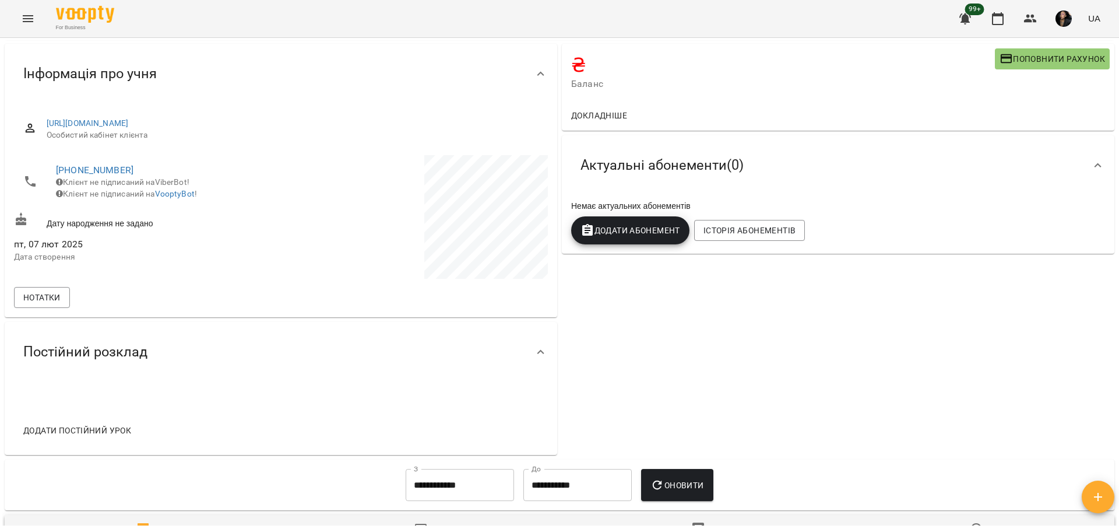
scroll to position [348, 0]
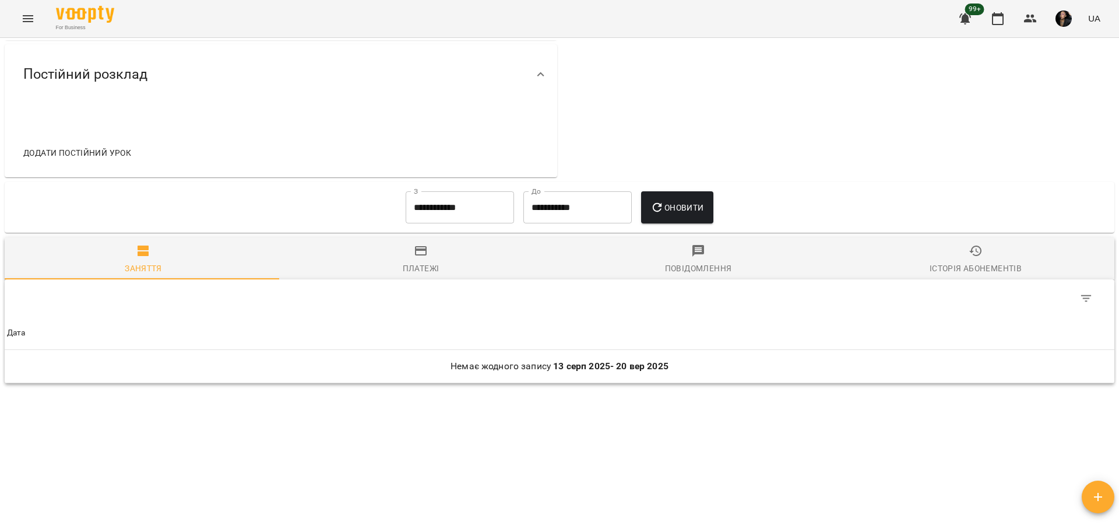
click at [427, 282] on div "Table Toolbar" at bounding box center [560, 297] width 1110 height 37
click at [434, 275] on button "Платежі" at bounding box center [421, 258] width 278 height 42
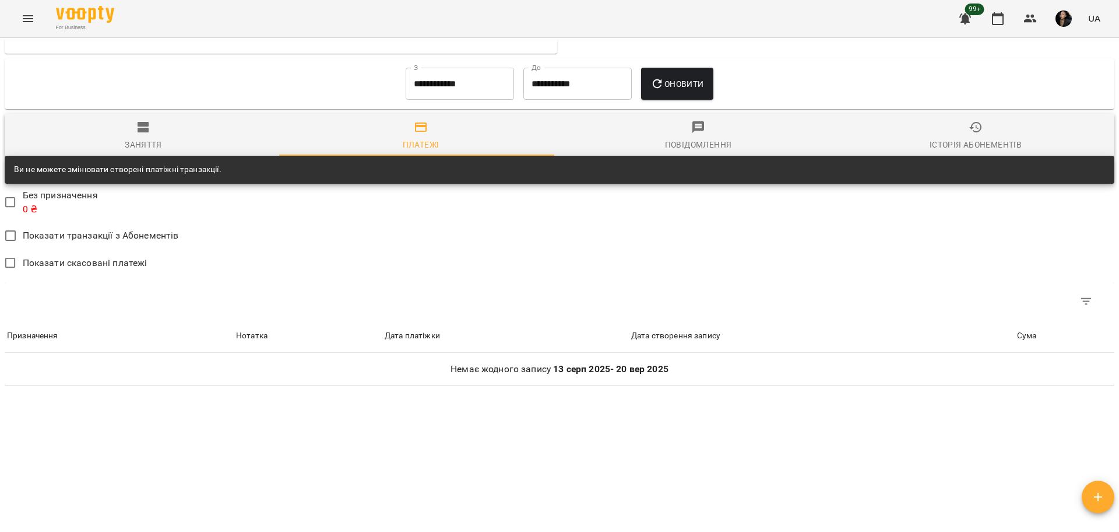
scroll to position [474, 0]
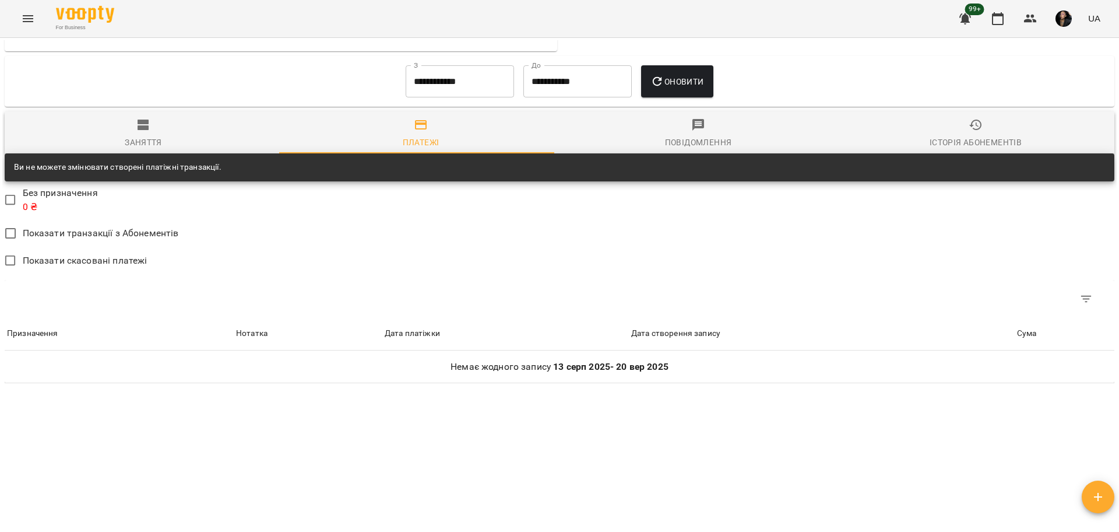
click at [149, 139] on div "Заняття" at bounding box center [143, 142] width 37 height 14
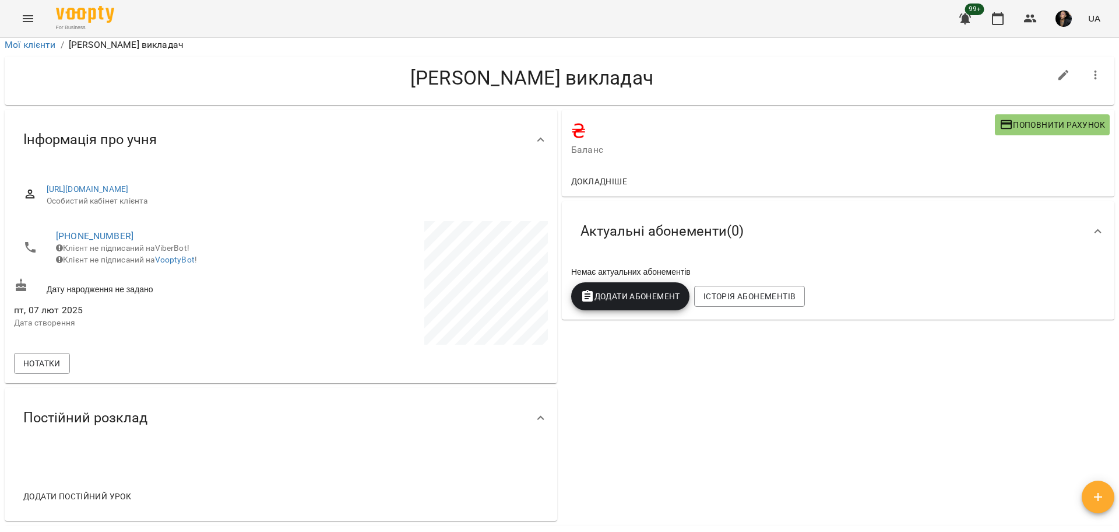
scroll to position [0, 0]
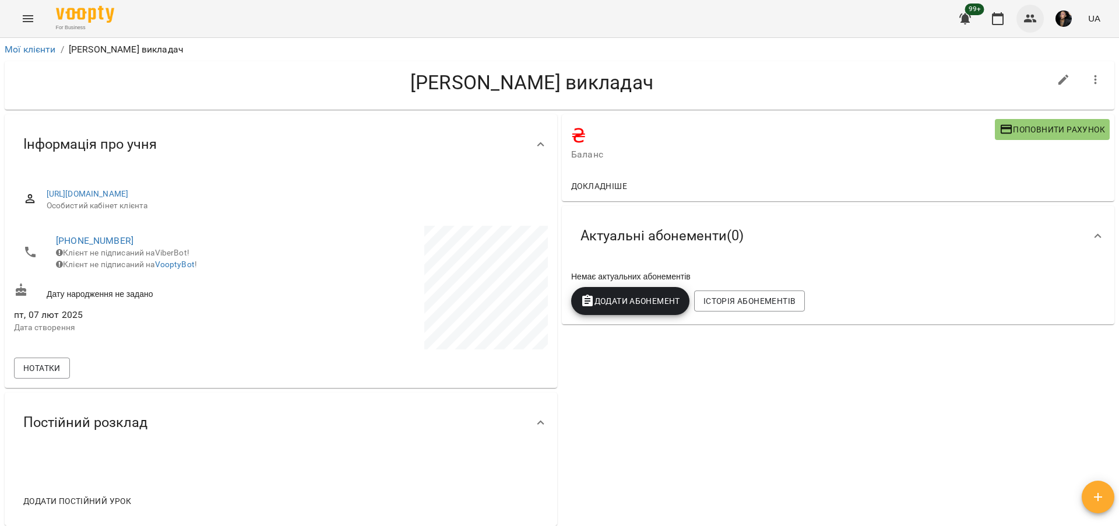
click at [1033, 23] on icon "button" at bounding box center [1031, 19] width 14 height 14
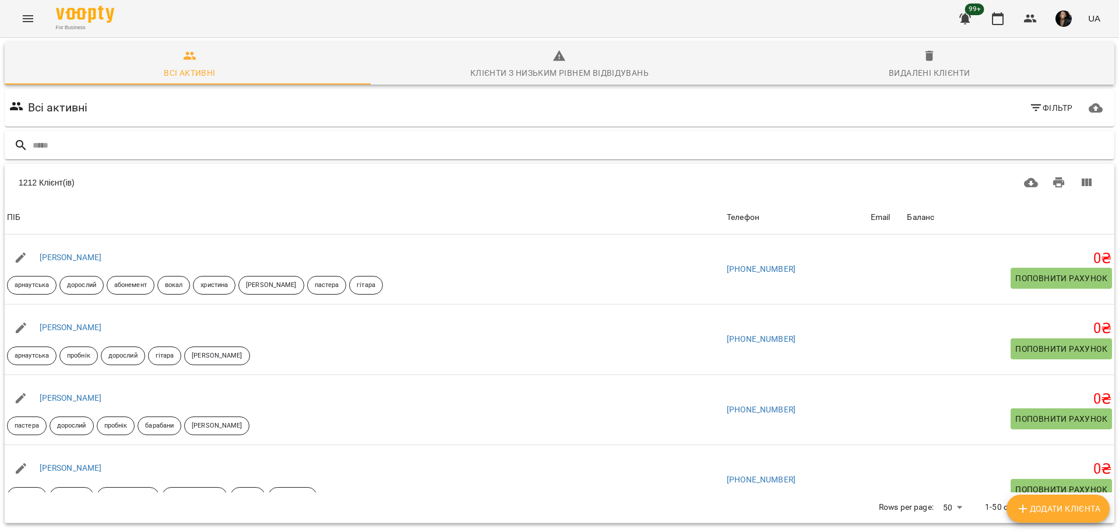
click at [141, 153] on input "text" at bounding box center [571, 145] width 1077 height 19
click at [151, 144] on input "text" at bounding box center [571, 145] width 1077 height 19
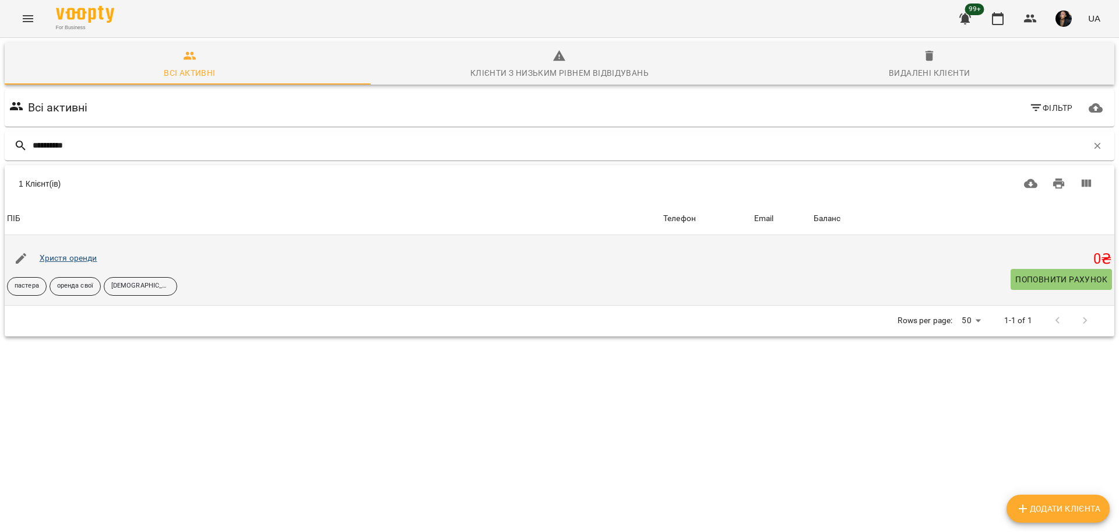
type input "**********"
click at [46, 261] on link "Христя оренди" at bounding box center [69, 257] width 58 height 9
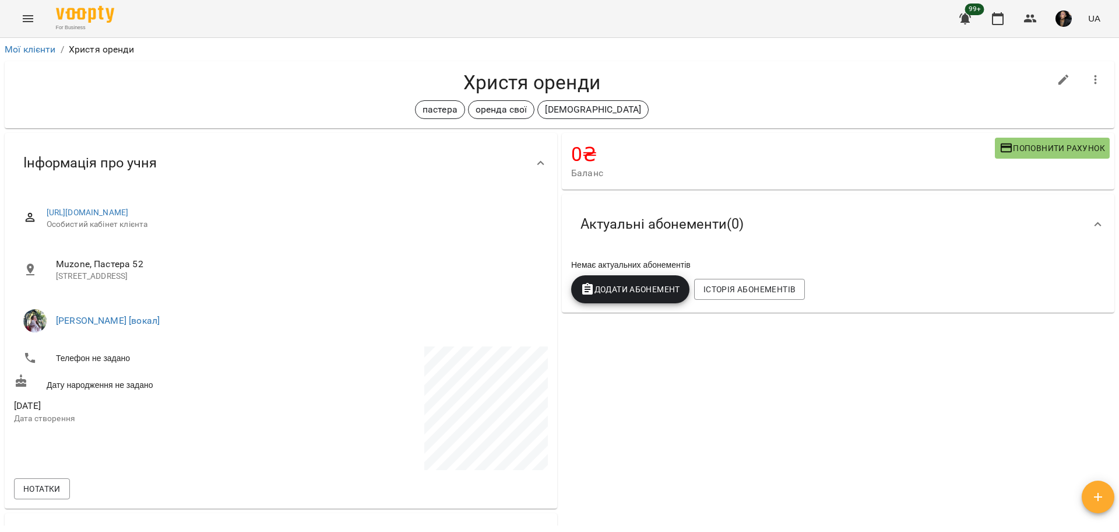
click at [24, 27] on button "Menu" at bounding box center [28, 19] width 28 height 28
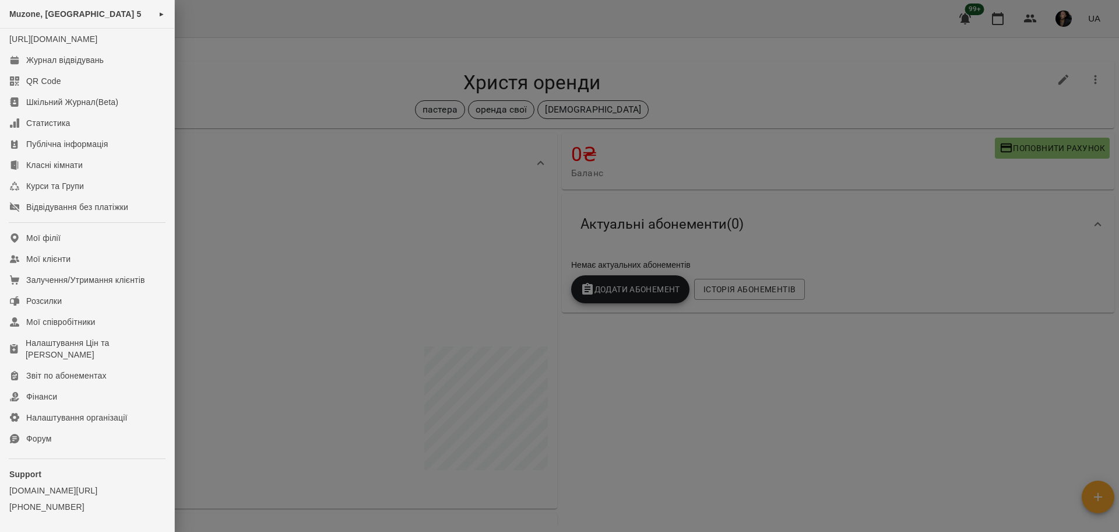
click at [719, 394] on div at bounding box center [559, 266] width 1119 height 532
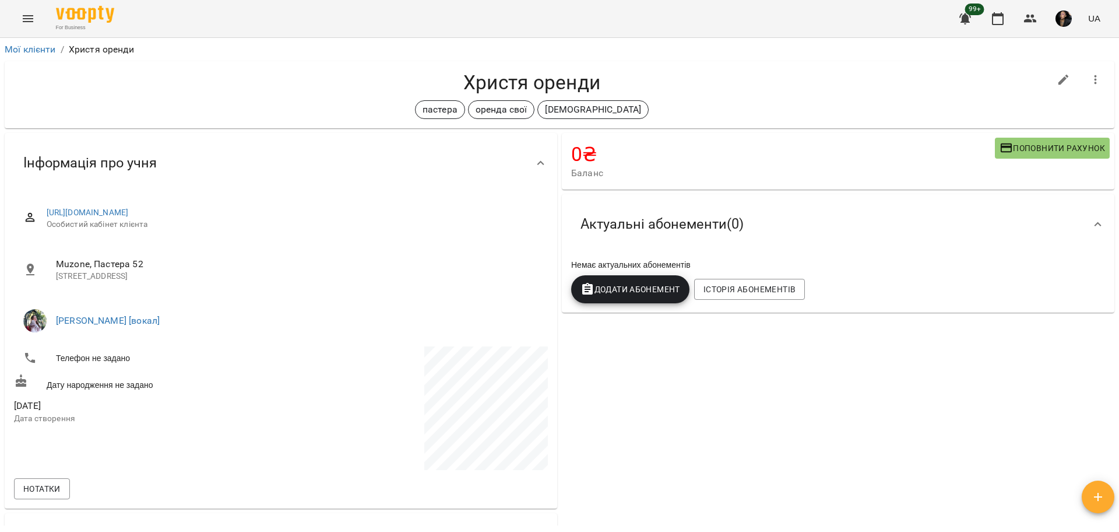
click at [32, 32] on div "For Business 99+ UA" at bounding box center [559, 18] width 1119 height 37
click at [40, 24] on button "Menu" at bounding box center [28, 19] width 28 height 28
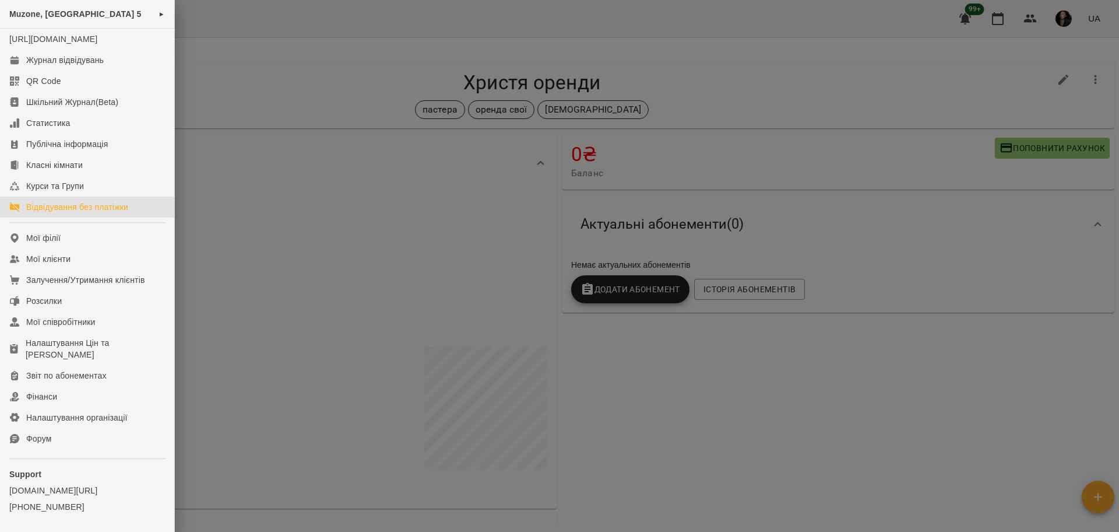
click at [126, 213] on div "Відвідування без платіжки" at bounding box center [77, 207] width 102 height 12
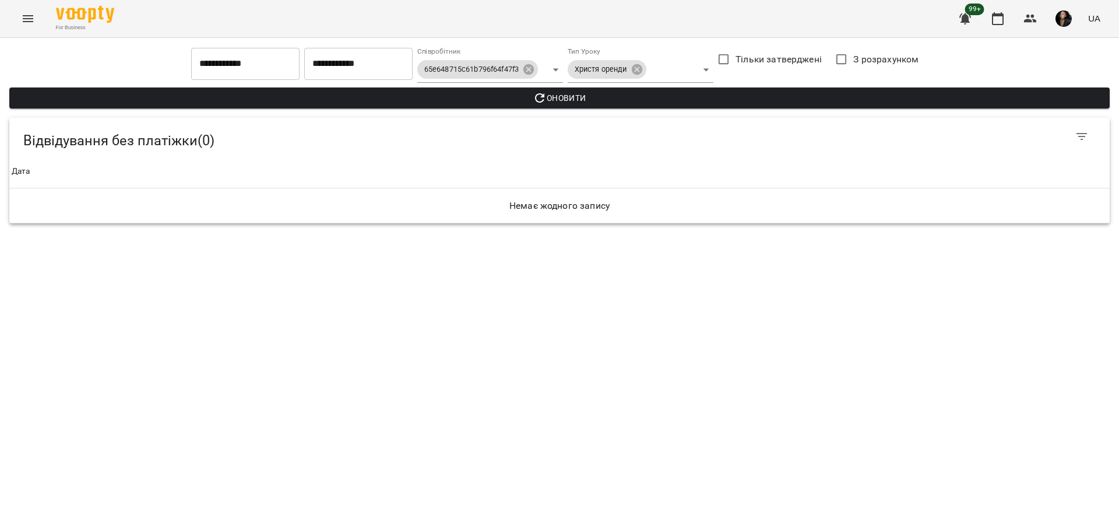
click at [201, 67] on input "**********" at bounding box center [245, 63] width 108 height 33
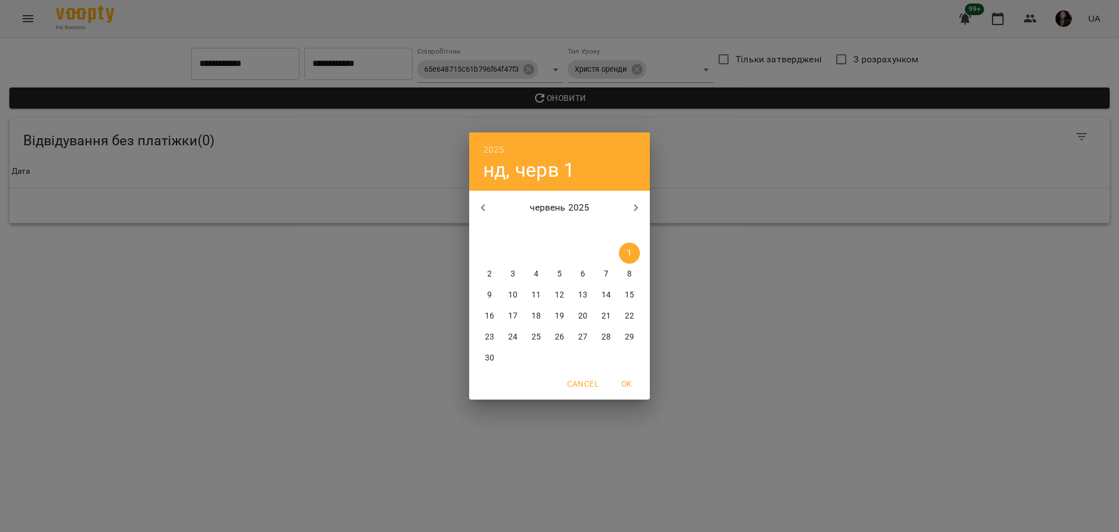
click at [630, 202] on icon "button" at bounding box center [636, 208] width 14 height 14
drag, startPoint x: 507, startPoint y: 245, endPoint x: 497, endPoint y: 244, distance: 10.1
click at [508, 245] on button "1" at bounding box center [513, 253] width 21 height 21
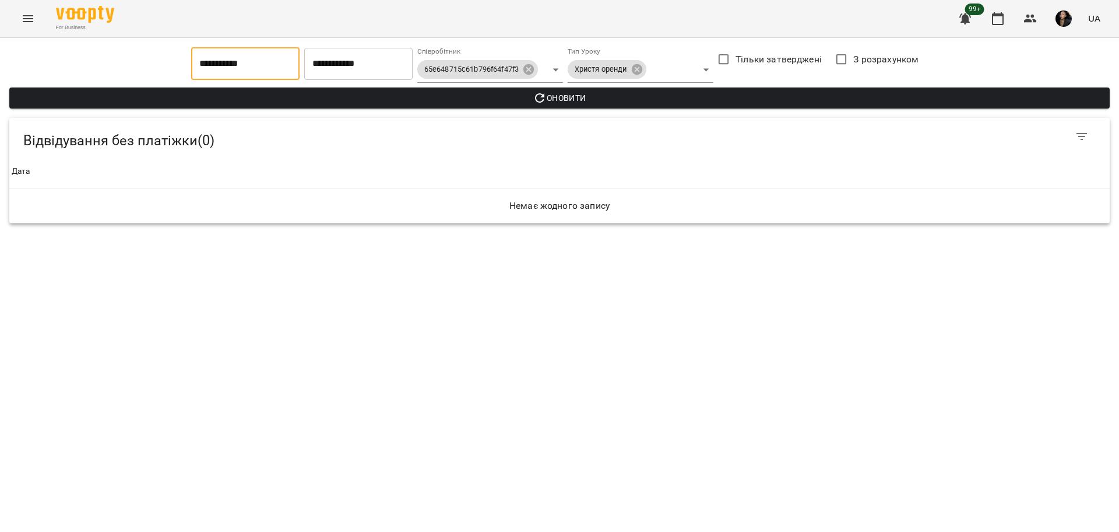
click at [224, 61] on input "**********" at bounding box center [245, 63] width 108 height 33
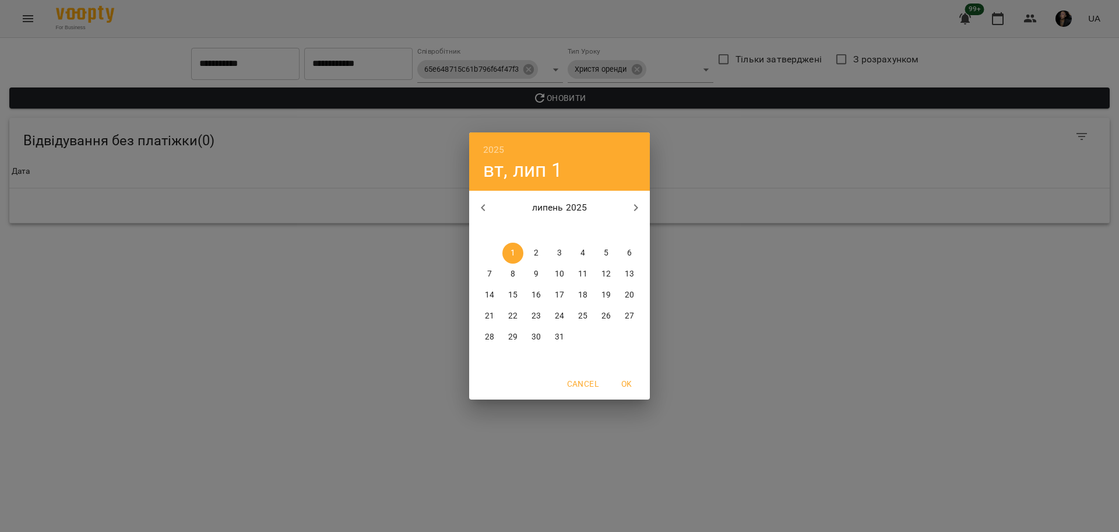
click at [631, 206] on icon "button" at bounding box center [636, 208] width 14 height 14
click at [587, 255] on span "1" at bounding box center [583, 253] width 21 height 12
type input "**********"
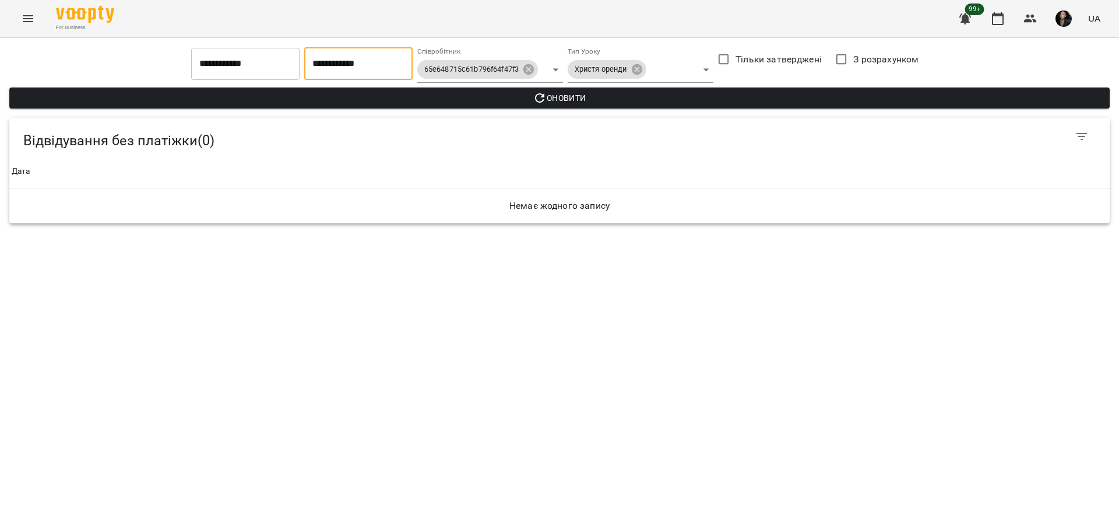
click at [388, 69] on input "**********" at bounding box center [358, 63] width 108 height 33
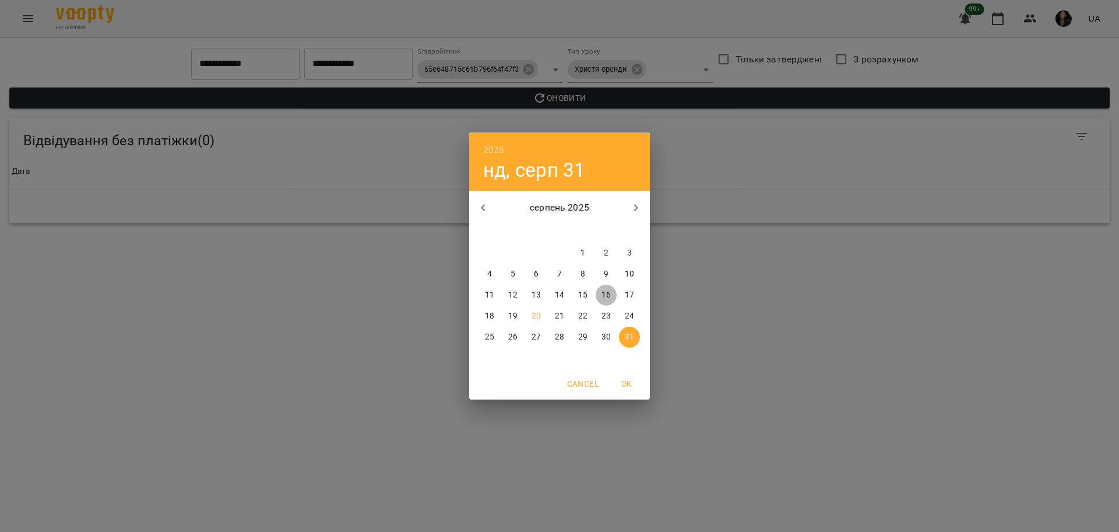
click at [610, 296] on p "16" at bounding box center [606, 295] width 9 height 12
type input "**********"
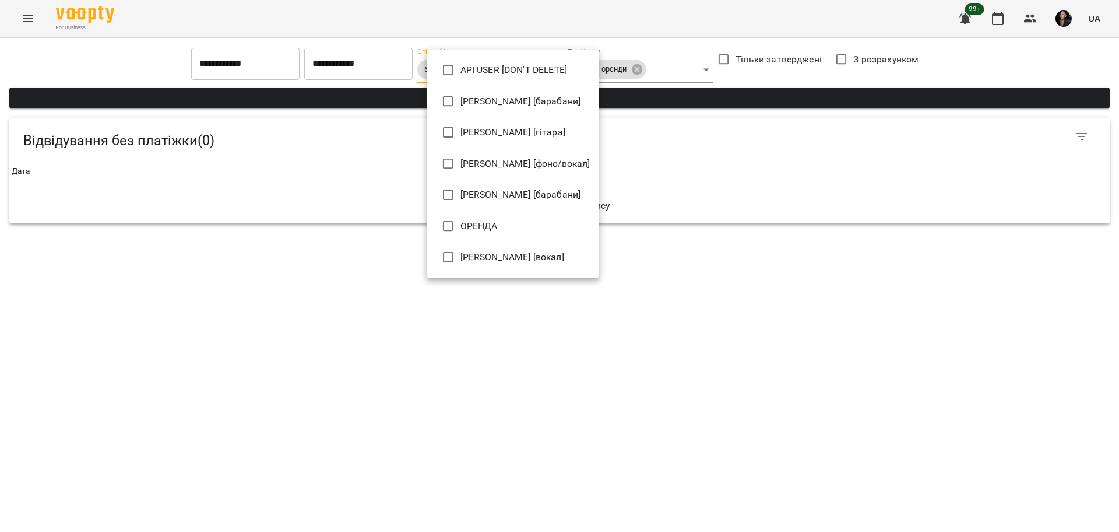
click at [544, 68] on body "**********" at bounding box center [559, 116] width 1119 height 233
click at [518, 181] on ul "API USER [DON'T DELETE] Євген [барабани] Антон [гітара] Дарія [фоно/вокал] Коза…" at bounding box center [513, 164] width 173 height 228
click at [805, 178] on div at bounding box center [559, 266] width 1119 height 532
click at [540, 68] on body "**********" at bounding box center [559, 116] width 1119 height 233
click at [697, 164] on div at bounding box center [559, 266] width 1119 height 532
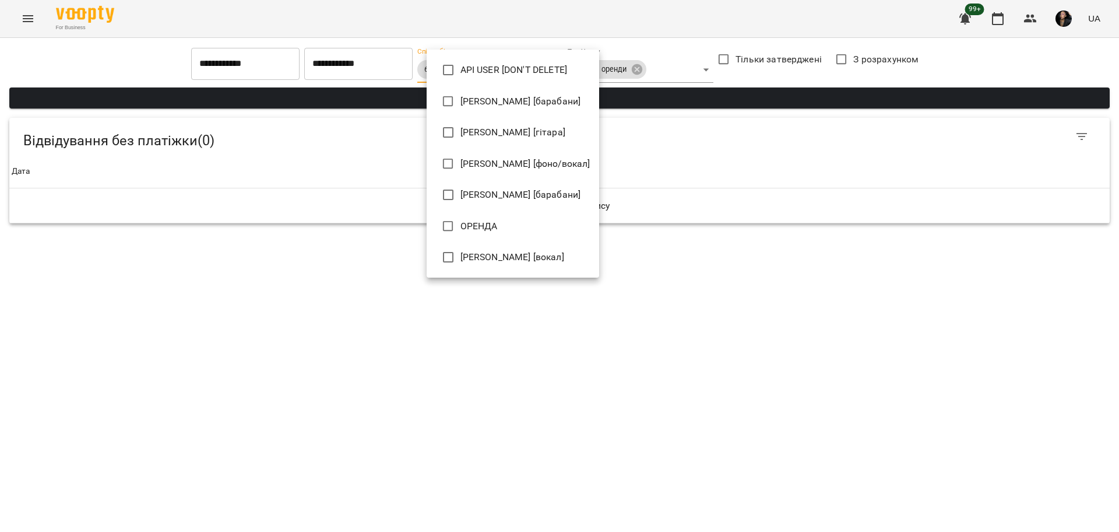
click at [568, 71] on body "**********" at bounding box center [559, 116] width 1119 height 233
click at [962, 307] on div at bounding box center [559, 266] width 1119 height 532
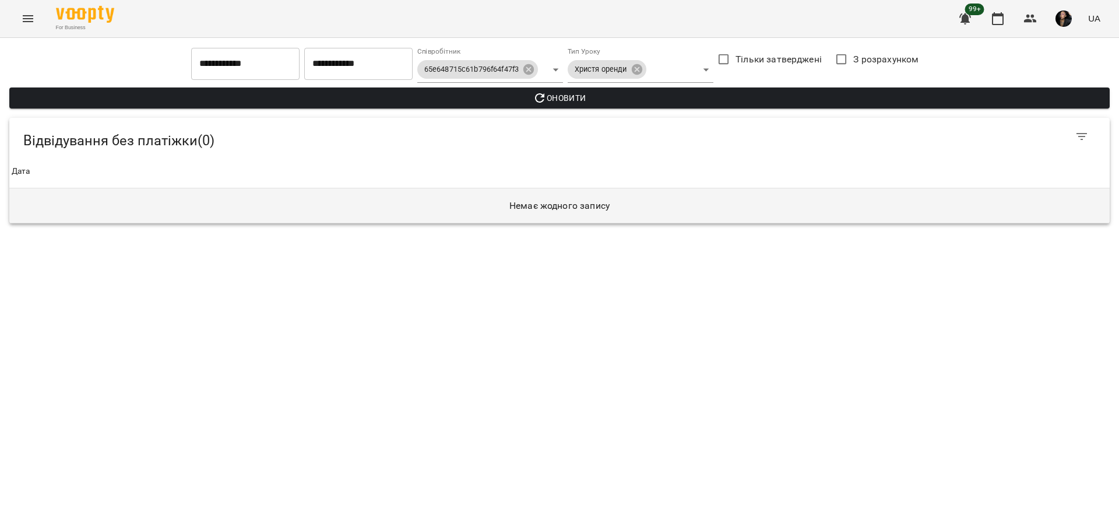
click at [559, 208] on h6 "Немає жодного запису" at bounding box center [560, 206] width 1096 height 16
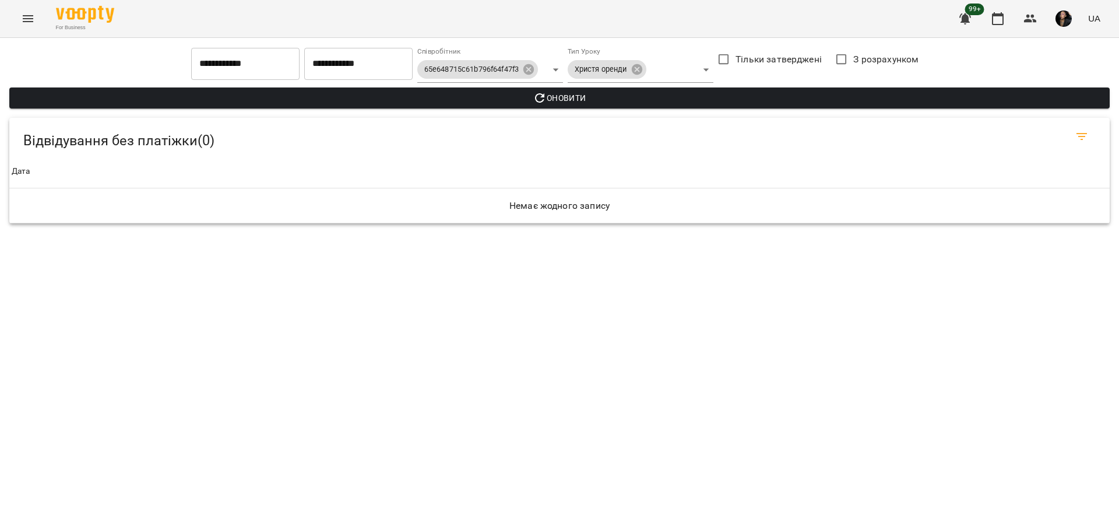
click at [1074, 130] on button "Фільтр" at bounding box center [1082, 136] width 28 height 28
click at [638, 68] on div at bounding box center [559, 266] width 1119 height 532
click at [644, 70] on body "**********" at bounding box center [559, 116] width 1119 height 233
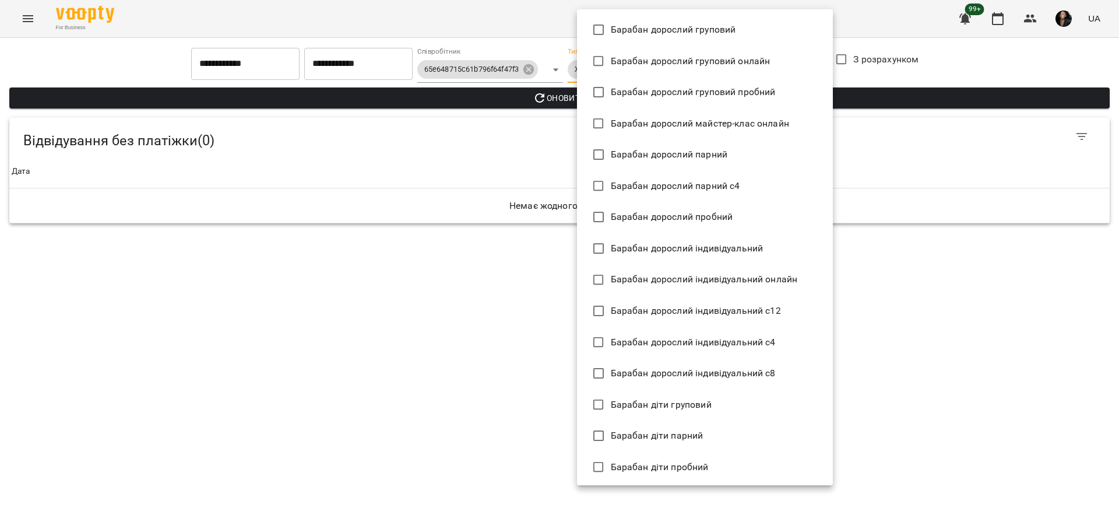
scroll to position [2407, 0]
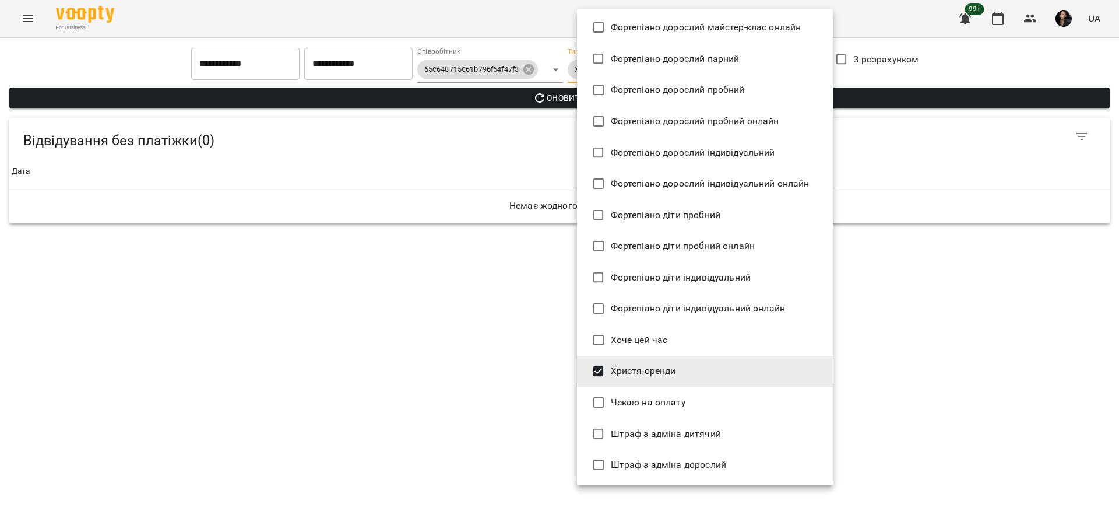
click at [464, 341] on div at bounding box center [559, 266] width 1119 height 532
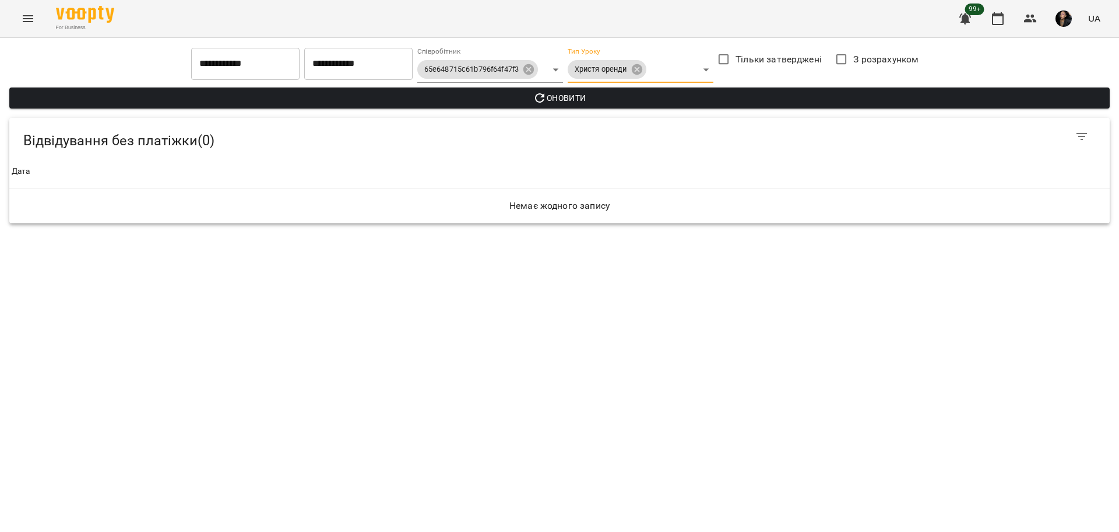
click at [457, 57] on body "**********" at bounding box center [559, 116] width 1119 height 233
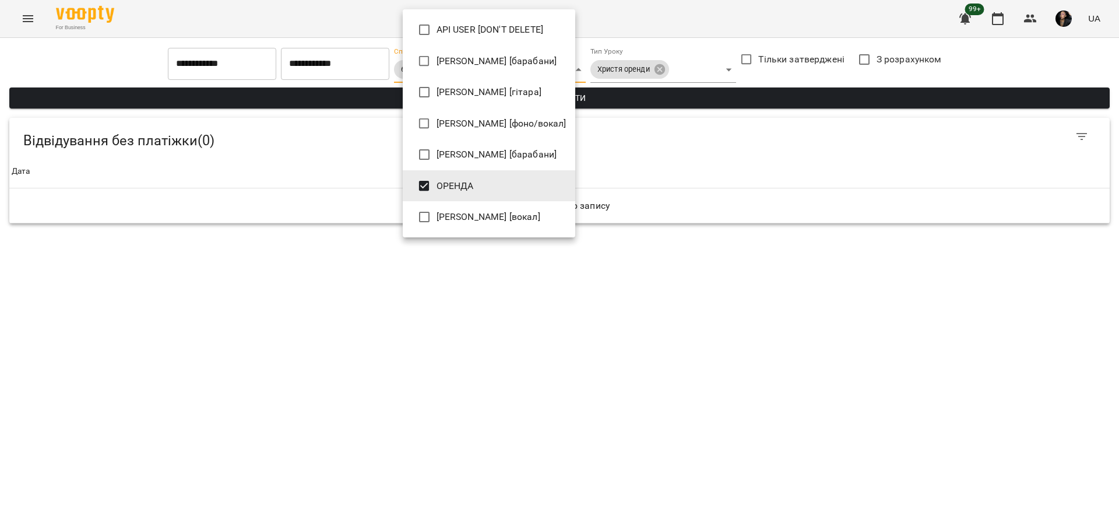
click at [824, 300] on div at bounding box center [559, 266] width 1119 height 532
click at [514, 68] on body "**********" at bounding box center [559, 116] width 1119 height 233
type input "**********"
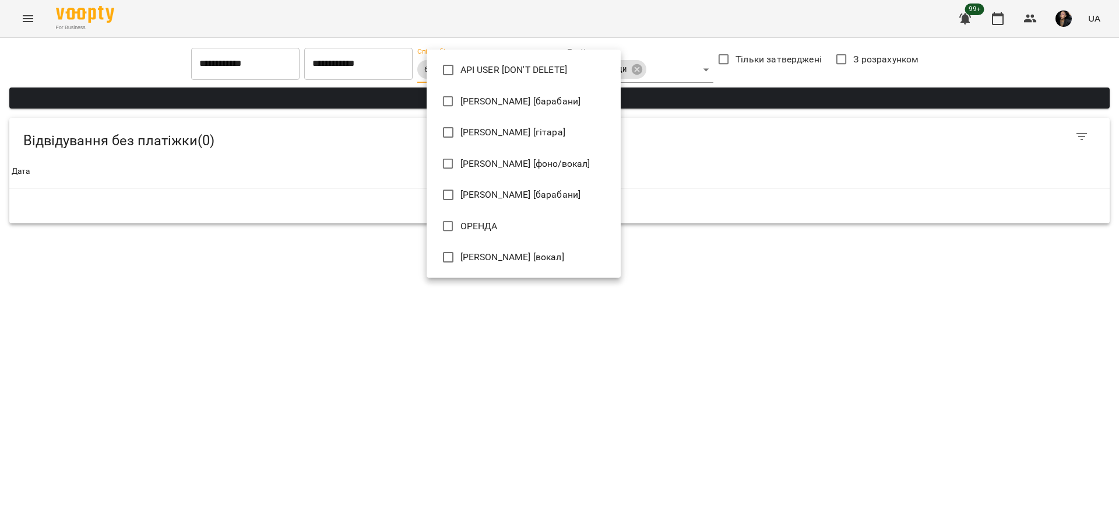
click at [816, 276] on div at bounding box center [559, 266] width 1119 height 532
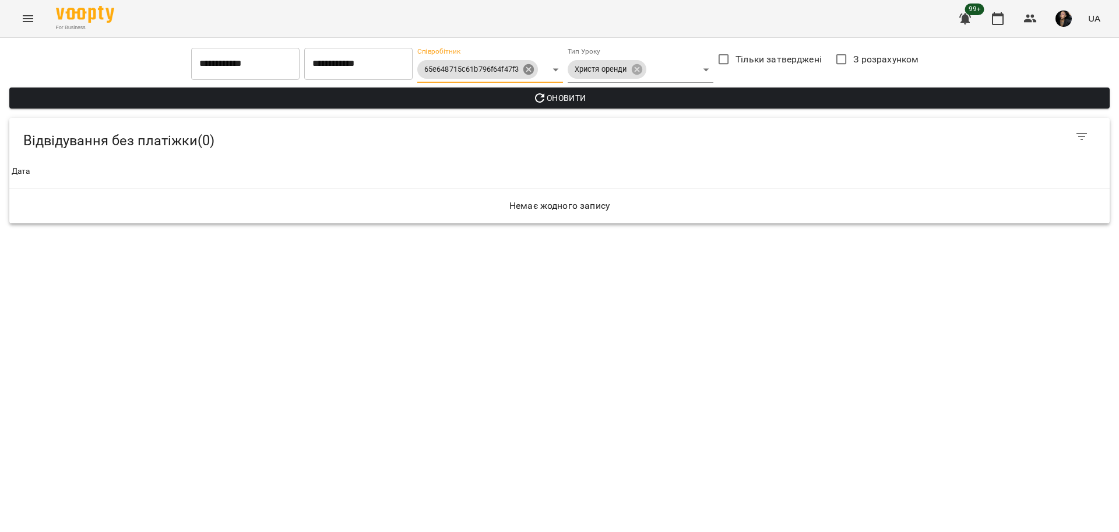
click at [542, 69] on body "**********" at bounding box center [559, 116] width 1119 height 233
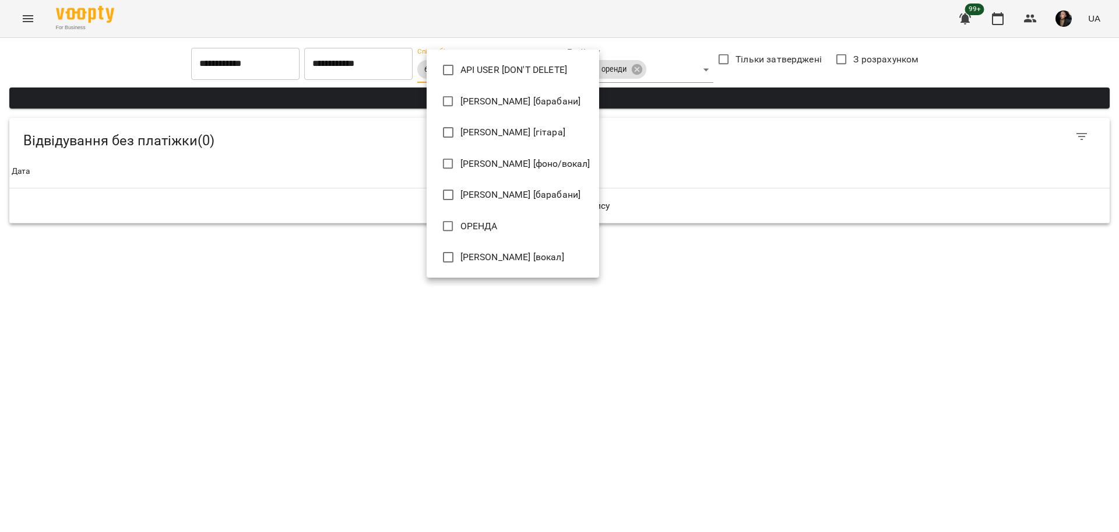
click at [791, 293] on div at bounding box center [559, 266] width 1119 height 532
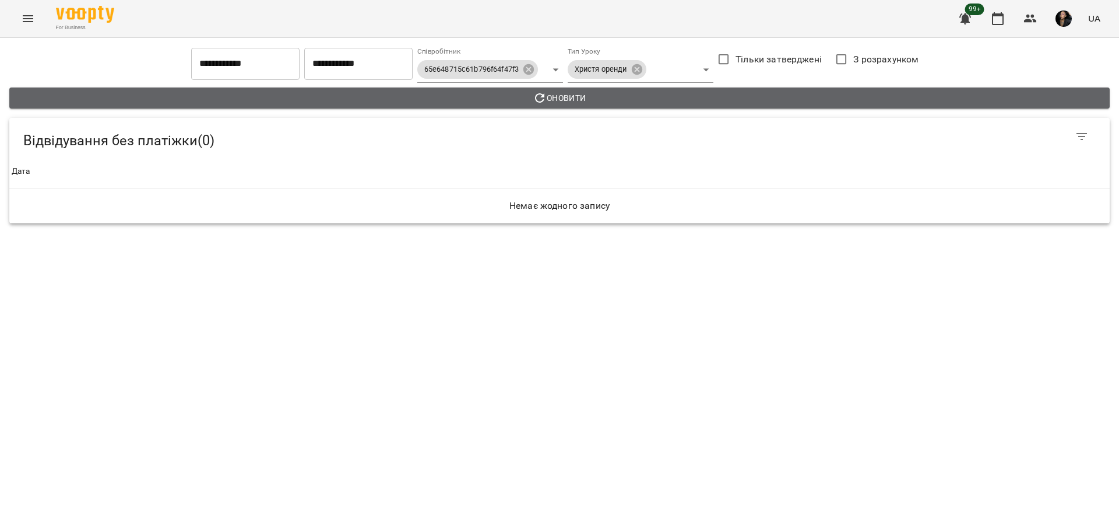
click at [586, 94] on span "Оновити" at bounding box center [560, 98] width 1082 height 14
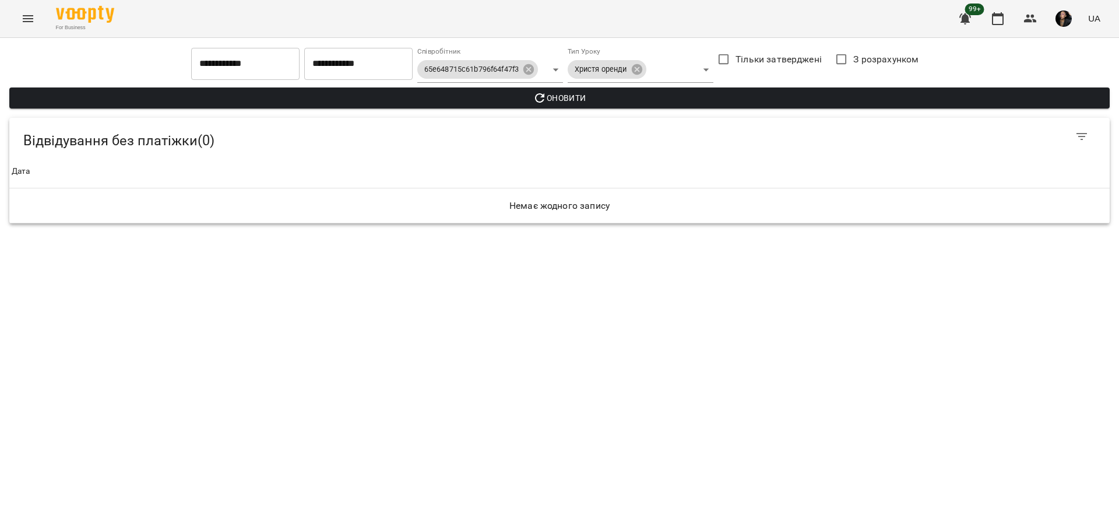
click at [272, 157] on th "Дата" at bounding box center [559, 171] width 1101 height 33
click at [437, 97] on span "Оновити" at bounding box center [560, 98] width 1082 height 14
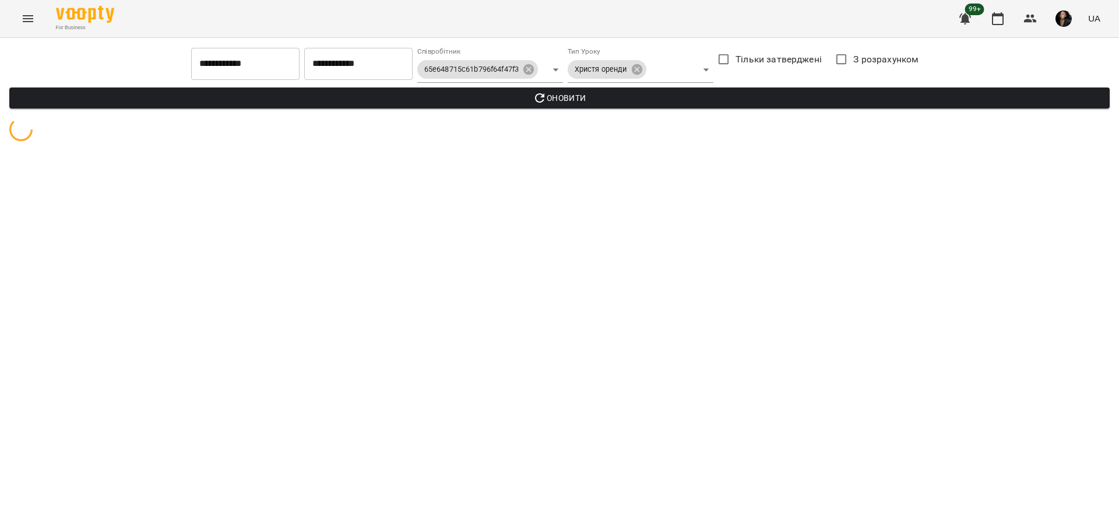
click at [437, 97] on span "Оновити" at bounding box center [560, 98] width 1082 height 14
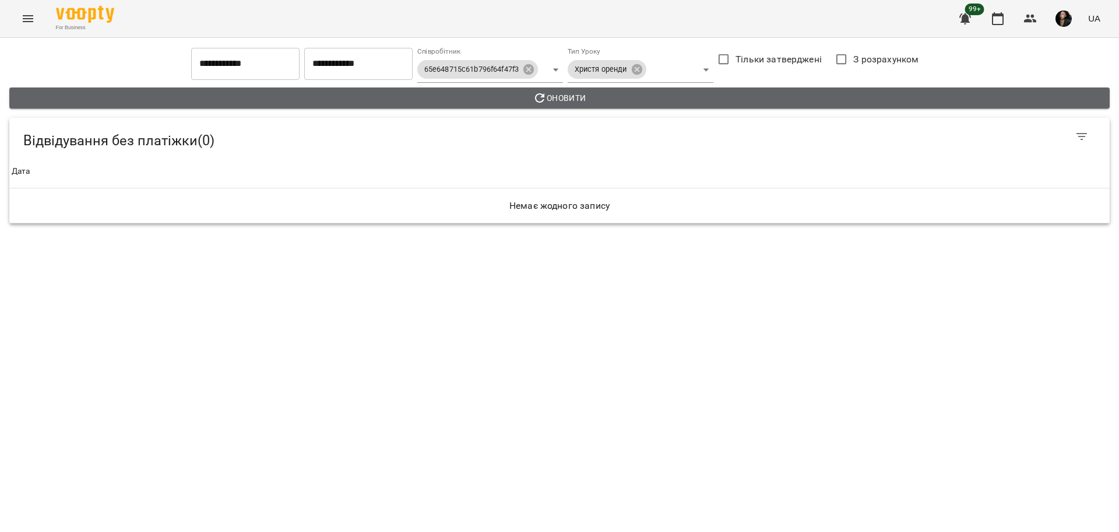
click at [304, 98] on span "Оновити" at bounding box center [560, 98] width 1082 height 14
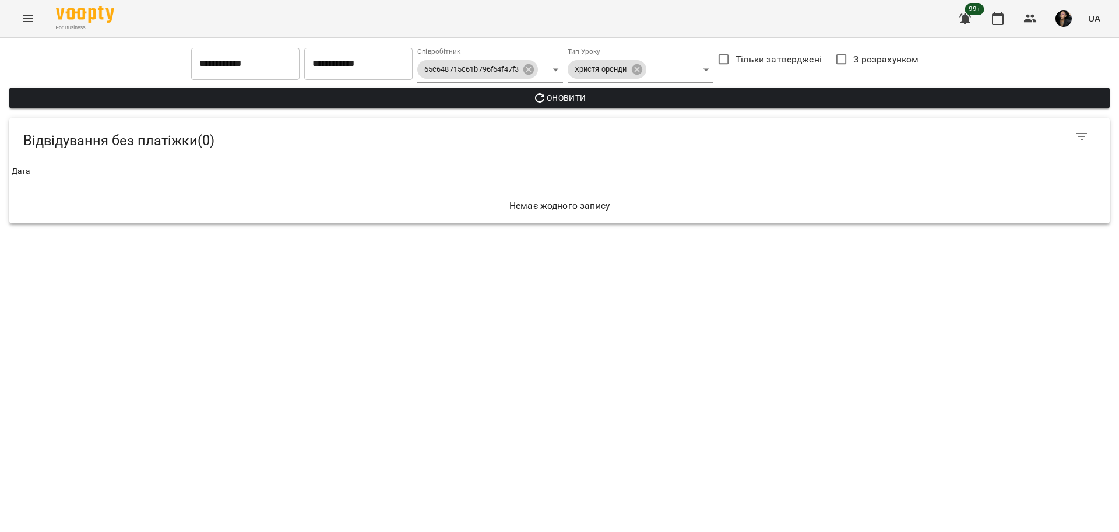
click at [202, 78] on input "**********" at bounding box center [245, 63] width 108 height 33
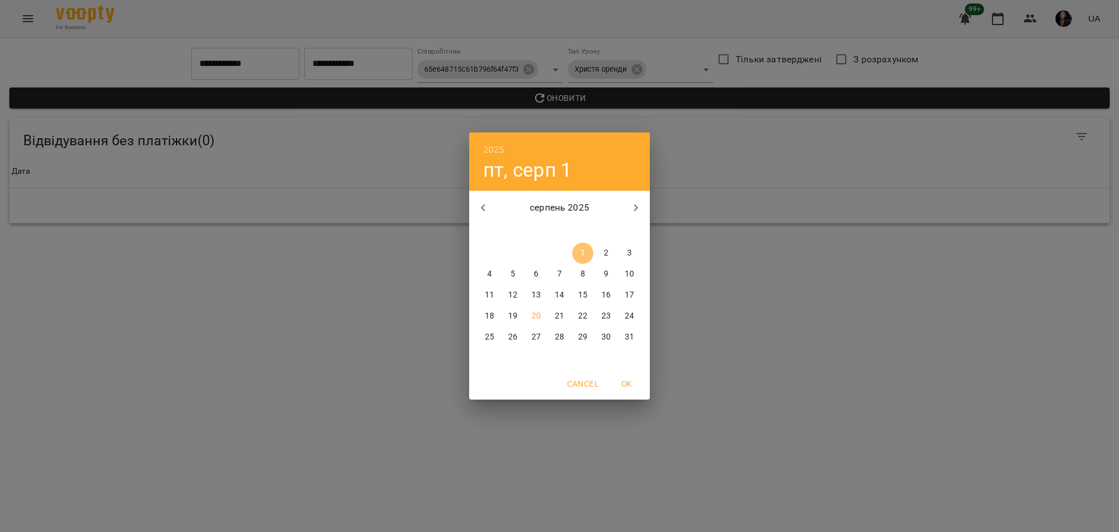
click at [581, 254] on p "1" at bounding box center [583, 253] width 5 height 12
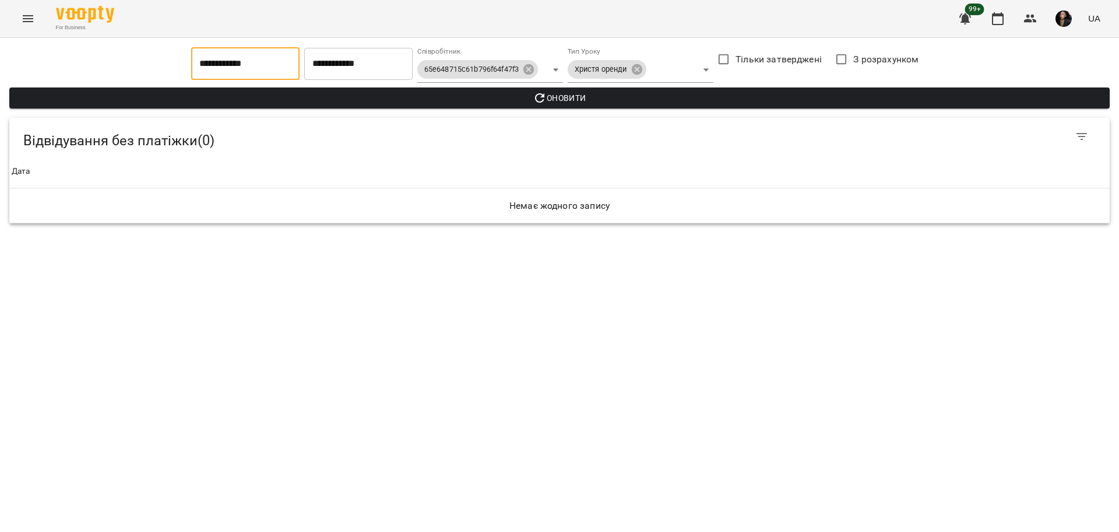
click at [771, 233] on div "**********" at bounding box center [559, 135] width 1119 height 195
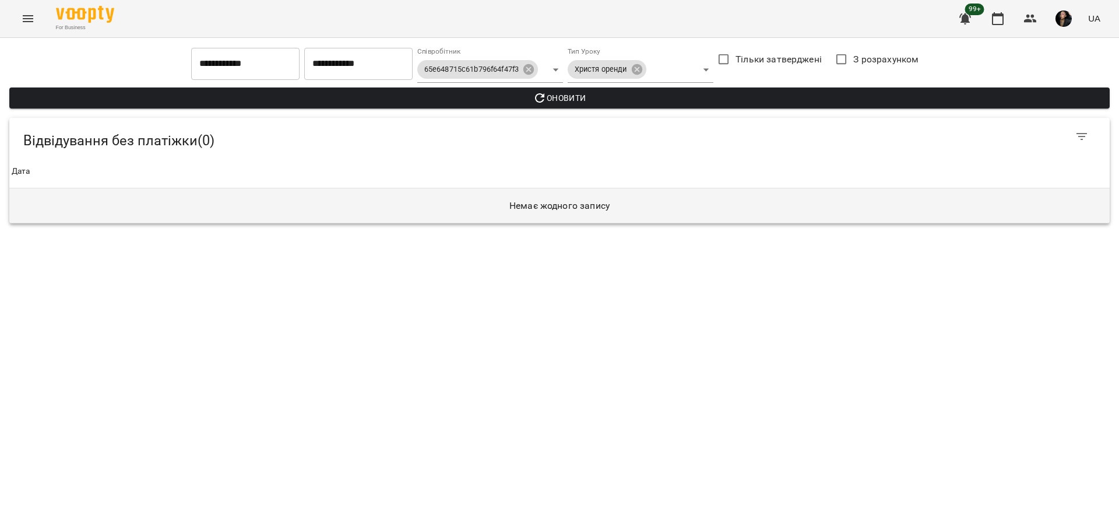
click at [555, 212] on h6 "Немає жодного запису" at bounding box center [560, 206] width 1096 height 16
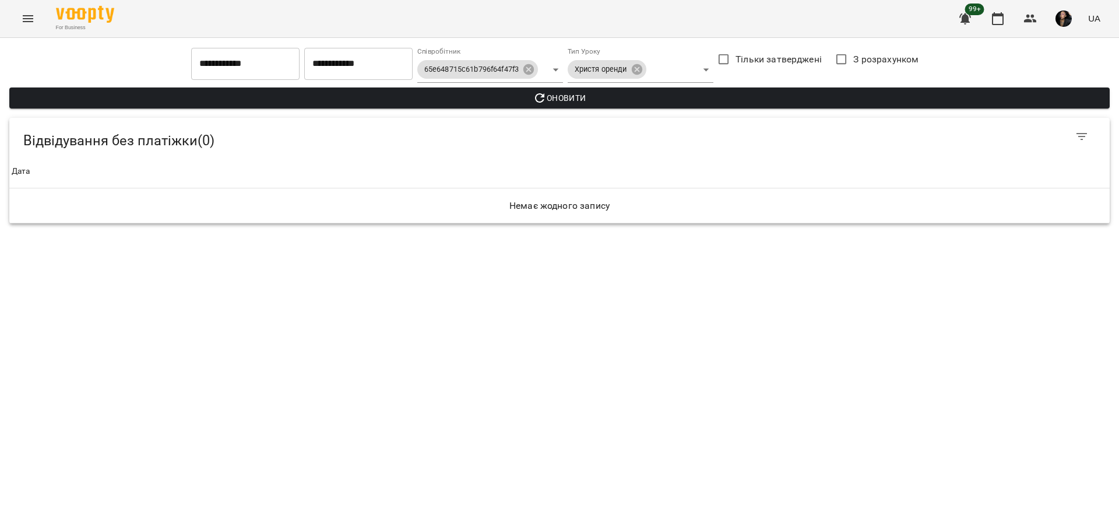
click at [33, 15] on icon "Menu" at bounding box center [28, 18] width 10 height 7
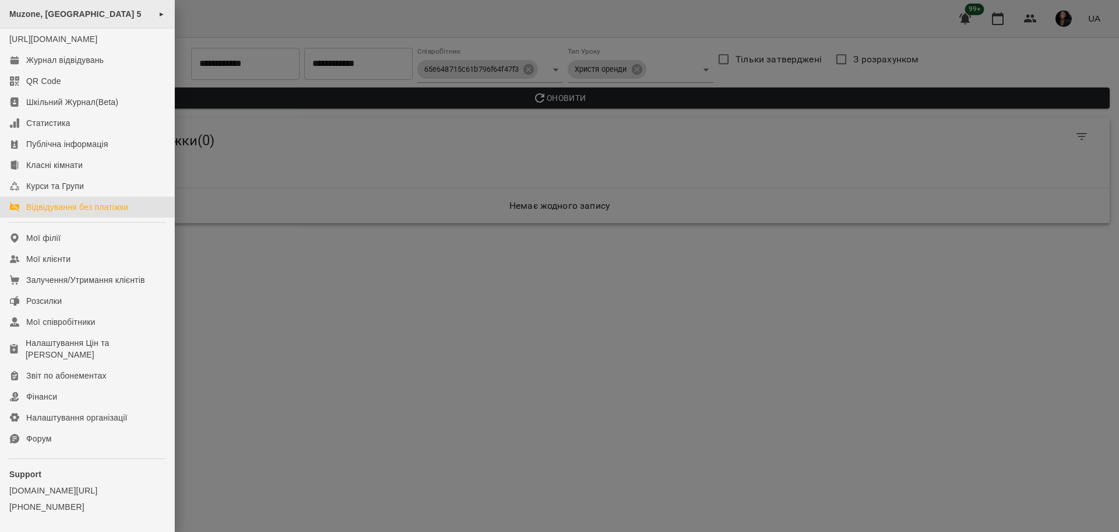
click at [125, 12] on span "Muzone, [GEOGRAPHIC_DATA] 5" at bounding box center [75, 13] width 132 height 9
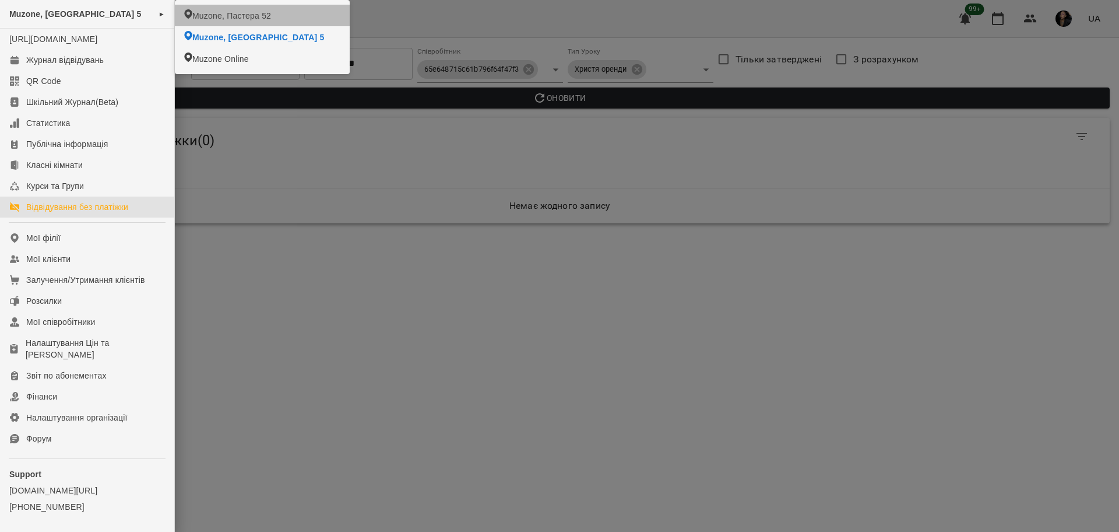
click at [210, 13] on span "Muzone, Пастера 52" at bounding box center [231, 16] width 79 height 12
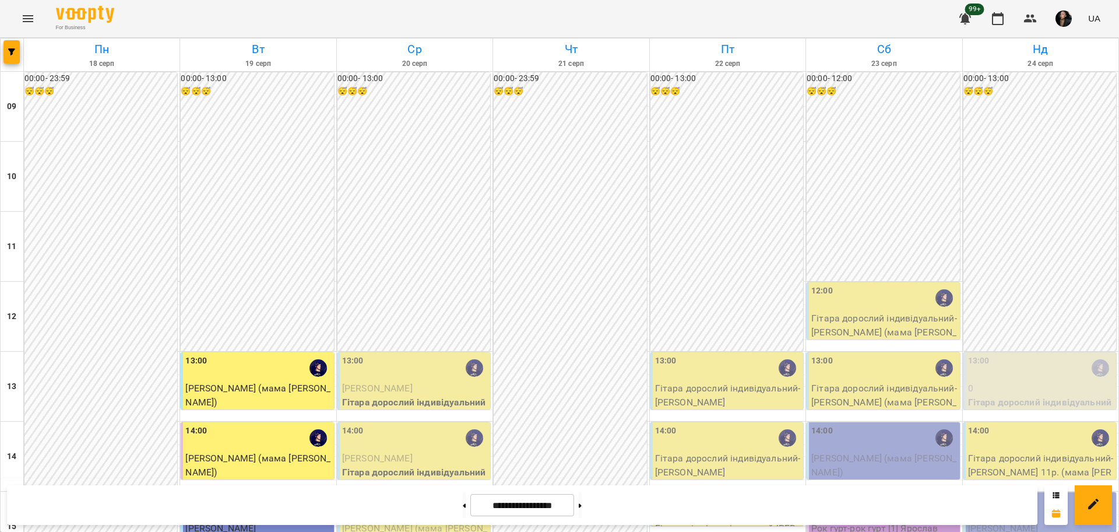
click at [19, 11] on button "Menu" at bounding box center [28, 19] width 28 height 28
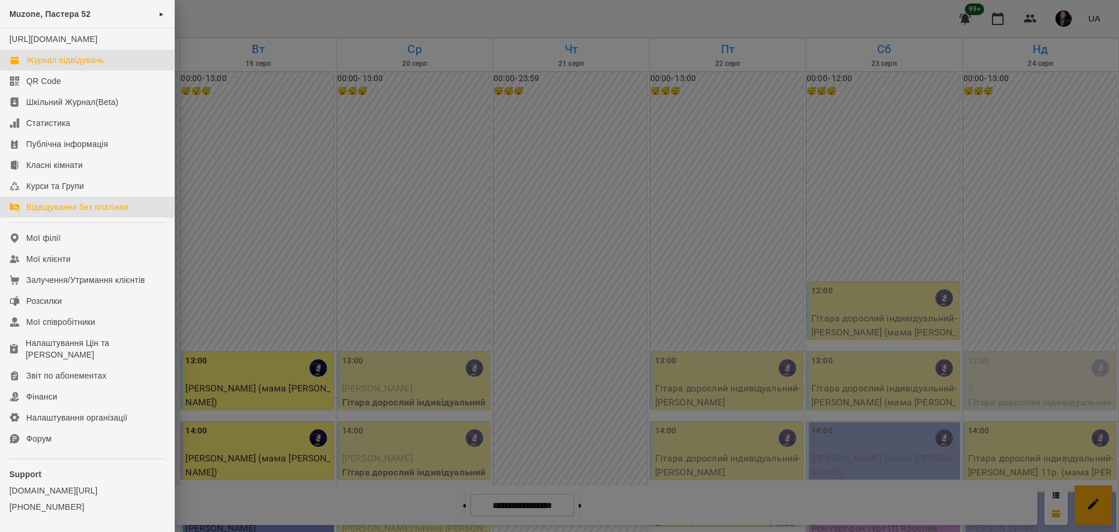
click at [102, 213] on div "Відвідування без платіжки" at bounding box center [77, 207] width 102 height 12
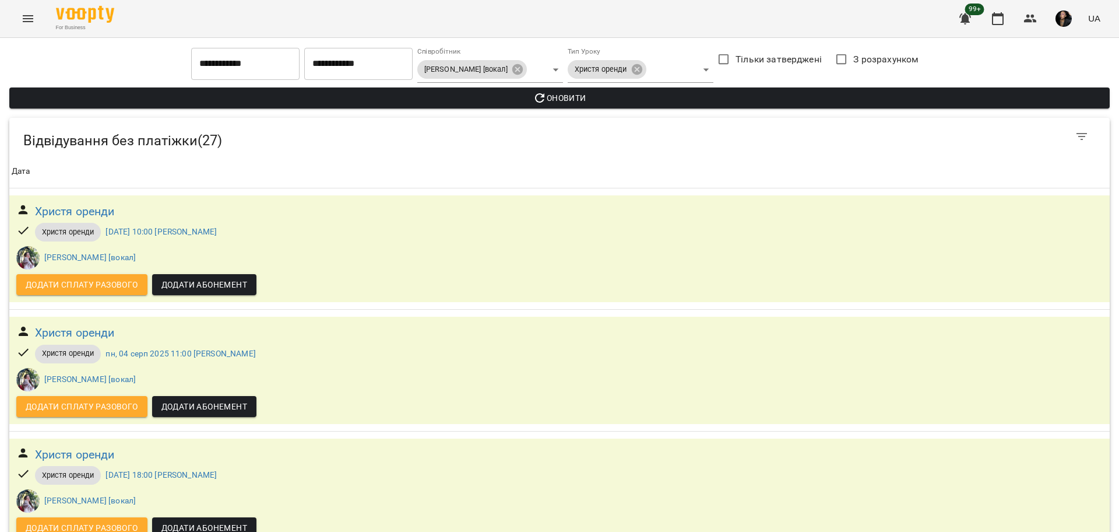
click at [316, 162] on th "Дата" at bounding box center [559, 171] width 1101 height 33
click at [338, 147] on h5 "Відвідування без платіжки ( 27 )" at bounding box center [334, 141] width 622 height 18
click at [393, 153] on div "Відвідування без платіжки ( 27 )" at bounding box center [559, 136] width 1101 height 37
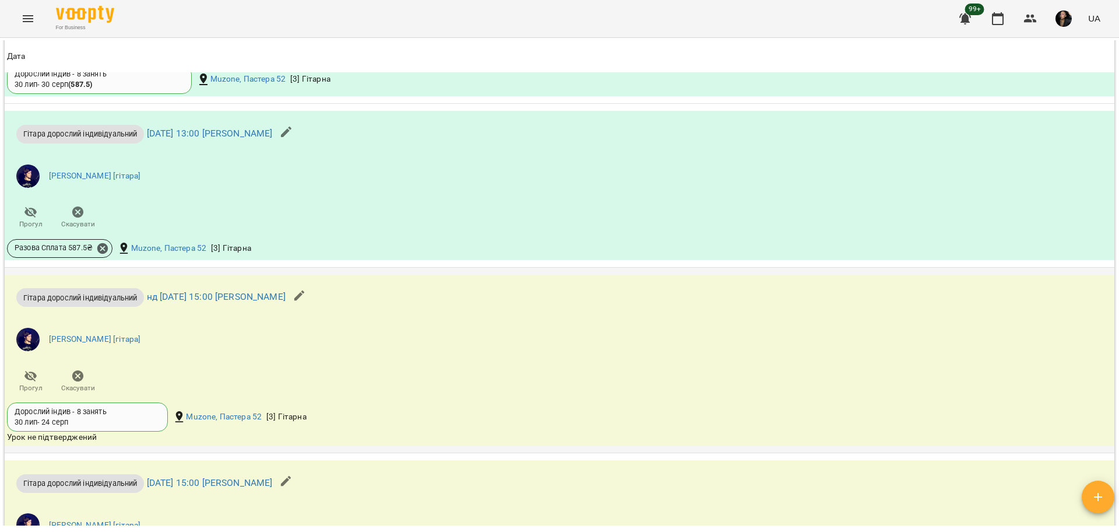
scroll to position [1676, 0]
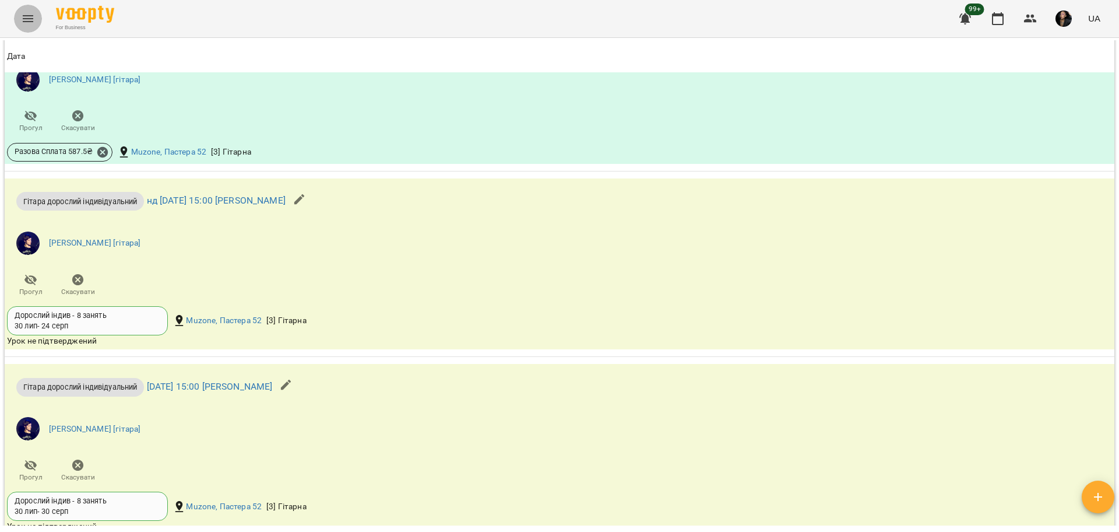
click at [29, 19] on icon "Menu" at bounding box center [28, 19] width 14 height 14
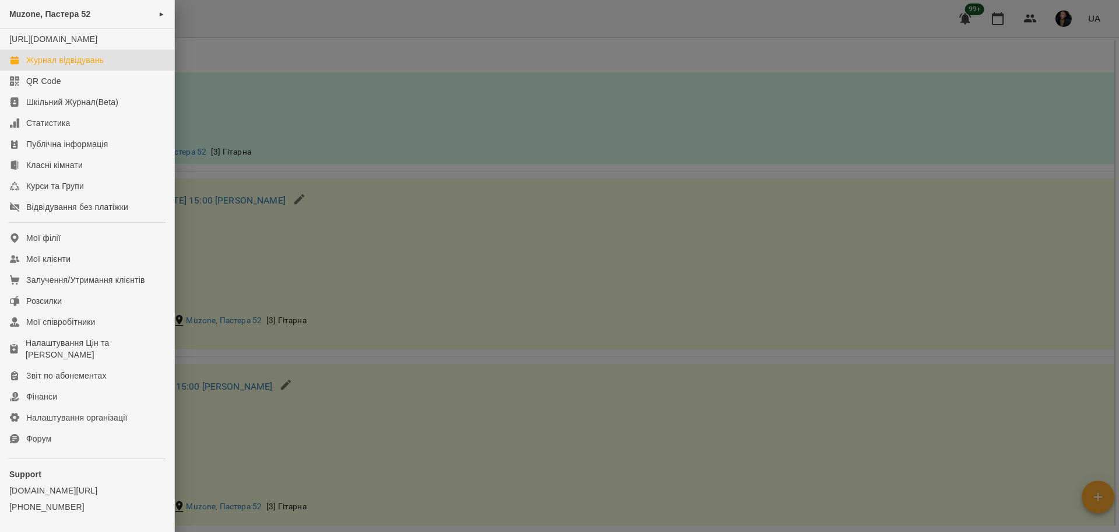
click at [93, 66] on div "Журнал відвідувань" at bounding box center [65, 60] width 78 height 12
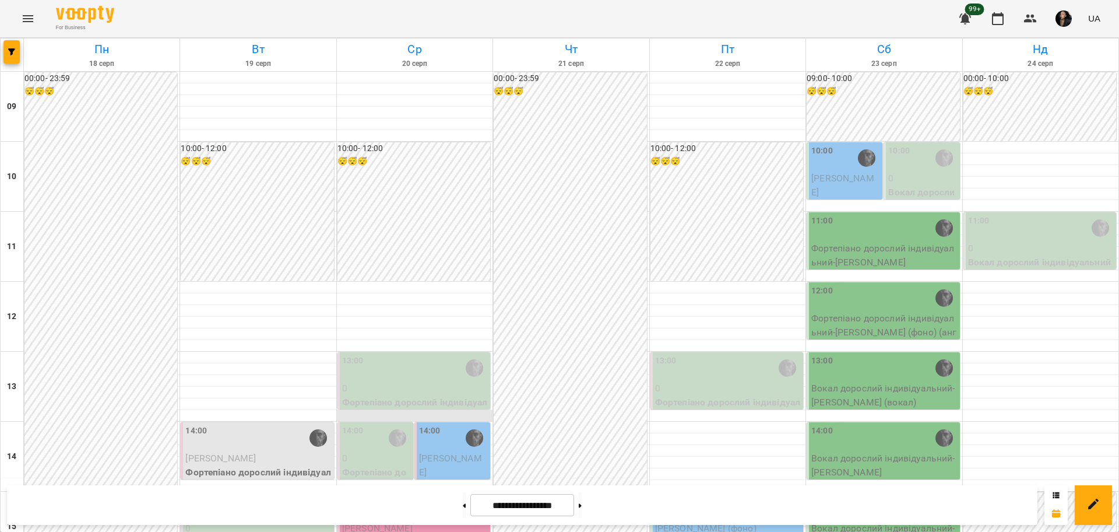
scroll to position [219, 0]
click at [13, 52] on icon "button" at bounding box center [11, 51] width 7 height 7
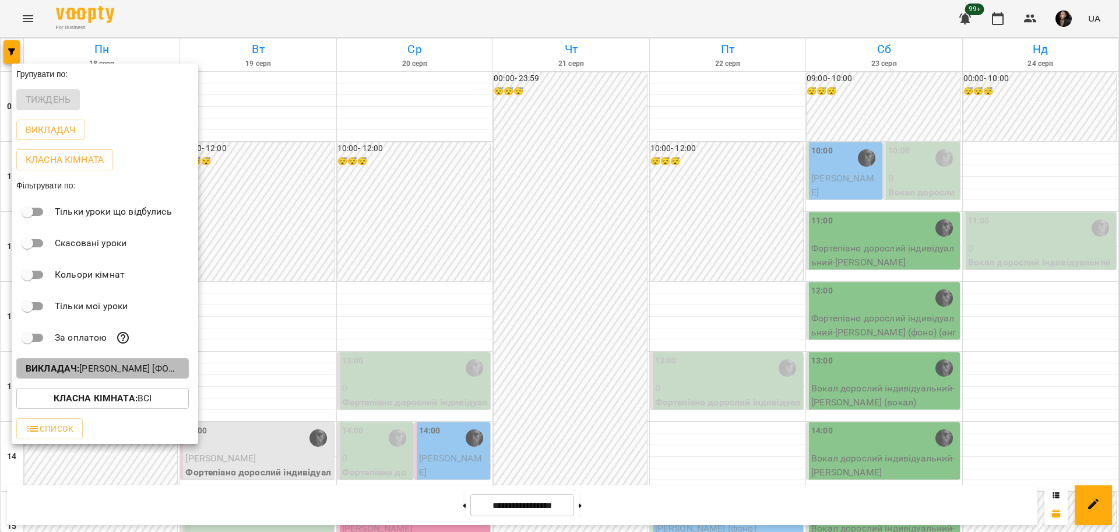
click at [122, 370] on p "Викладач : [PERSON_NAME] [фоно/вокал]" at bounding box center [103, 368] width 154 height 14
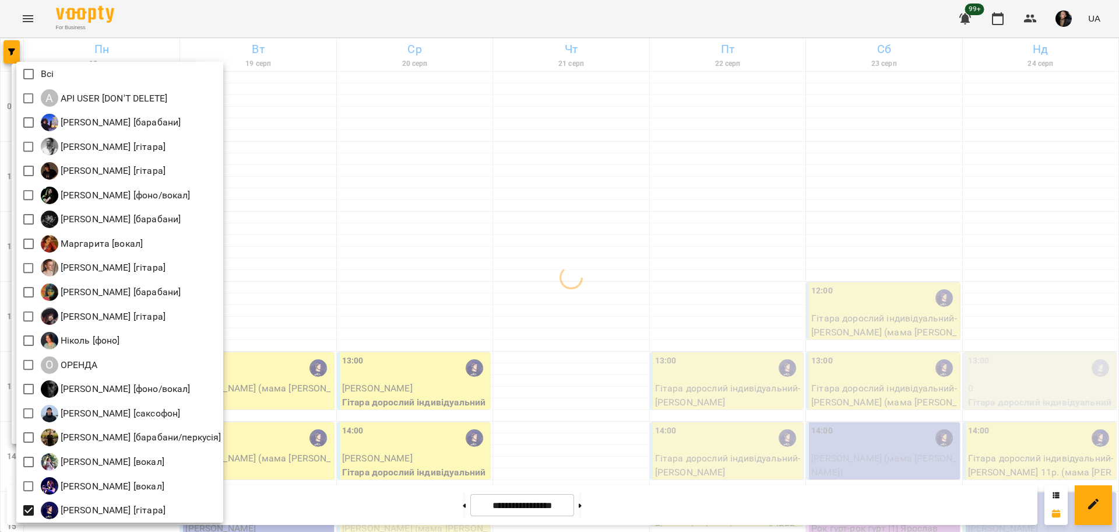
click at [420, 391] on div at bounding box center [559, 266] width 1119 height 532
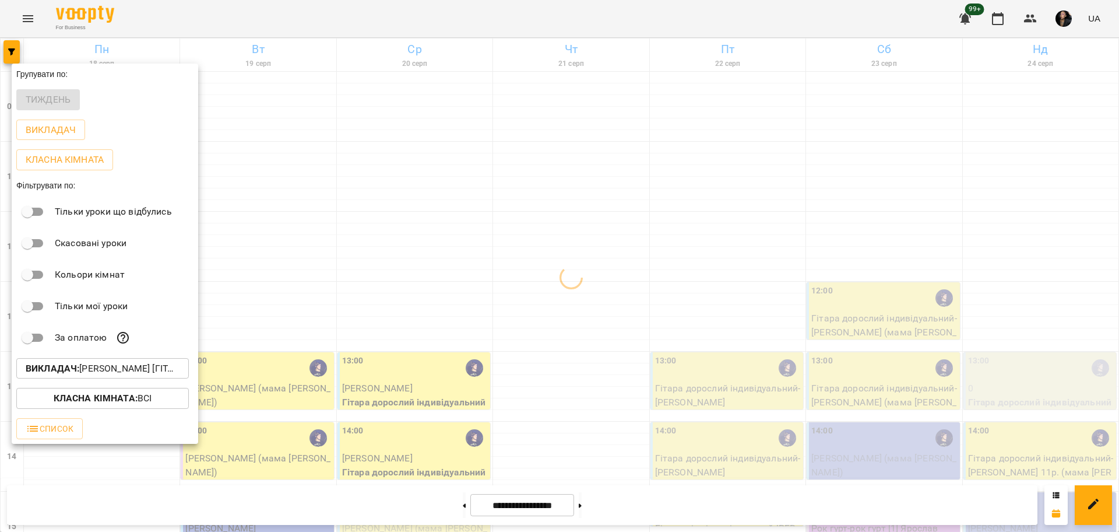
click at [577, 380] on div at bounding box center [559, 266] width 1119 height 532
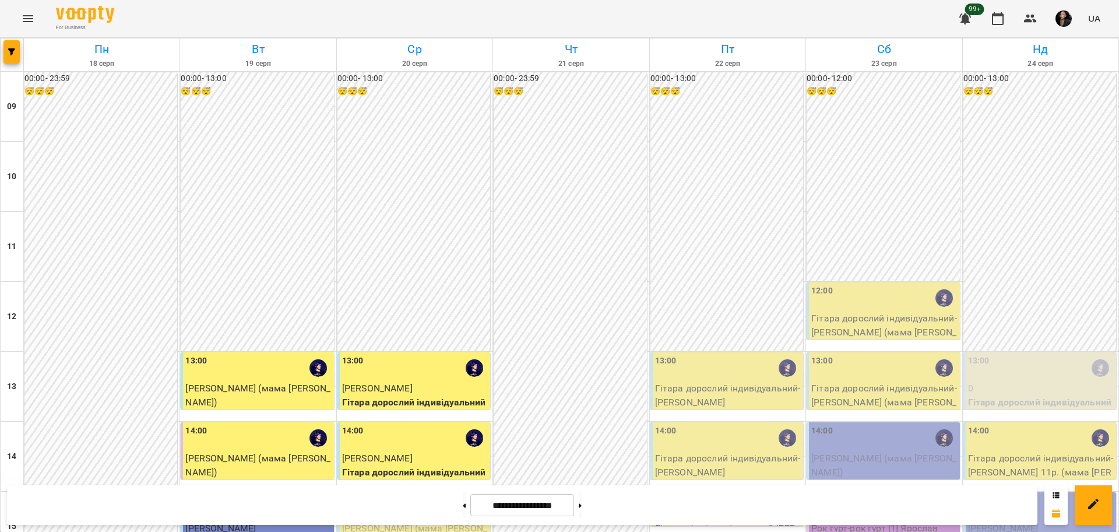
scroll to position [65, 0]
click at [405, 354] on div "13:00" at bounding box center [415, 367] width 146 height 27
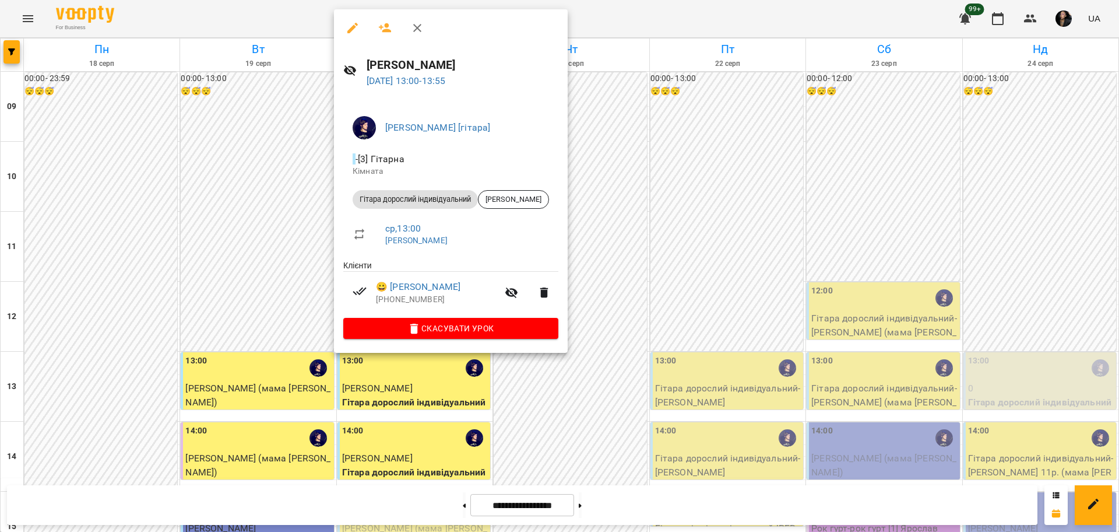
click at [546, 443] on div at bounding box center [559, 266] width 1119 height 532
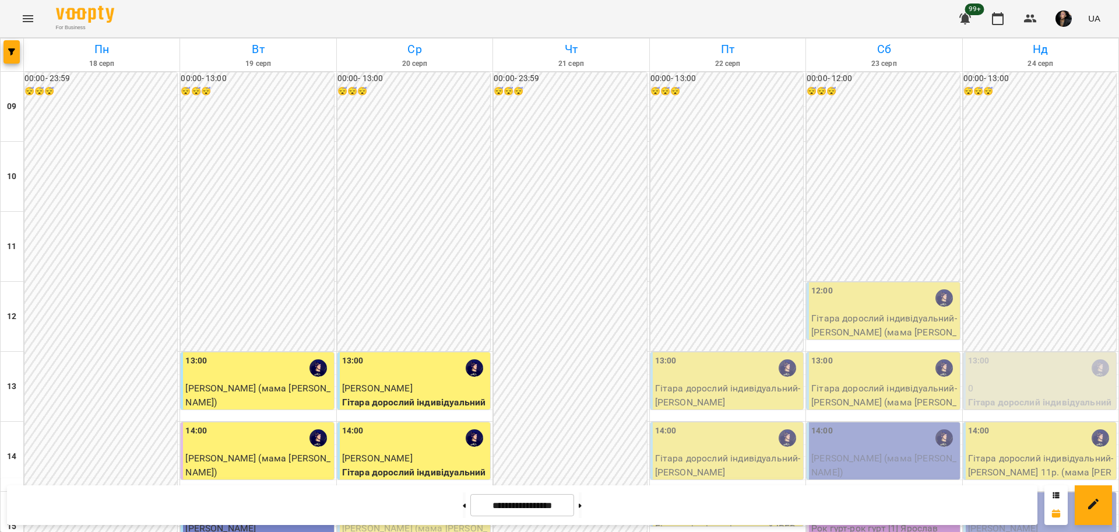
click at [574, 225] on div "00:00 - 23:59 😴😴😴" at bounding box center [570, 526] width 153 height 908
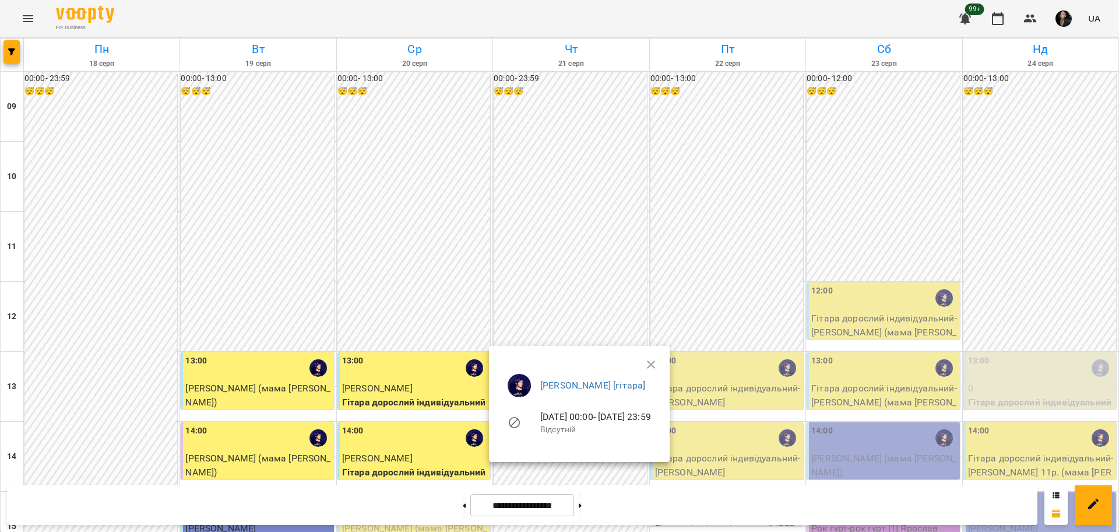
click at [556, 226] on div at bounding box center [559, 266] width 1119 height 532
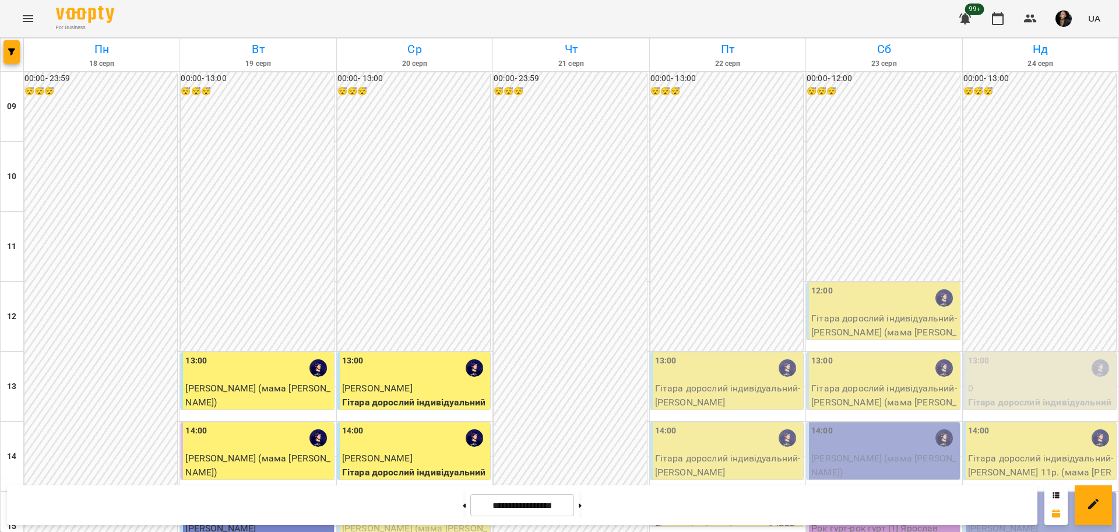
click at [417, 354] on div "13:00" at bounding box center [415, 367] width 146 height 27
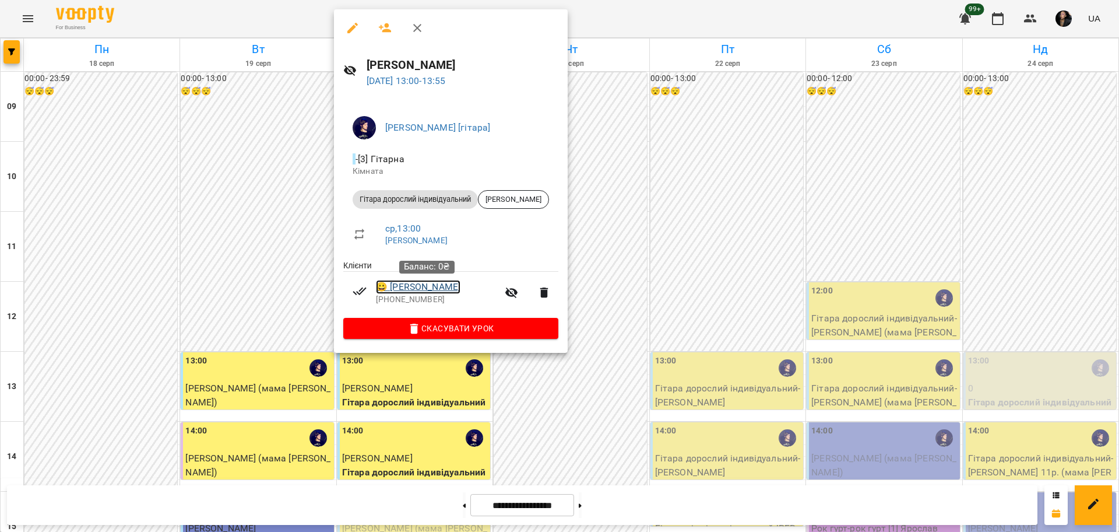
click at [438, 283] on link "😀 [PERSON_NAME]" at bounding box center [418, 287] width 85 height 14
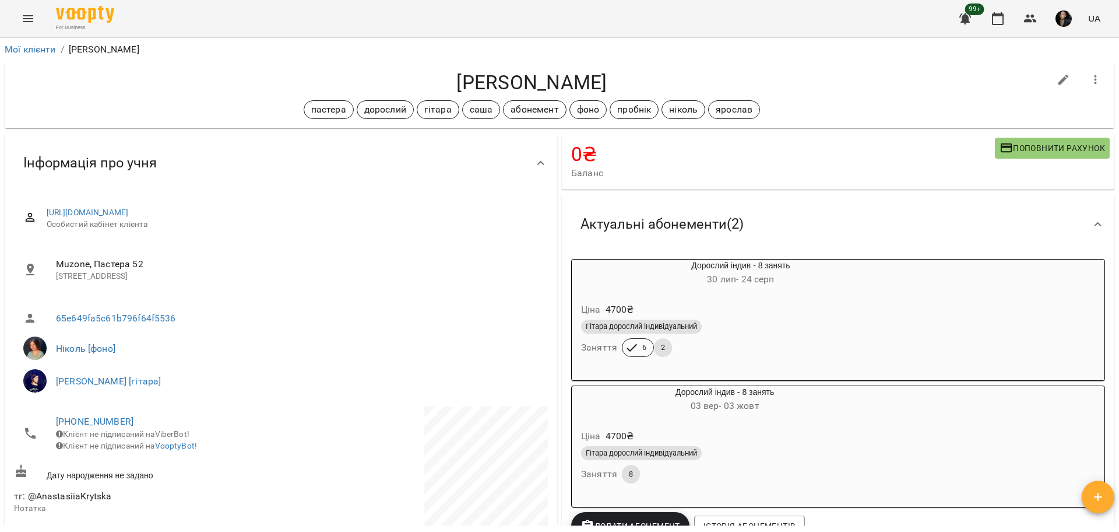
click at [1057, 86] on icon "button" at bounding box center [1064, 80] width 14 height 14
select select "**"
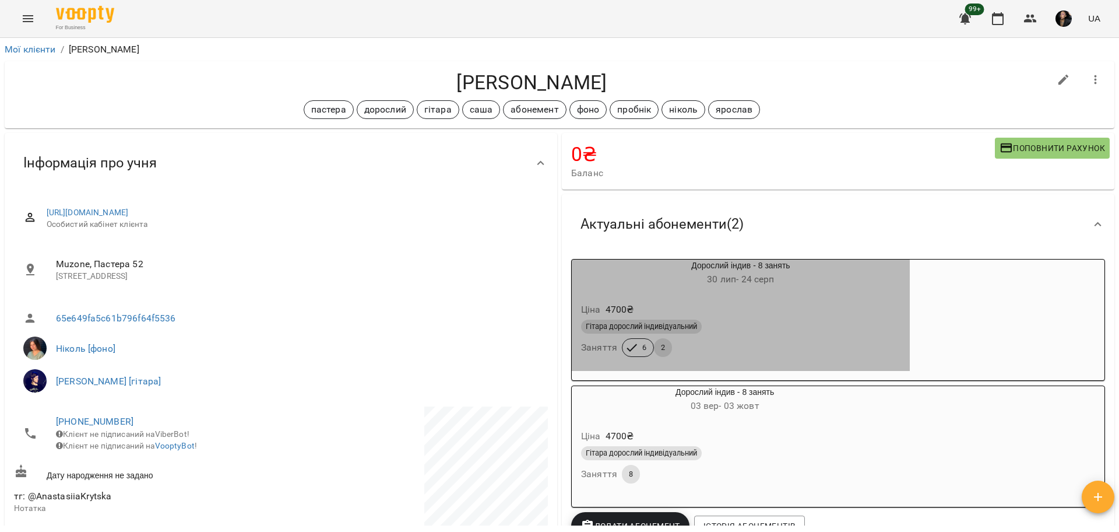
click at [826, 328] on div "Гітара дорослий індивідуальний" at bounding box center [741, 327] width 320 height 14
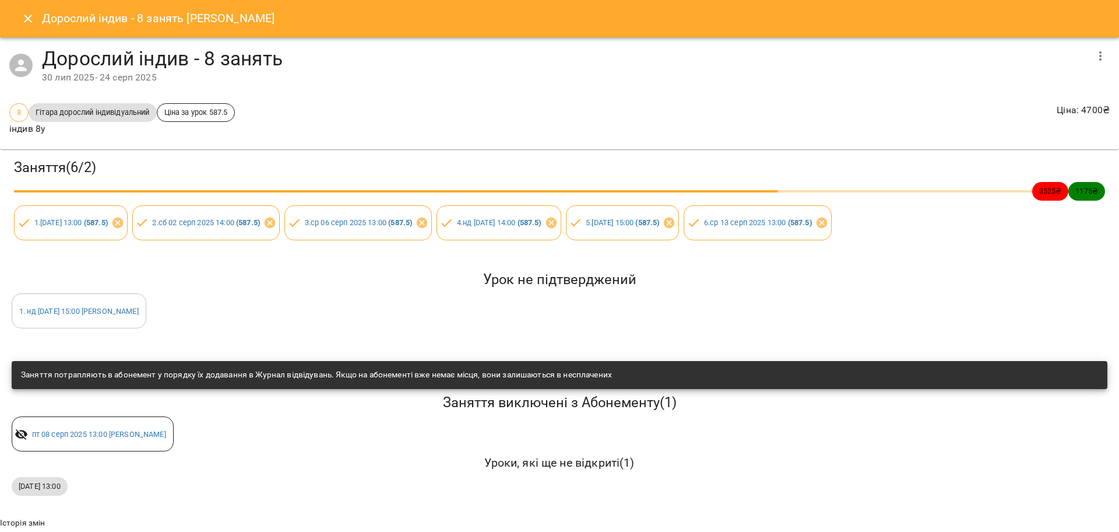
click at [1094, 50] on icon "button" at bounding box center [1101, 56] width 14 height 14
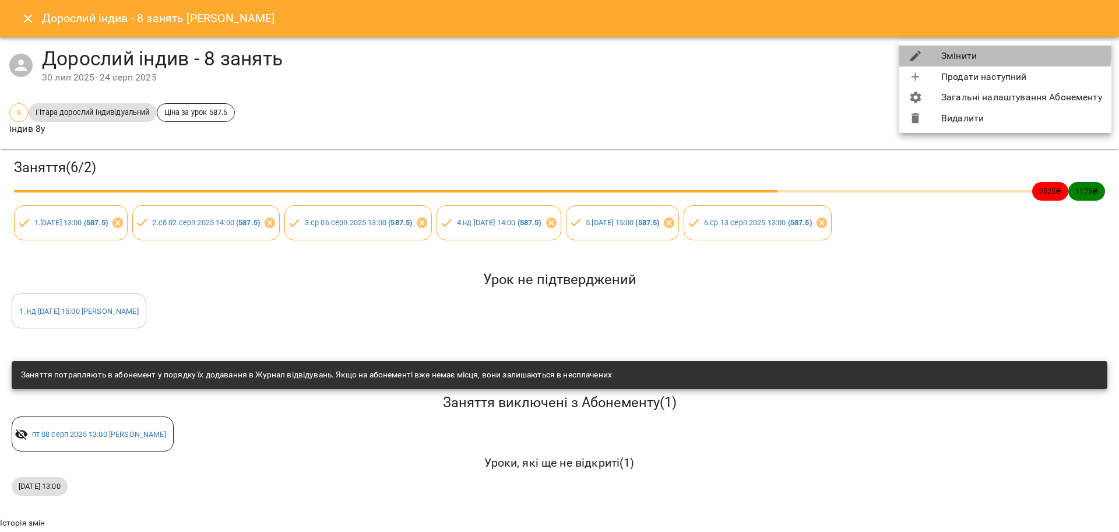
click at [975, 50] on li "Змінити" at bounding box center [1006, 55] width 212 height 21
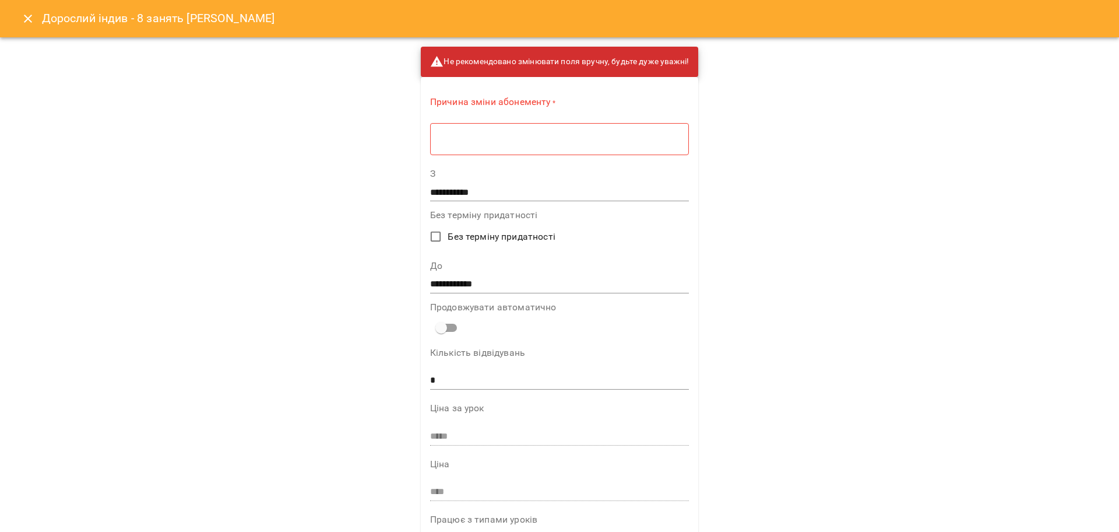
click at [564, 140] on textarea at bounding box center [559, 139] width 243 height 11
type textarea "***"
click at [430, 282] on input "**********" at bounding box center [559, 280] width 259 height 19
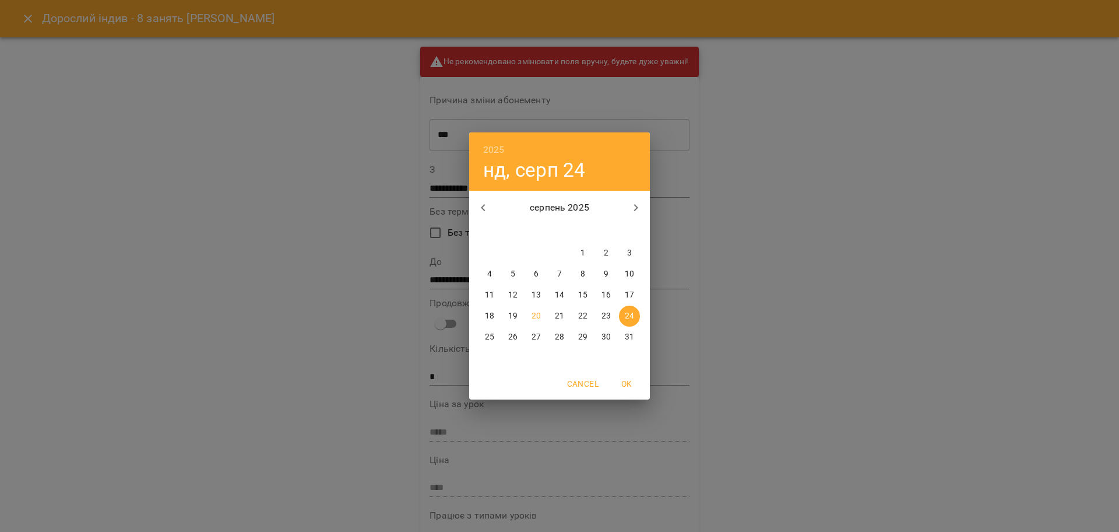
click at [602, 338] on p "30" at bounding box center [606, 337] width 9 height 12
type input "**********"
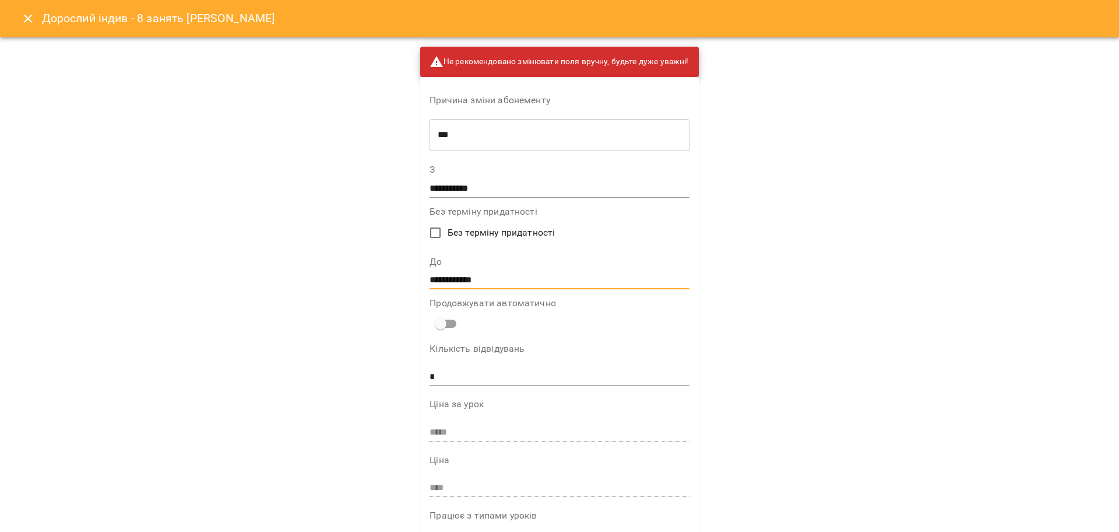
click at [862, 329] on div "**********" at bounding box center [559, 266] width 1119 height 532
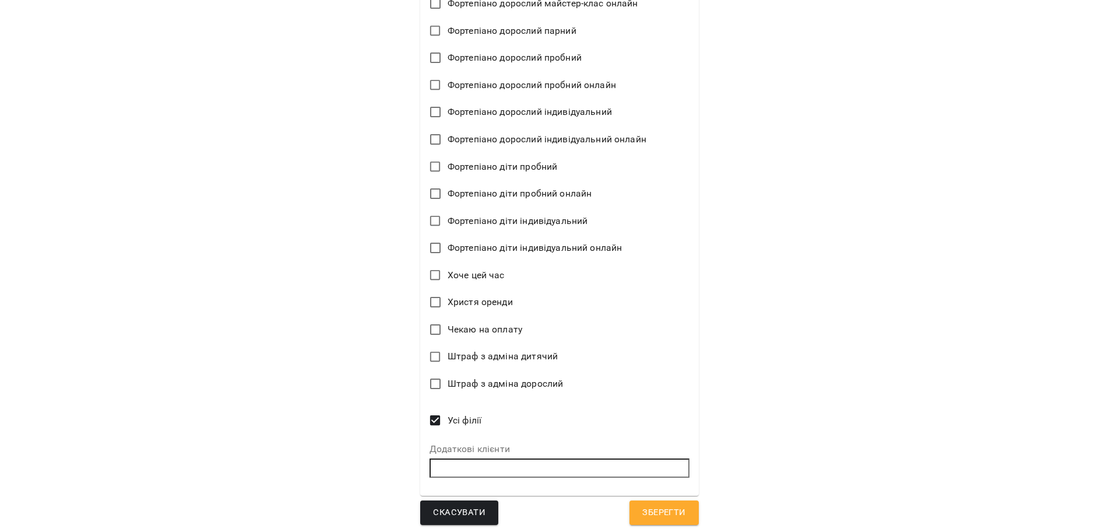
scroll to position [2626, 0]
click at [631, 510] on button "Зберегти" at bounding box center [664, 510] width 69 height 24
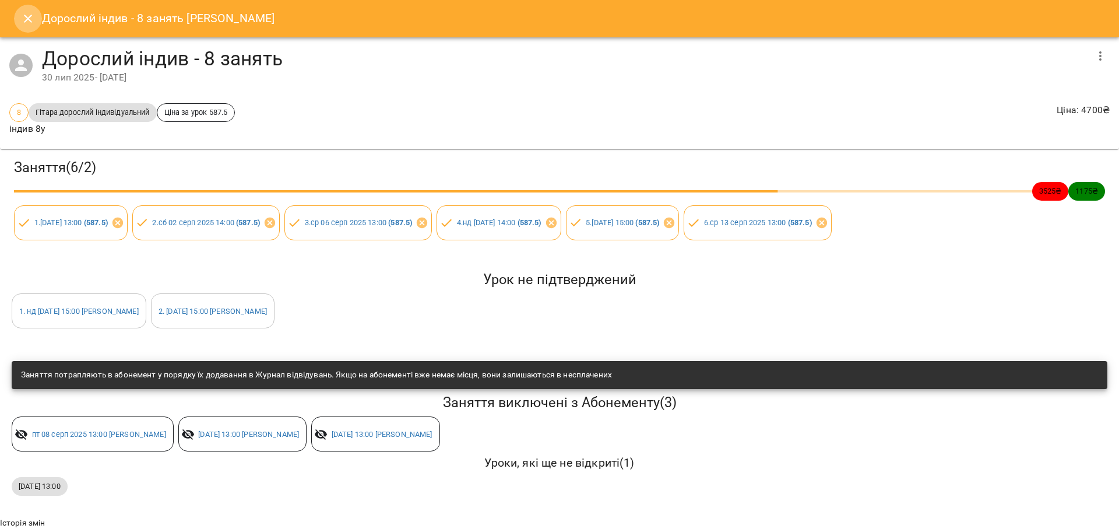
click at [33, 25] on icon "Close" at bounding box center [28, 19] width 14 height 14
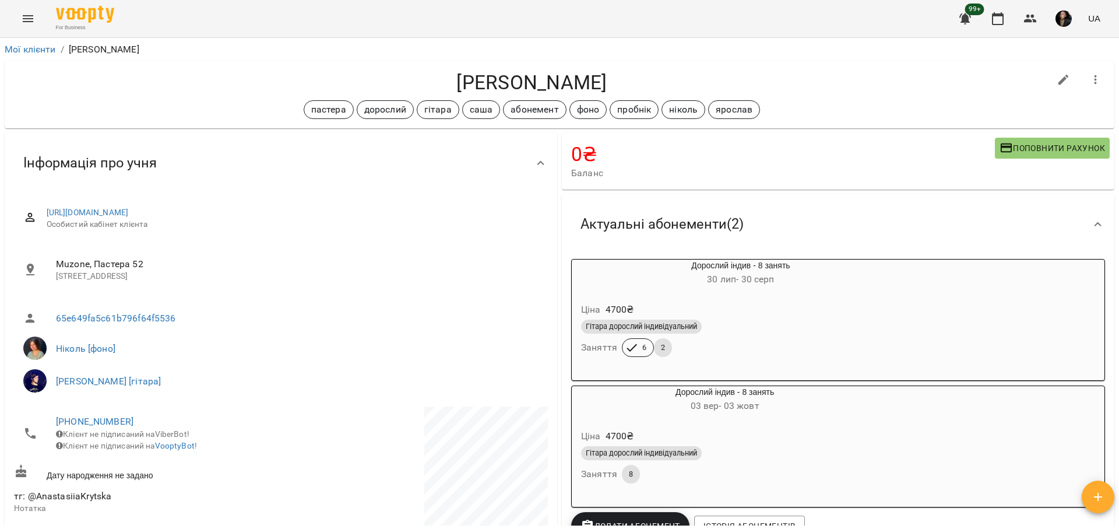
click at [833, 80] on h4 "[PERSON_NAME]" at bounding box center [532, 83] width 1036 height 24
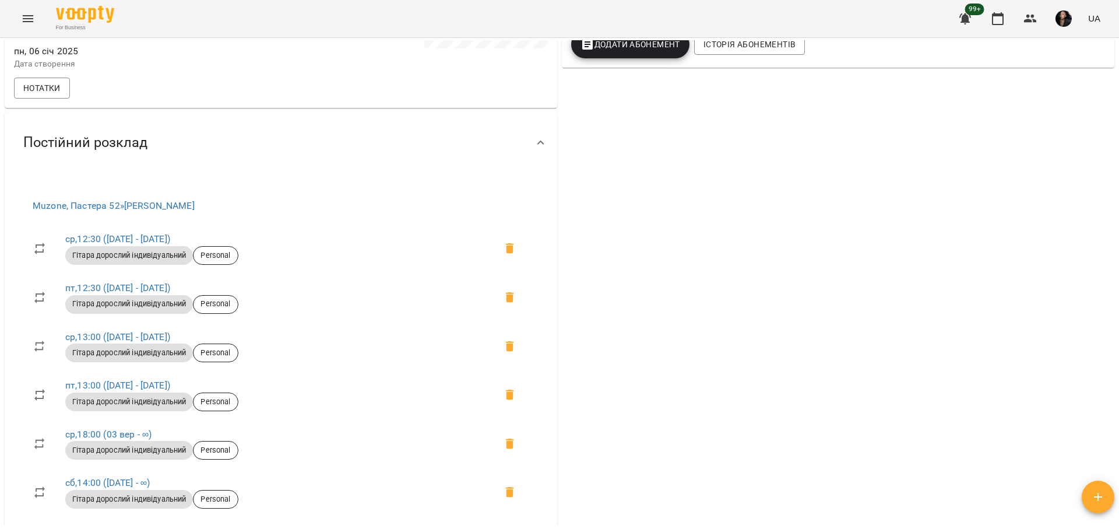
scroll to position [583, 0]
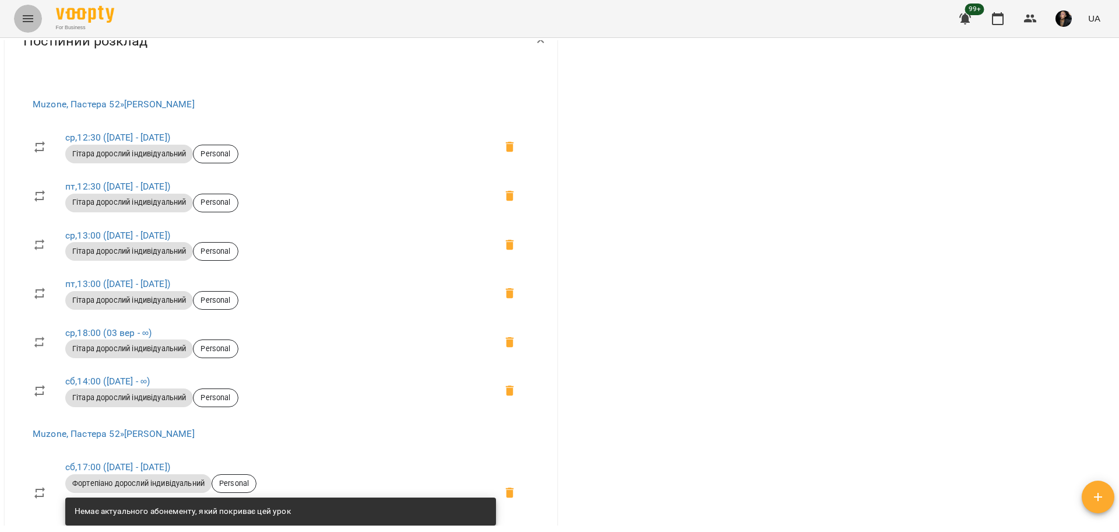
click at [36, 15] on button "Menu" at bounding box center [28, 19] width 28 height 28
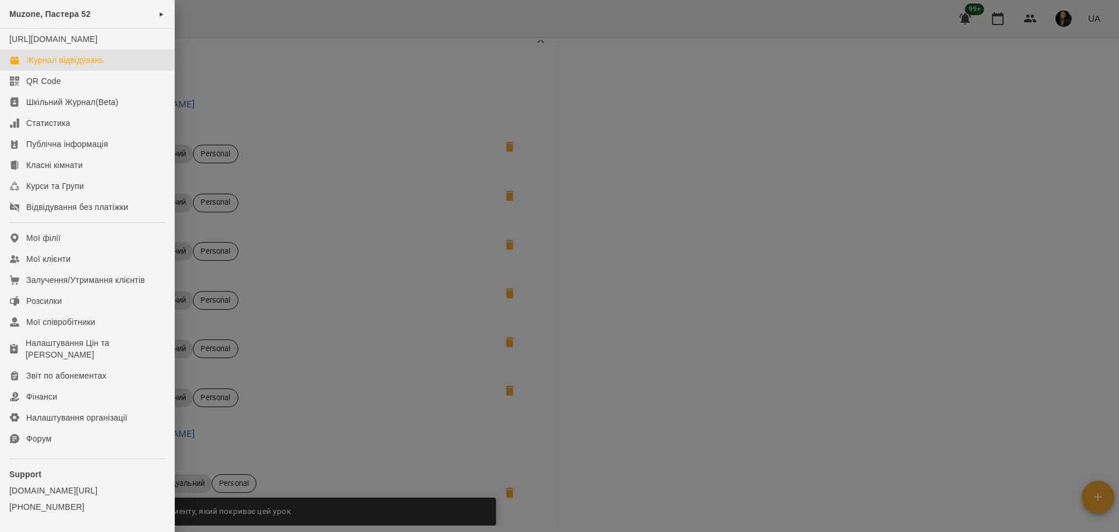
click at [70, 66] on div "Журнал відвідувань" at bounding box center [65, 60] width 78 height 12
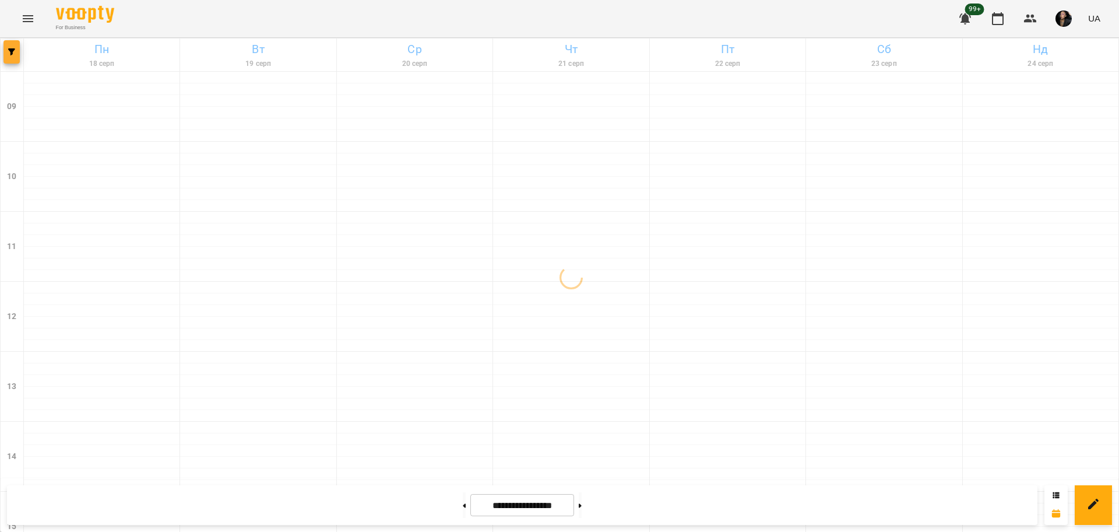
click at [11, 48] on icon "button" at bounding box center [11, 51] width 7 height 7
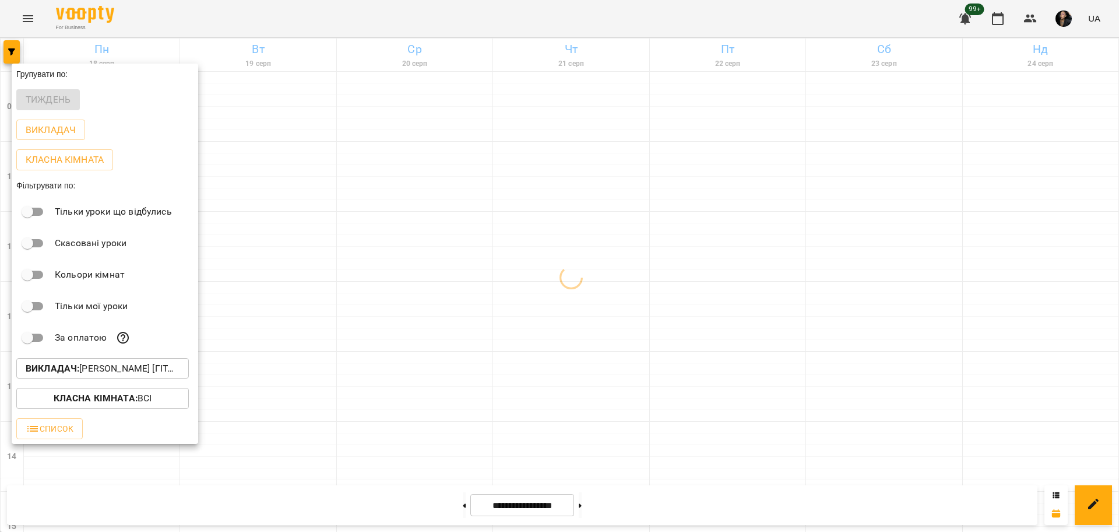
click at [106, 370] on p "Викладач : [PERSON_NAME] [гітара]" at bounding box center [103, 368] width 154 height 14
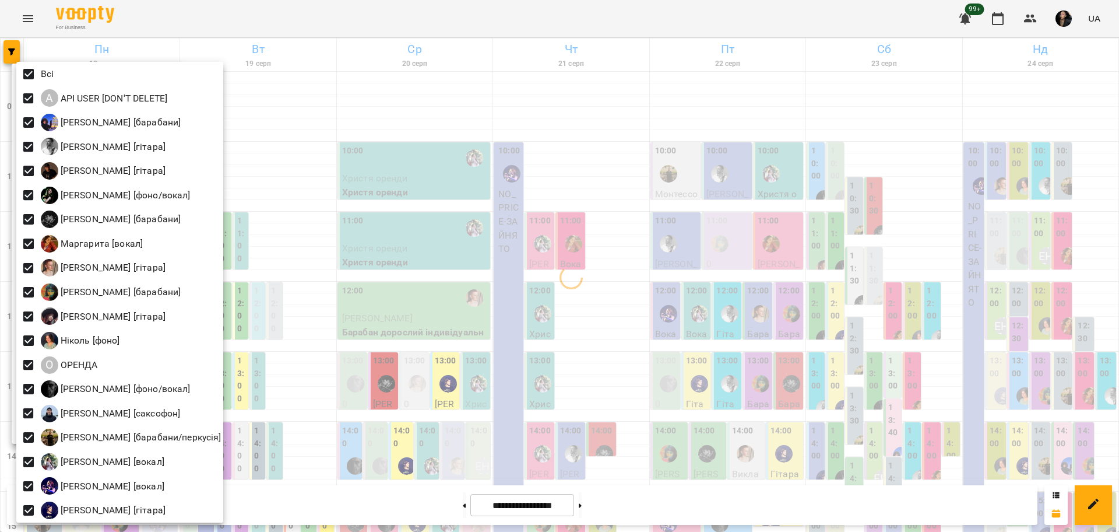
click at [633, 230] on div at bounding box center [559, 266] width 1119 height 532
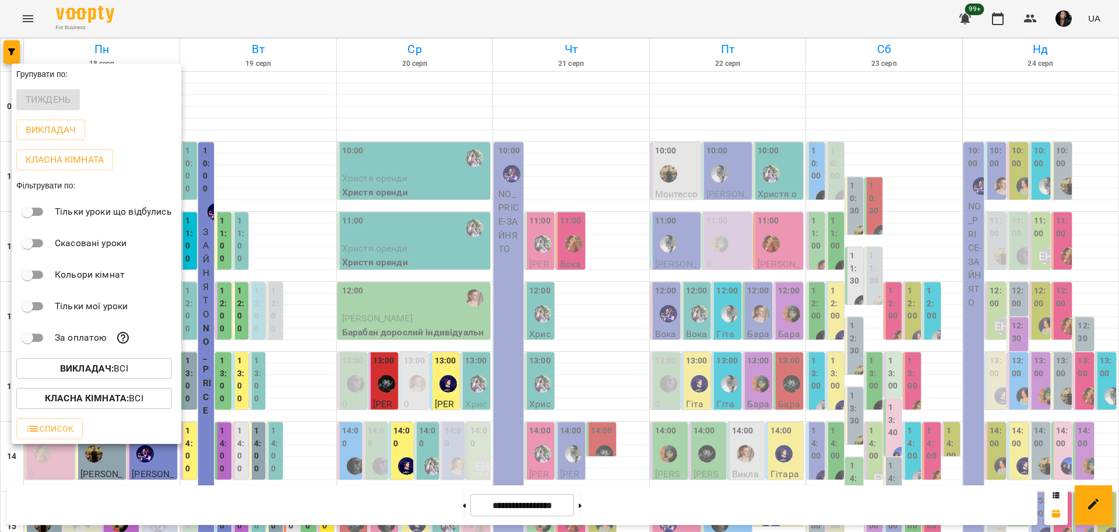
click at [682, 175] on div at bounding box center [559, 266] width 1119 height 532
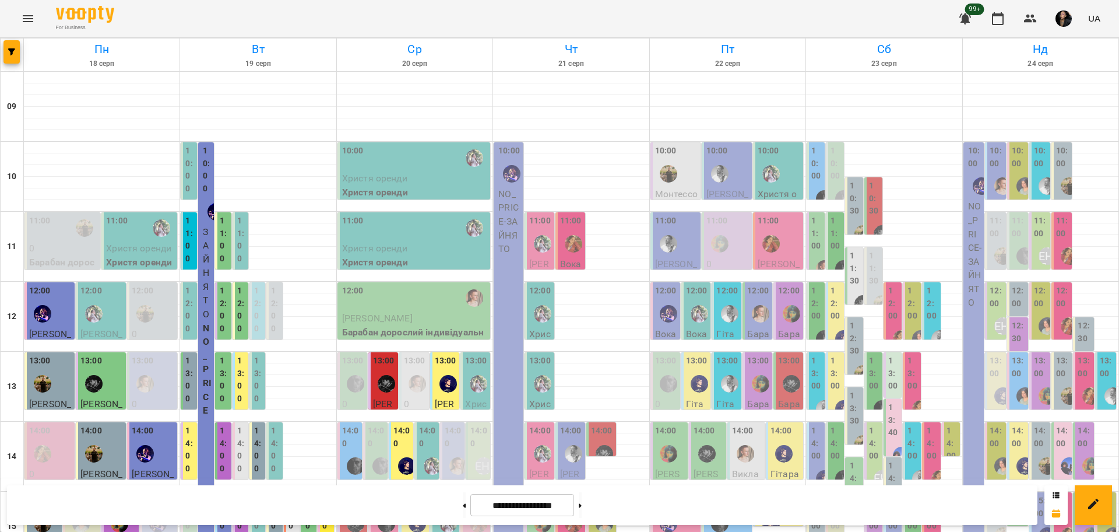
click at [671, 192] on span "Монтессорі-центр" at bounding box center [676, 200] width 43 height 25
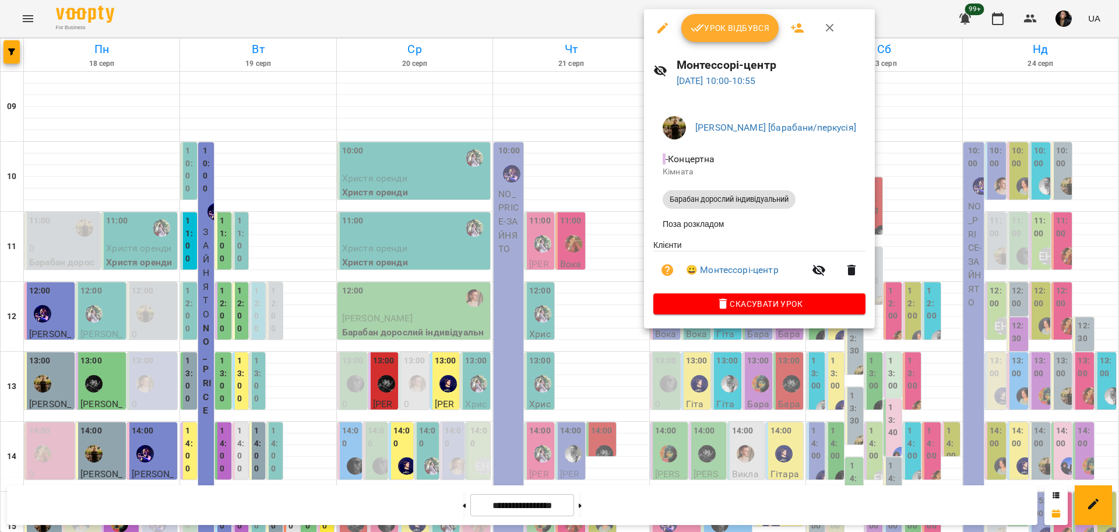
click at [602, 365] on div at bounding box center [559, 266] width 1119 height 532
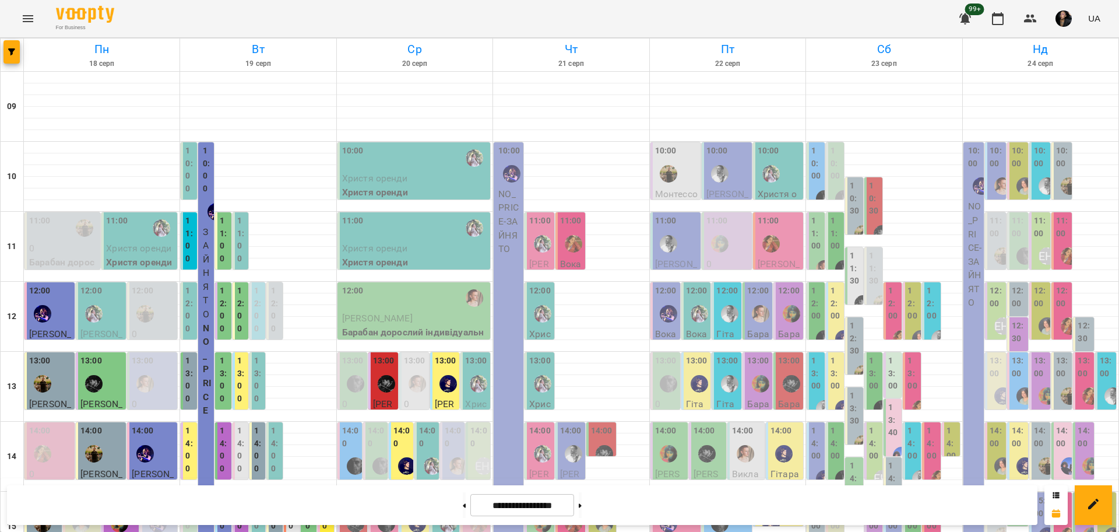
click at [671, 180] on div at bounding box center [668, 173] width 27 height 27
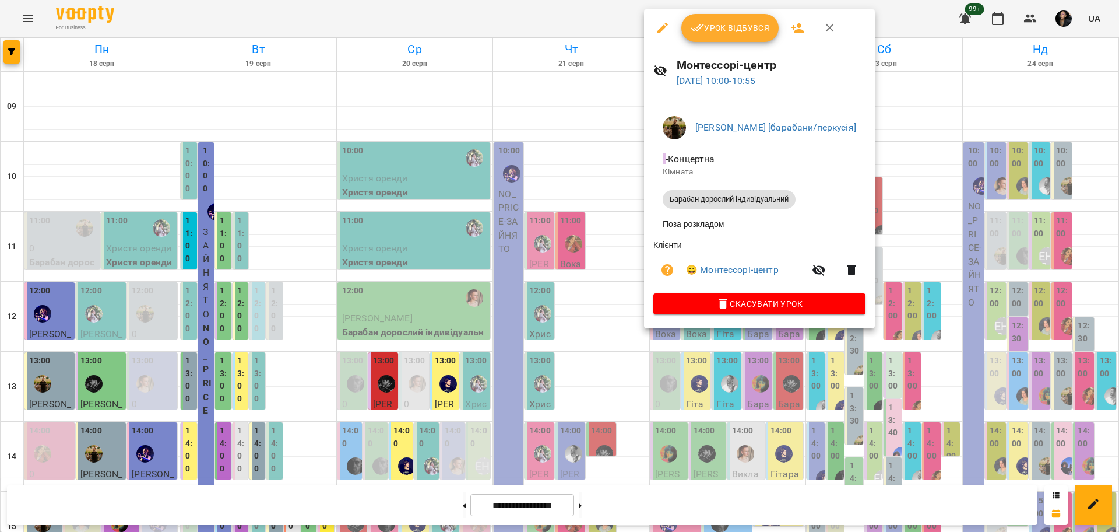
click at [594, 354] on div at bounding box center [559, 266] width 1119 height 532
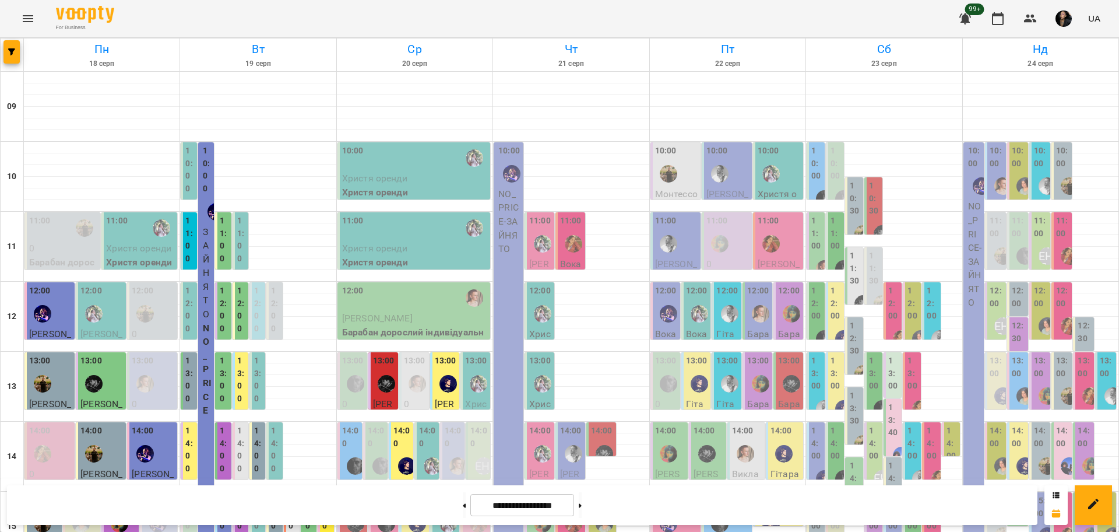
click at [730, 190] on span "[PERSON_NAME]." at bounding box center [728, 200] width 42 height 25
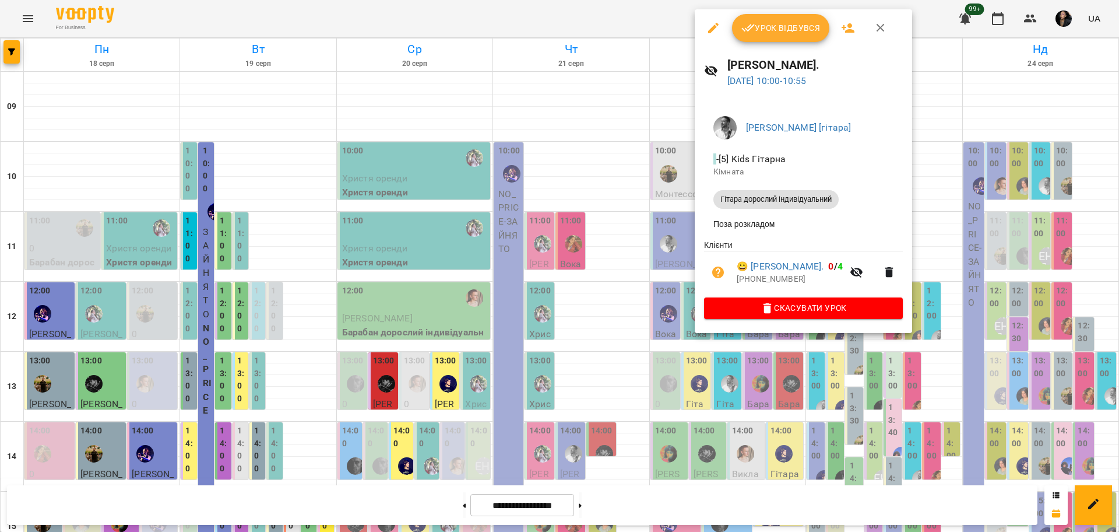
click at [613, 278] on div at bounding box center [559, 266] width 1119 height 532
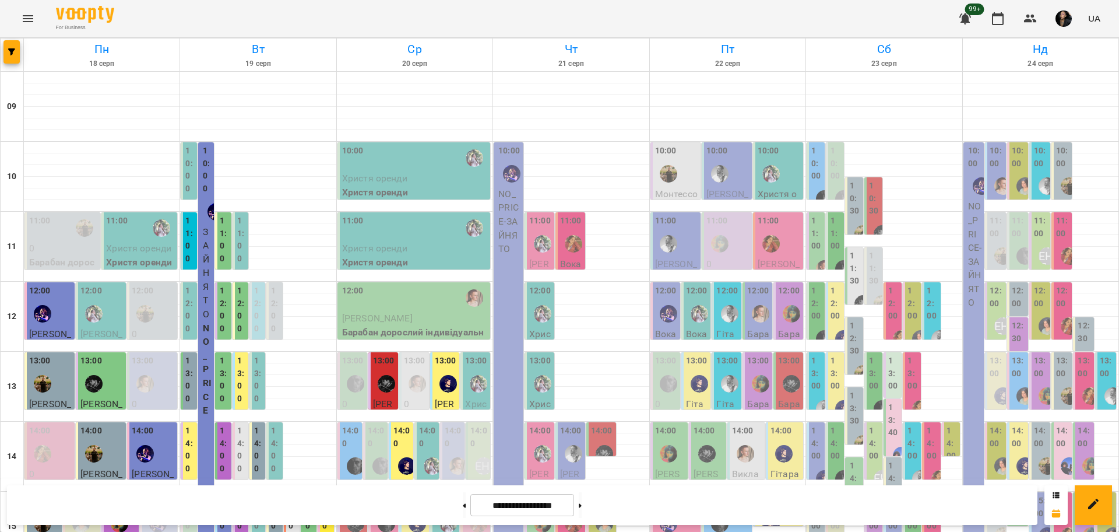
scroll to position [73, 0]
click at [774, 230] on div at bounding box center [771, 243] width 27 height 27
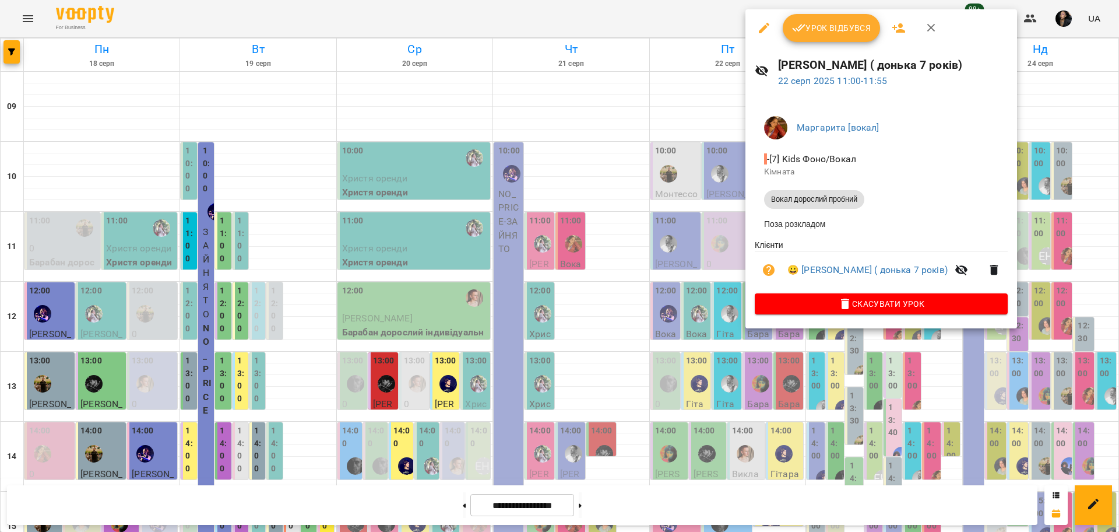
click at [732, 212] on div at bounding box center [559, 266] width 1119 height 532
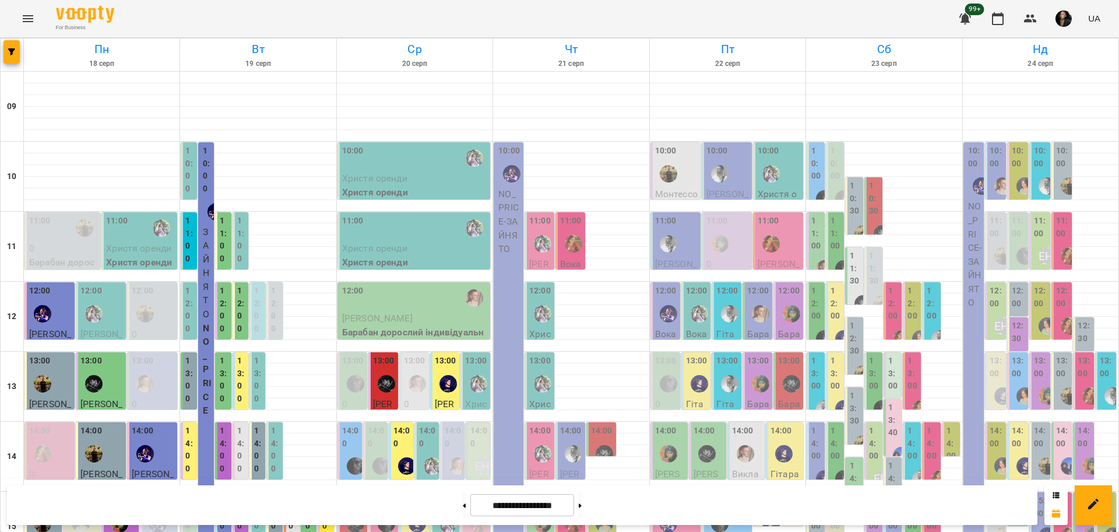
scroll to position [146, 0]
click at [813, 285] on label "12:00" at bounding box center [817, 304] width 11 height 38
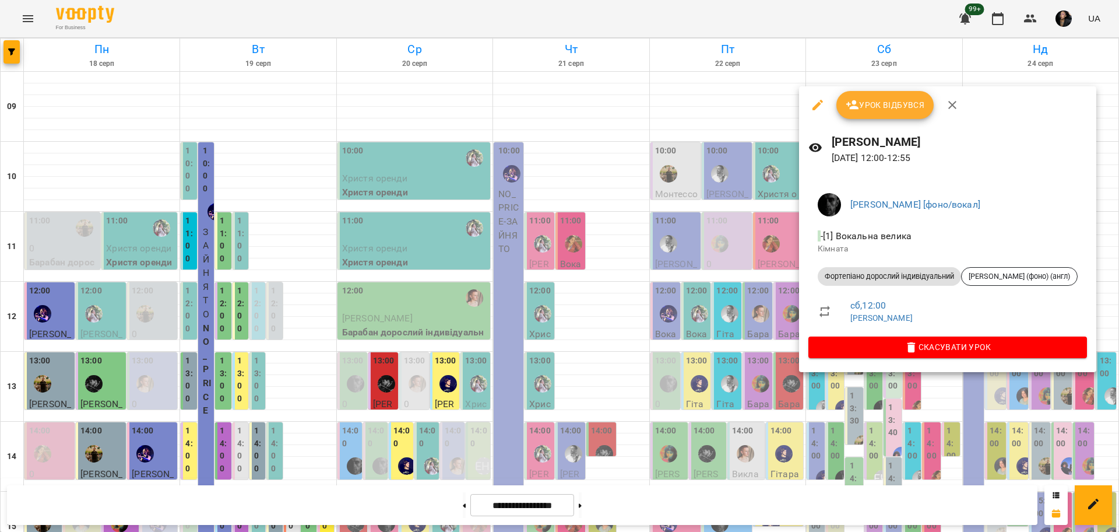
click at [775, 206] on div at bounding box center [559, 266] width 1119 height 532
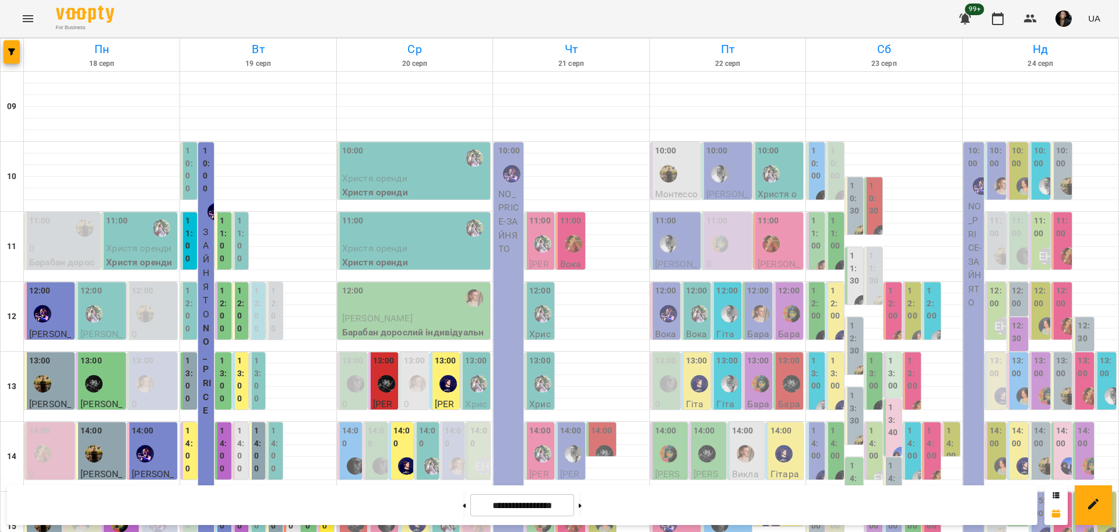
click at [831, 285] on label "12:00" at bounding box center [836, 304] width 11 height 38
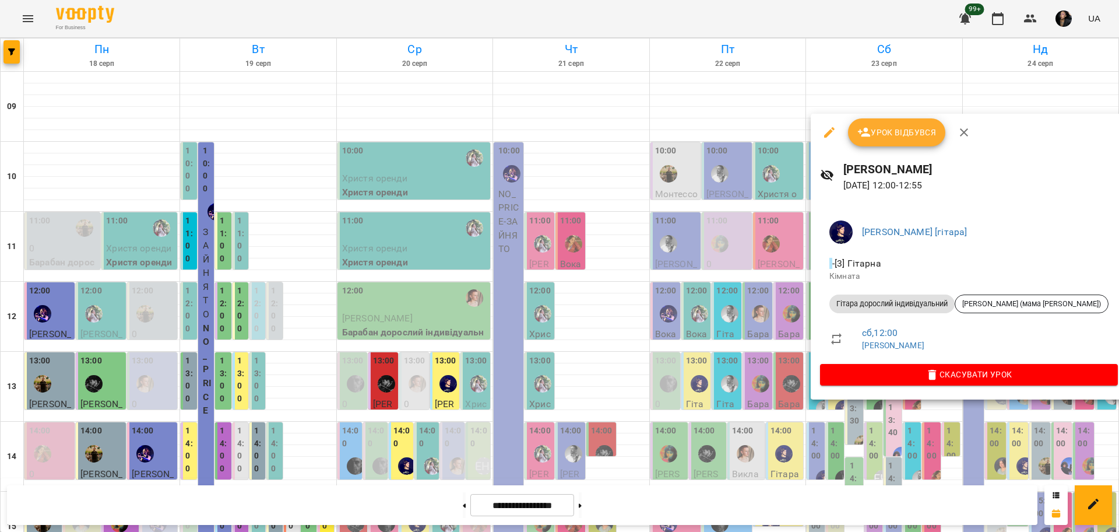
click at [711, 210] on div at bounding box center [559, 266] width 1119 height 532
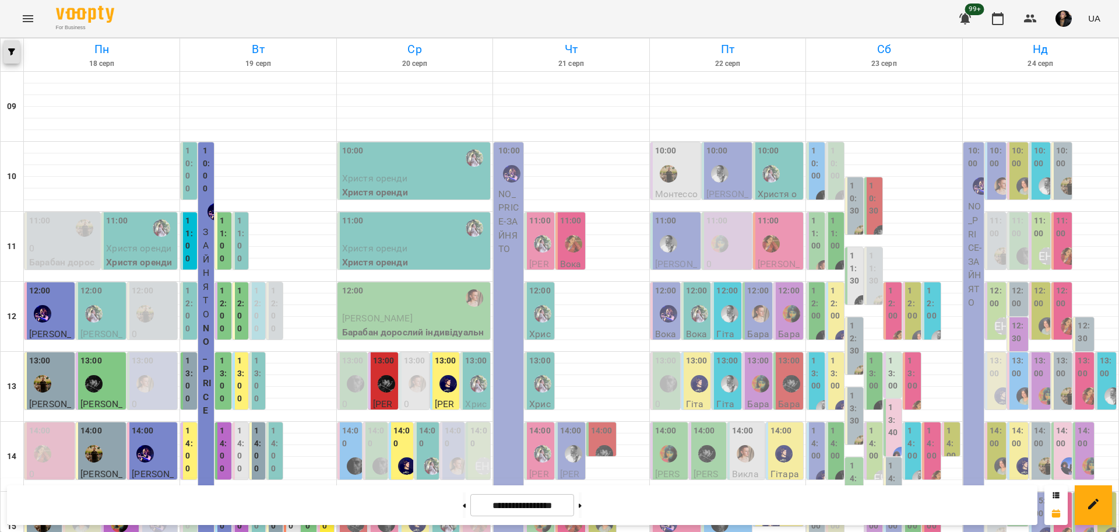
click at [9, 59] on button "button" at bounding box center [11, 51] width 16 height 23
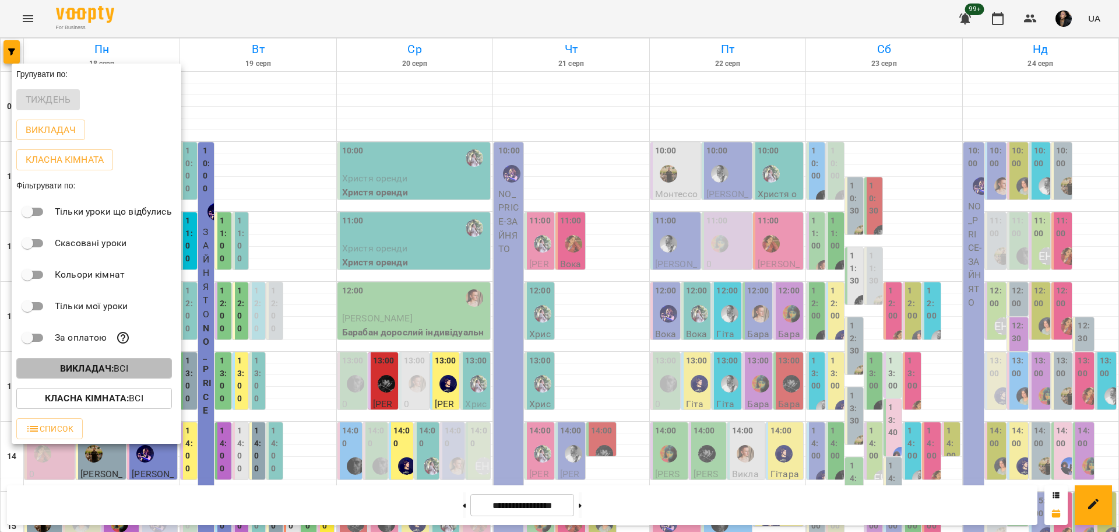
click at [143, 365] on span "Викладач : Всі" at bounding box center [94, 368] width 137 height 14
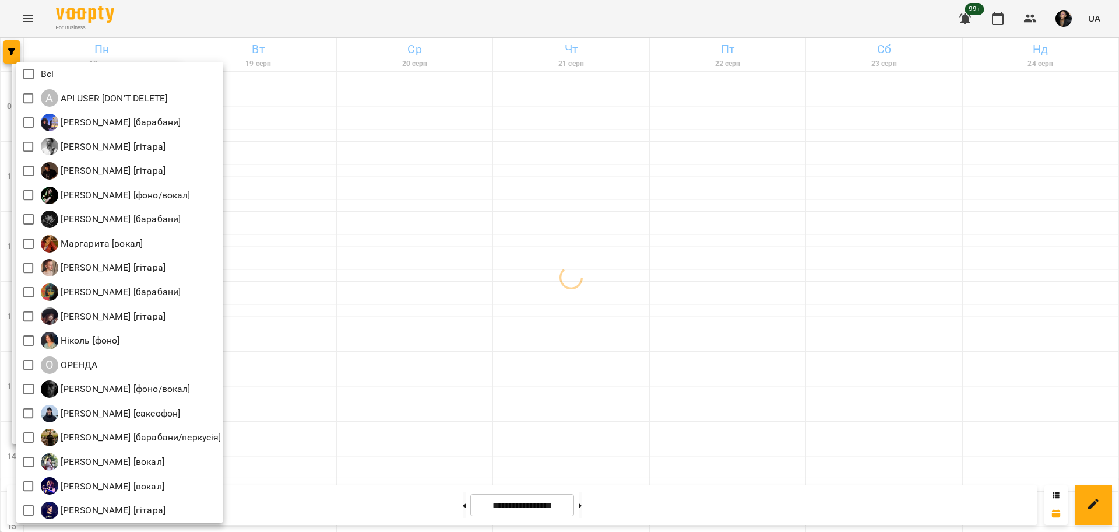
click at [55, 51] on div at bounding box center [559, 266] width 1119 height 532
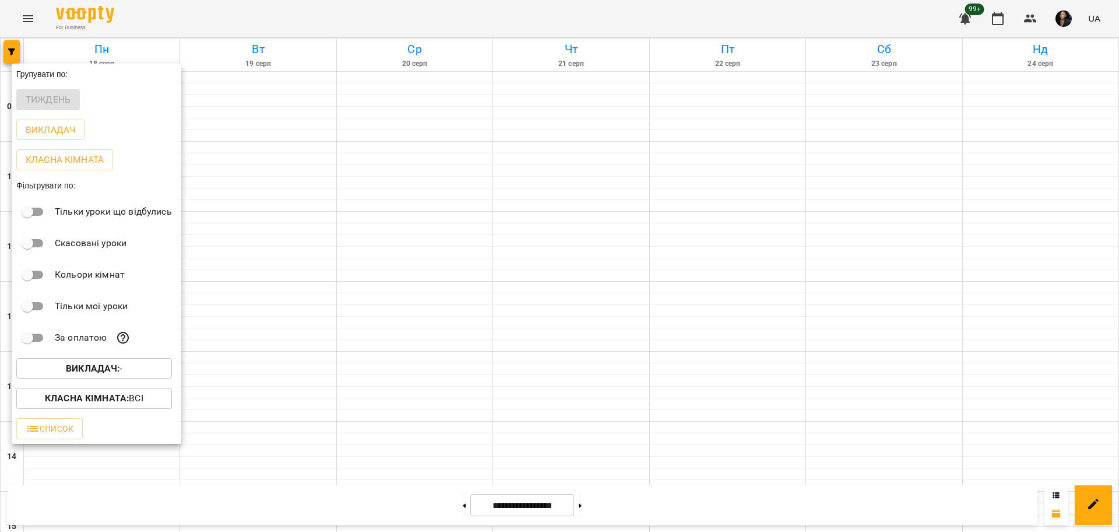
click at [22, 17] on div "Всі A API USER [DON'T DELETE] [PERSON_NAME] [барабани] [PERSON_NAME] [гітара] […" at bounding box center [559, 266] width 1119 height 532
click at [22, 17] on div at bounding box center [559, 266] width 1119 height 532
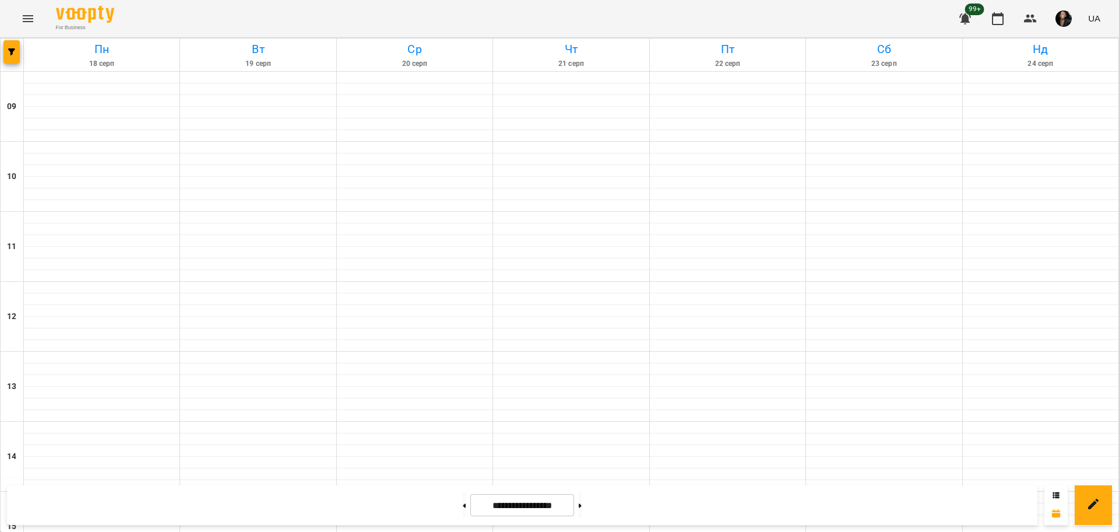
click at [22, 17] on div "Групувати по: Тиждень Викладач Класна кімната Фільтрувати по: Тільки уроки що в…" at bounding box center [559, 266] width 1119 height 532
click at [30, 24] on icon "Menu" at bounding box center [28, 19] width 14 height 14
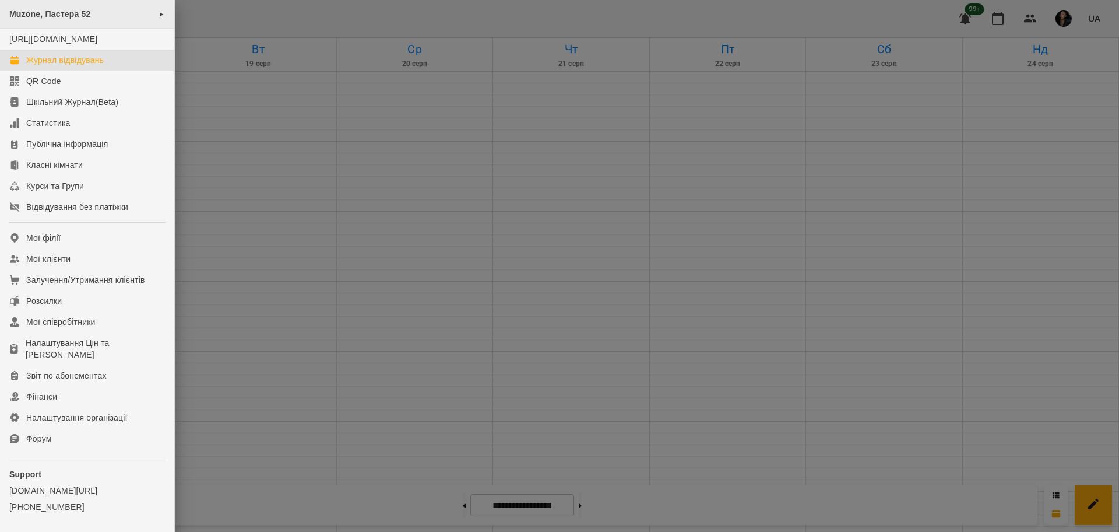
click at [66, 25] on div "Muzone, Пастера 52 ►" at bounding box center [87, 14] width 174 height 29
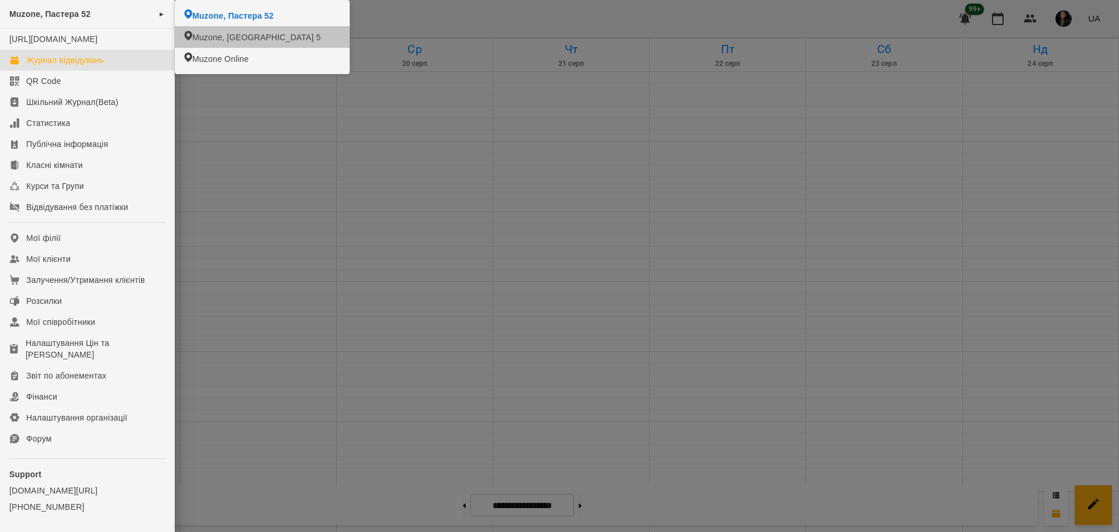
click at [195, 37] on span "Muzone, [GEOGRAPHIC_DATA] 5" at bounding box center [256, 37] width 128 height 12
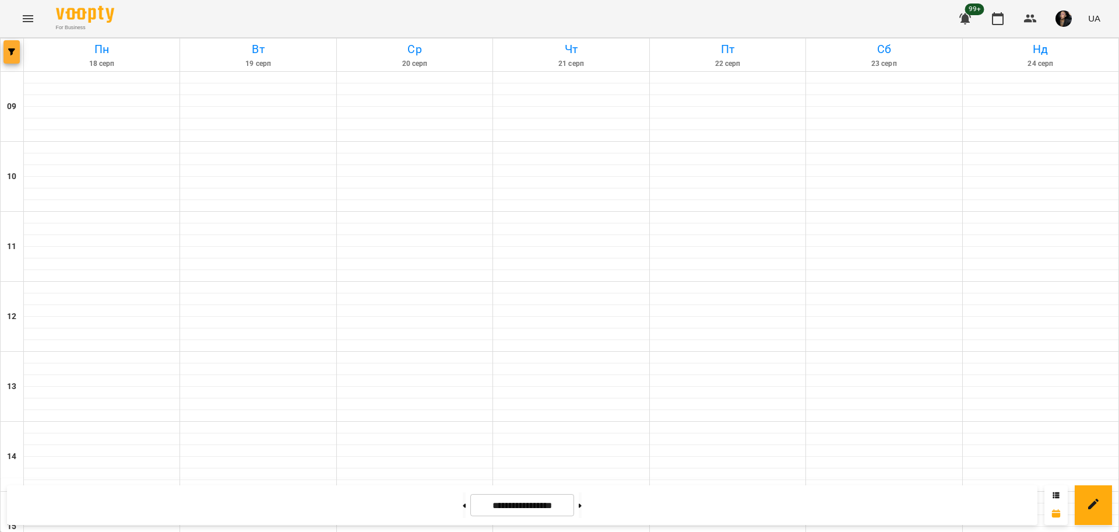
click at [18, 62] on button "button" at bounding box center [11, 51] width 16 height 23
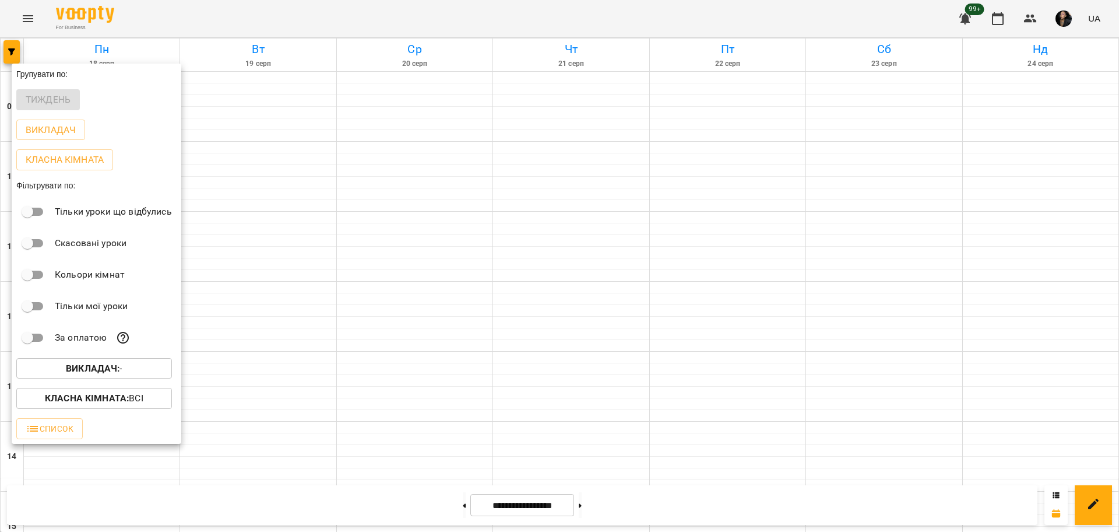
click at [126, 367] on span "Викладач : -" at bounding box center [94, 368] width 137 height 14
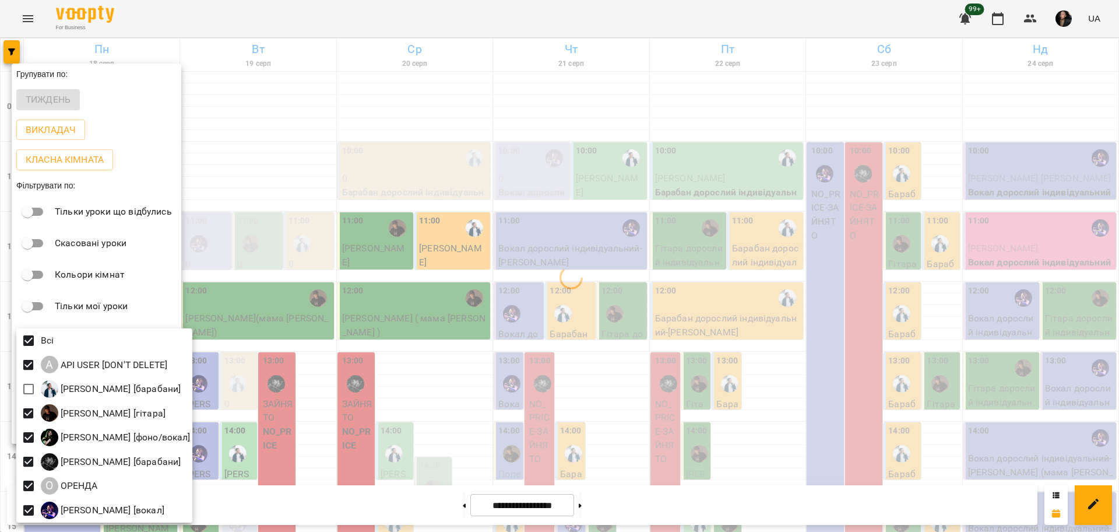
click at [374, 358] on div at bounding box center [559, 266] width 1119 height 532
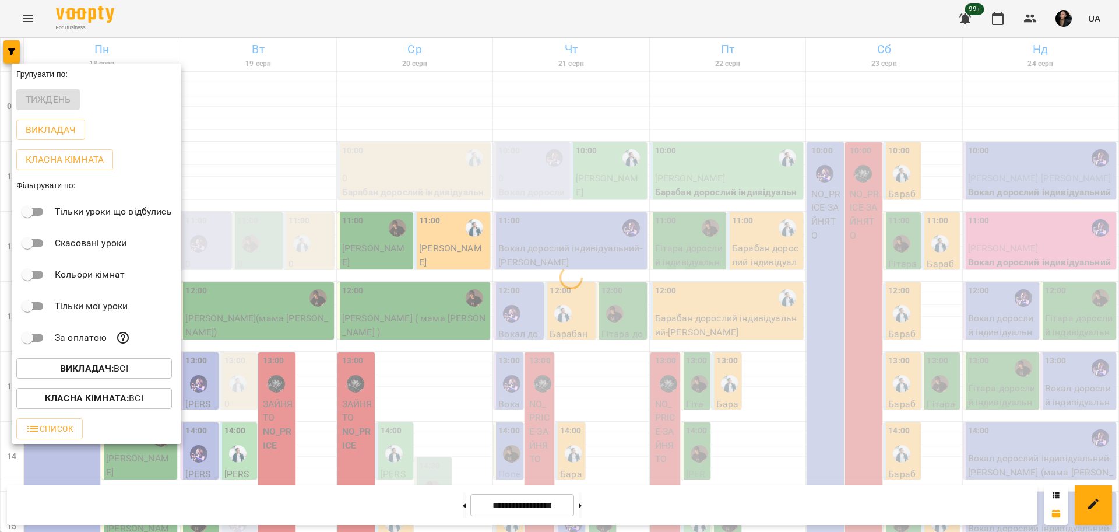
click at [556, 337] on div at bounding box center [559, 266] width 1119 height 532
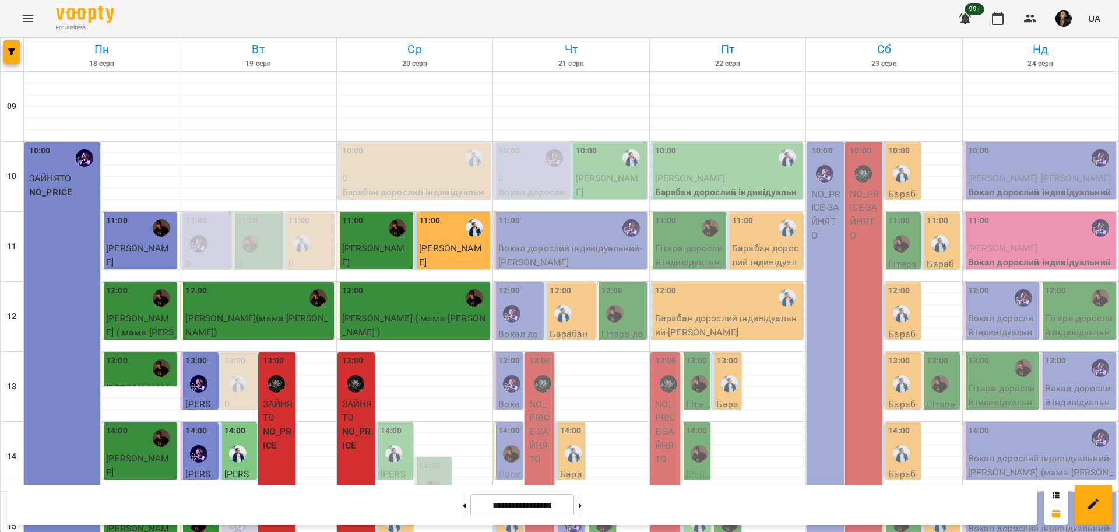
scroll to position [356, 0]
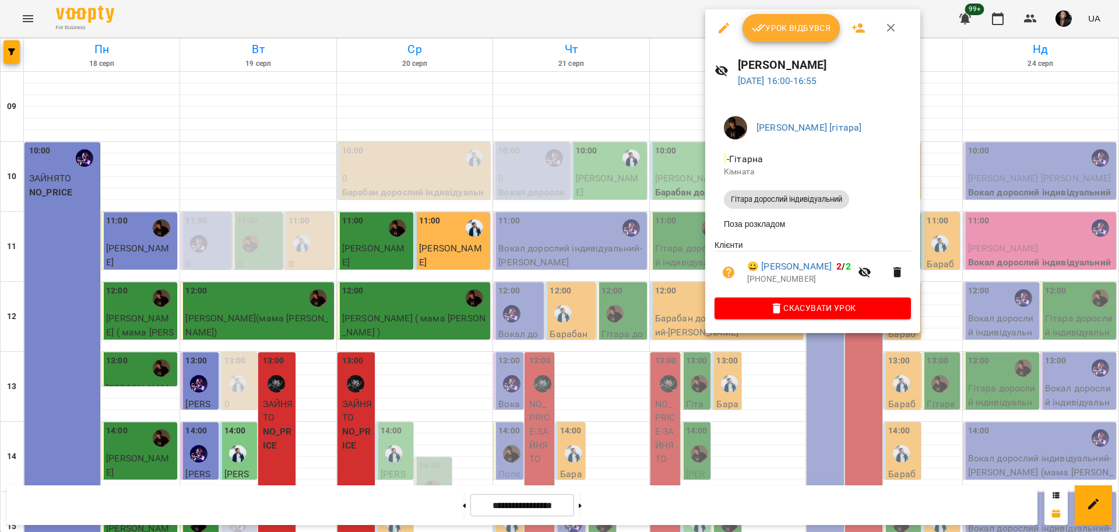
click at [740, 387] on div at bounding box center [559, 266] width 1119 height 532
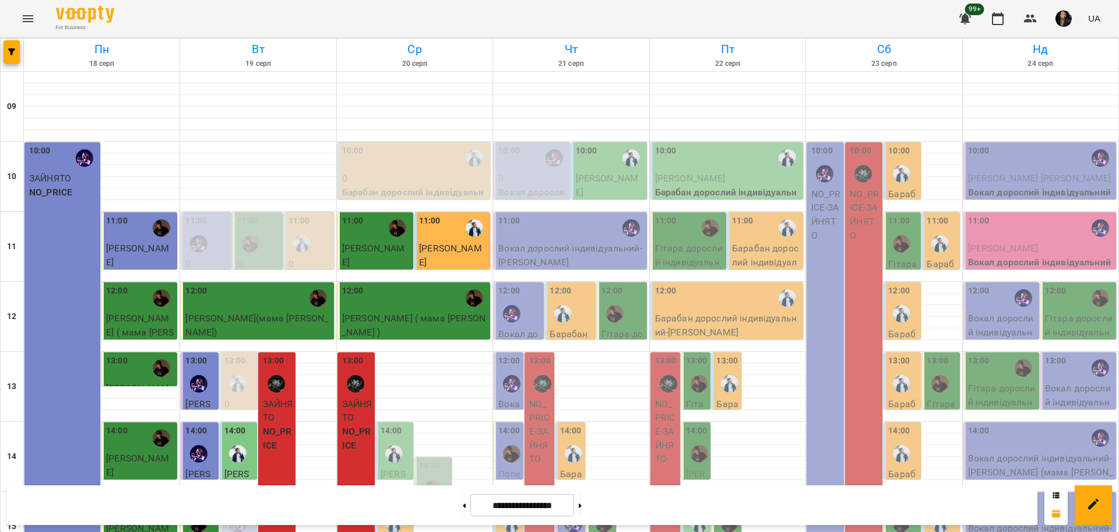
scroll to position [502, 0]
